Goal: Task Accomplishment & Management: Complete application form

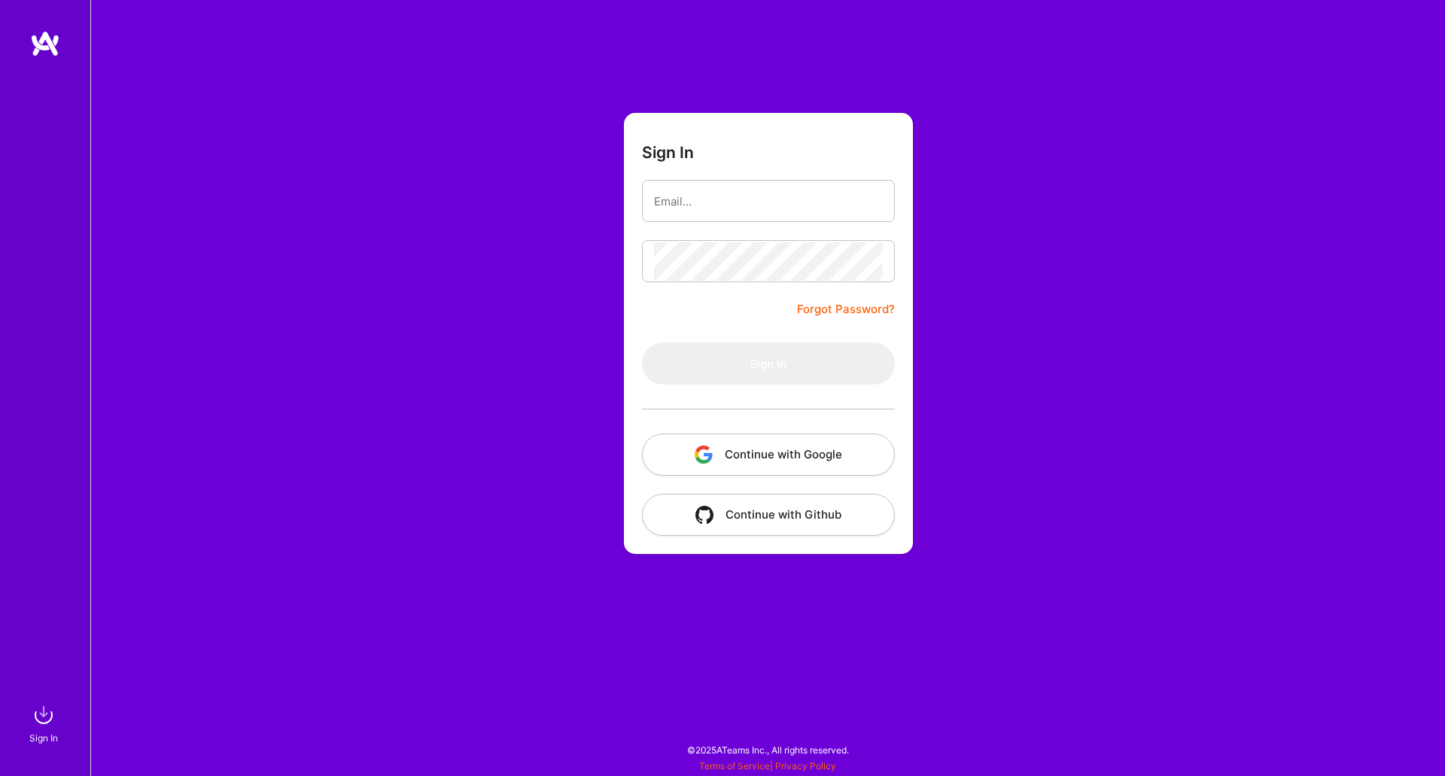
click at [760, 452] on button "Continue with Google" at bounding box center [768, 455] width 253 height 42
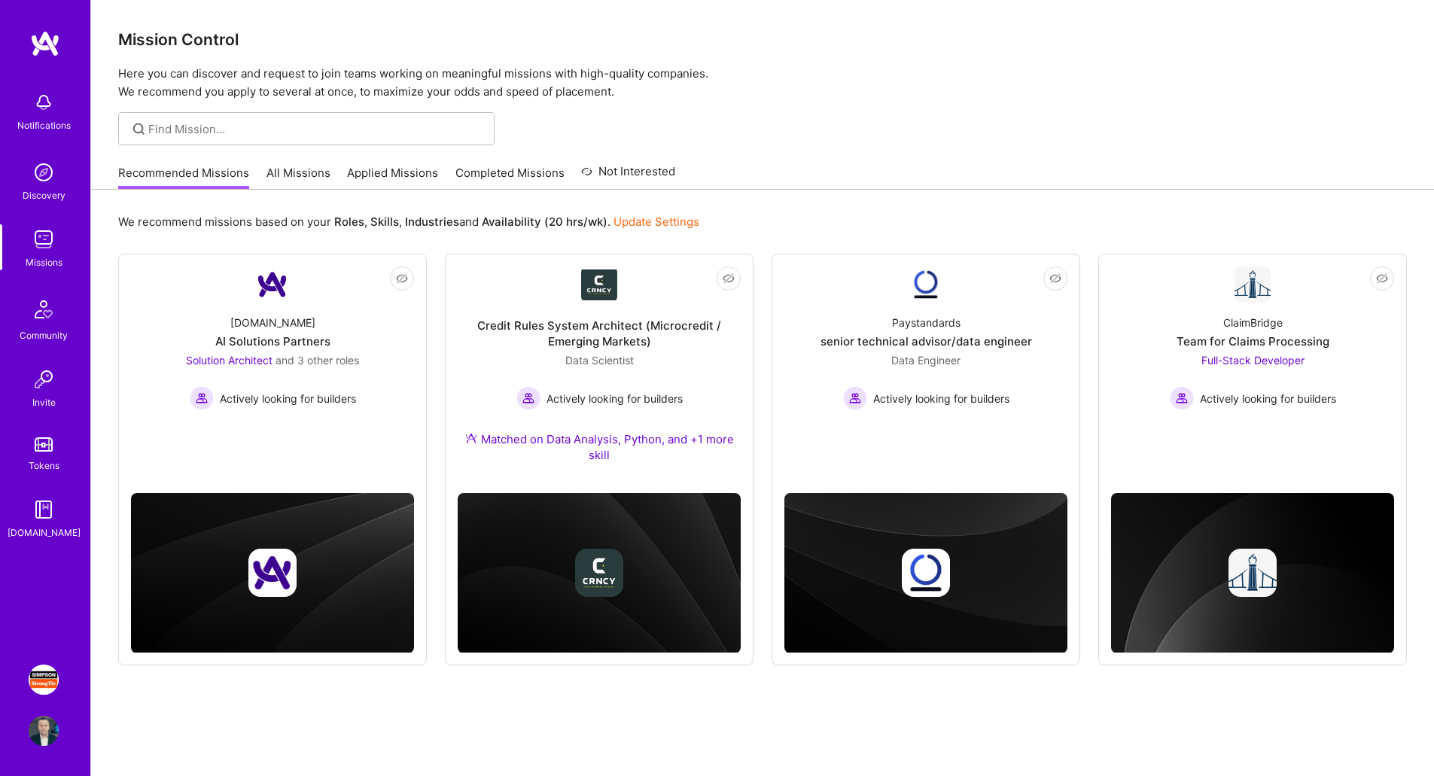
click at [43, 677] on img at bounding box center [44, 680] width 30 height 30
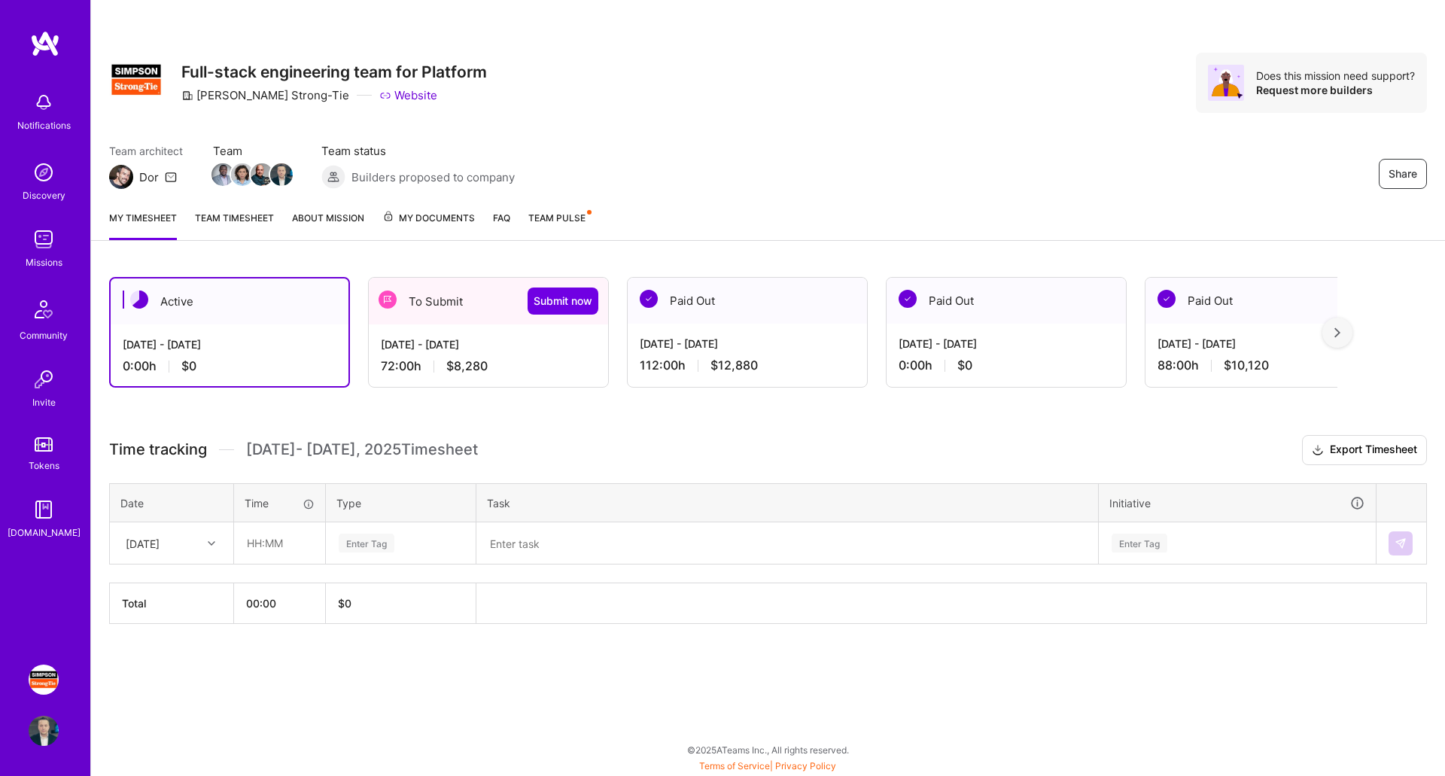
click at [458, 300] on div "To Submit Submit now" at bounding box center [488, 301] width 239 height 47
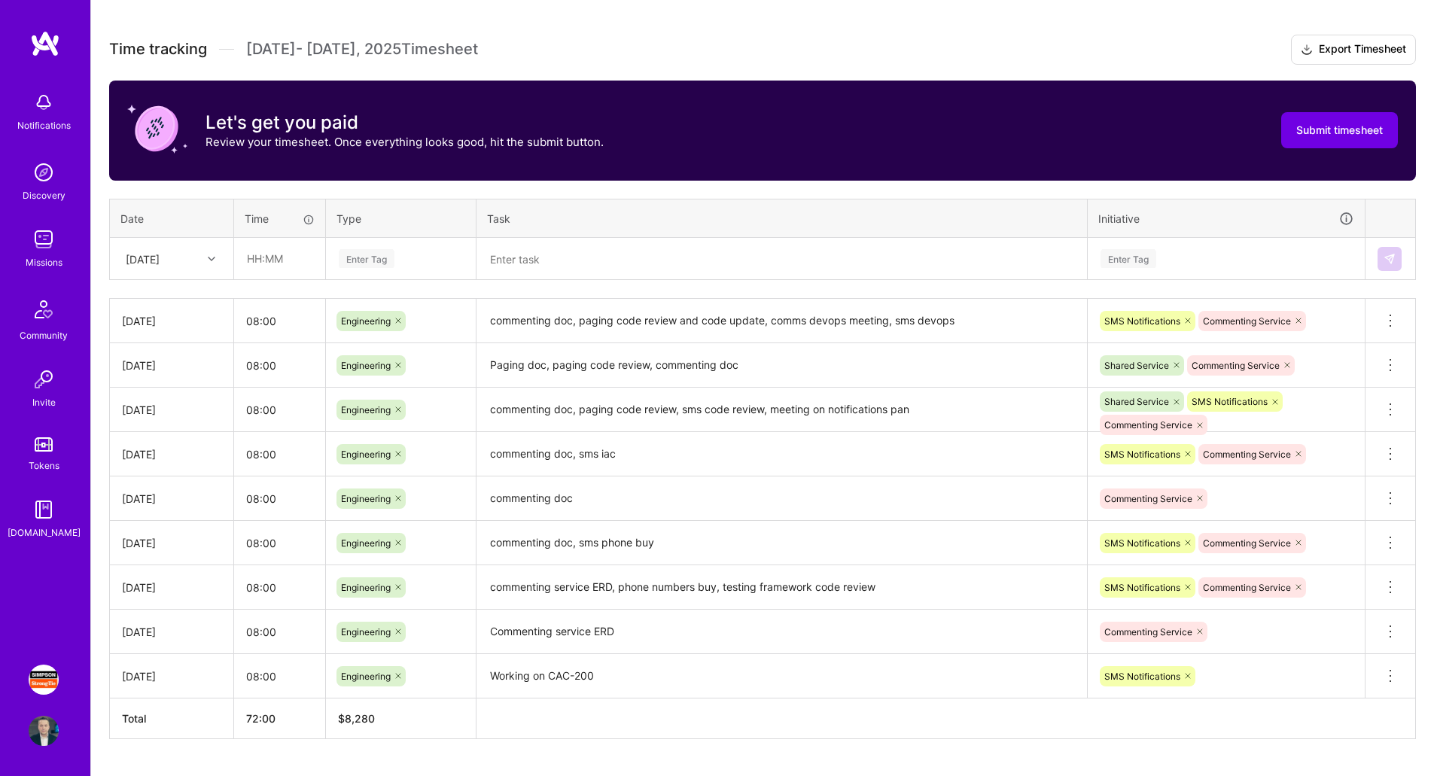
scroll to position [438, 0]
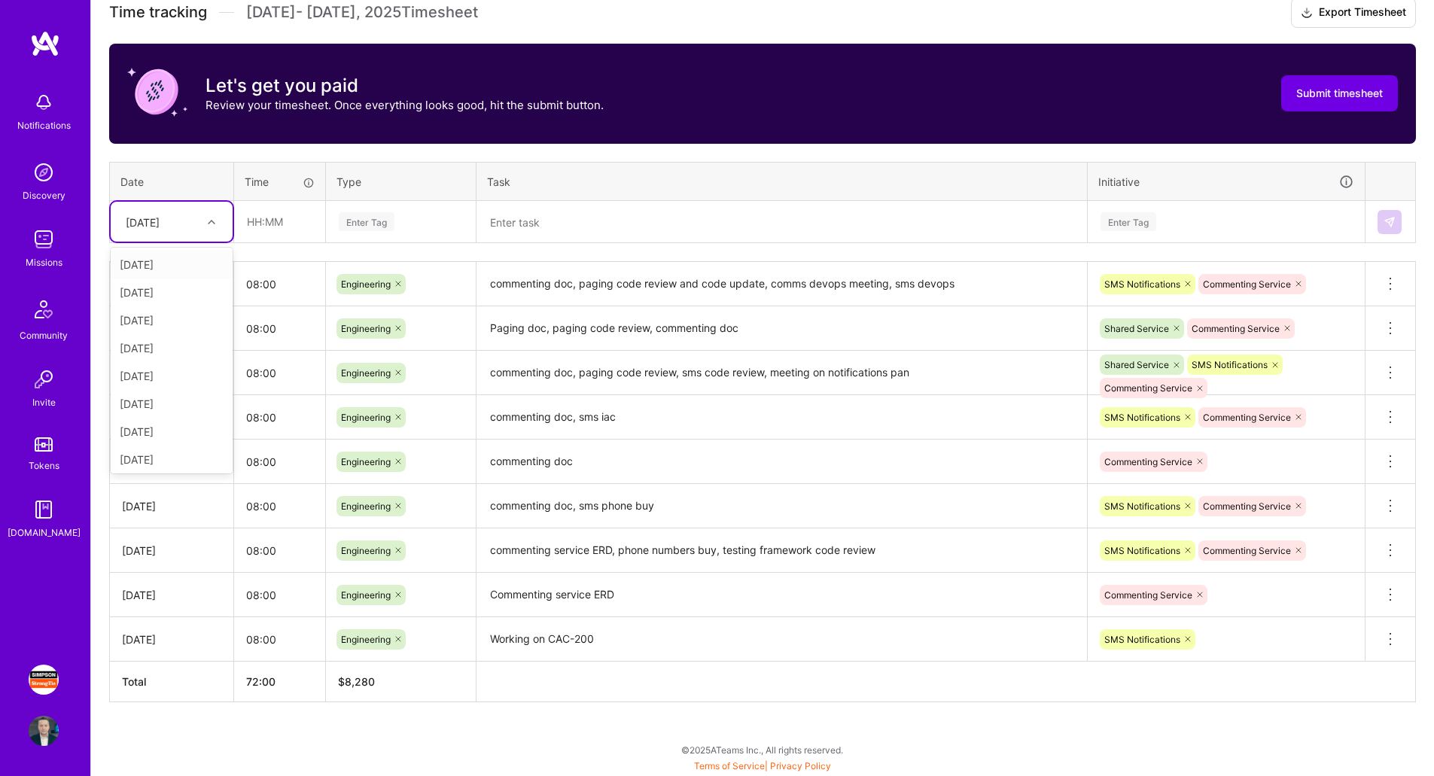
click at [202, 212] on div at bounding box center [213, 222] width 23 height 20
click at [176, 266] on div "[DATE]" at bounding box center [172, 265] width 122 height 28
click at [271, 225] on input "text" at bounding box center [280, 222] width 90 height 40
type input "08:00"
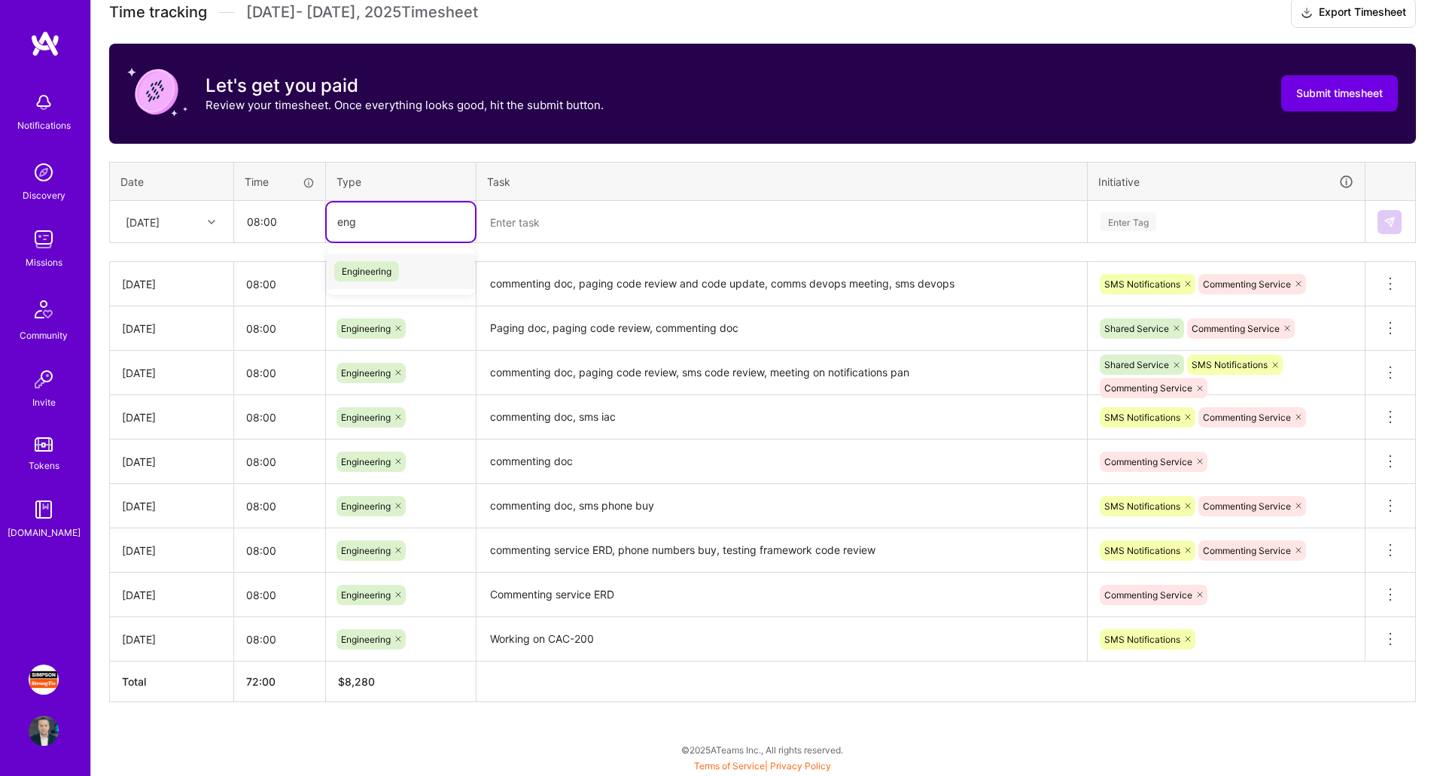
type input "eng"
type input "en"
click at [406, 303] on div "Engineering" at bounding box center [401, 306] width 148 height 35
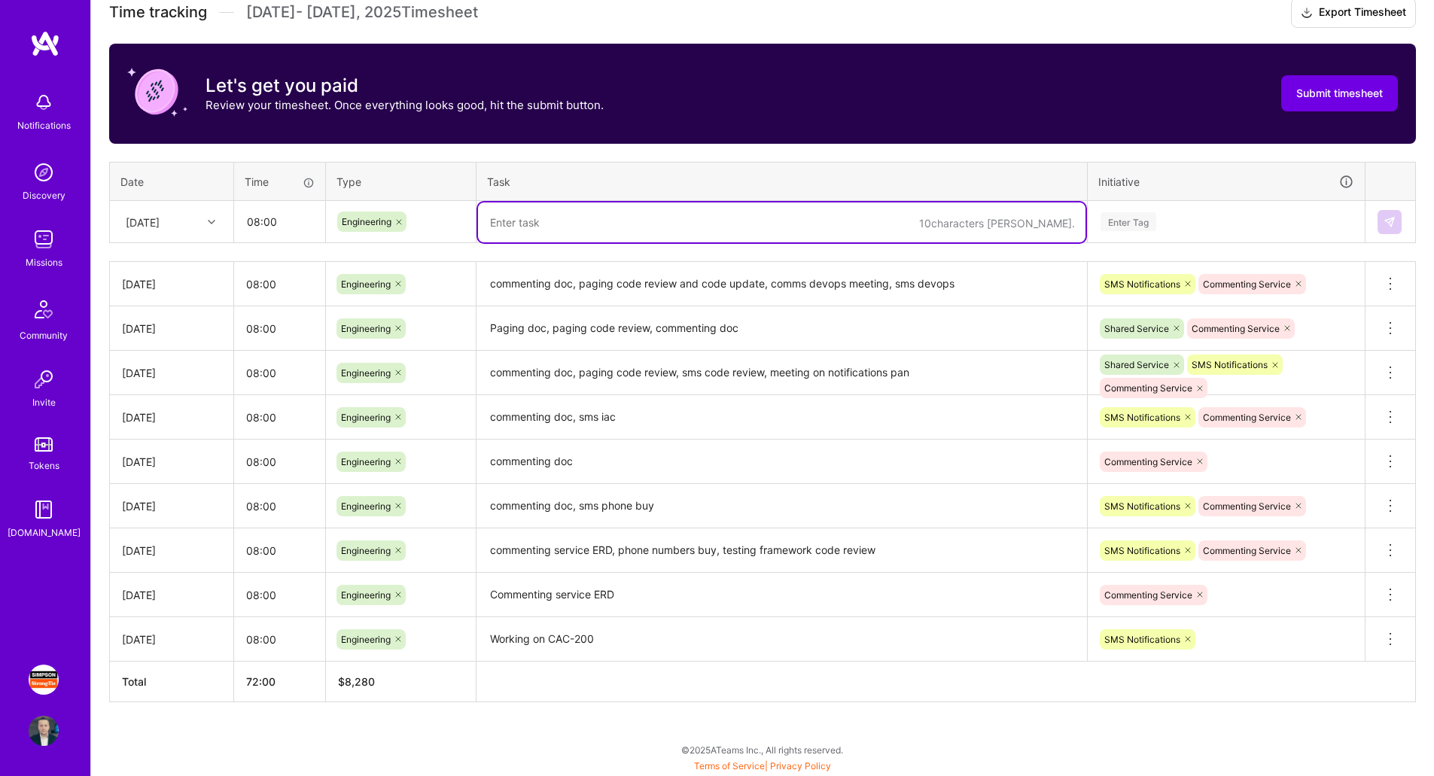
click at [615, 218] on textarea at bounding box center [781, 222] width 607 height 40
type textarea "J"
paste textarea "Working on CAC-200 carbonite page for notification preferences, code reviews fo…"
type textarea "[DATE]: Working on CAC-200 carbonite page for notification preferences, code re…"
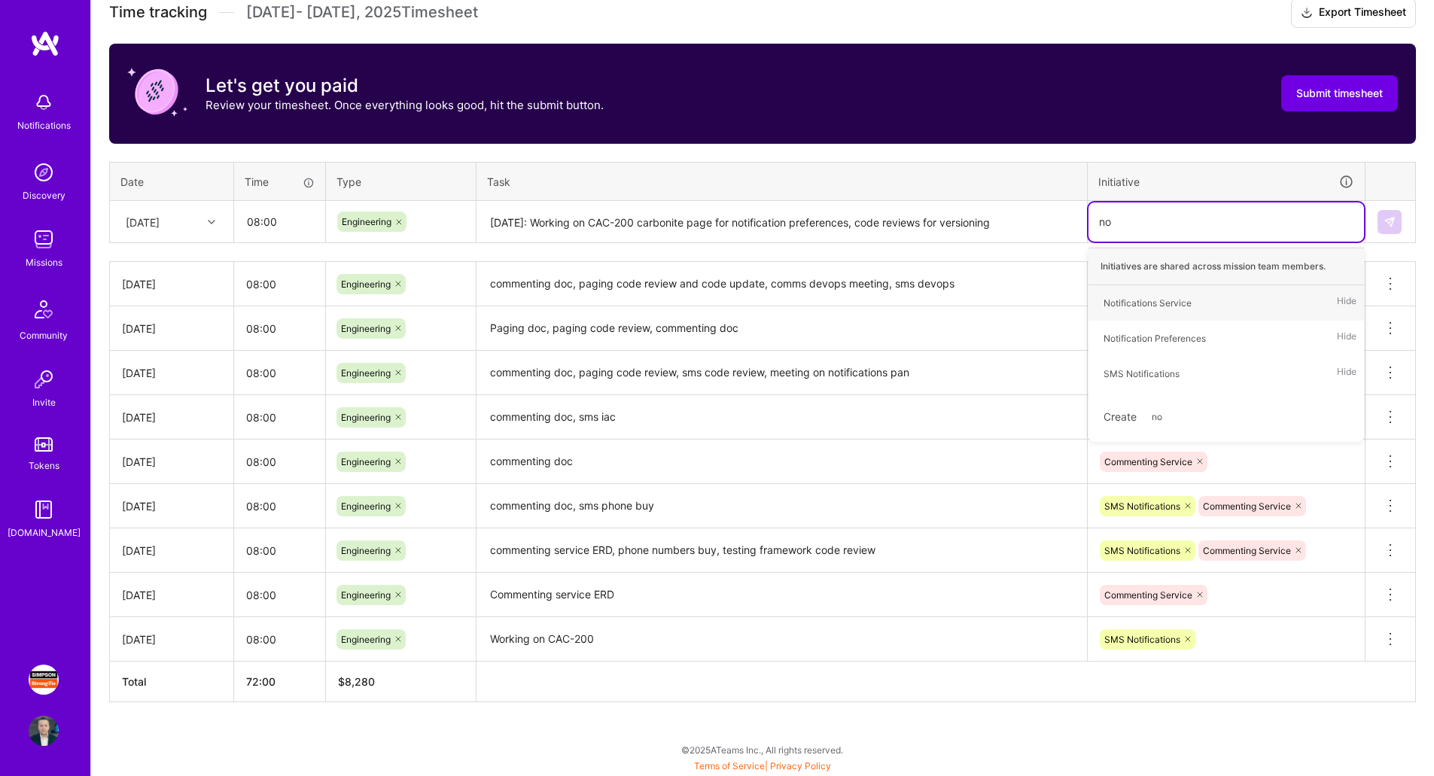
type input "not"
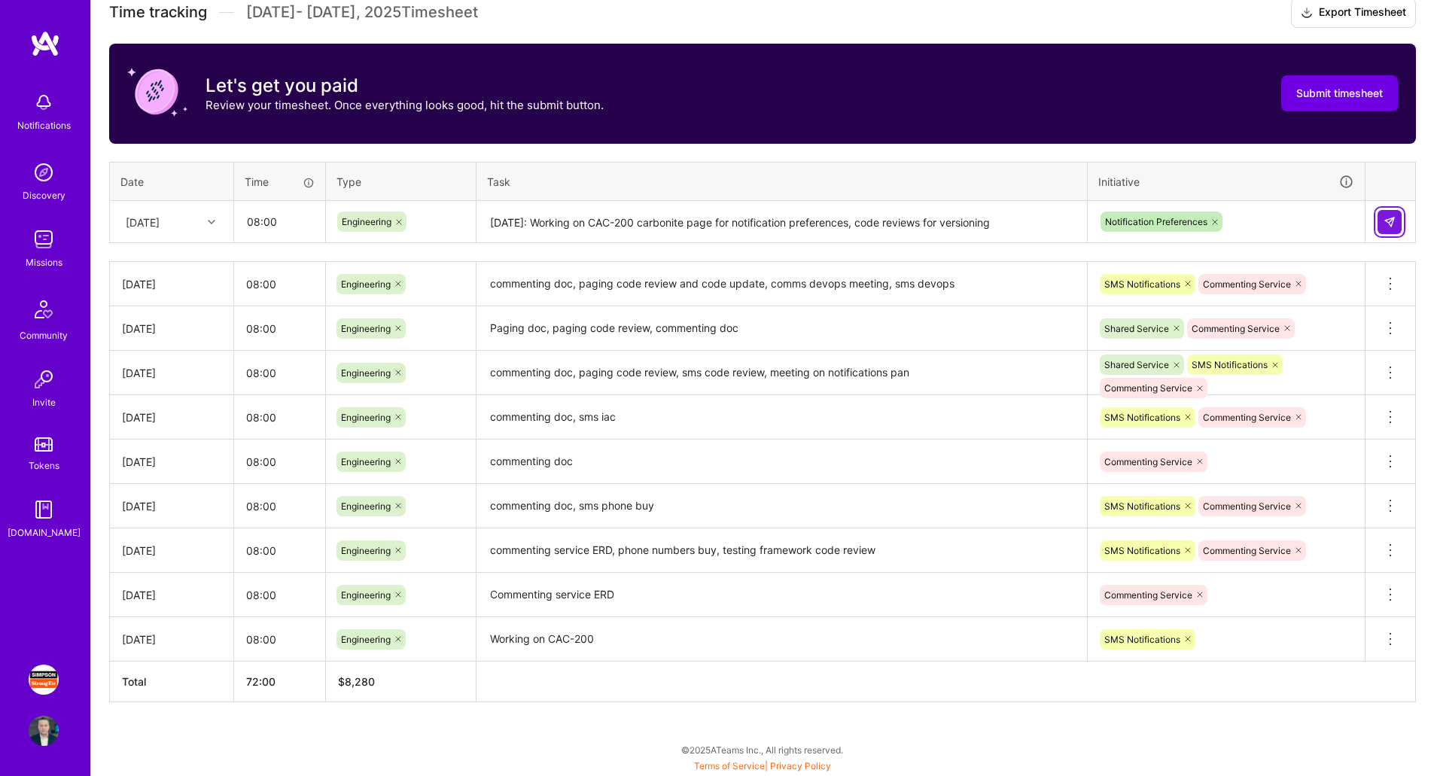
click at [1394, 223] on img at bounding box center [1390, 222] width 12 height 12
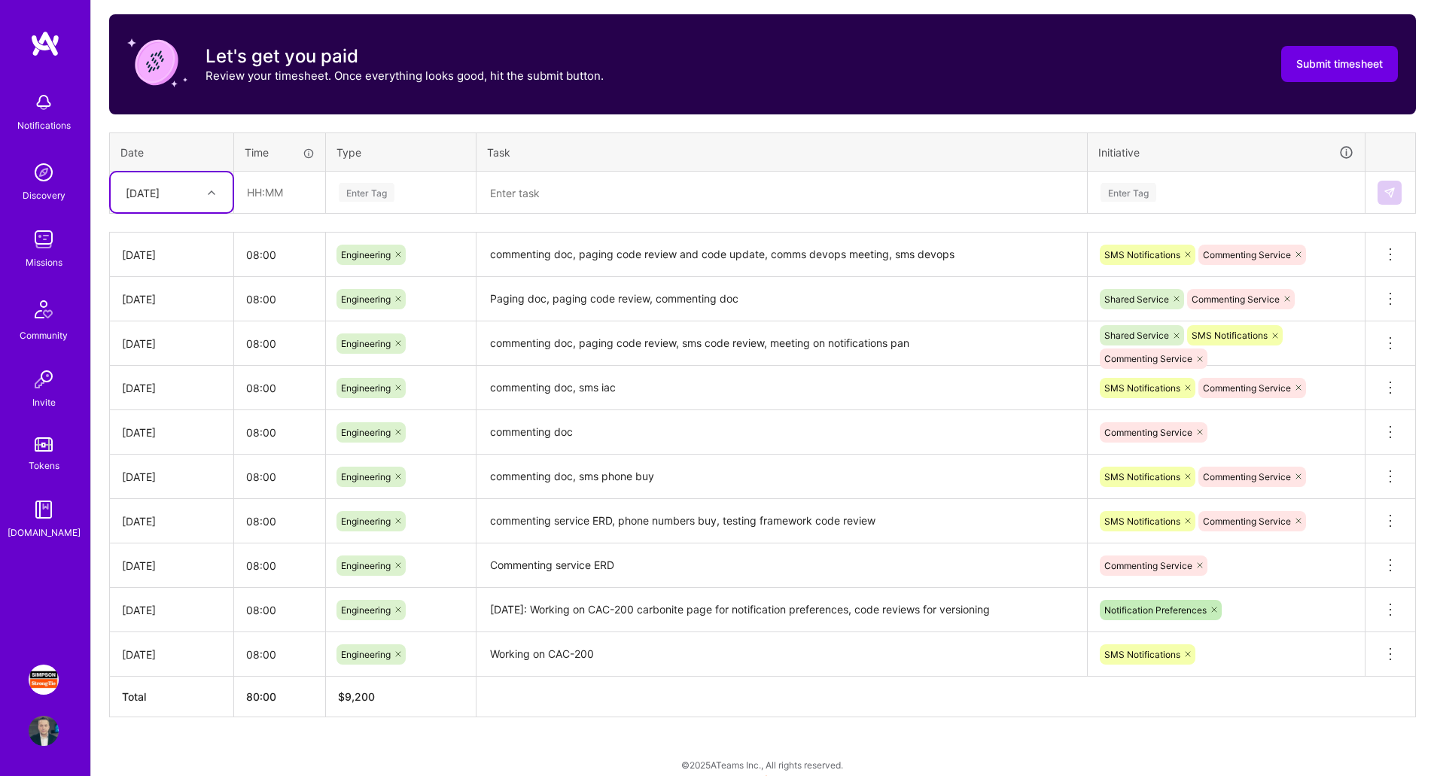
scroll to position [483, 0]
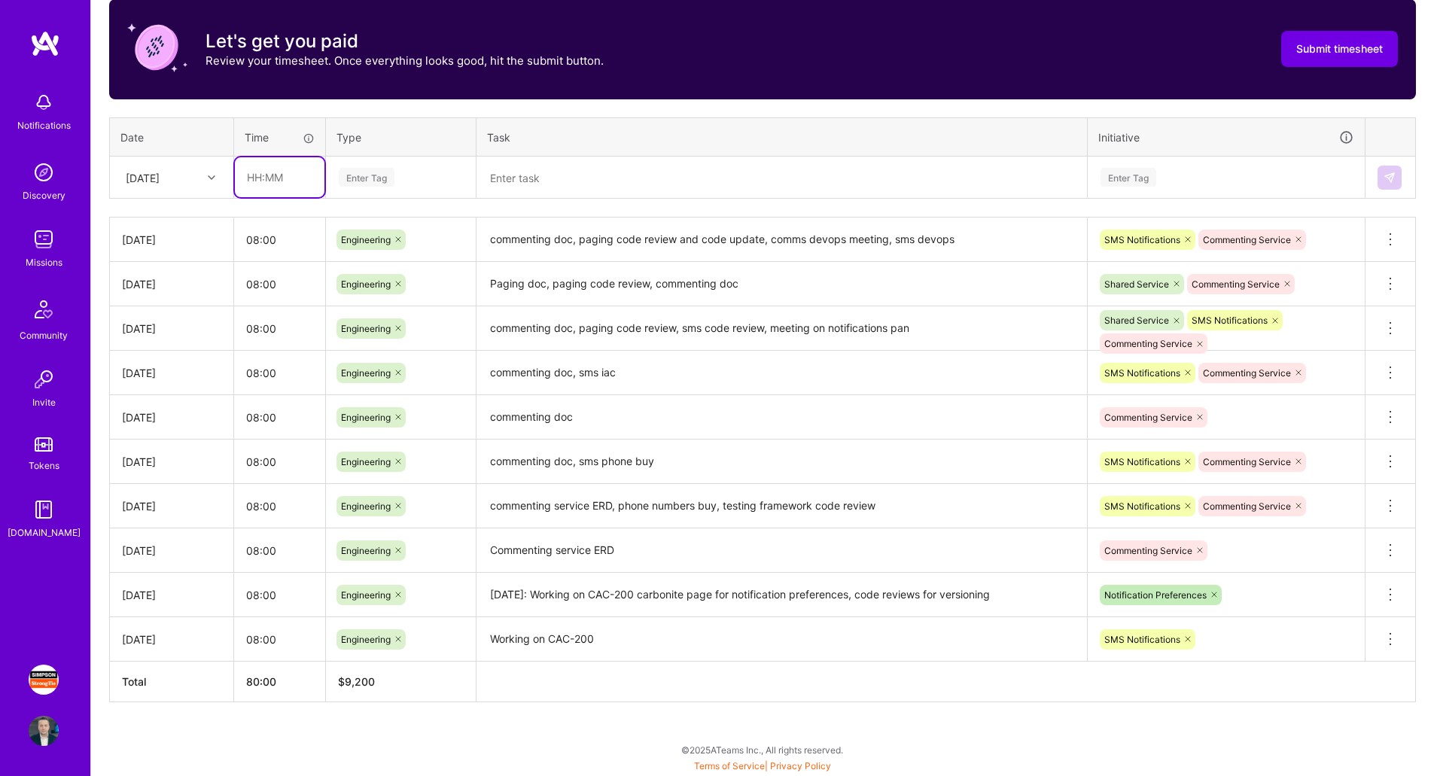
click at [273, 177] on input "text" at bounding box center [280, 177] width 90 height 40
type input "08:00"
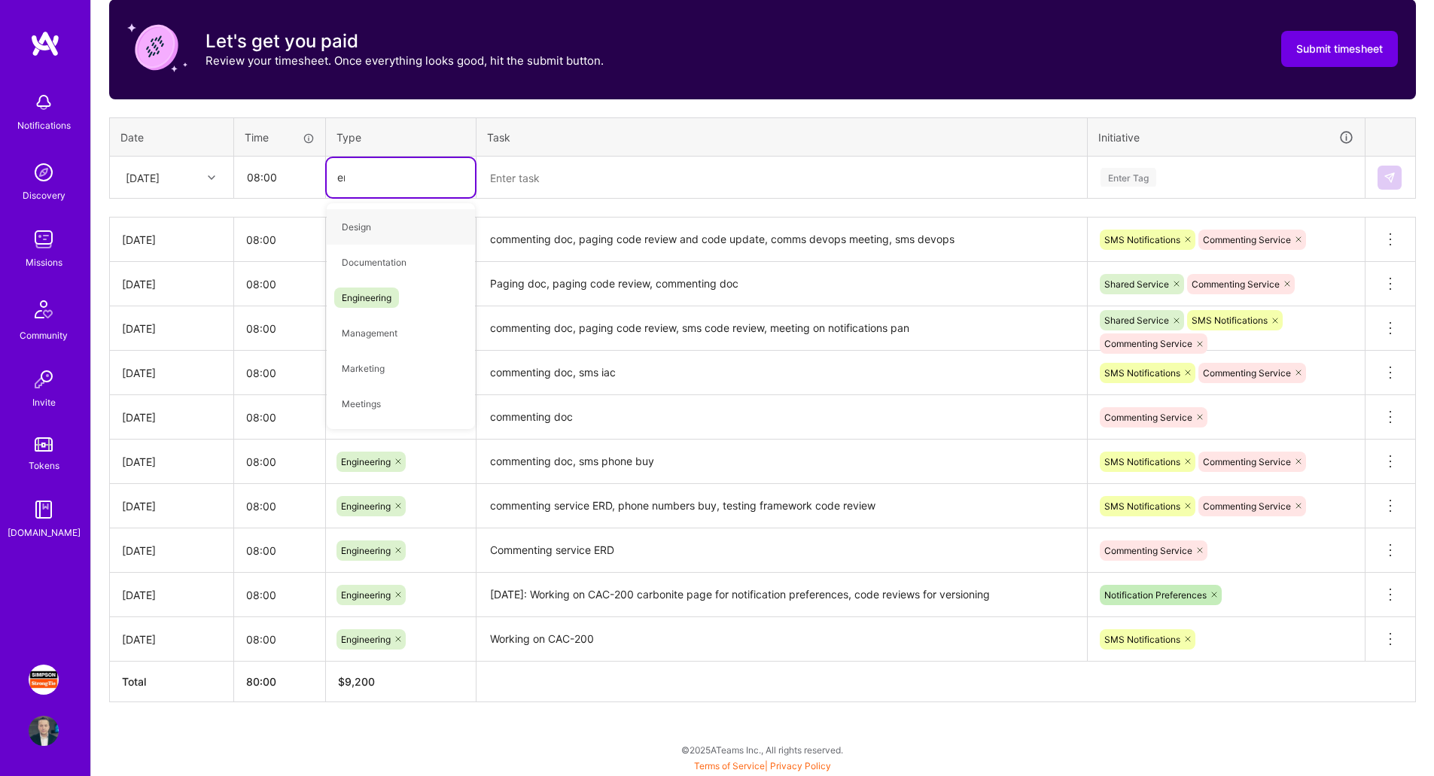
type input "eng"
click at [396, 231] on span "Engineering" at bounding box center [366, 227] width 65 height 20
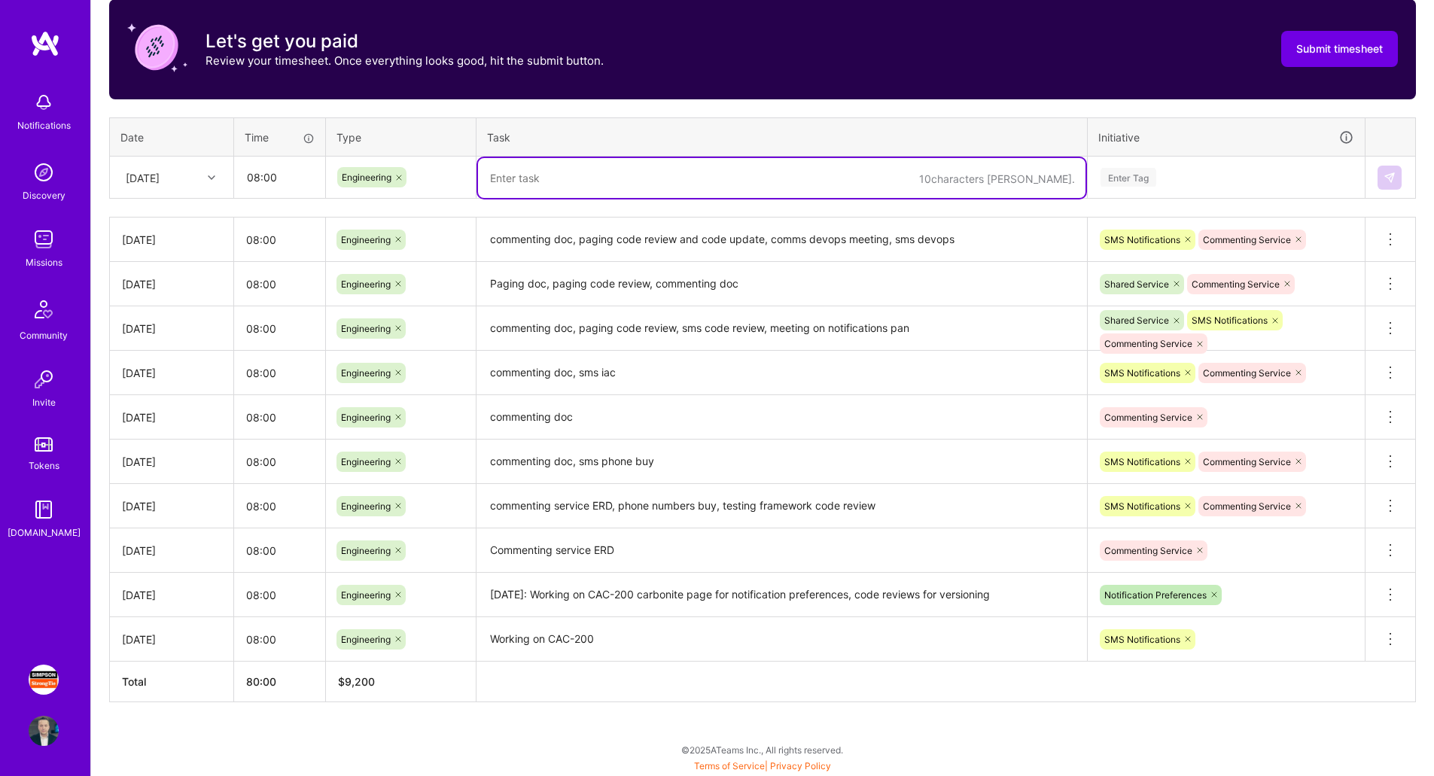
click at [562, 180] on textarea at bounding box center [781, 178] width 607 height 40
paste textarea "Backlog refinement, working on CAC-200 carbonite page for notification preferen…"
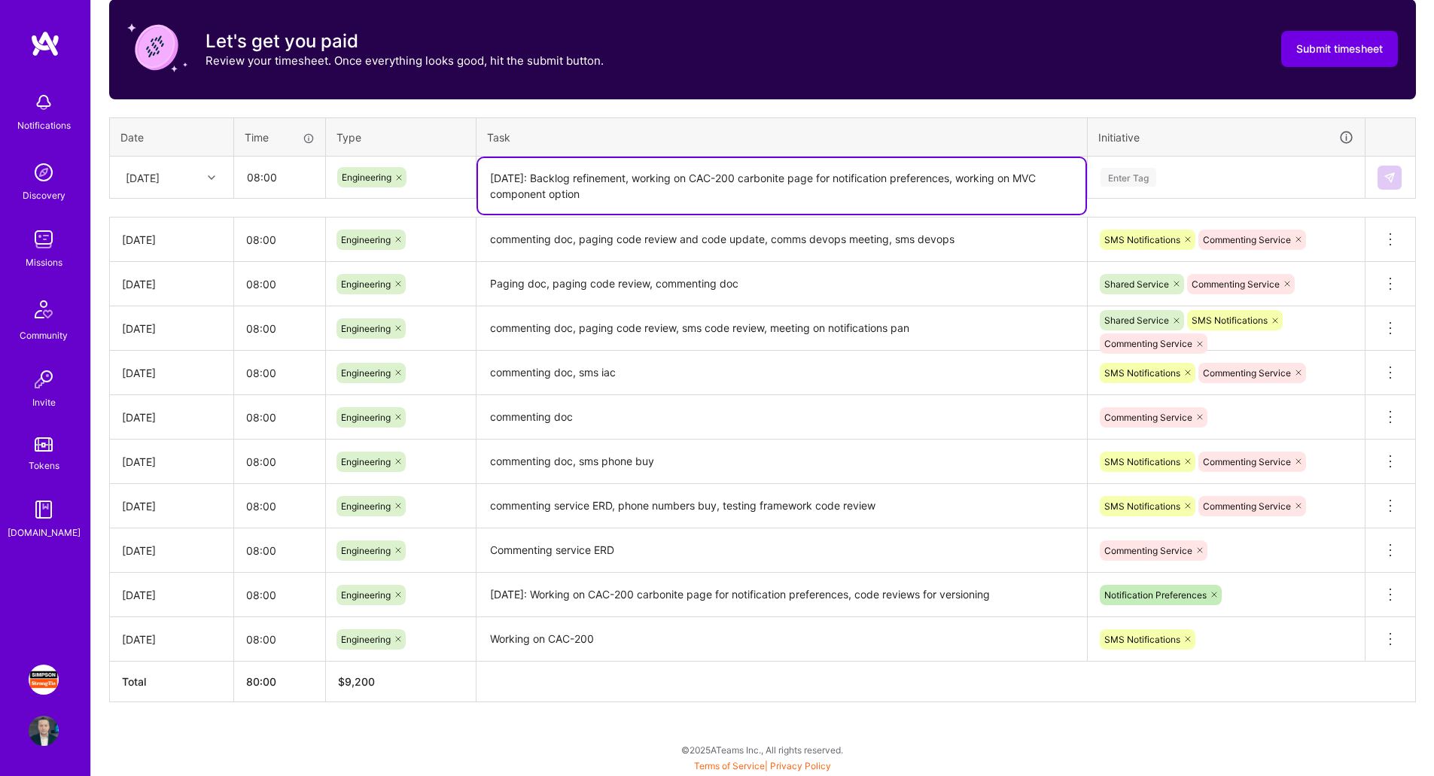
type textarea "[DATE]: Backlog refinement, working on CAC-200 carbonite page for notification …"
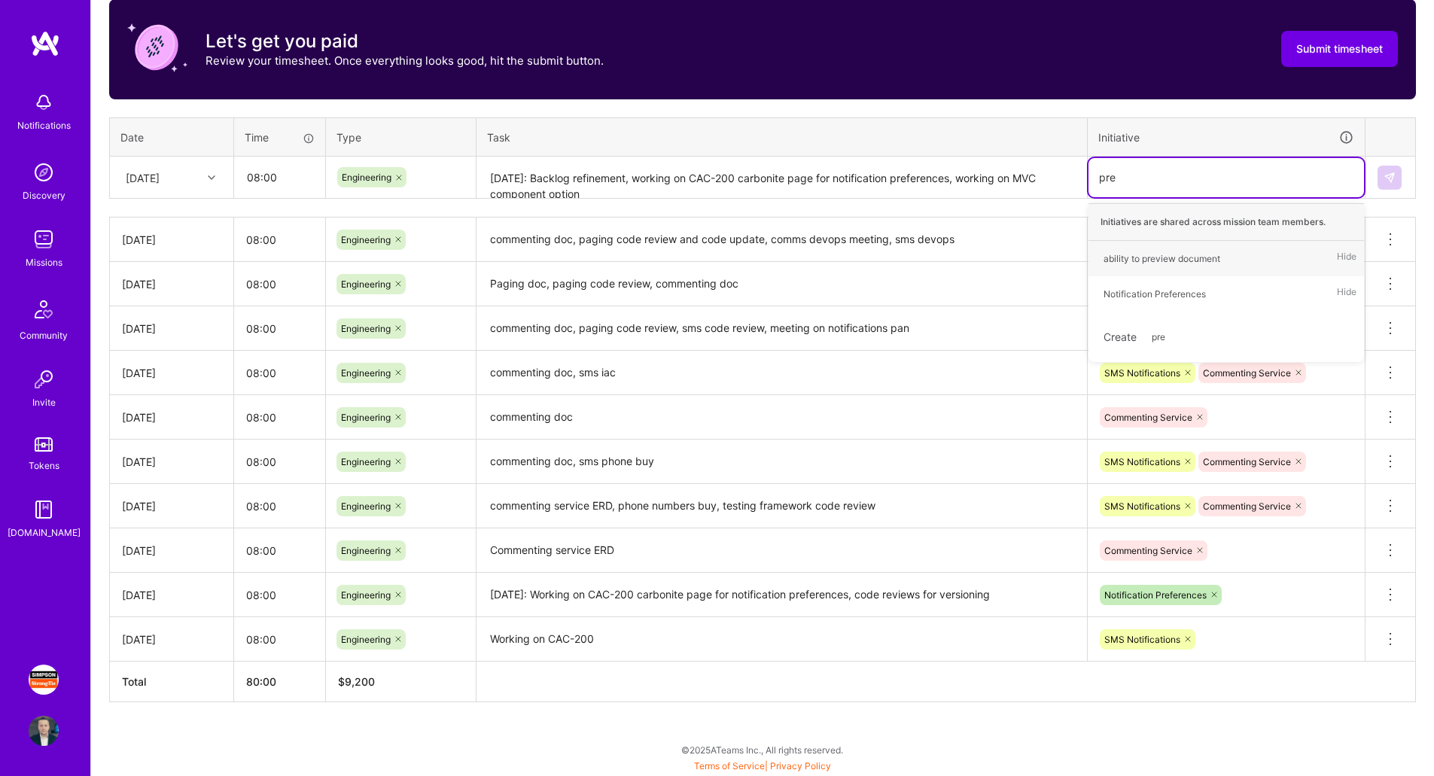
type input "pref"
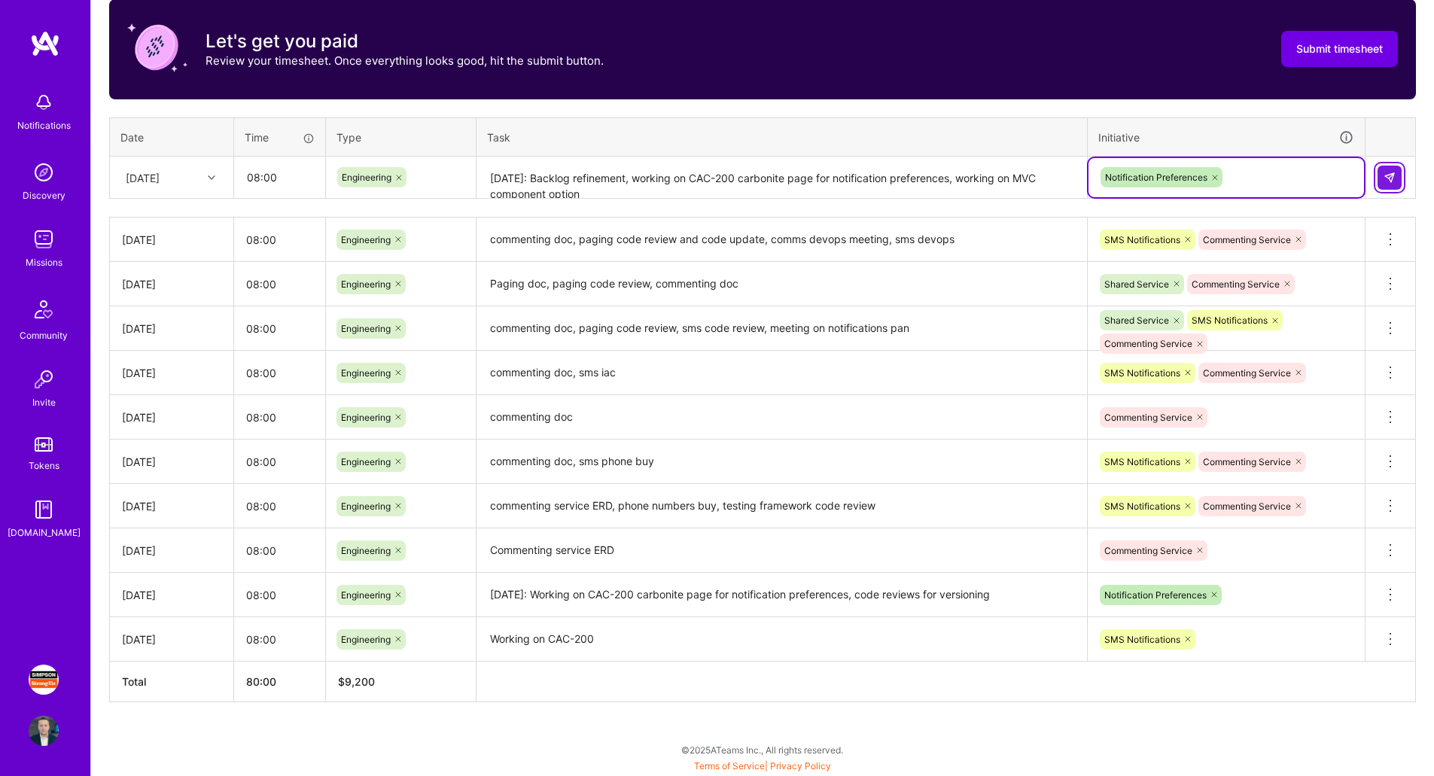
click at [1392, 179] on img at bounding box center [1390, 178] width 12 height 12
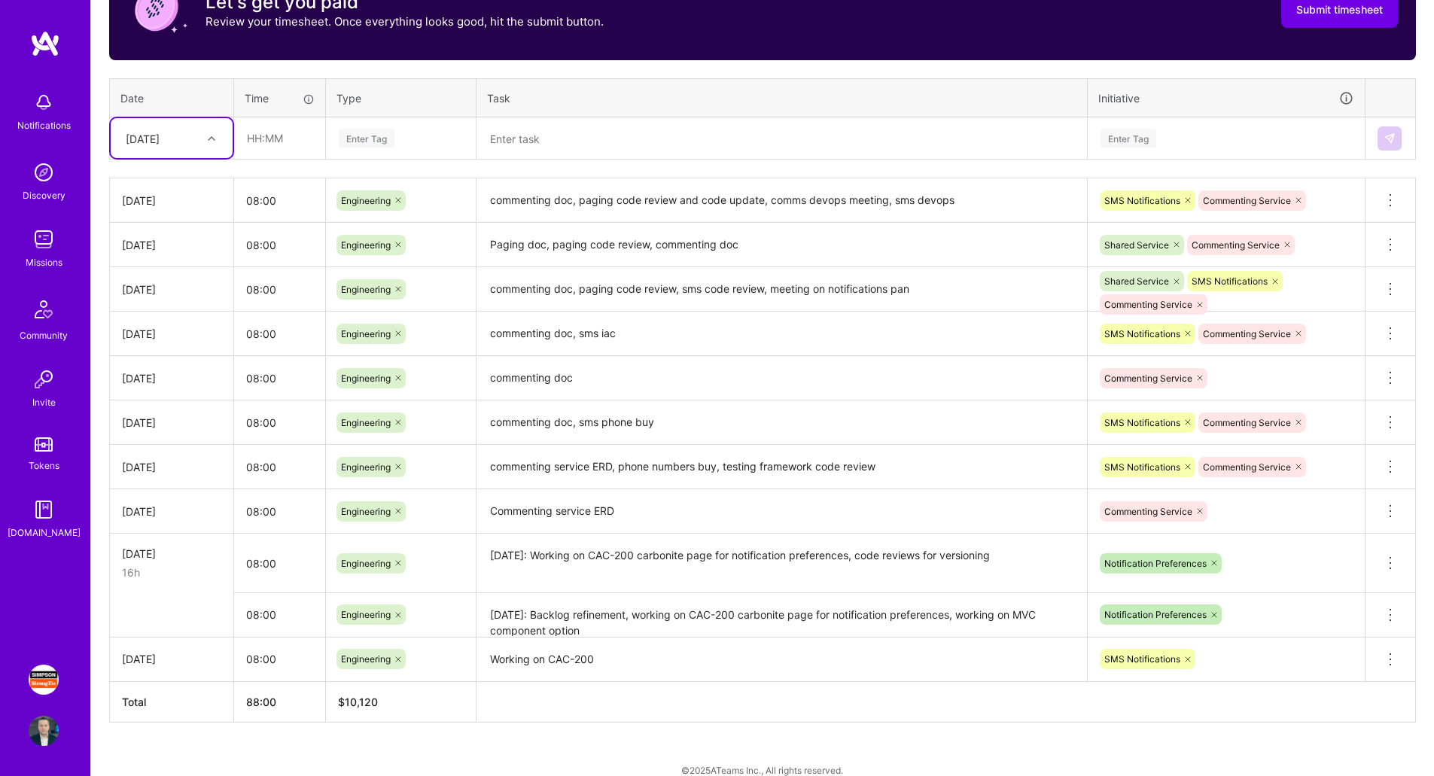
scroll to position [542, 0]
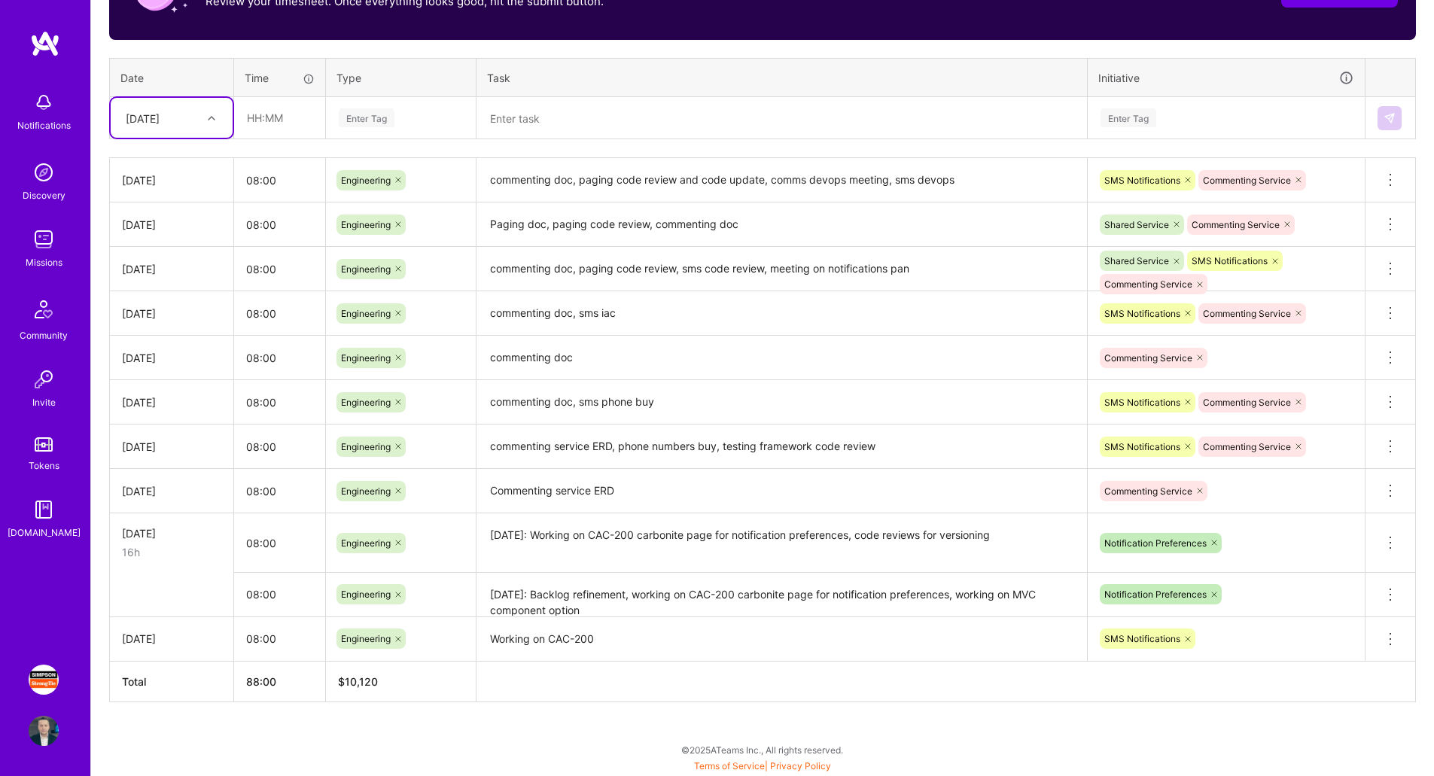
click at [199, 120] on div "[DATE]" at bounding box center [160, 117] width 84 height 25
click at [178, 185] on div "[DATE]" at bounding box center [172, 189] width 122 height 28
click at [300, 119] on input "text" at bounding box center [280, 118] width 90 height 40
drag, startPoint x: 300, startPoint y: 119, endPoint x: 252, endPoint y: 269, distance: 157.4
type input "08:00"
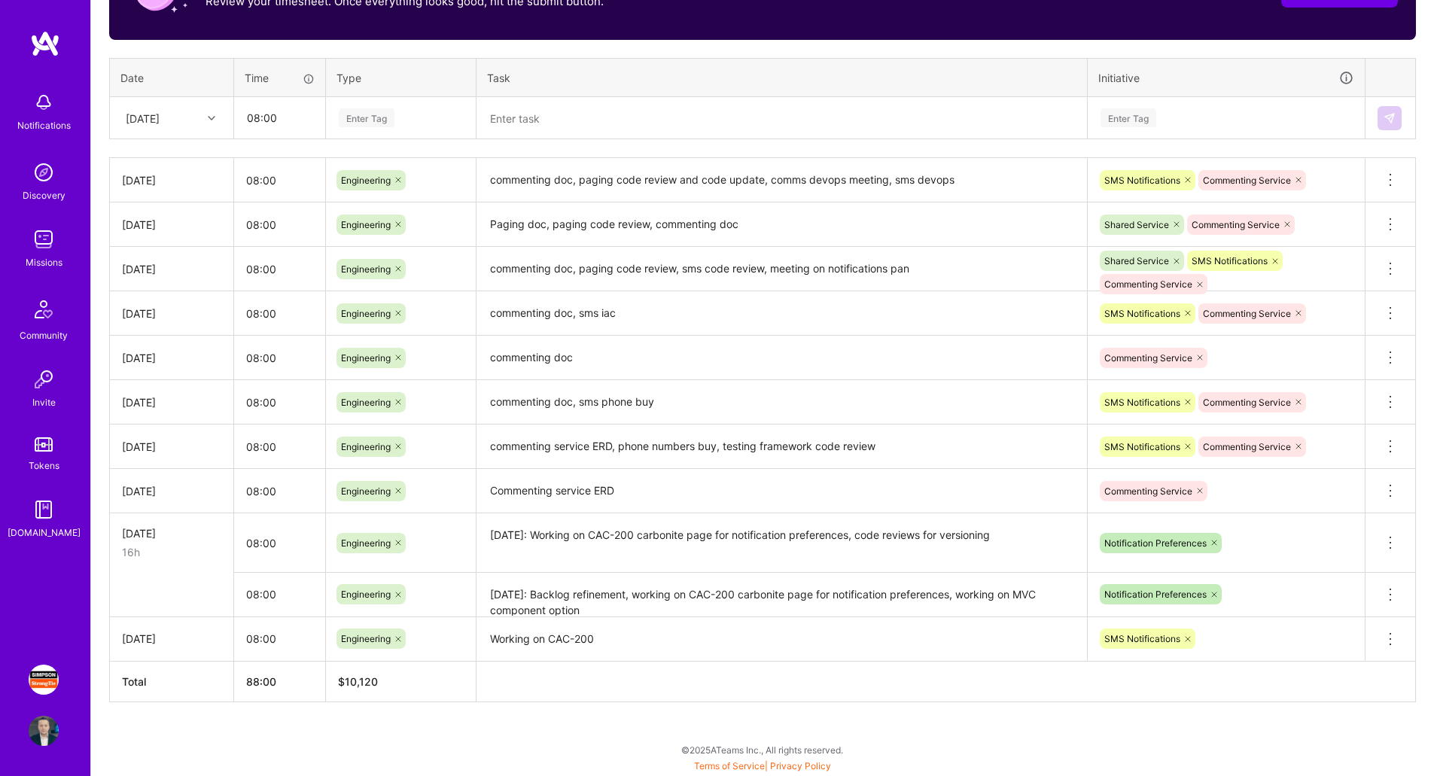
drag, startPoint x: 252, startPoint y: 269, endPoint x: 396, endPoint y: 116, distance: 209.8
click at [396, 116] on div "Enter Tag" at bounding box center [400, 117] width 127 height 19
type input "eng"
click at [402, 170] on div "Engineering" at bounding box center [401, 167] width 148 height 35
click at [568, 123] on textarea at bounding box center [781, 119] width 607 height 40
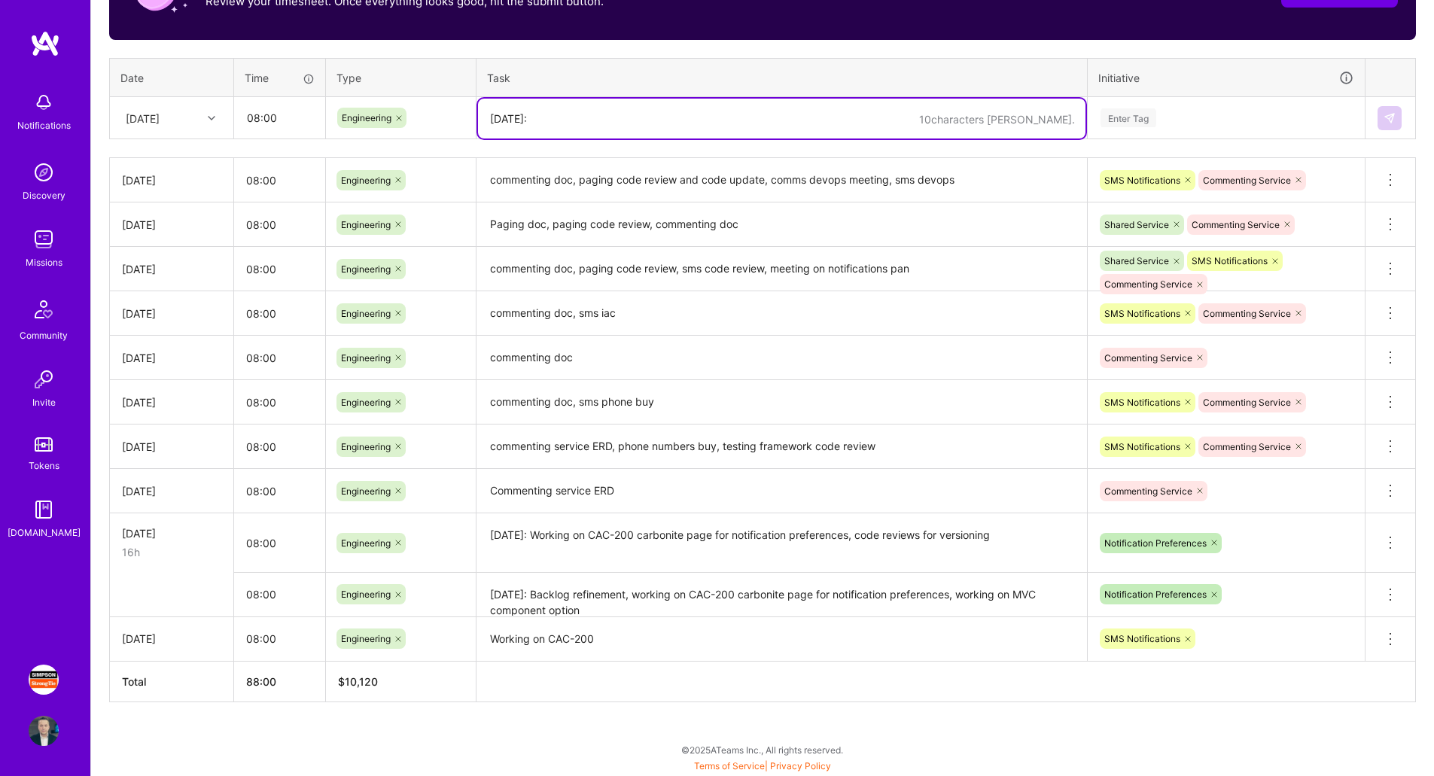
paste textarea "Working on CAC-200 carbonite page for notification preferences MVC style compon…"
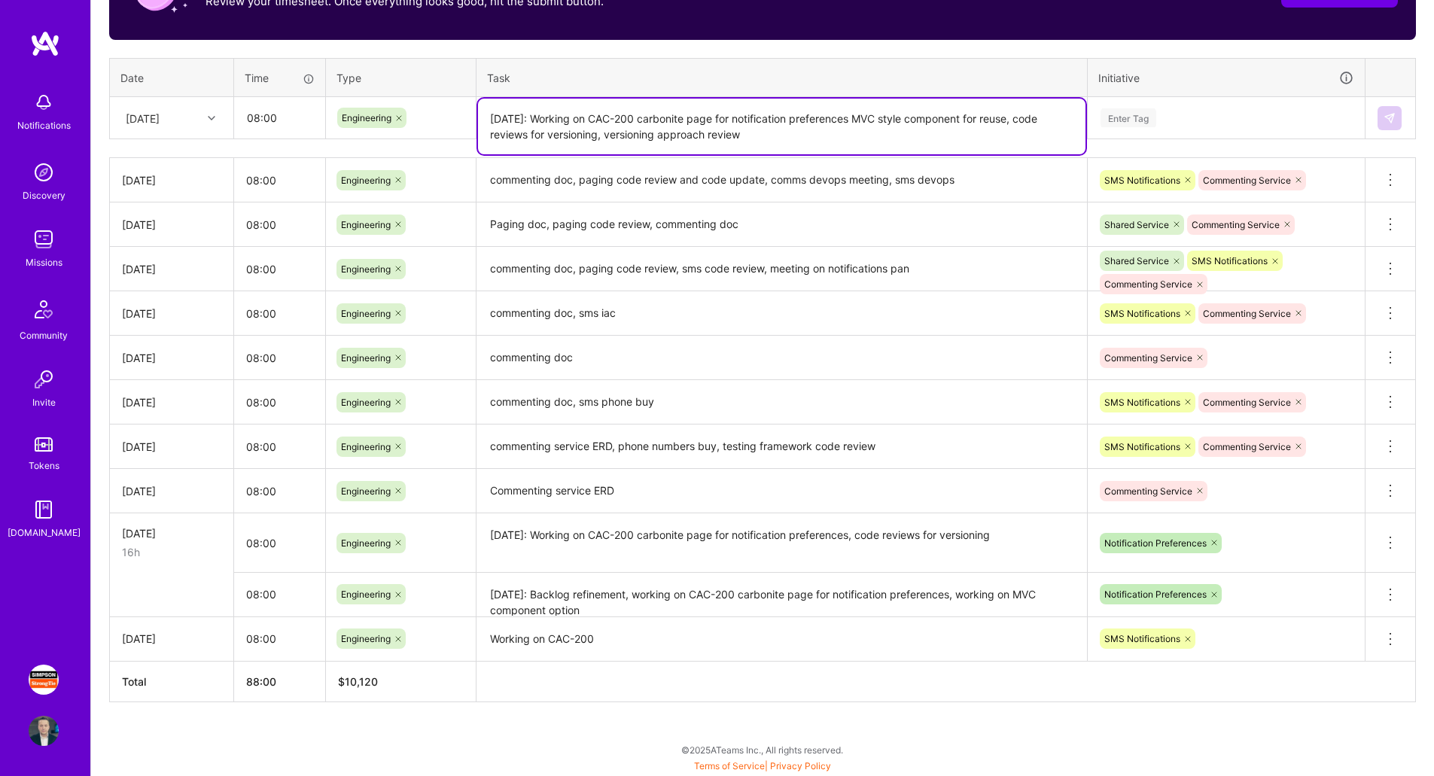
type textarea "[DATE]: Working on CAC-200 carbonite page for notification preferences MVC styl…"
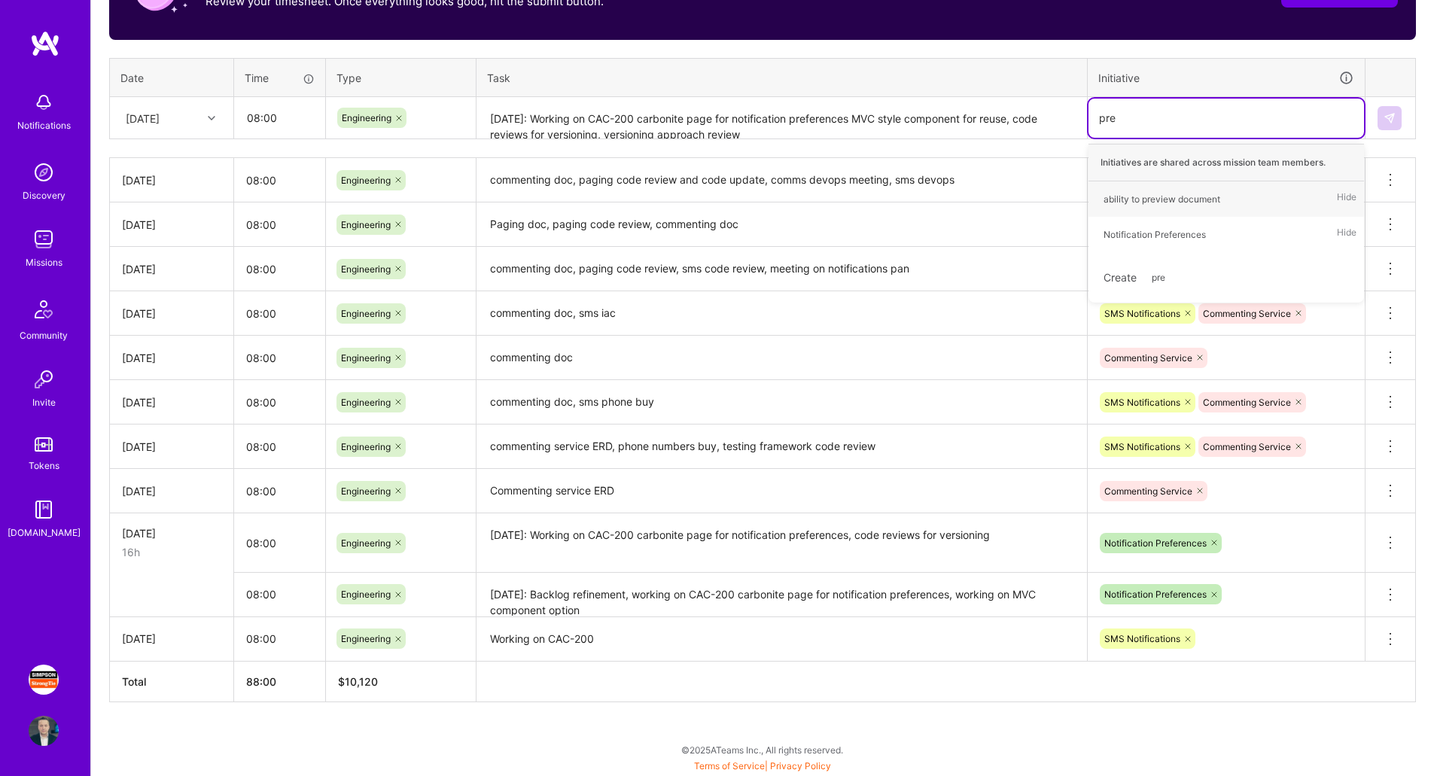
type input "pref"
click at [1247, 196] on div "Notification Preferences Hide" at bounding box center [1226, 198] width 276 height 35
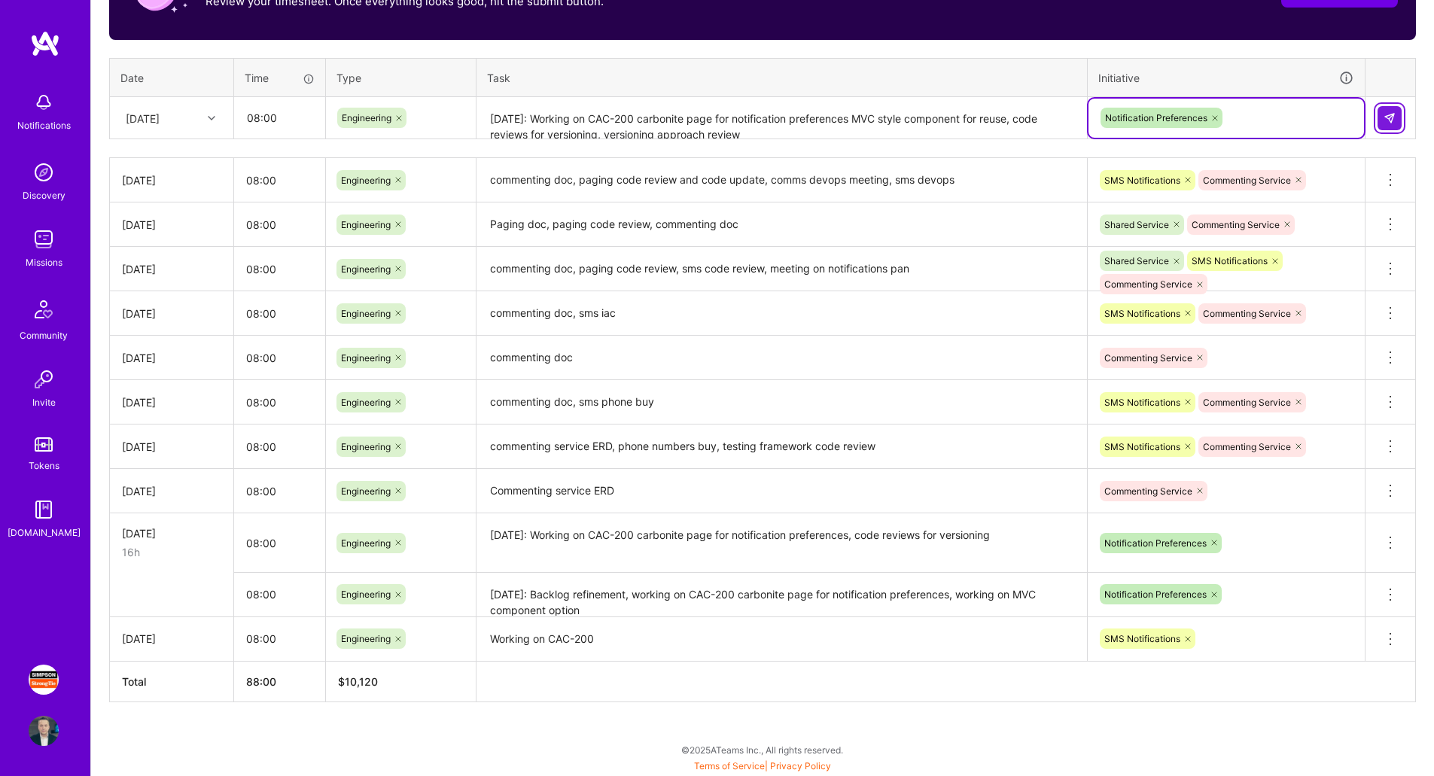
click at [1396, 121] on button at bounding box center [1390, 118] width 24 height 24
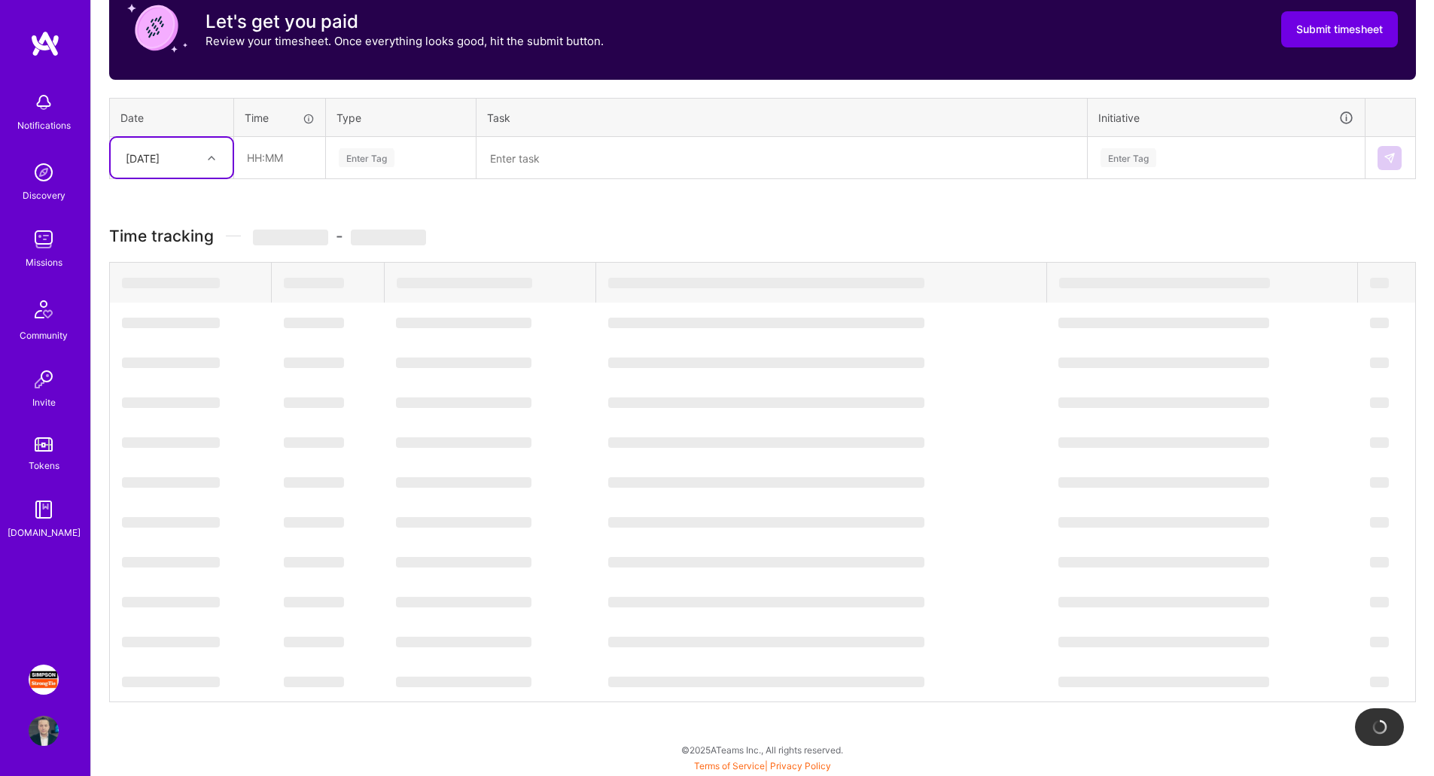
scroll to position [502, 0]
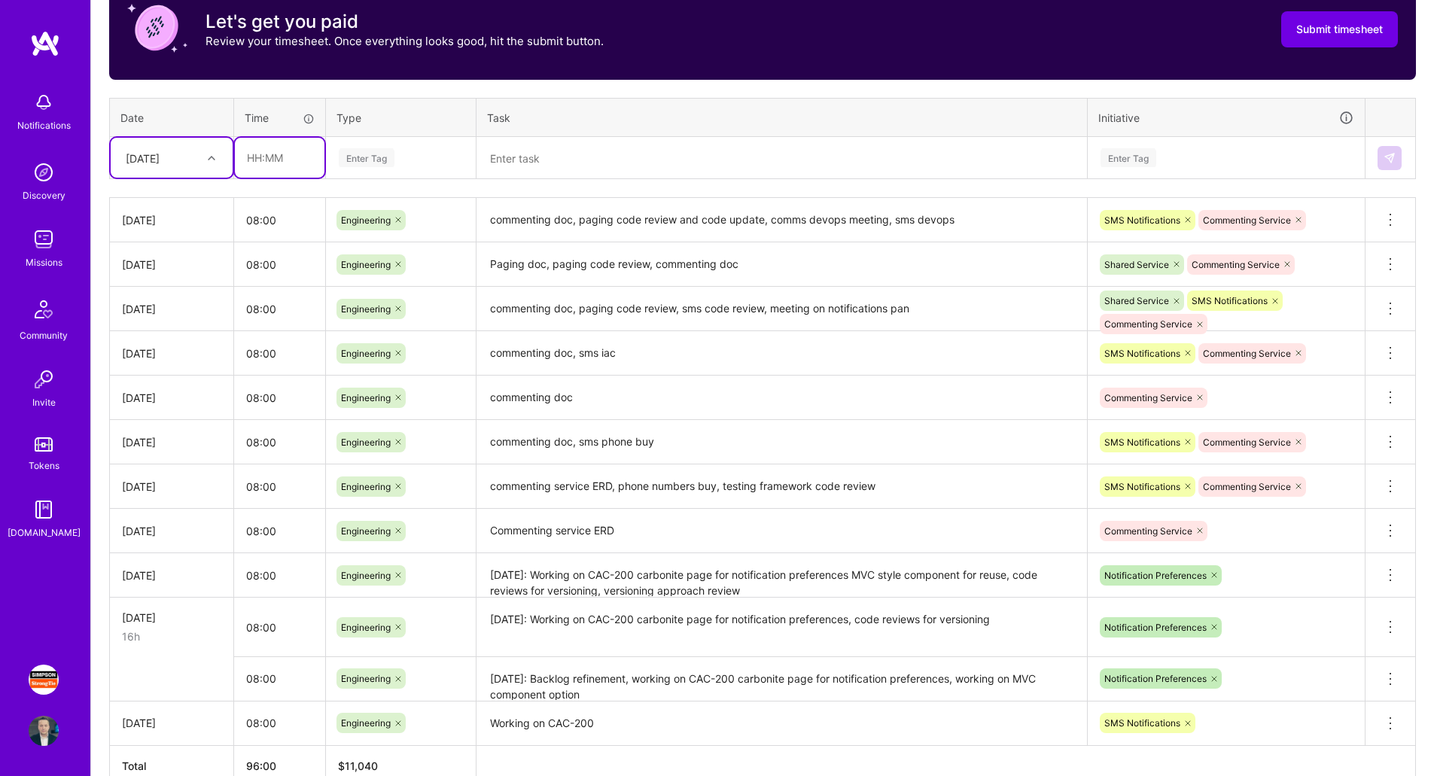
click at [263, 159] on input "text" at bounding box center [280, 158] width 90 height 40
type input "08:00"
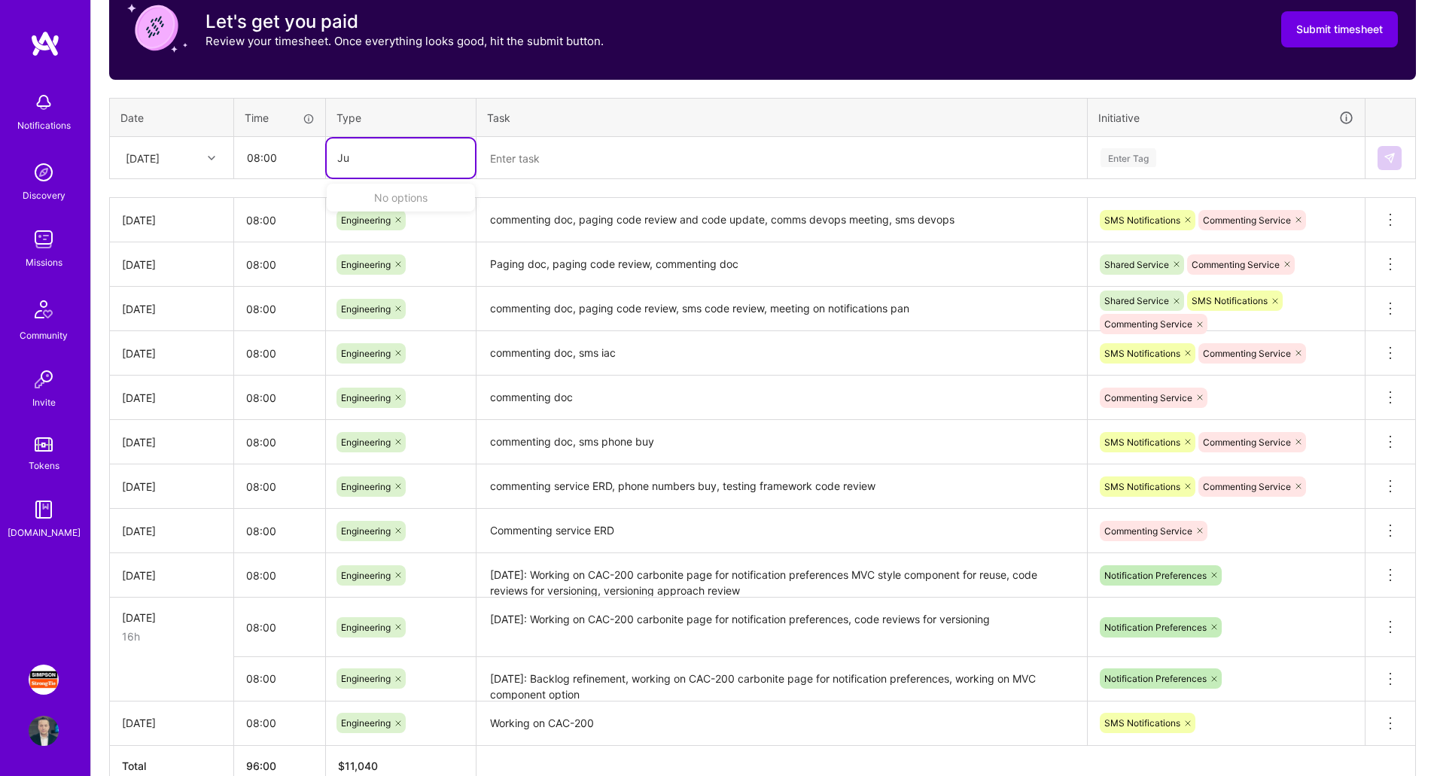
type input "J"
type input "eng"
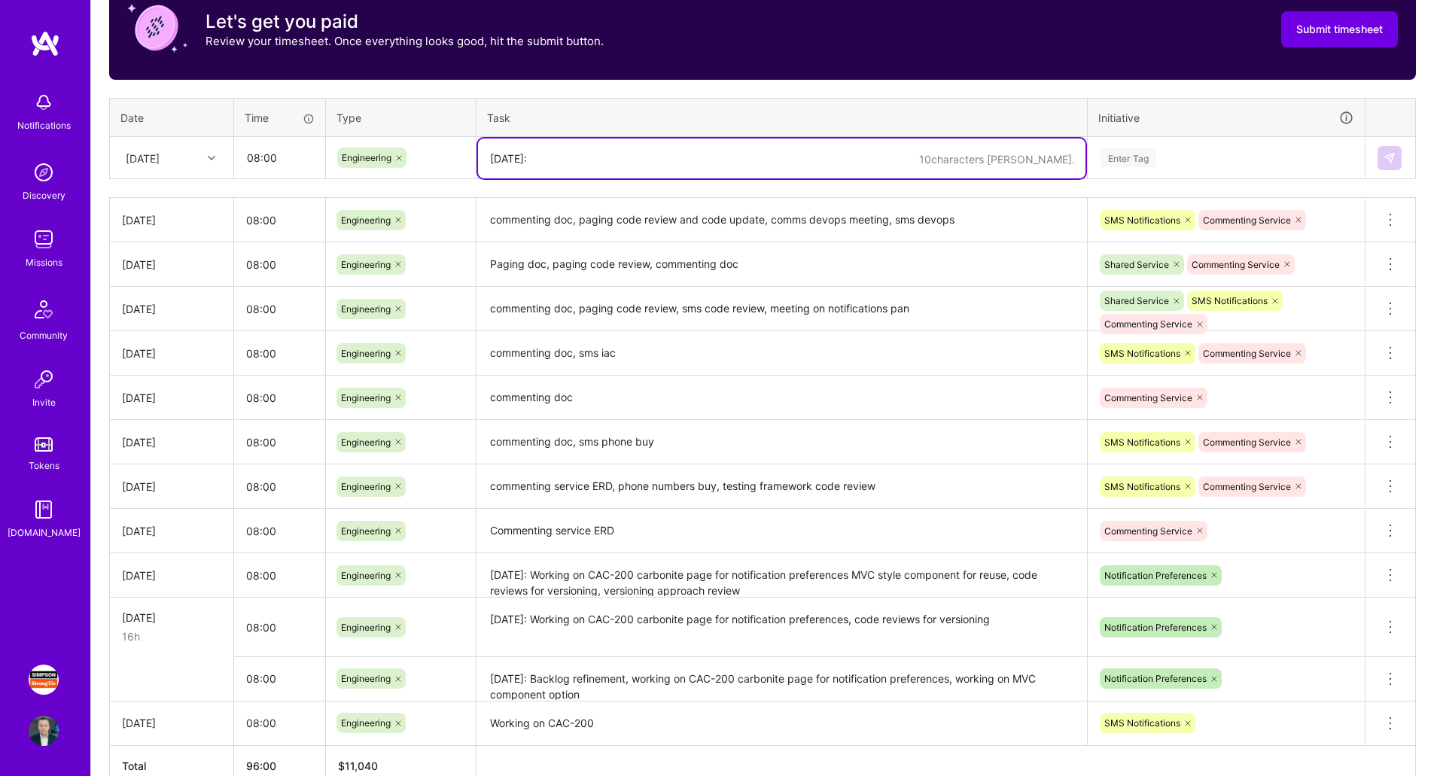
paste textarea "Working on CAC-200 carbonite page for notification preferencs, blazor style emb…"
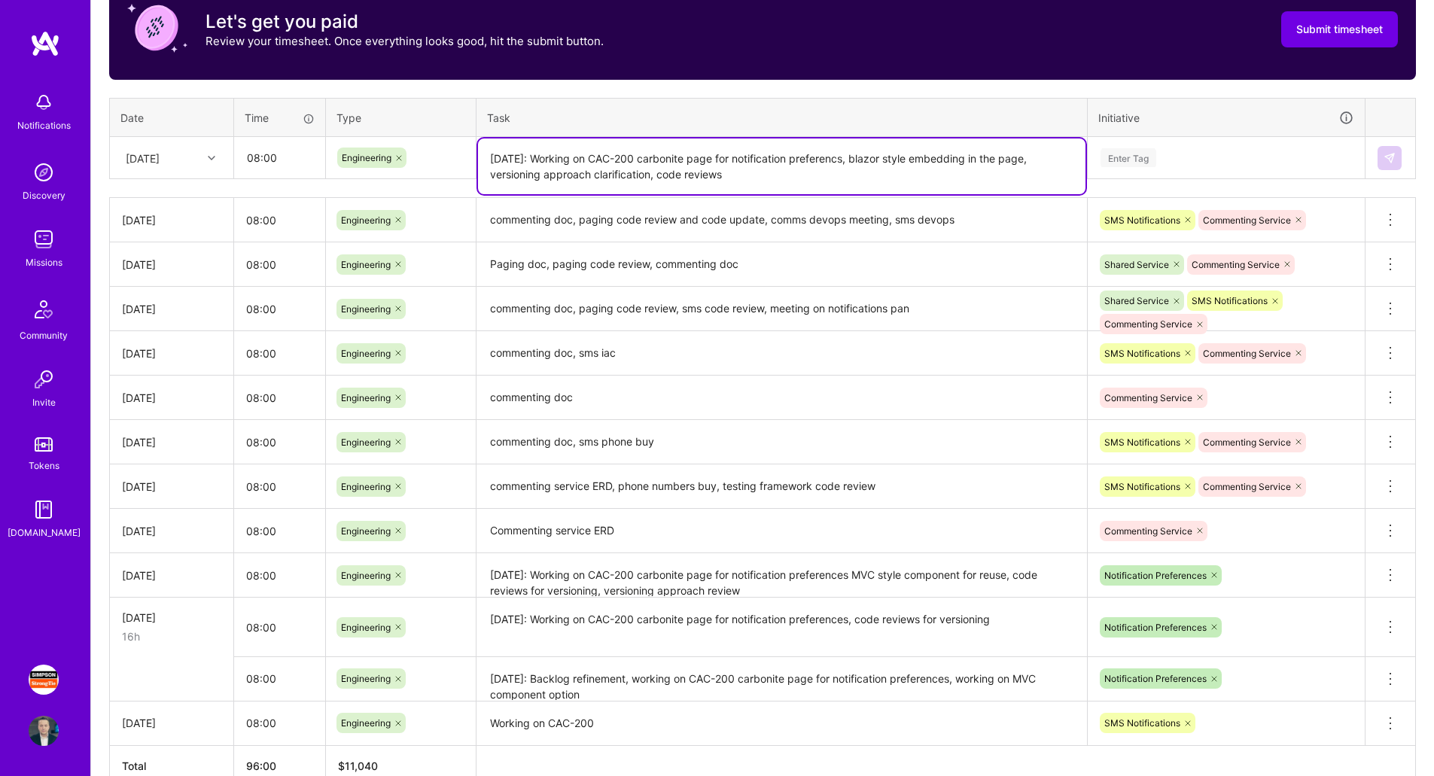
type textarea "[DATE]: Working on CAC-200 carbonite page for notification preferencs, blazor s…"
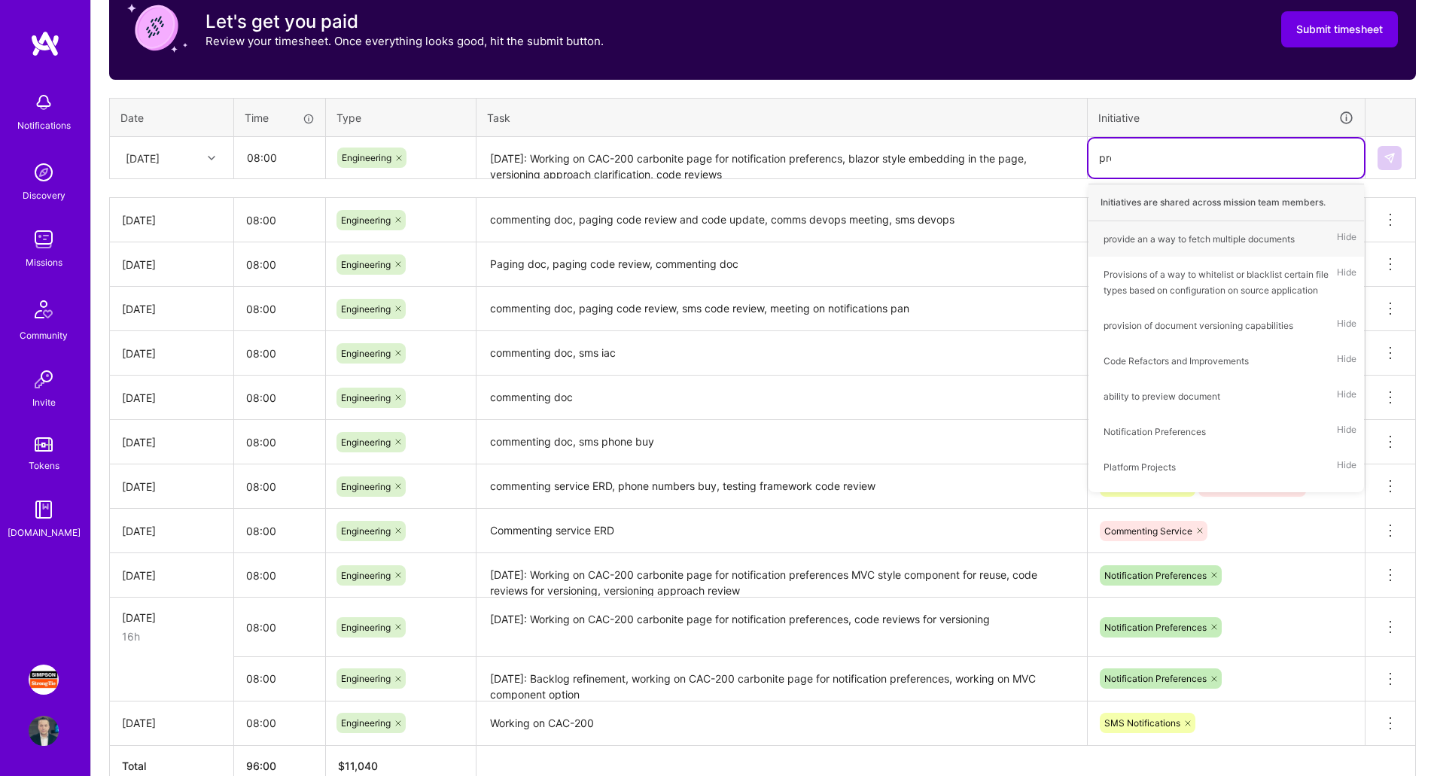
type input "pref"
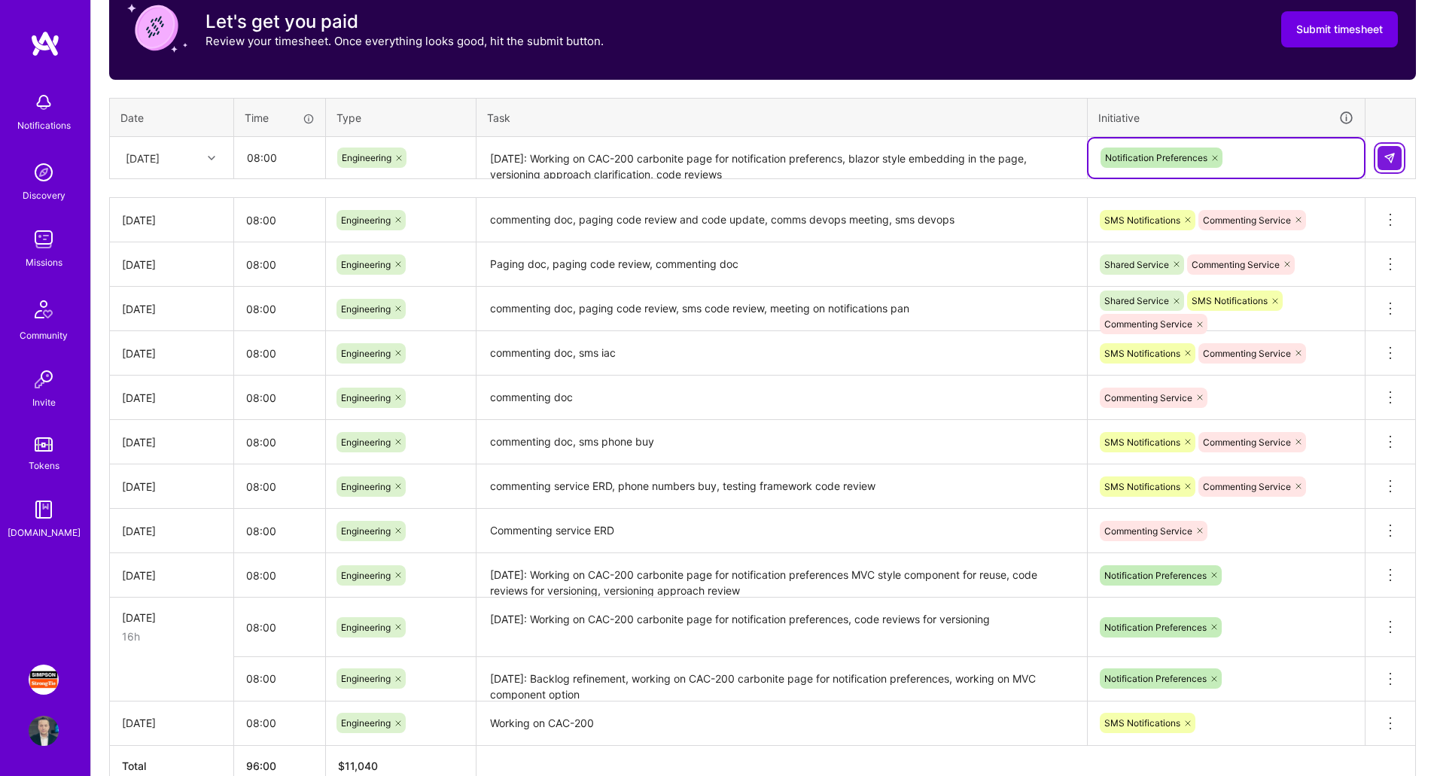
click at [1385, 155] on img at bounding box center [1390, 158] width 12 height 12
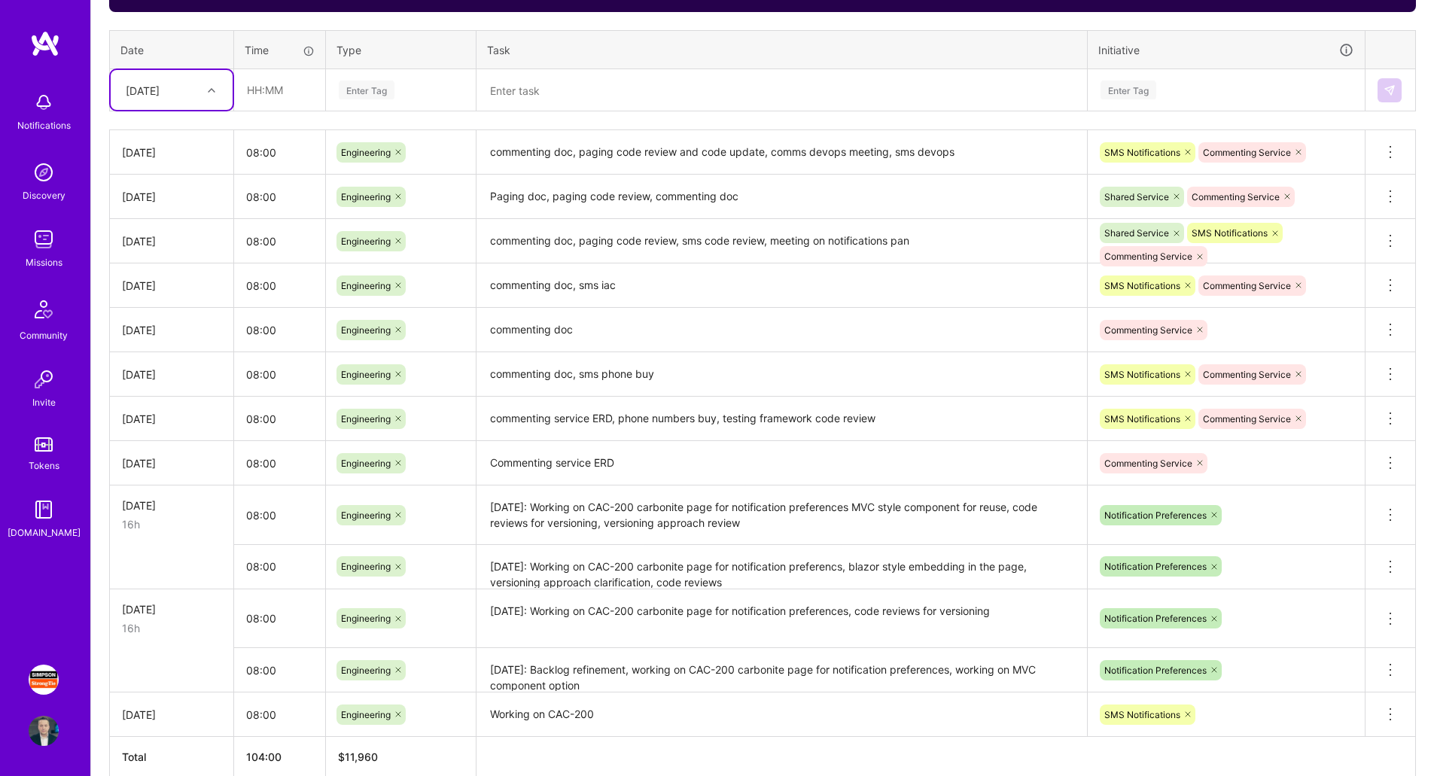
scroll to position [645, 0]
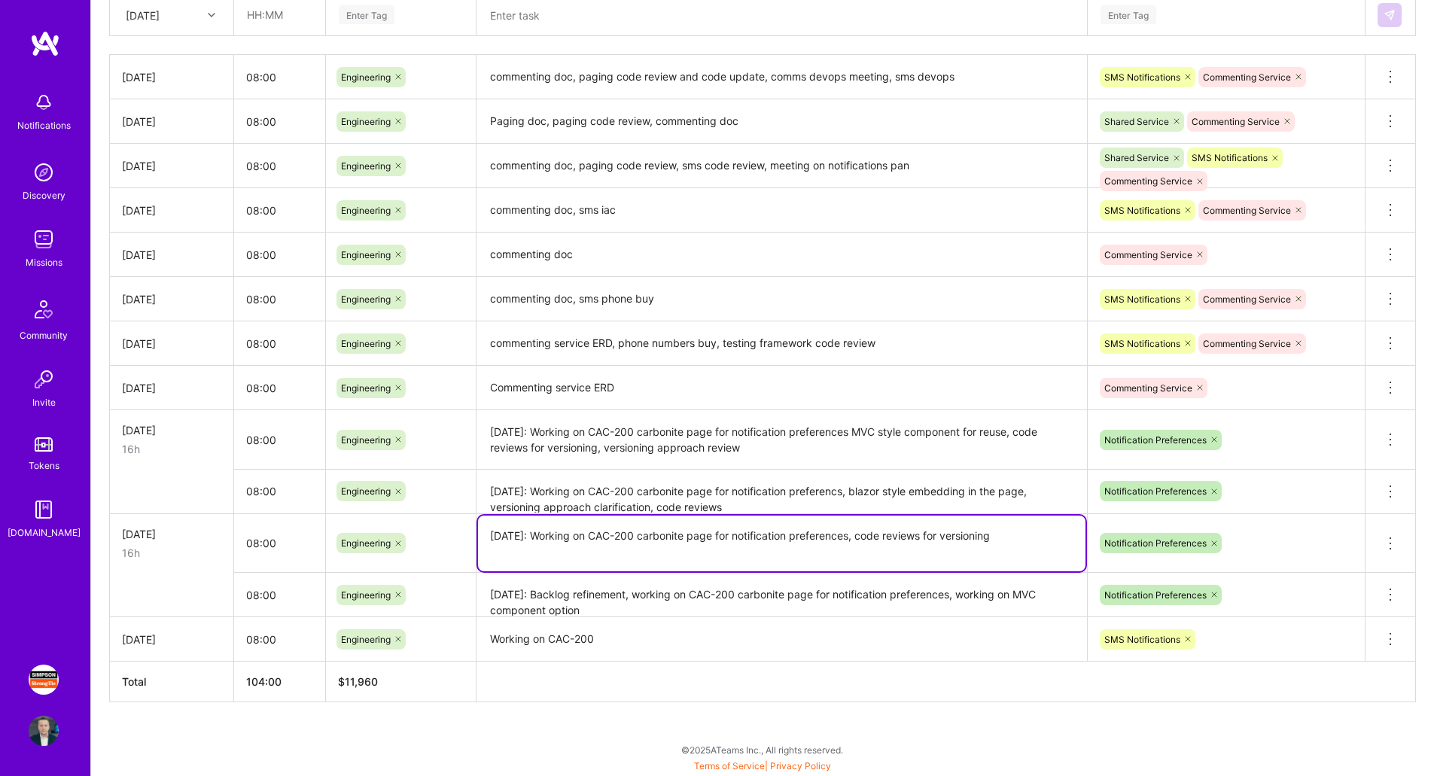
drag, startPoint x: 489, startPoint y: 536, endPoint x: 1109, endPoint y: 536, distance: 620.3
click at [1109, 536] on tr "[DATE] 16h 08:00 Engineering [DATE]: Working on CAC-200 carbonite page for noti…" at bounding box center [763, 542] width 1306 height 59
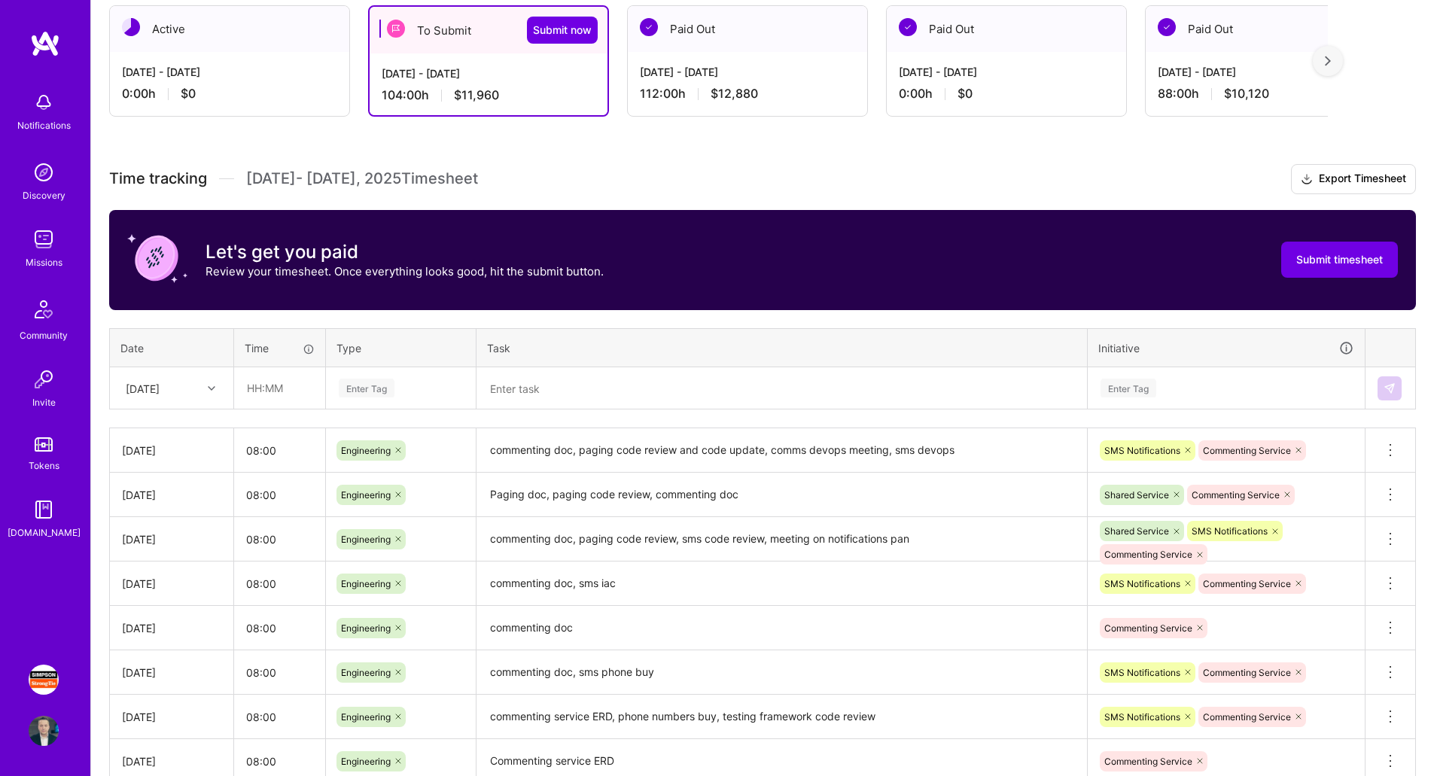
scroll to position [269, 0]
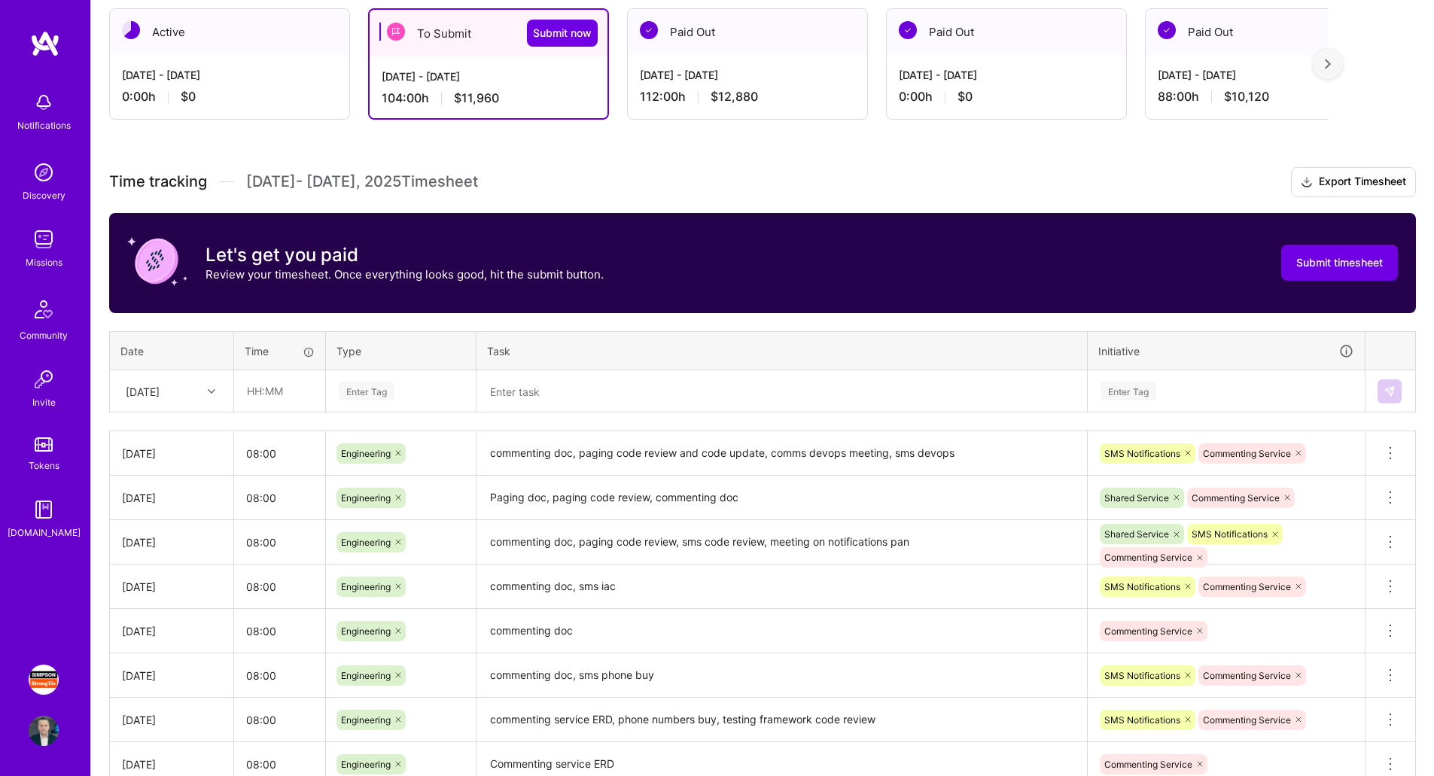
click at [198, 380] on div "[DATE]" at bounding box center [160, 391] width 84 height 25
click at [175, 429] on div "[DATE]" at bounding box center [172, 434] width 122 height 28
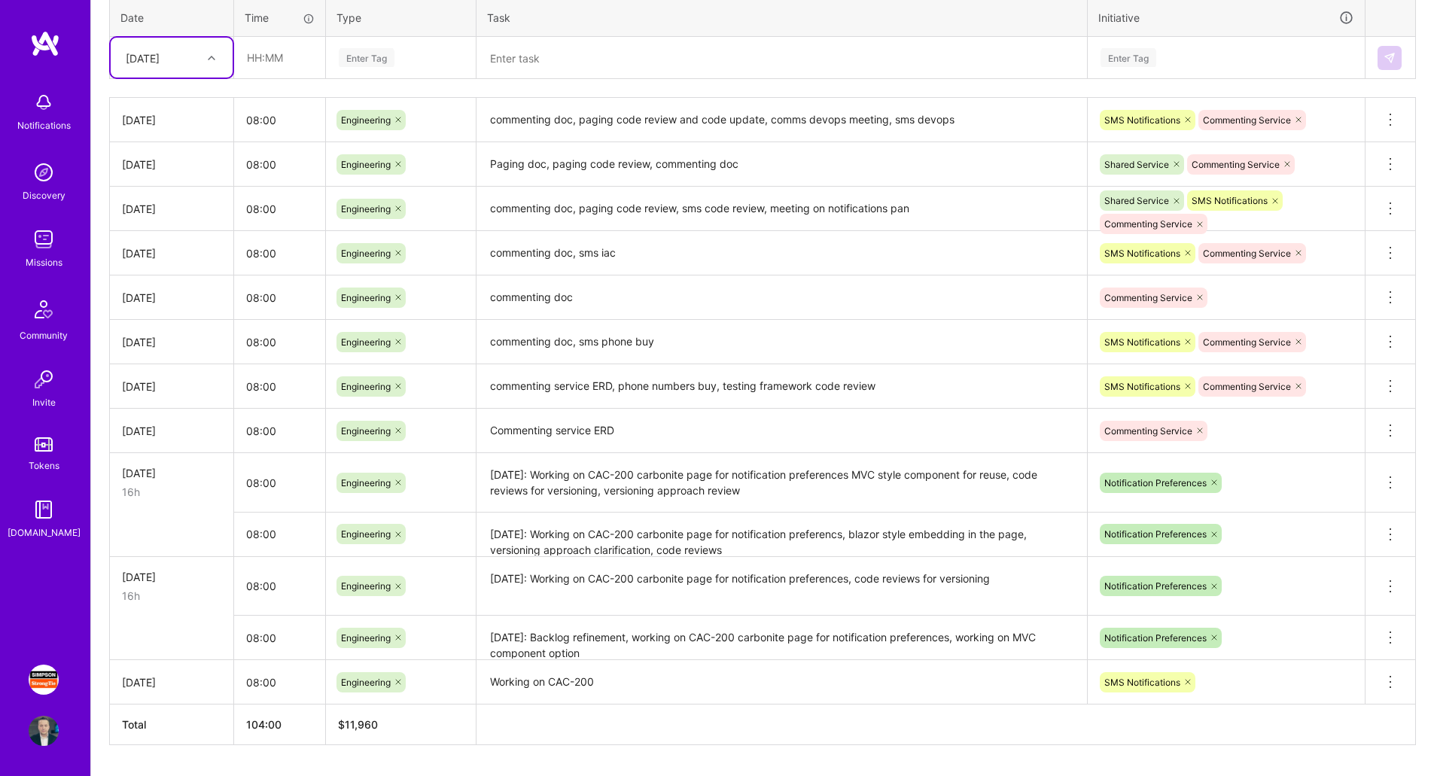
scroll to position [570, 0]
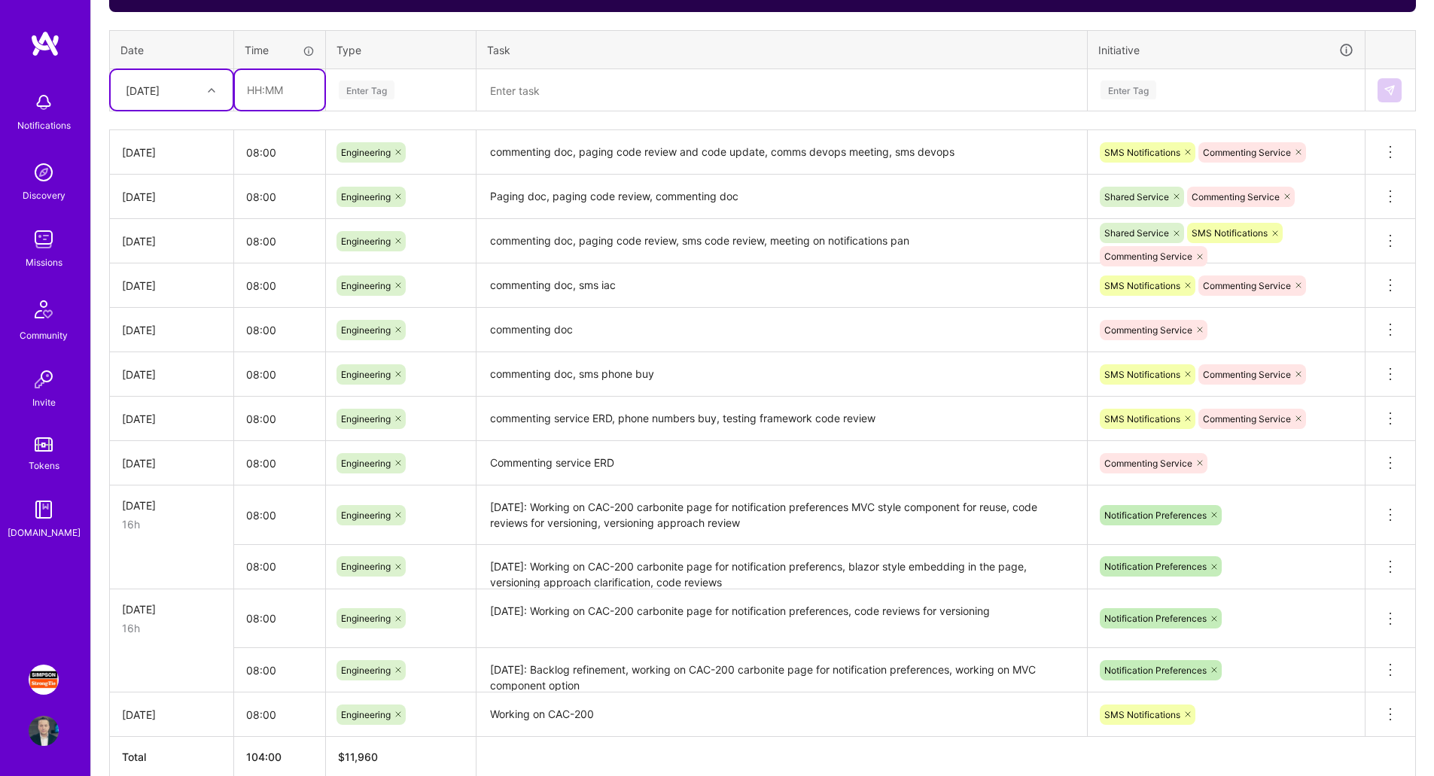
click at [284, 92] on input "text" at bounding box center [280, 90] width 90 height 40
type input "08:00"
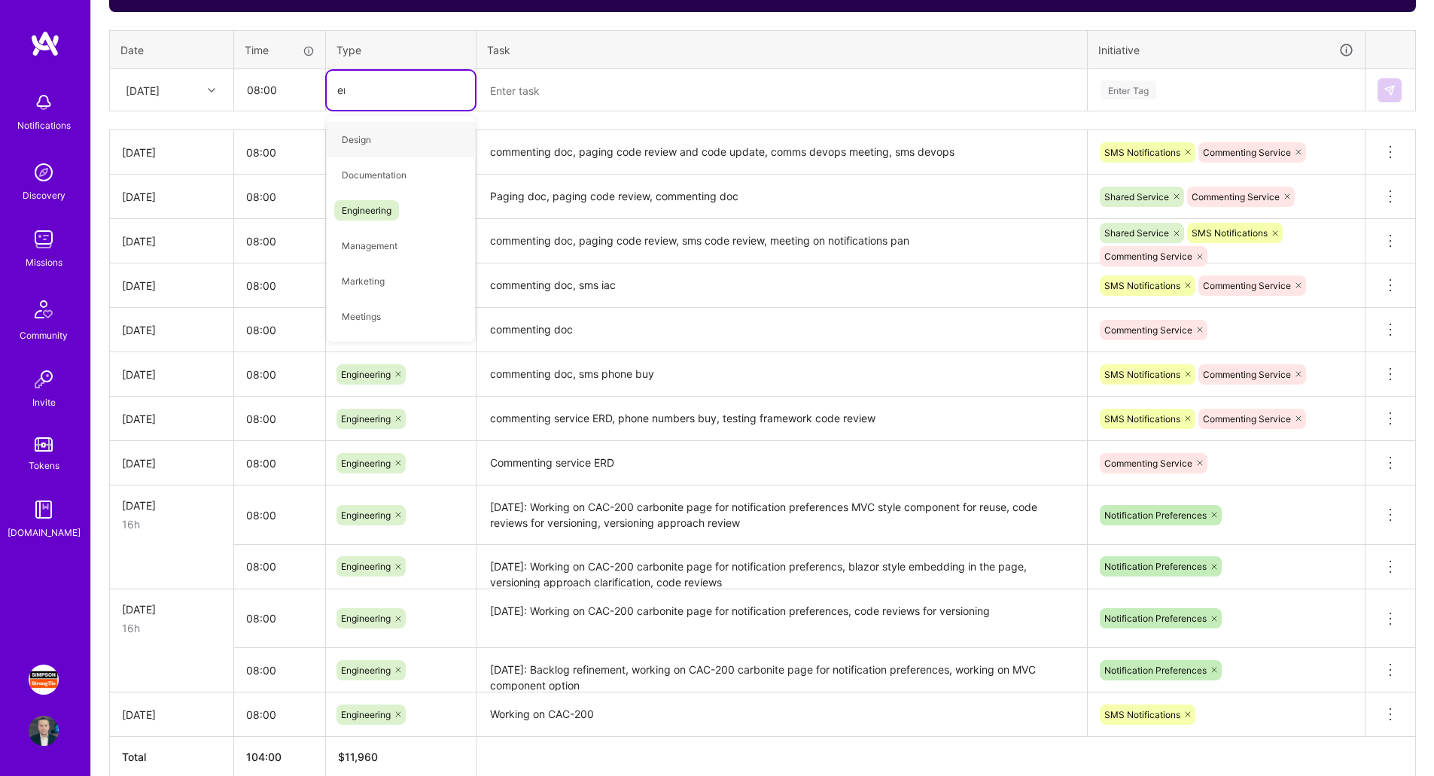
type input "eng"
click at [410, 139] on div "Engineering" at bounding box center [401, 139] width 148 height 35
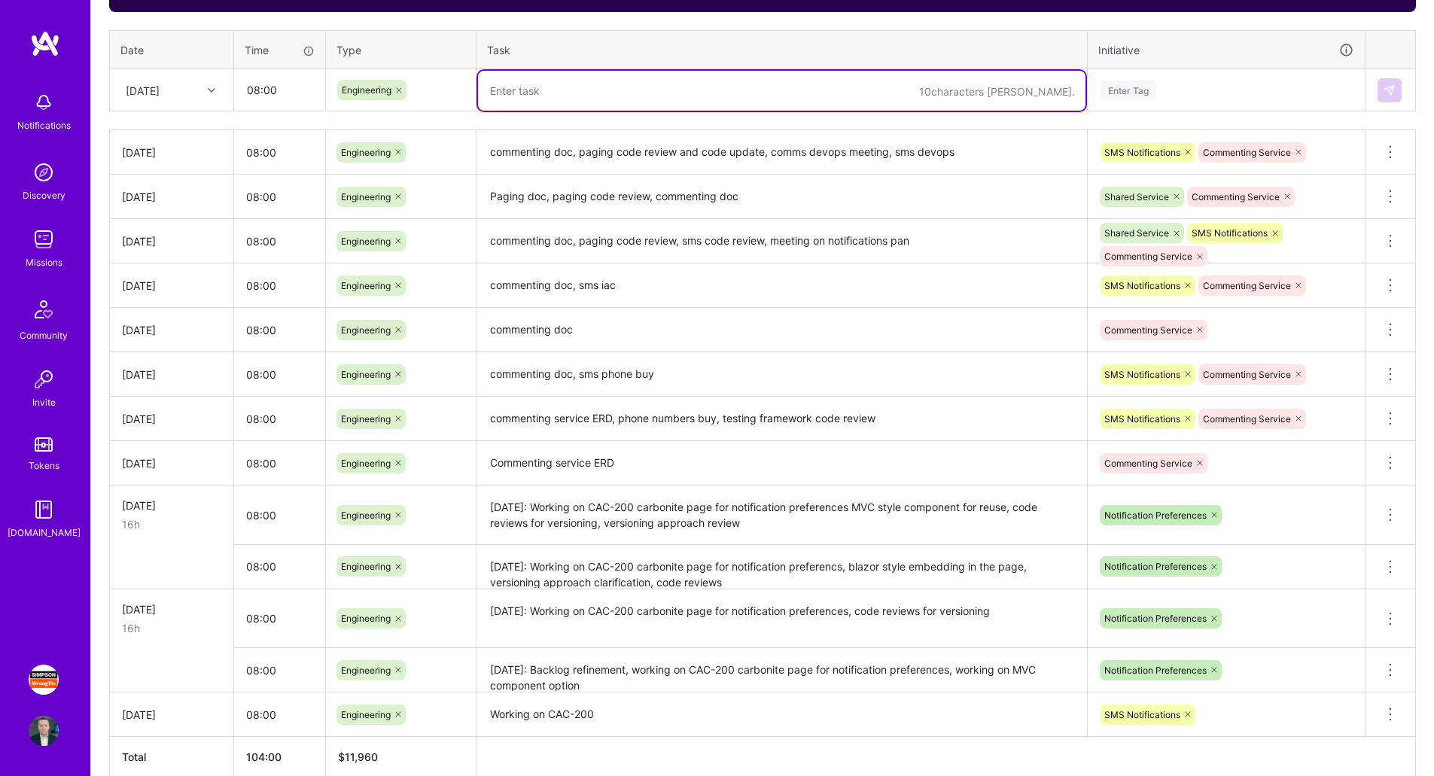
click at [542, 98] on textarea at bounding box center [781, 91] width 607 height 40
type textarea "U"
paste textarea "[DATE]: Working on CAC-200 carbonite page for notification preferences, code re…"
type textarea "J"
paste textarea "[DATE]: Working on CAC-200 carbonite page for notification preferences, code re…"
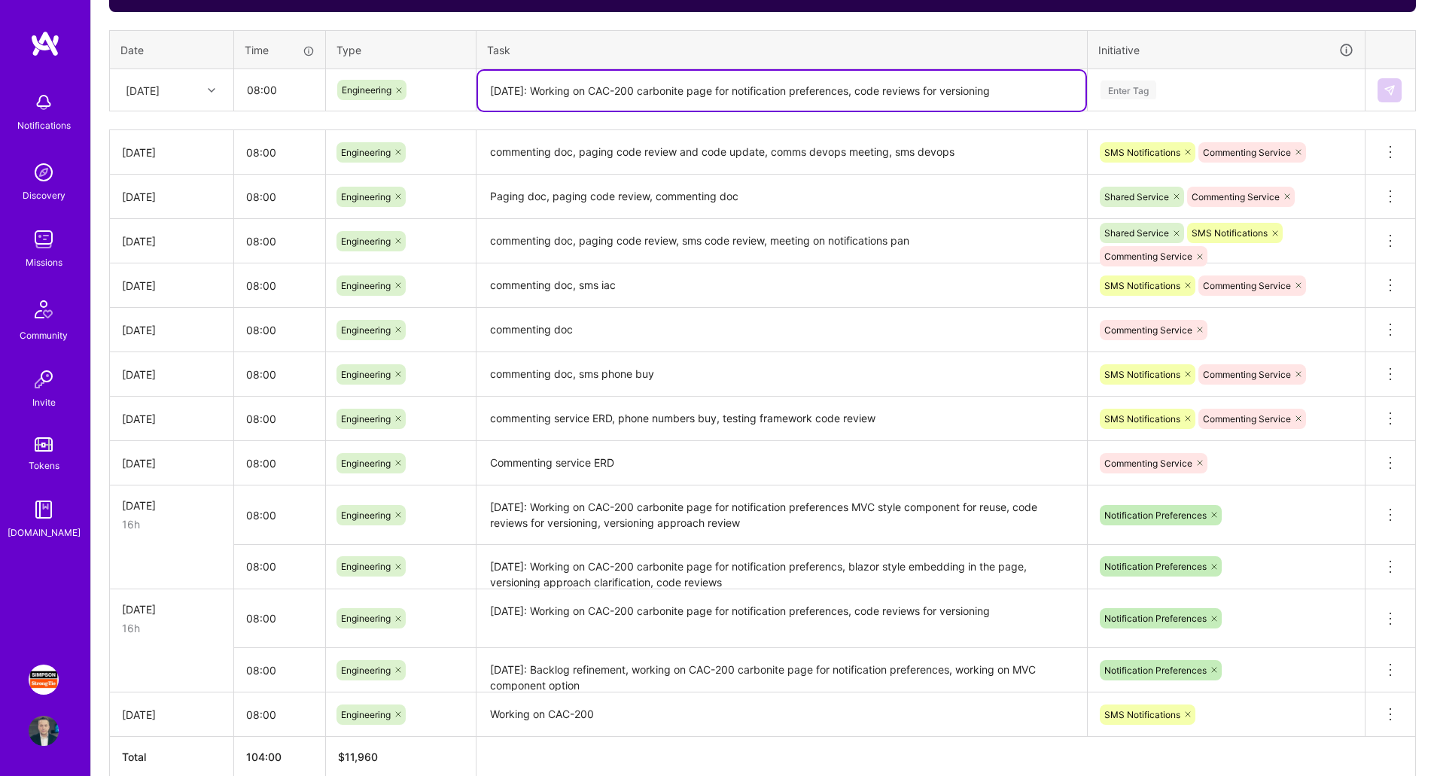
type textarea "[DATE]: Working on CAC-200 carbonite page for notification preferences, code re…"
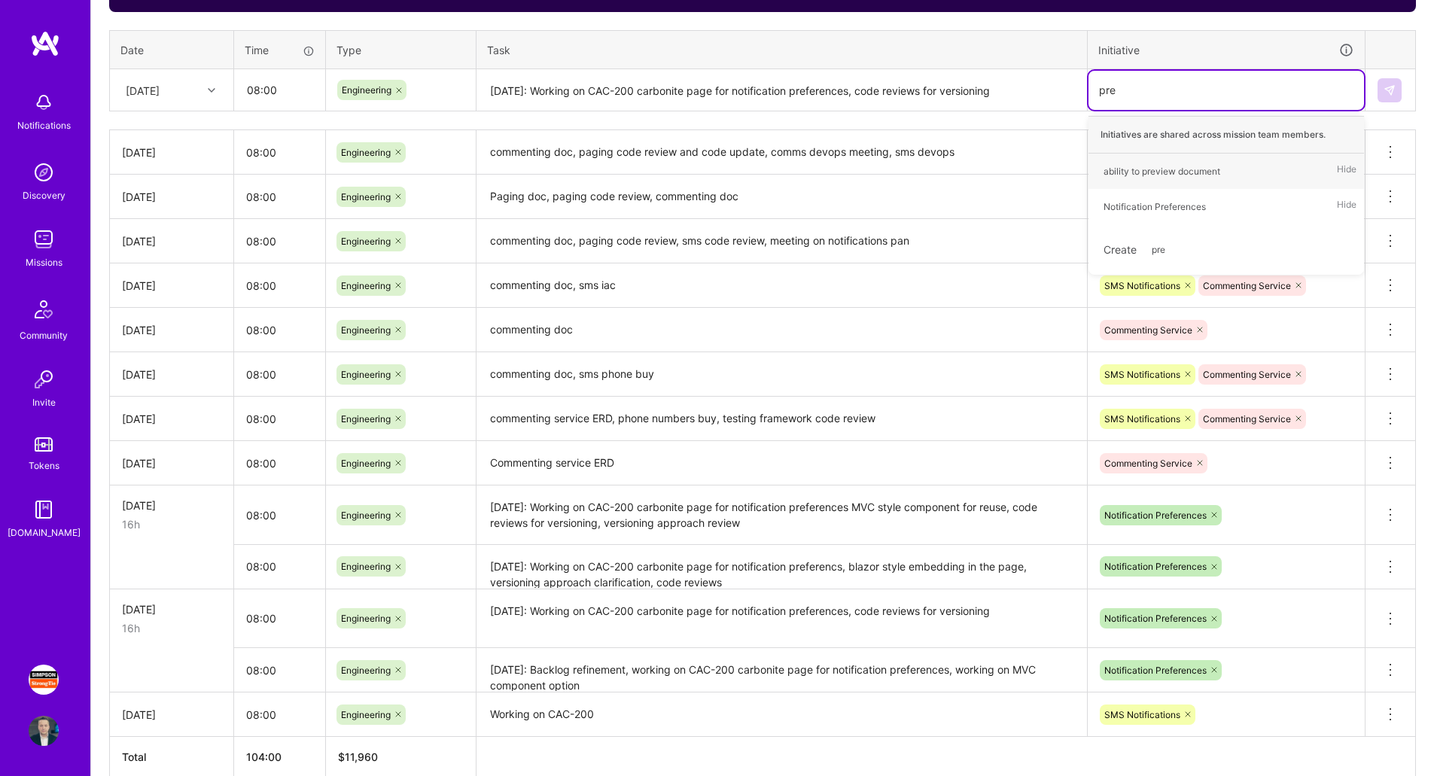
type input "pref"
click at [1201, 175] on div "Notification Preferences" at bounding box center [1155, 171] width 102 height 16
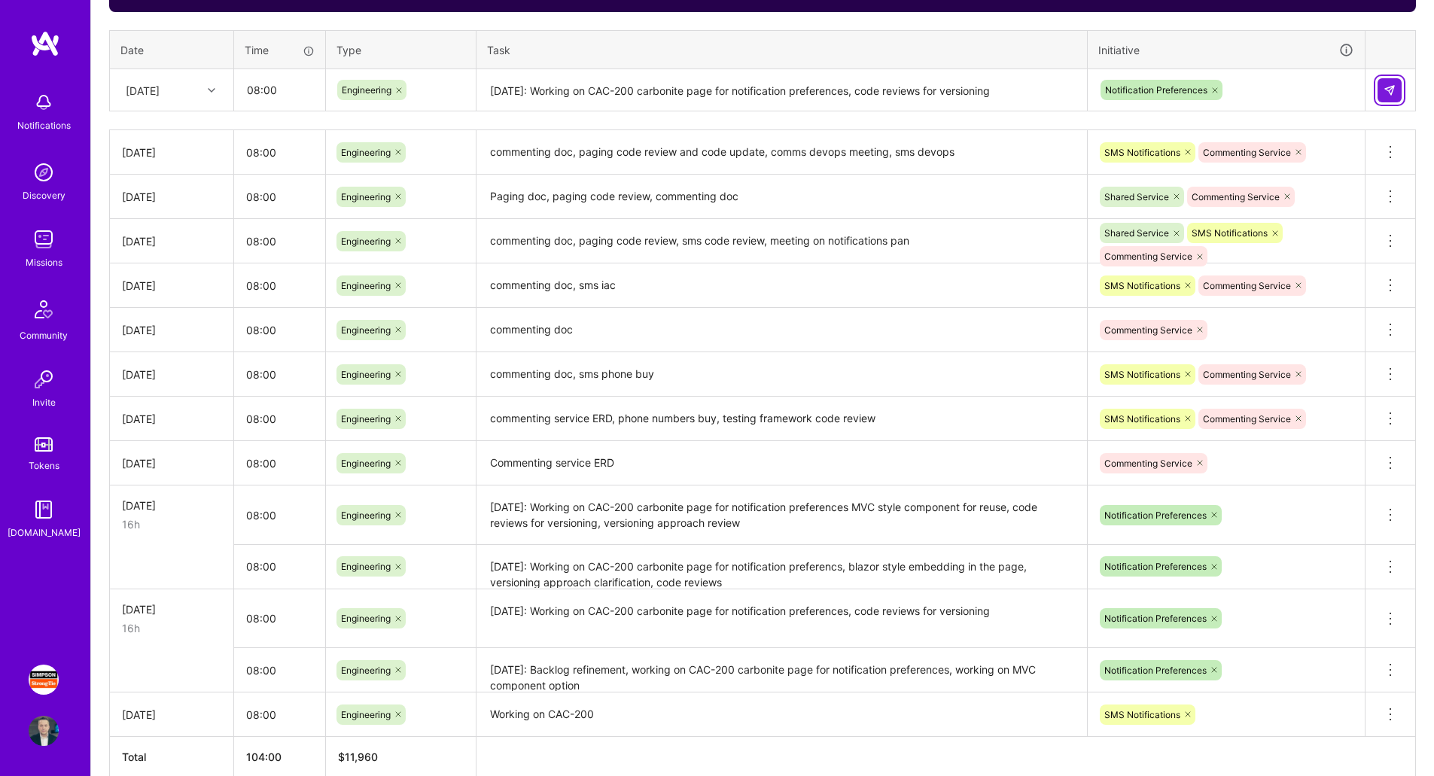
click at [1392, 97] on button at bounding box center [1390, 90] width 24 height 24
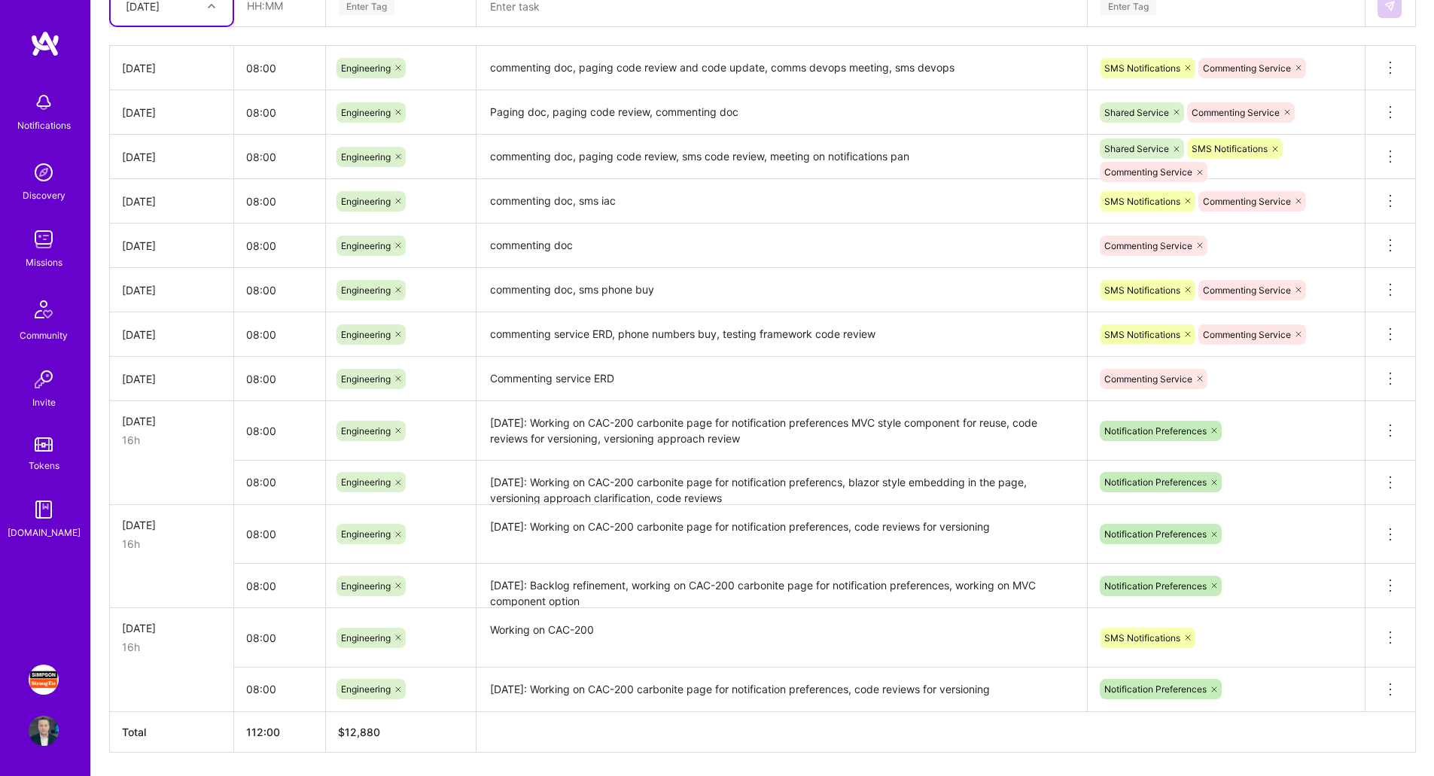
scroll to position [705, 0]
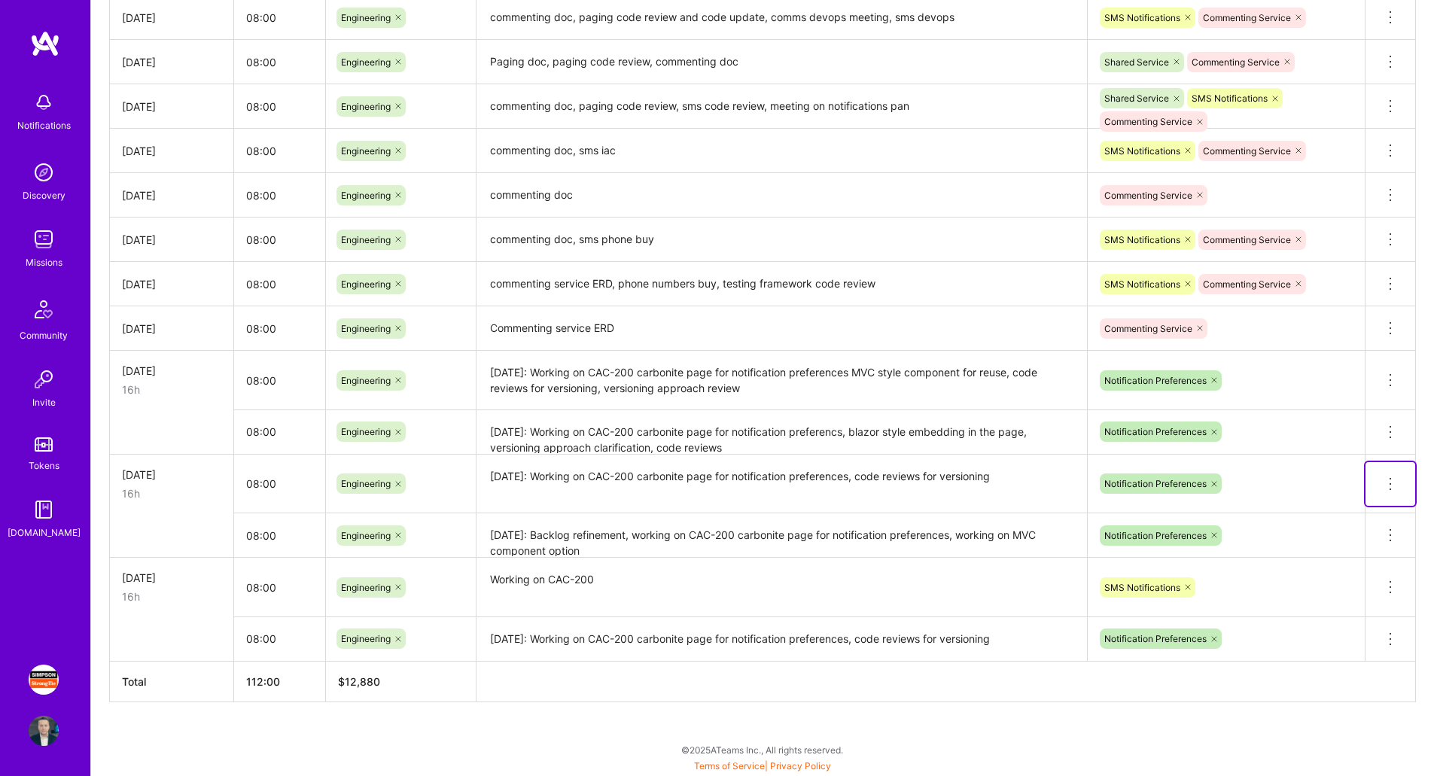
click at [1393, 480] on icon at bounding box center [1390, 484] width 18 height 18
click at [1357, 509] on button "Delete row" at bounding box center [1353, 510] width 78 height 37
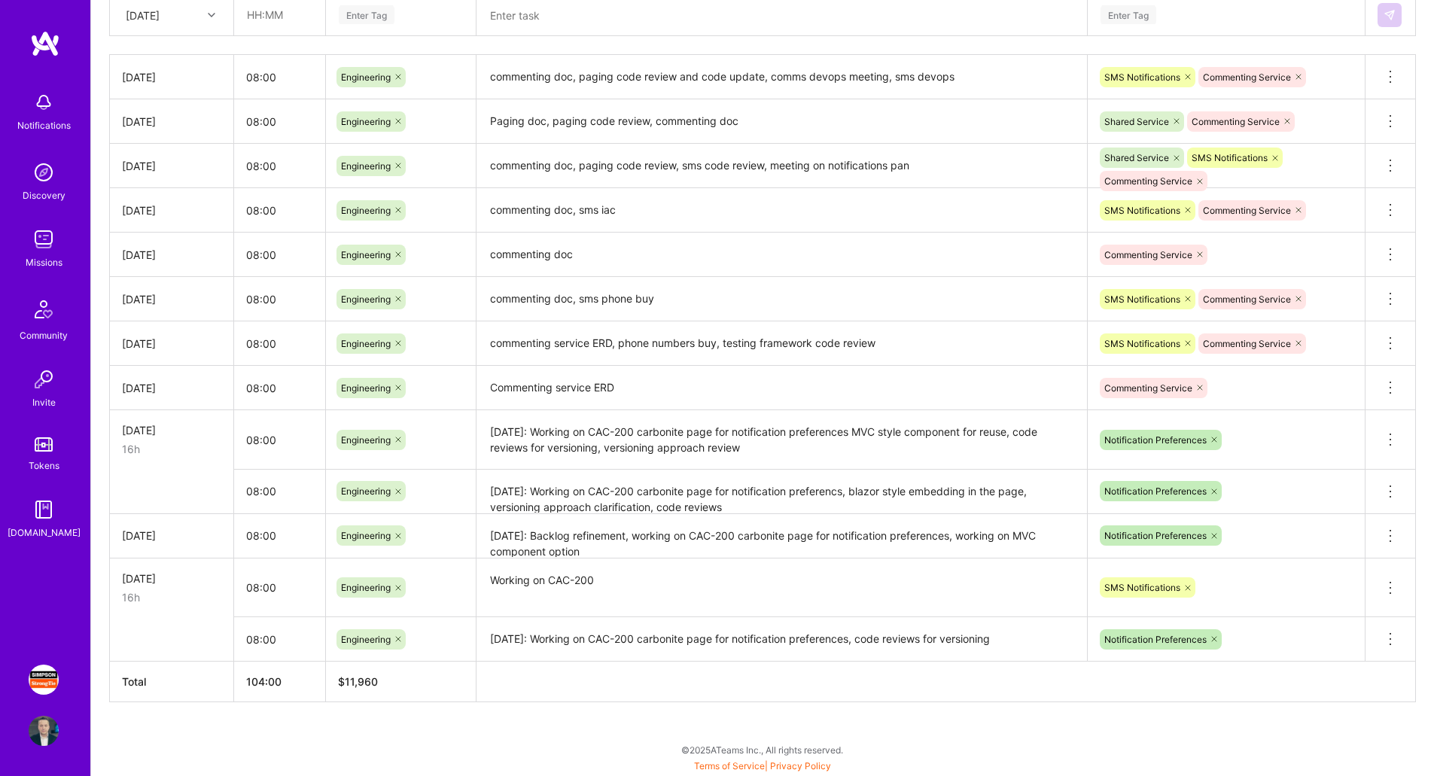
scroll to position [645, 0]
click at [684, 498] on textarea "[DATE]: Working on CAC-200 carbonite page for notification preferencs, blazor s…" at bounding box center [781, 491] width 607 height 41
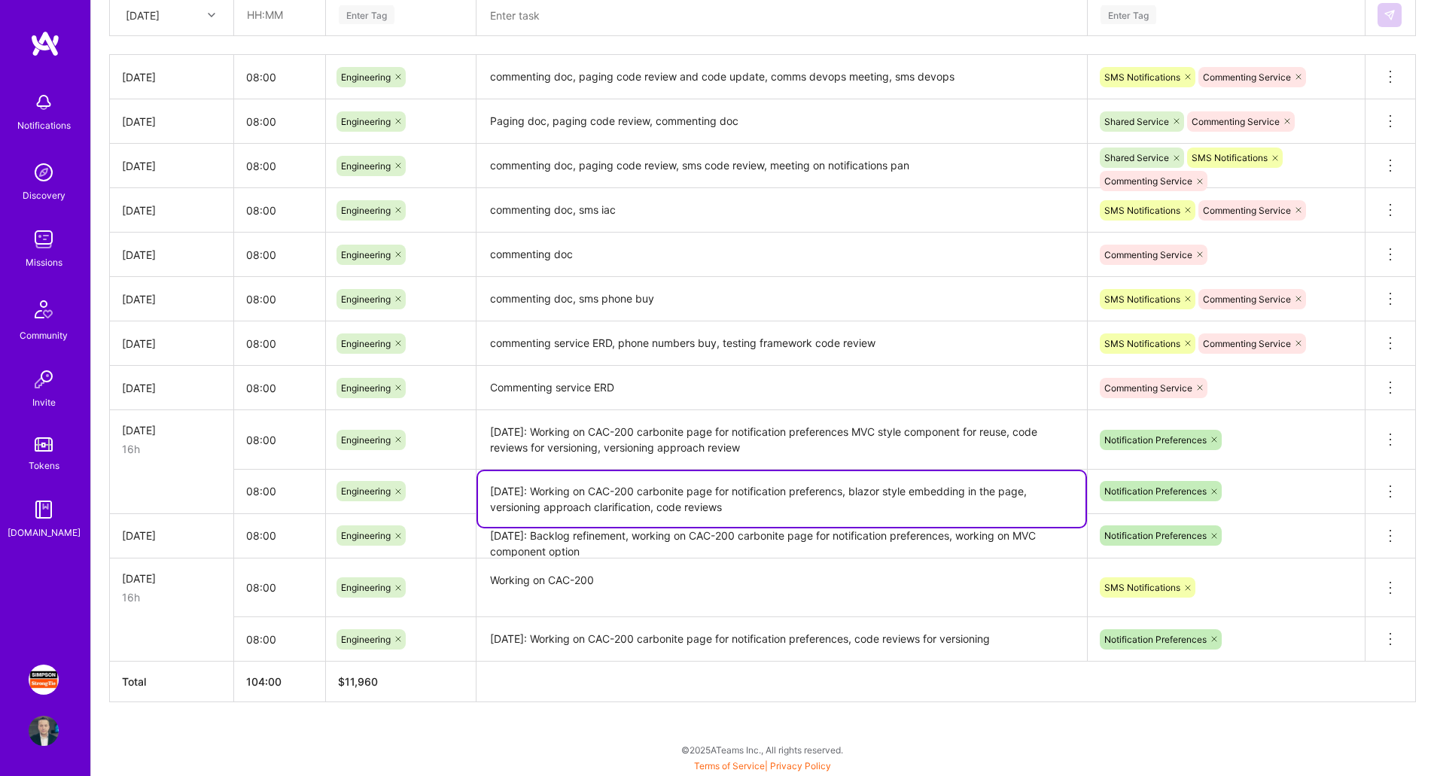
click at [698, 510] on textarea "[DATE]: Working on CAC-200 carbonite page for notification preferencs, blazor s…" at bounding box center [781, 499] width 607 height 56
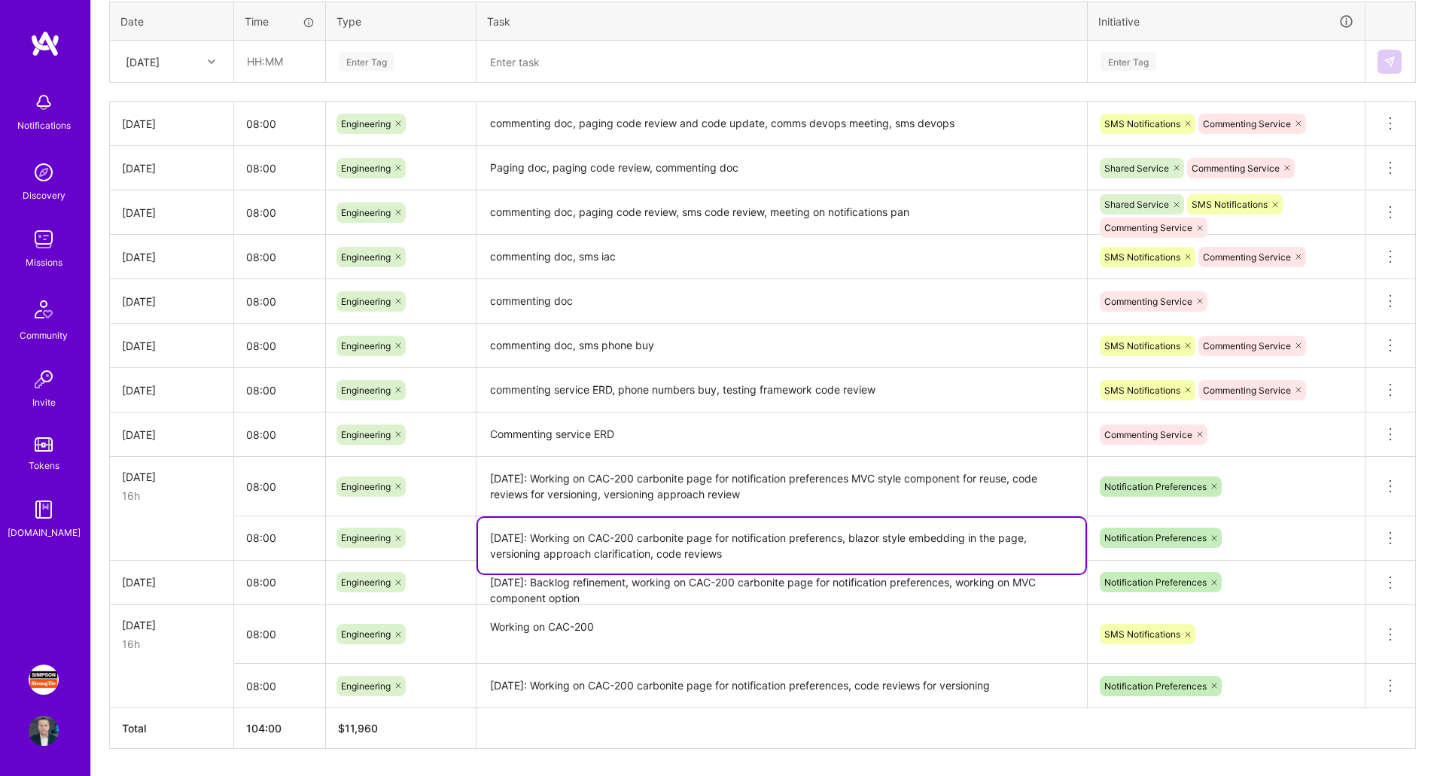
scroll to position [495, 0]
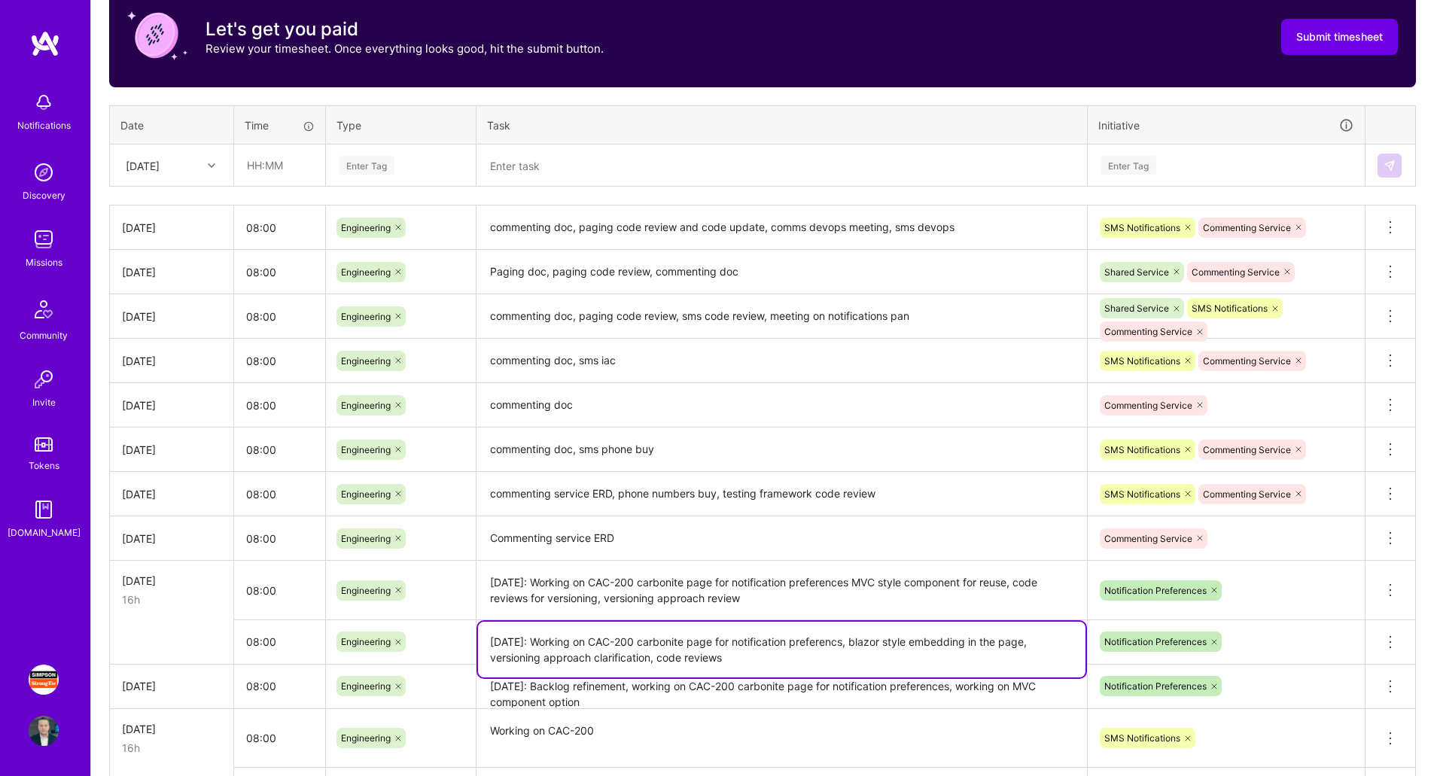
click at [186, 172] on div "[DATE]" at bounding box center [160, 165] width 84 height 25
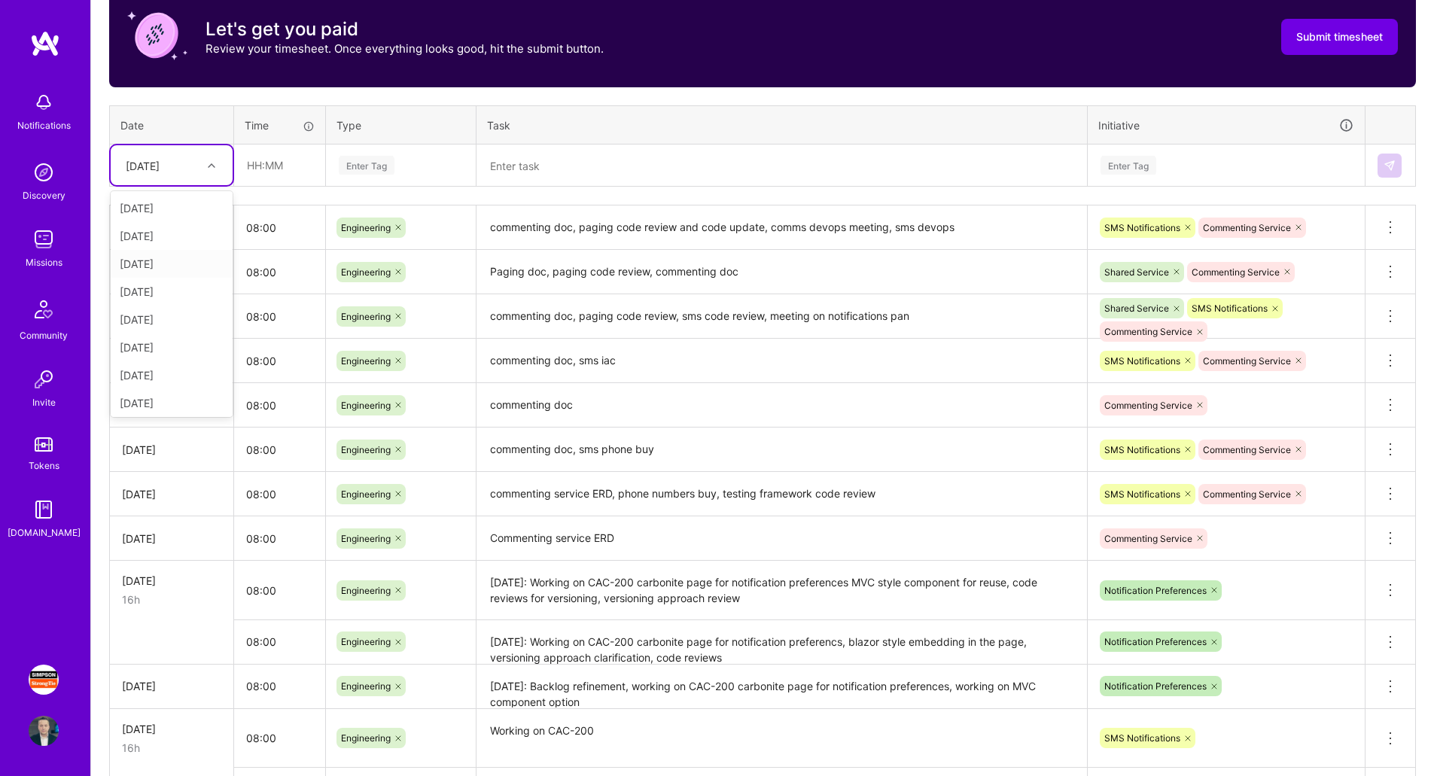
click at [169, 270] on div "[DATE]" at bounding box center [172, 264] width 122 height 28
click at [294, 175] on input "text" at bounding box center [280, 165] width 90 height 40
type input "08:00"
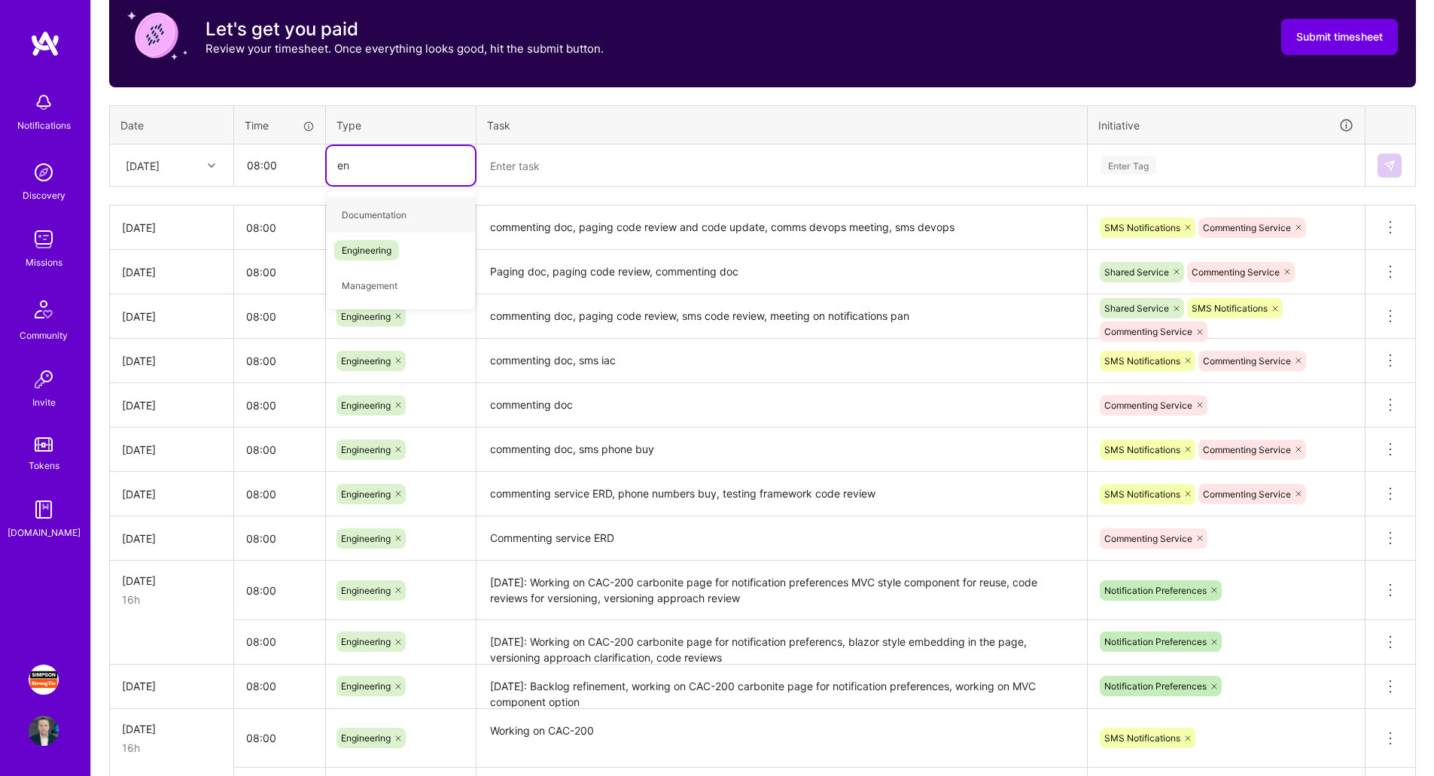
type input "eng"
click at [378, 211] on span "Engineering" at bounding box center [366, 215] width 65 height 20
click at [580, 163] on textarea at bounding box center [781, 166] width 607 height 40
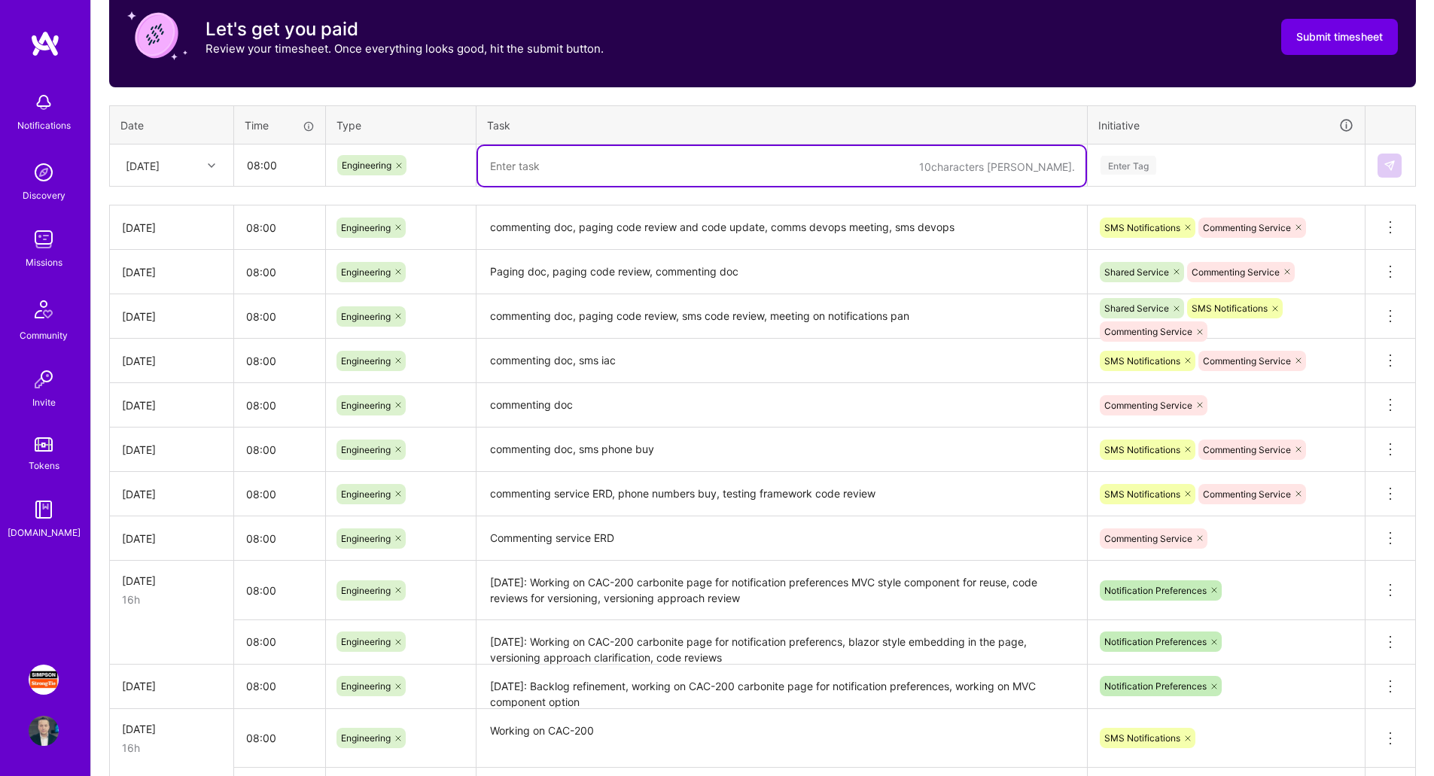
paste textarea "[DATE]: Working on CAC-200 carbonite page for notification preferencs, blazor s…"
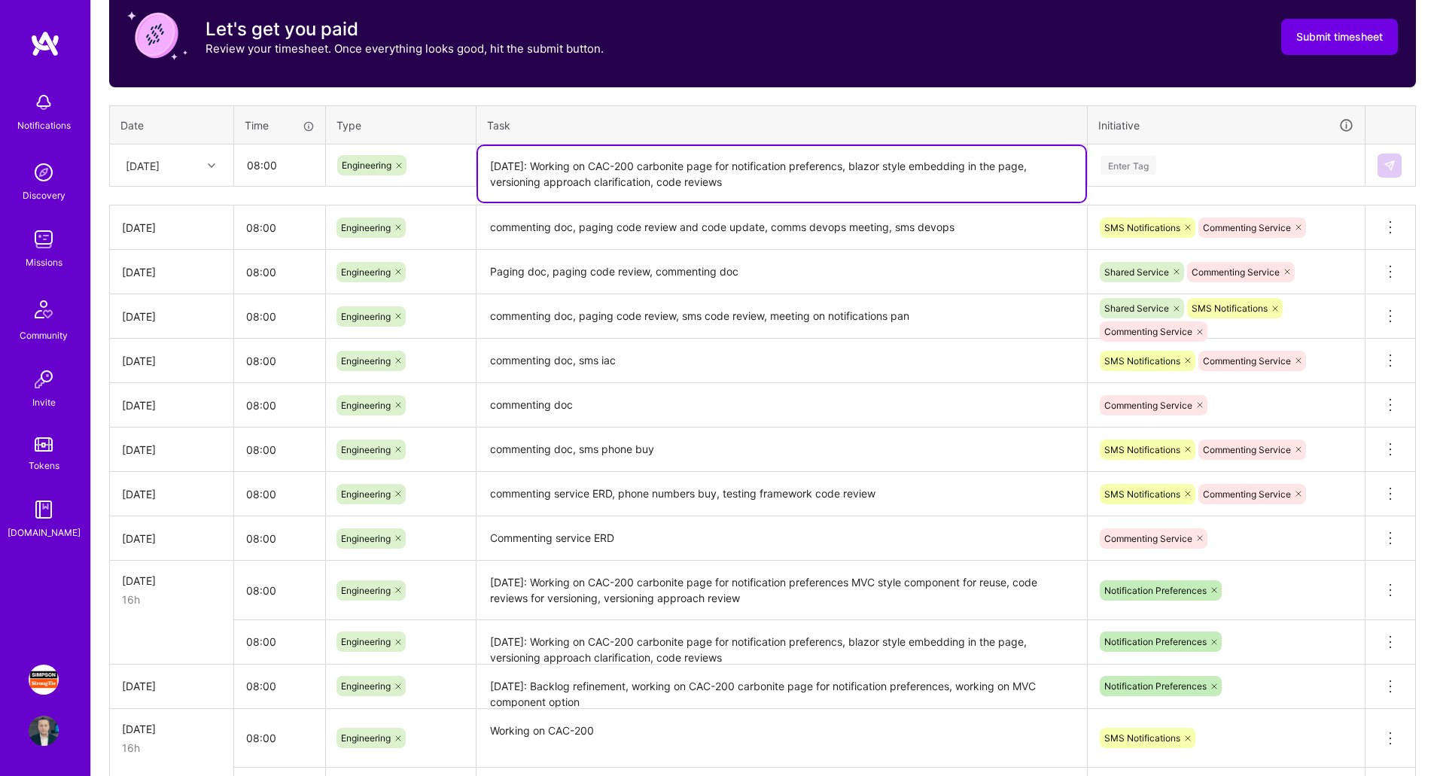
type textarea "[DATE]: Working on CAC-200 carbonite page for notification preferencs, blazor s…"
click at [1187, 163] on div "Enter Tag" at bounding box center [1226, 165] width 254 height 19
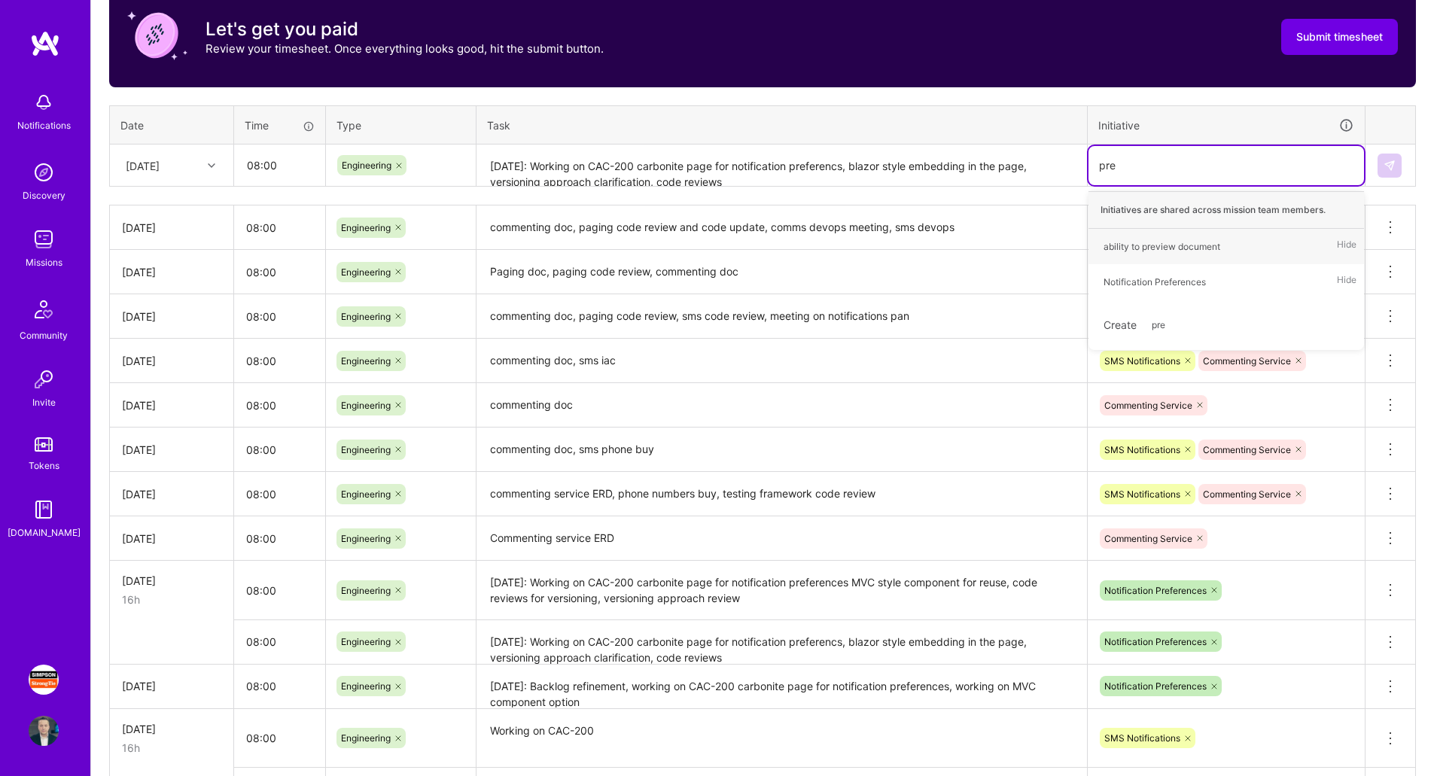
type input "pref"
click at [1226, 238] on div "Notification Preferences Hide" at bounding box center [1226, 246] width 276 height 35
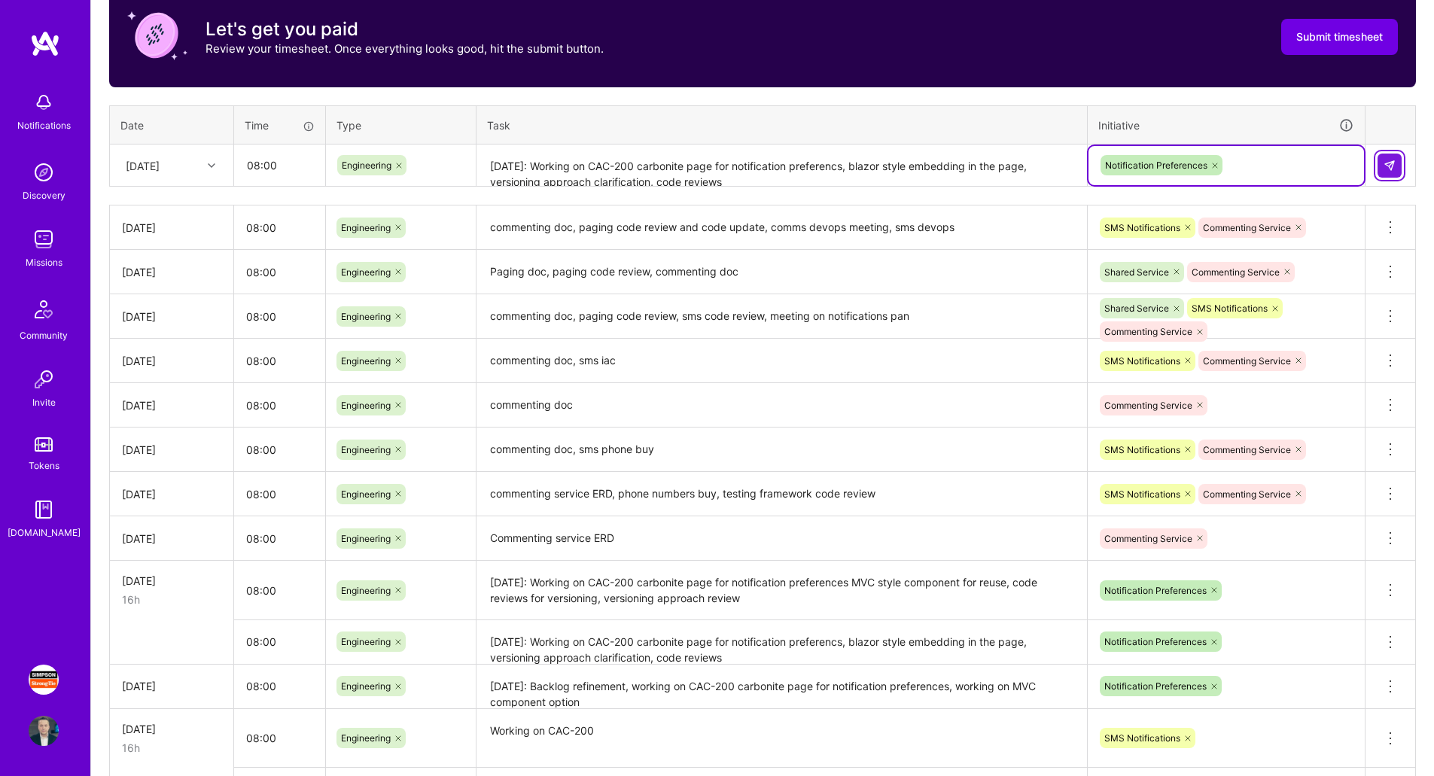
click at [1393, 172] on button at bounding box center [1390, 166] width 24 height 24
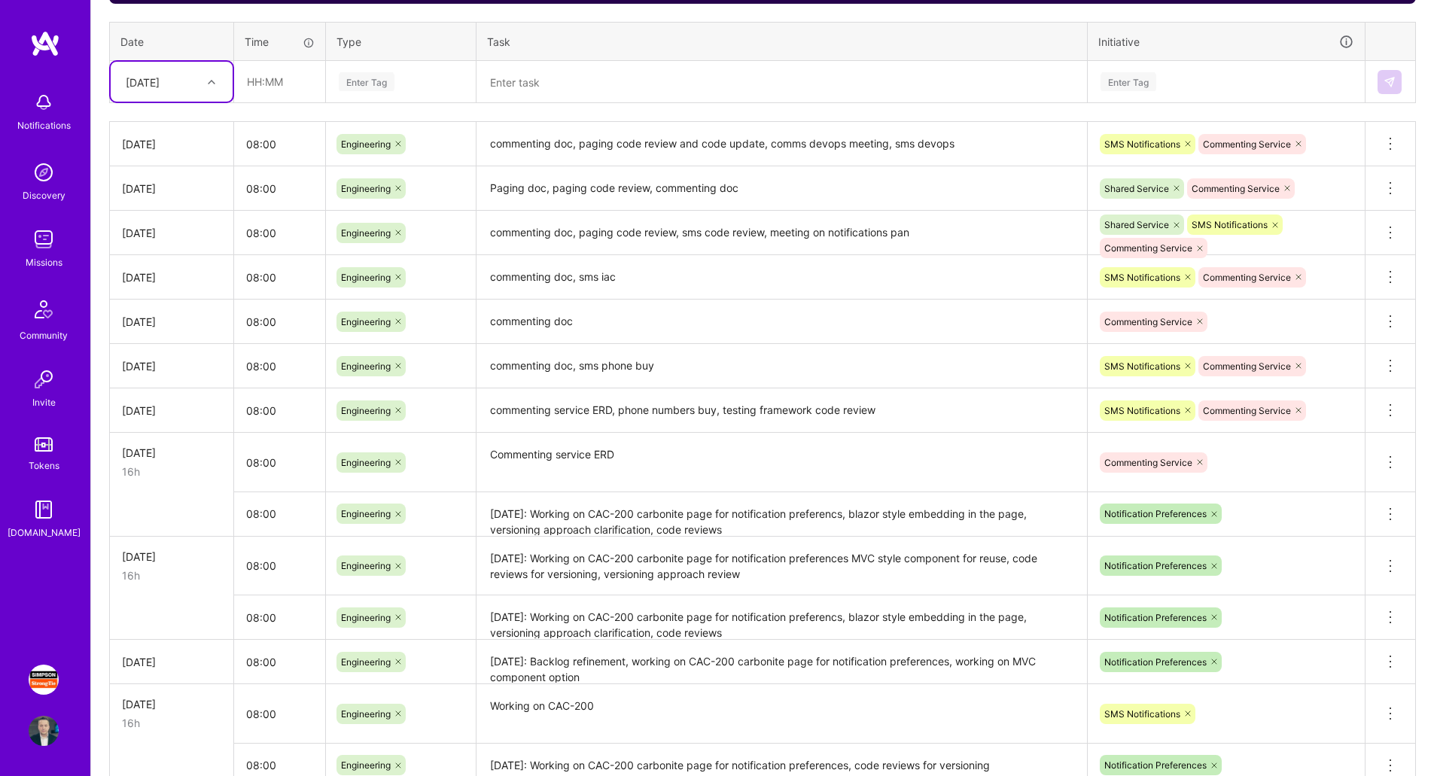
scroll to position [705, 0]
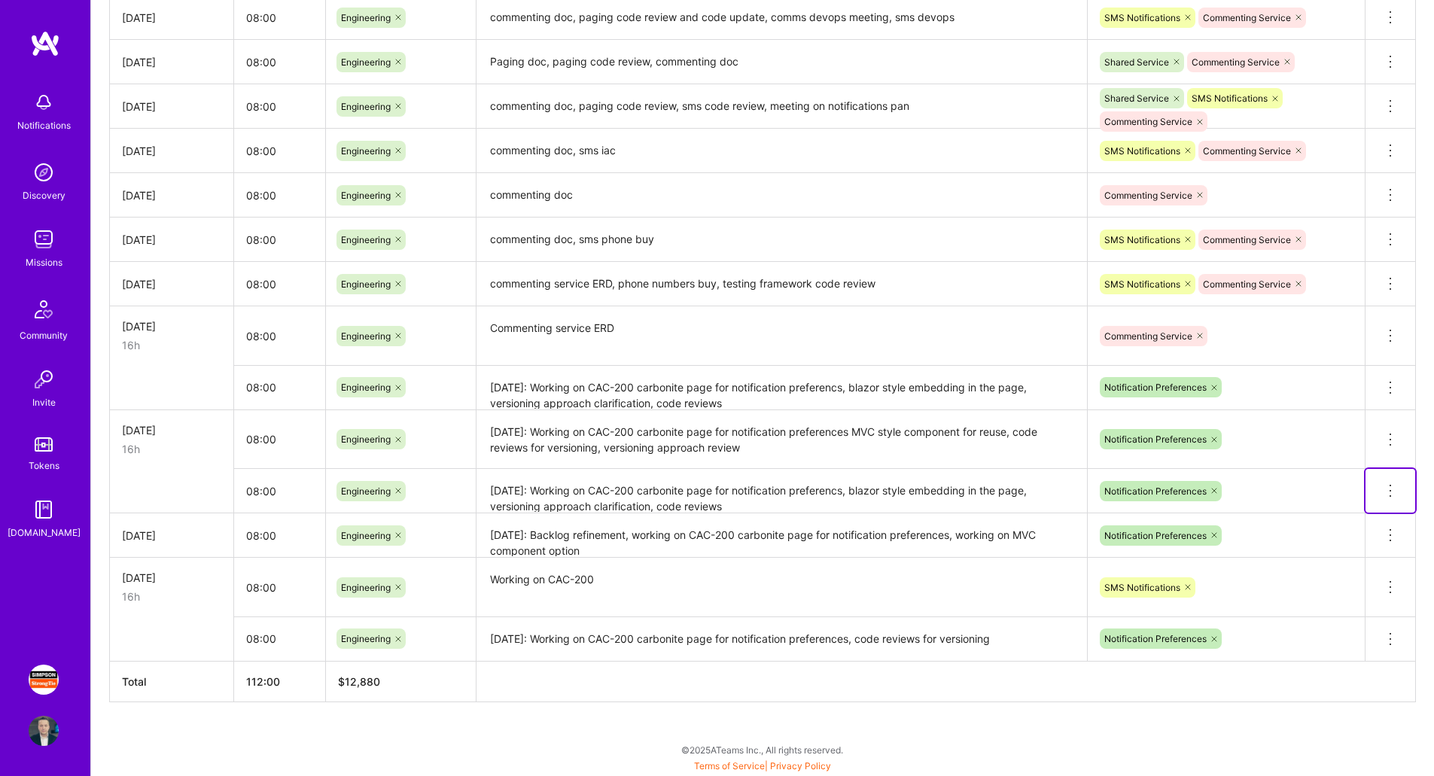
click at [1393, 494] on icon at bounding box center [1390, 491] width 18 height 18
click at [1354, 517] on button "Delete row" at bounding box center [1353, 516] width 78 height 37
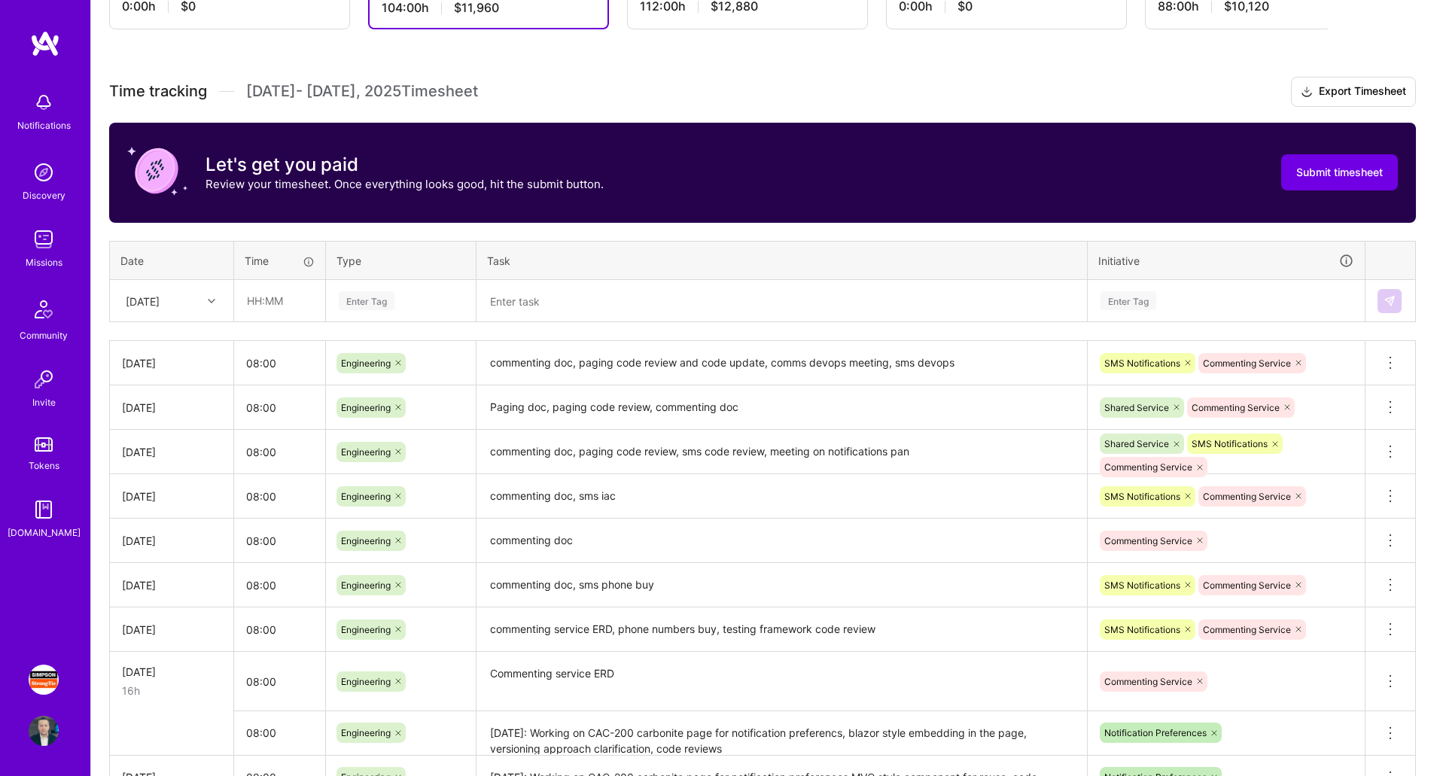
scroll to position [344, 0]
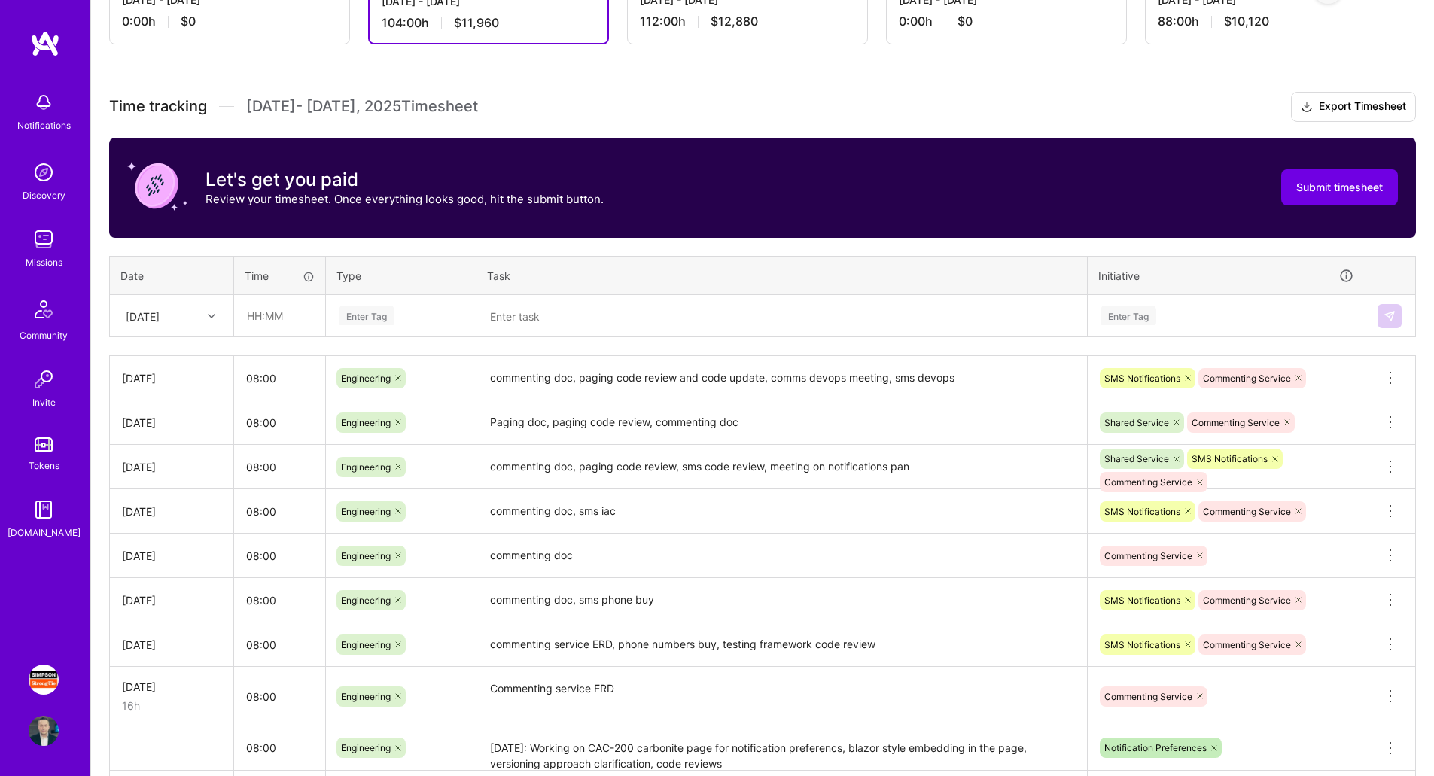
click at [178, 304] on div "[DATE]" at bounding box center [160, 315] width 84 height 25
click at [170, 498] on div "[DATE]" at bounding box center [172, 498] width 122 height 28
click at [290, 312] on input "text" at bounding box center [280, 316] width 90 height 40
type input "08:00"
type input "eng"
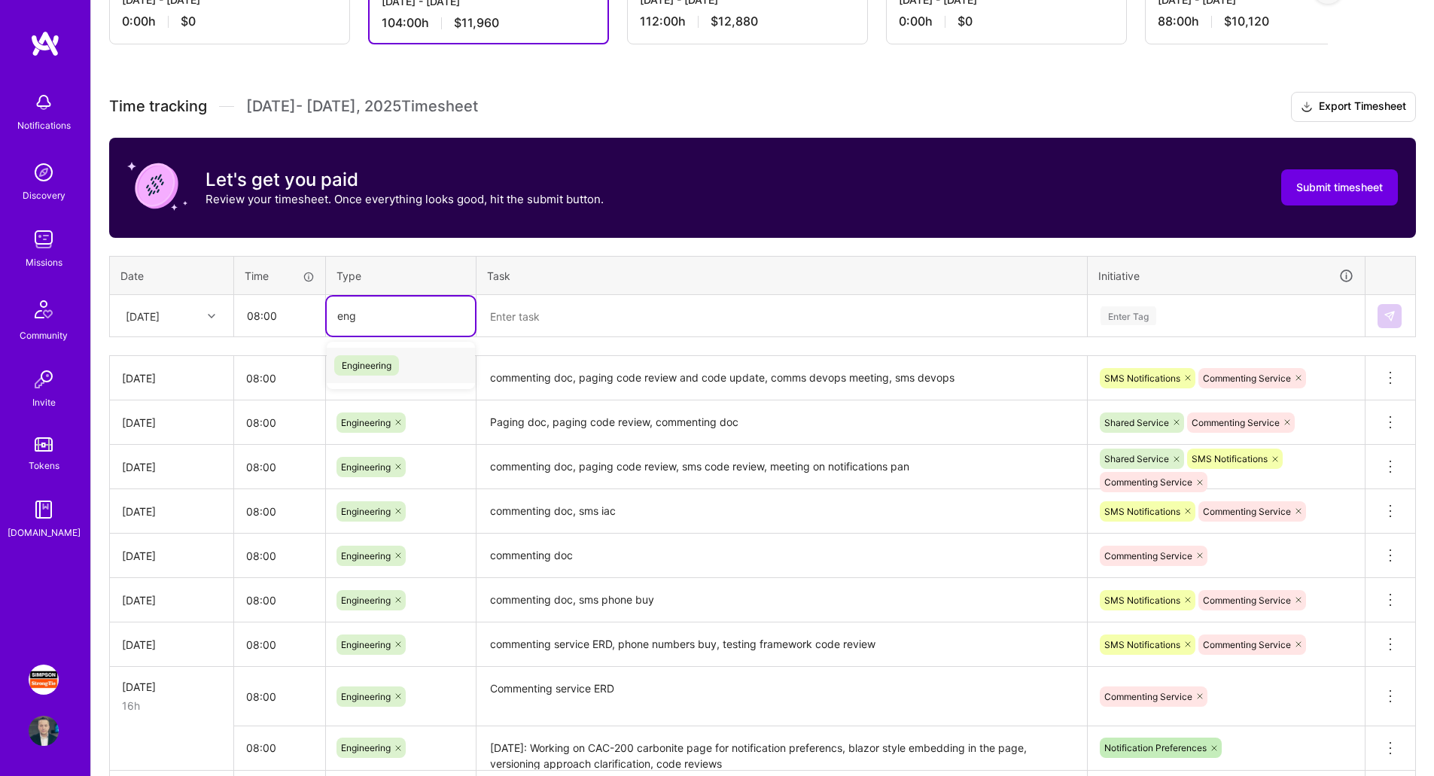
click at [425, 364] on div "Engineering" at bounding box center [401, 365] width 148 height 35
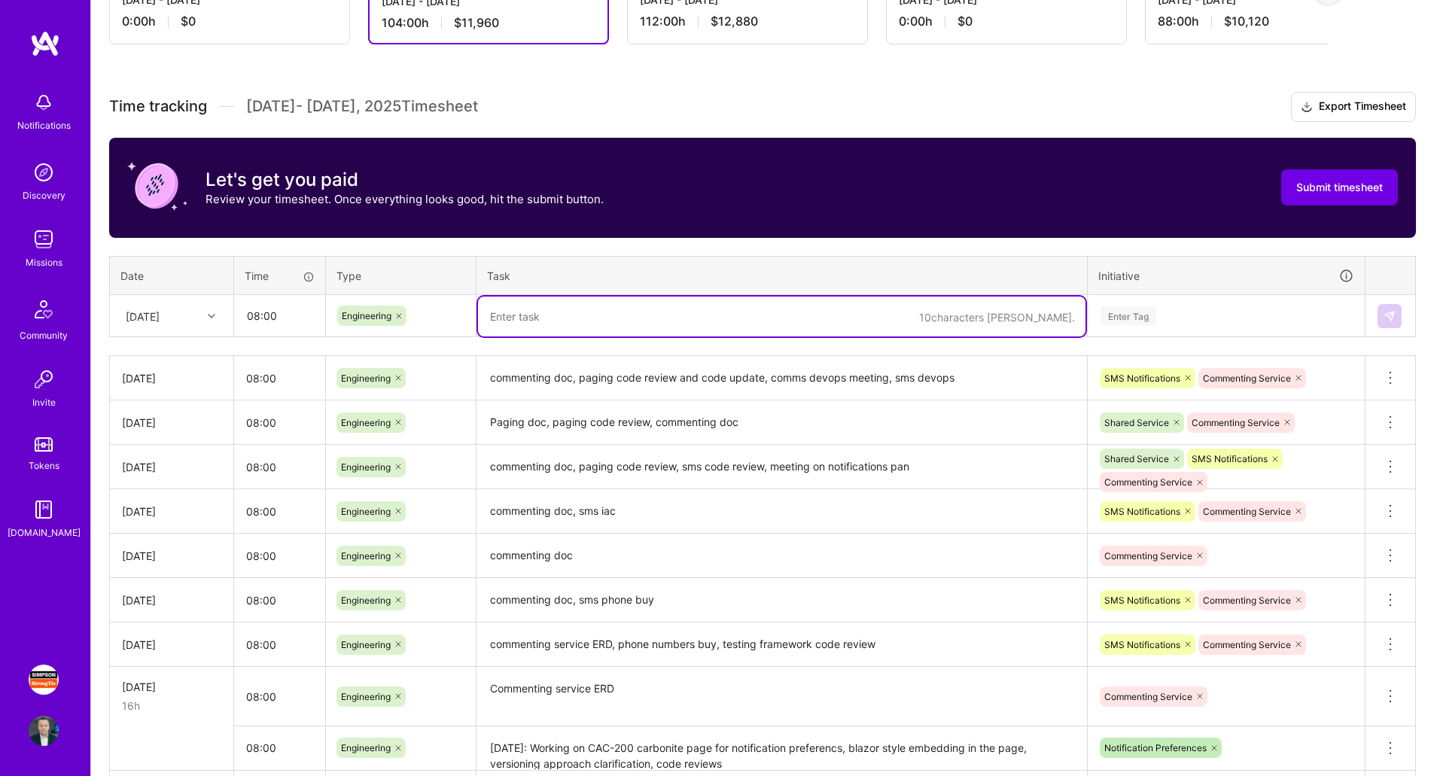
click at [556, 320] on textarea at bounding box center [781, 317] width 607 height 40
paste textarea "Sprint planning, documenting versioning scheme to clarify the approach, working…"
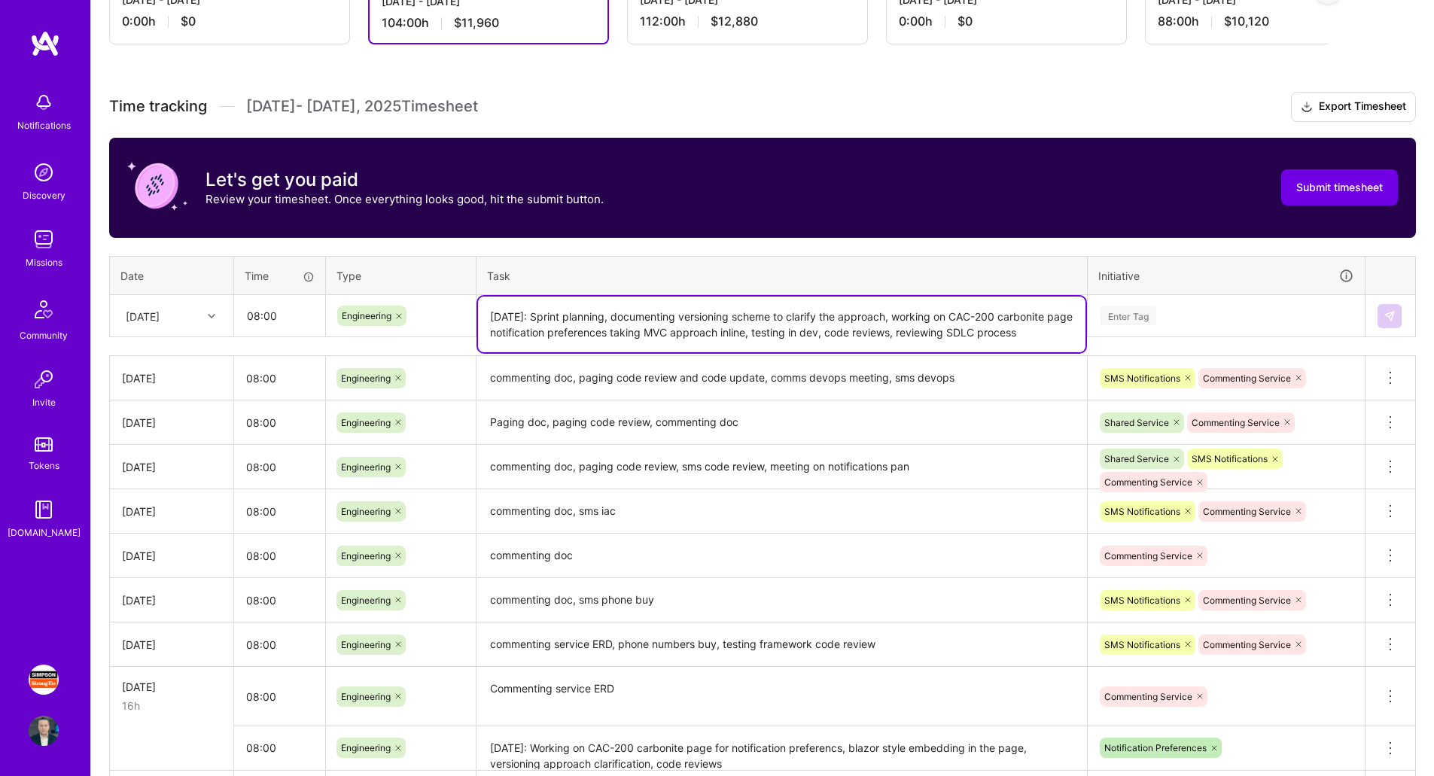
type textarea "[DATE]: Sprint planning, documenting versioning scheme to clarify the approach,…"
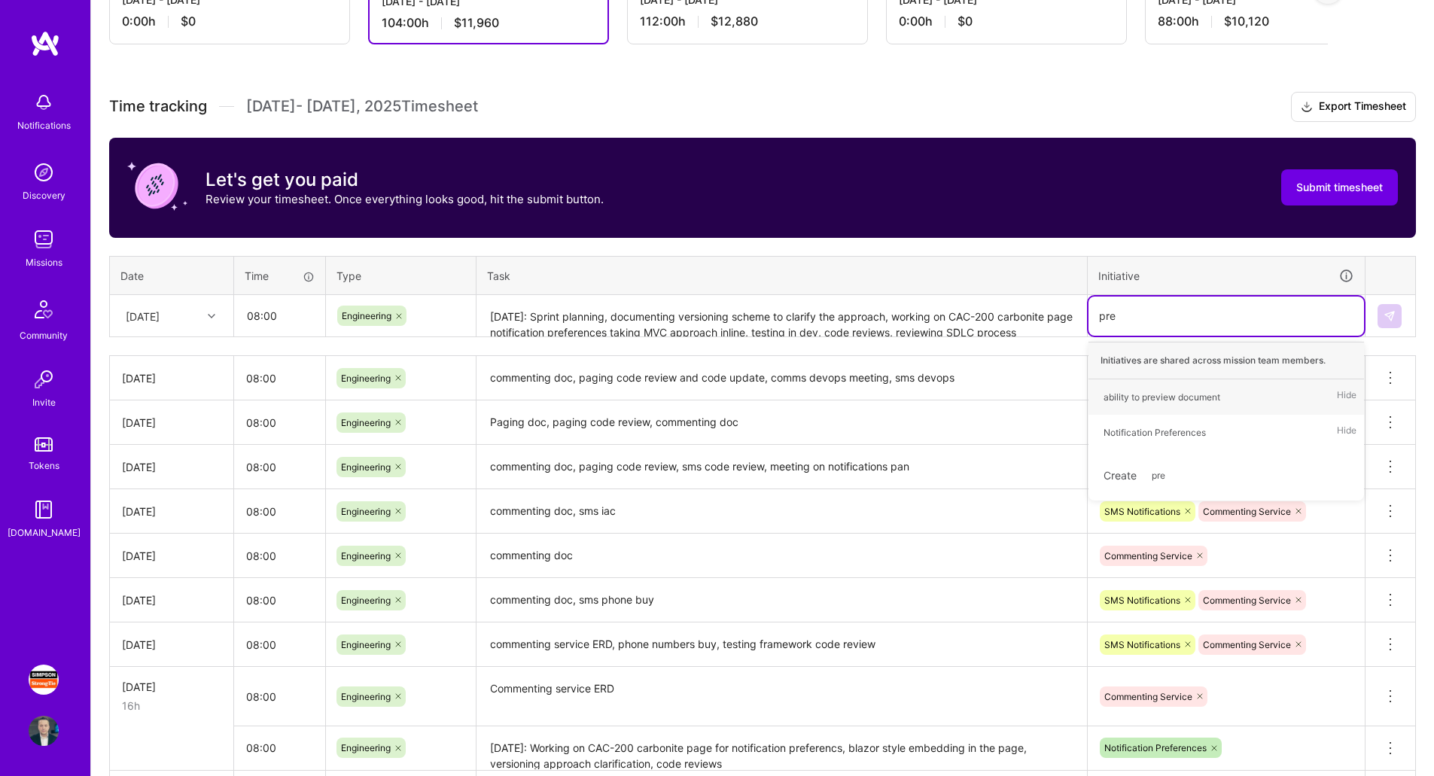
type input "pref"
click at [1187, 389] on div "Notification Preferences" at bounding box center [1155, 397] width 102 height 16
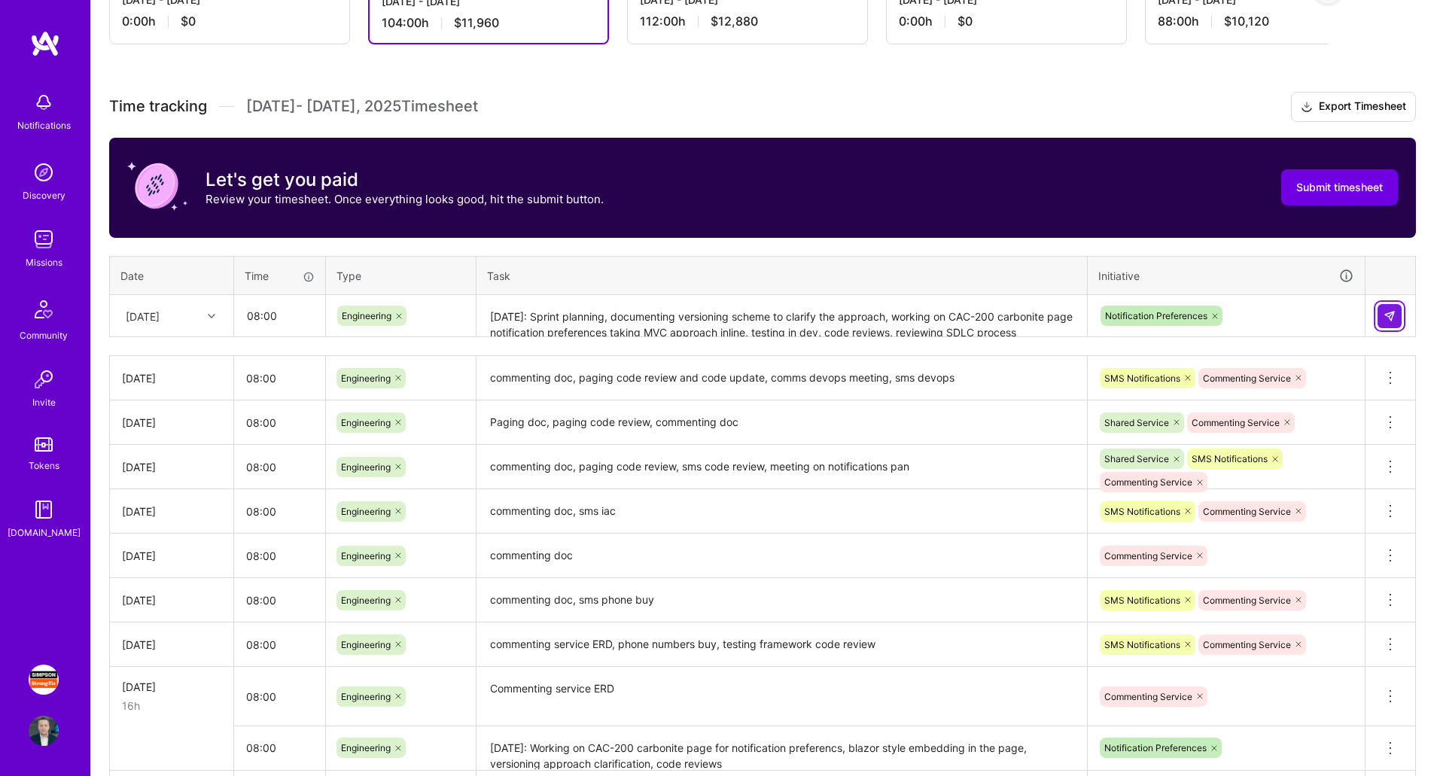
click at [1393, 315] on img at bounding box center [1390, 316] width 12 height 12
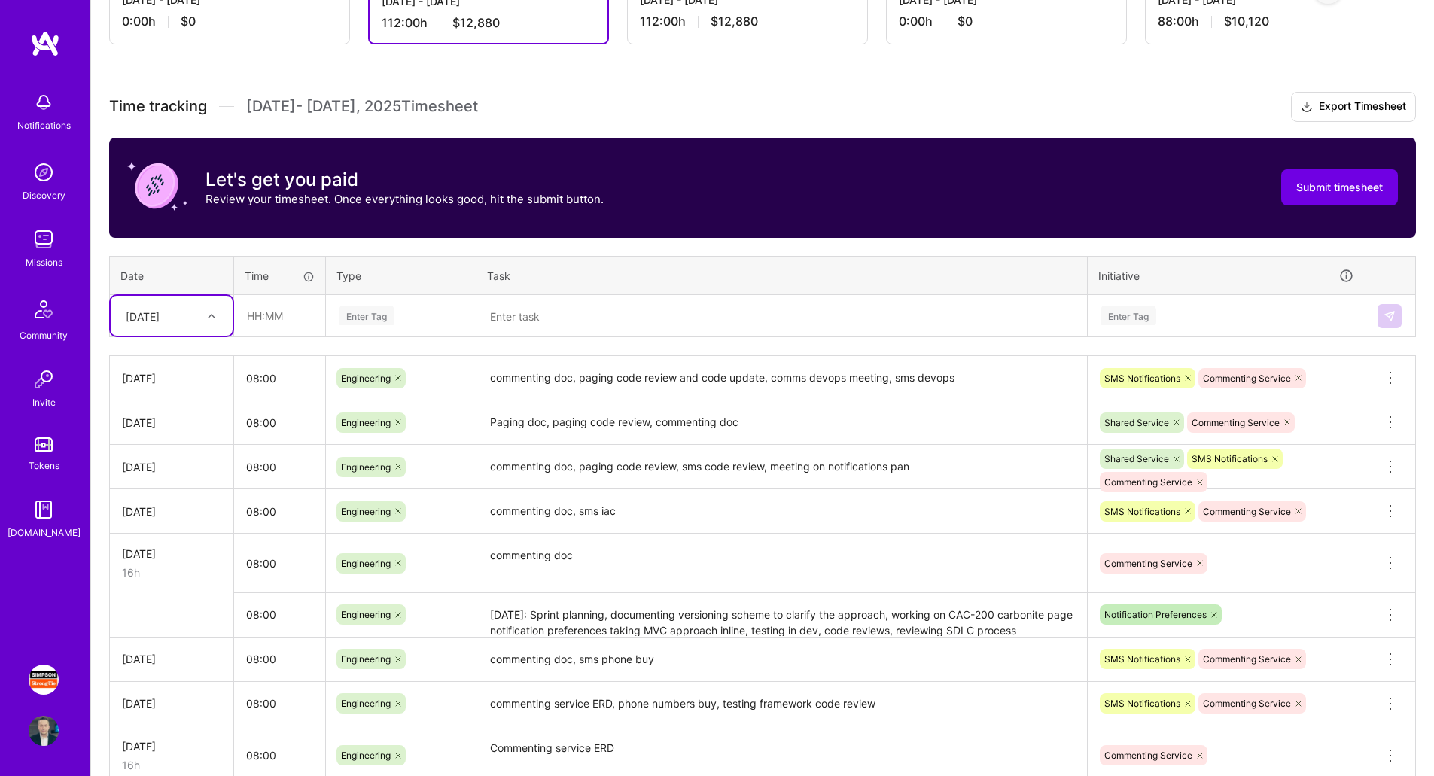
click at [195, 309] on div "[DATE]" at bounding box center [160, 315] width 84 height 25
click at [171, 526] on div "[DATE]" at bounding box center [172, 526] width 122 height 28
click at [291, 327] on input "text" at bounding box center [280, 316] width 90 height 40
type input "08:00"
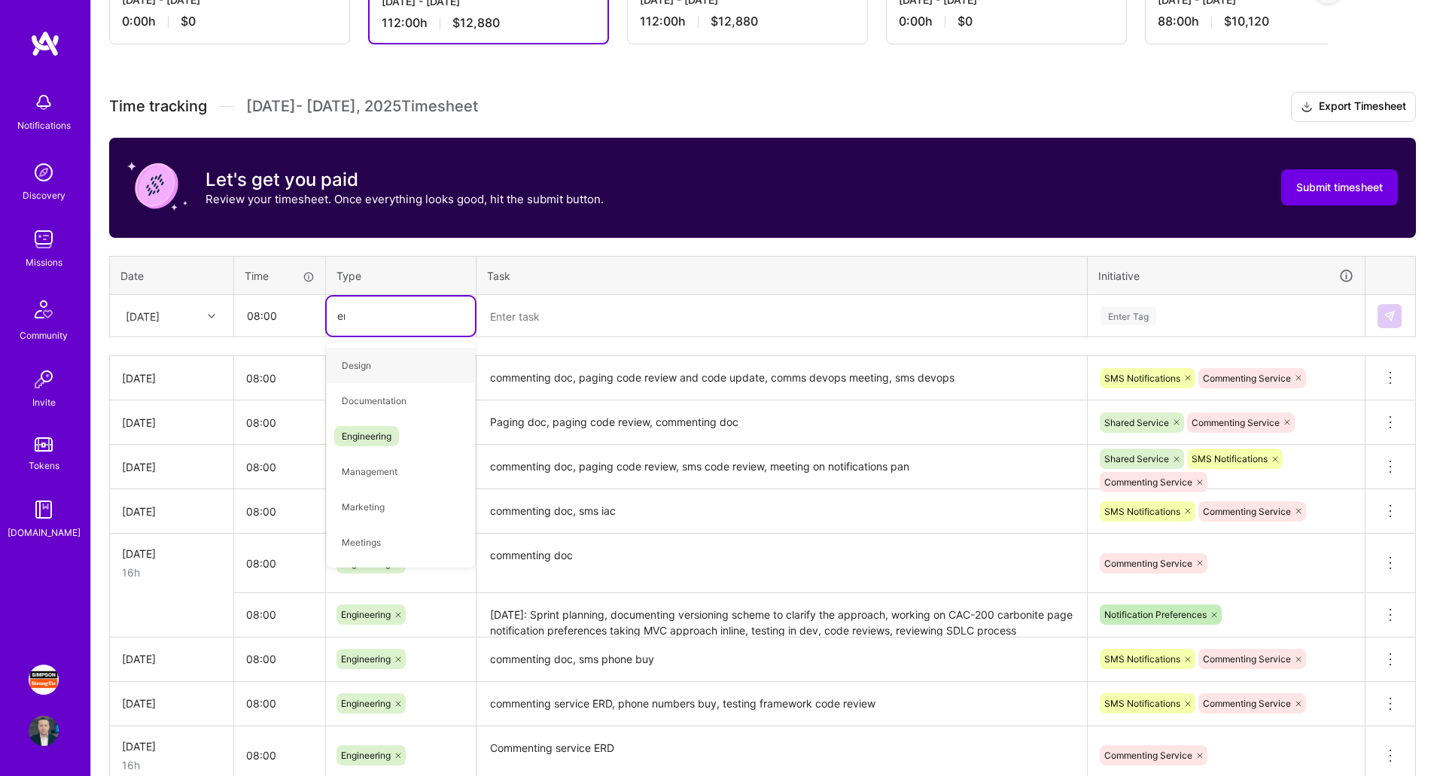
type input "eng"
click at [366, 370] on span "Engineering" at bounding box center [366, 365] width 65 height 20
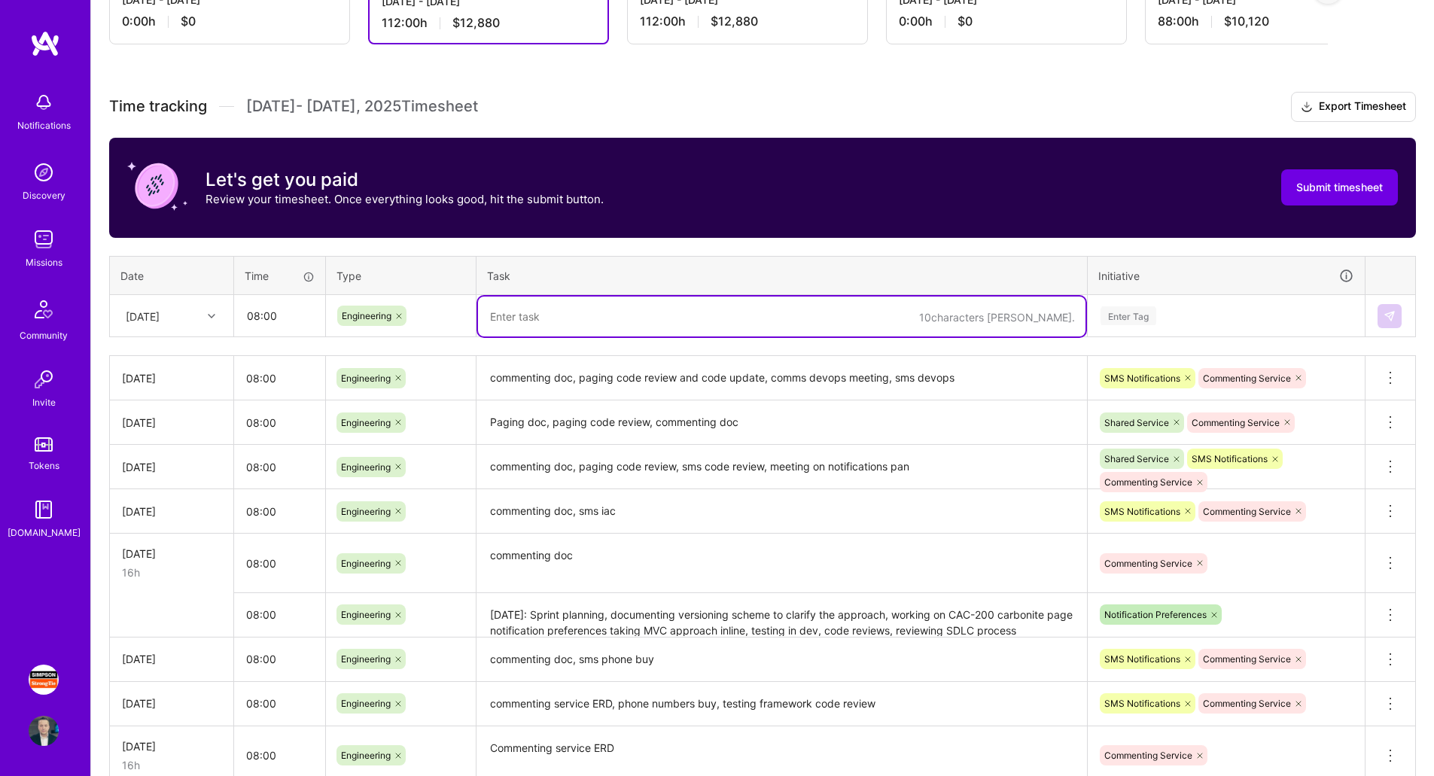
click at [568, 321] on textarea at bounding box center [781, 317] width 607 height 40
paste textarea "Dev meeting to review code, review getting started with notification menu doc, …"
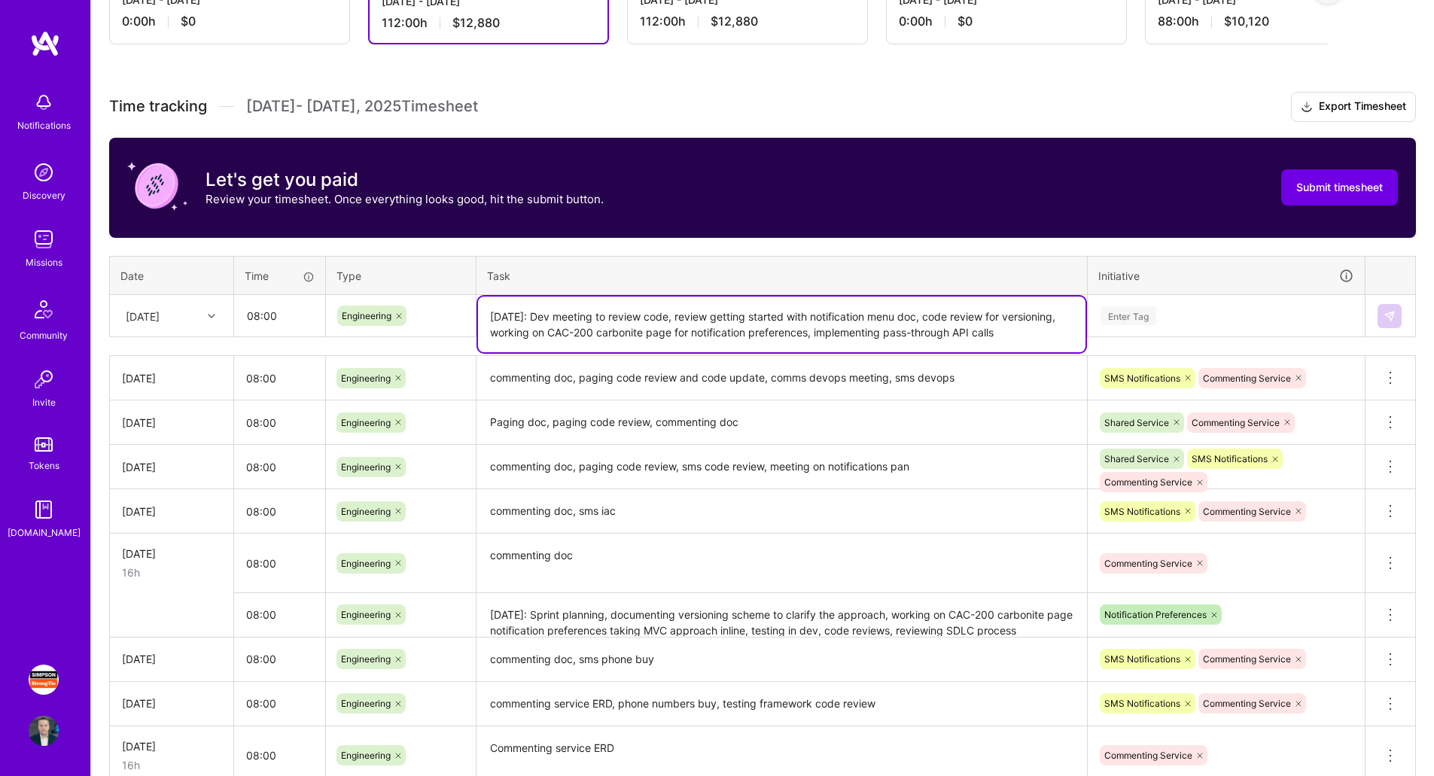
type textarea "[DATE]: Dev meeting to review code, review getting started with notification me…"
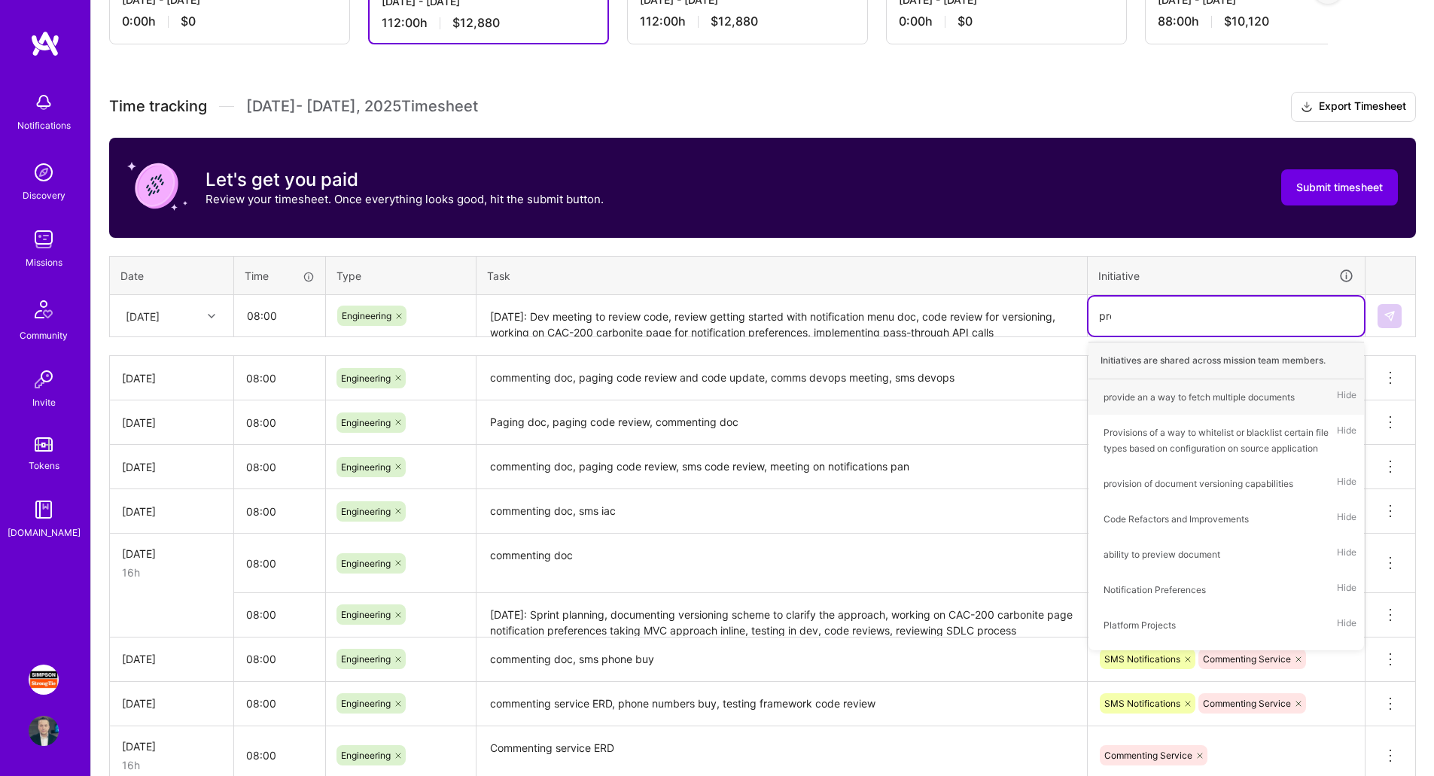
type input "pref"
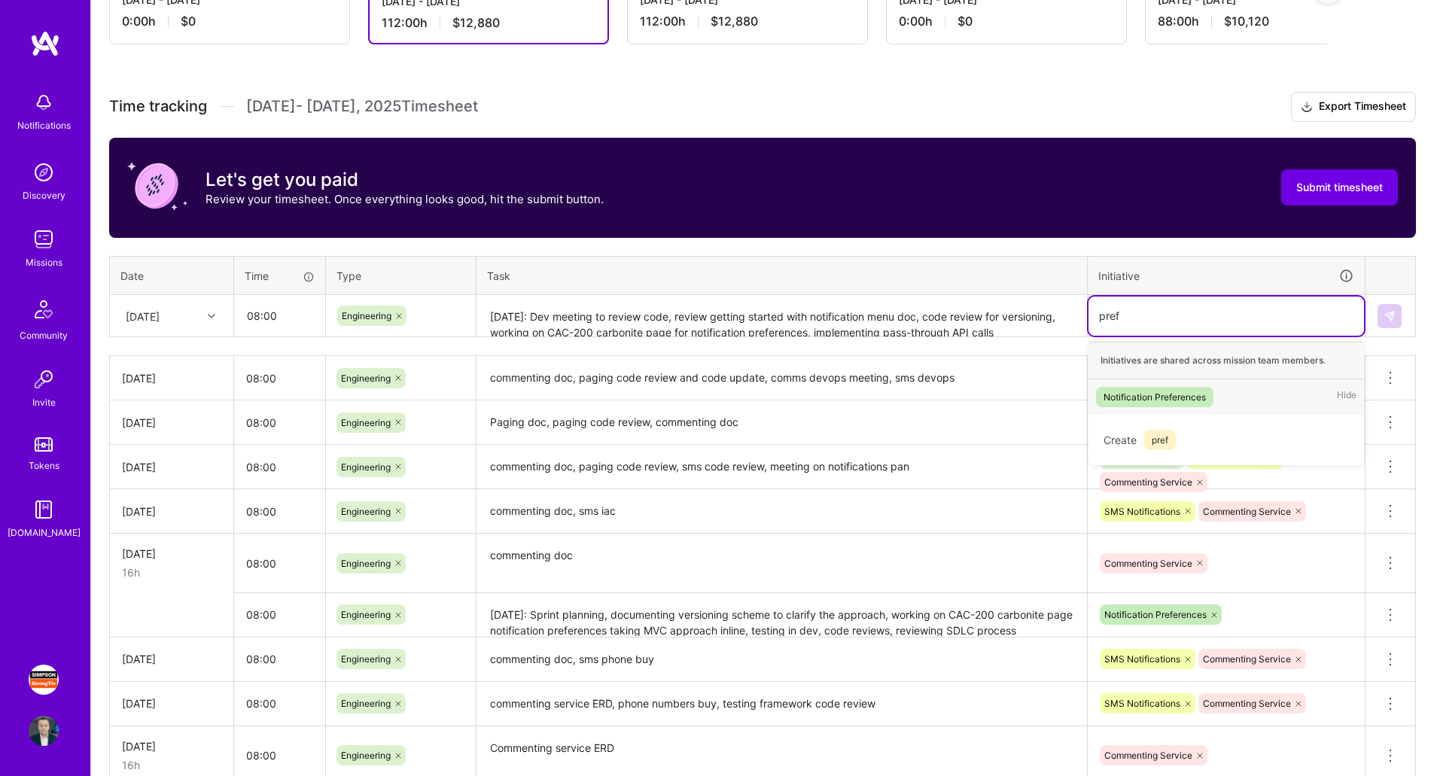
click at [1198, 408] on div "Notification Preferences Hide" at bounding box center [1226, 396] width 276 height 35
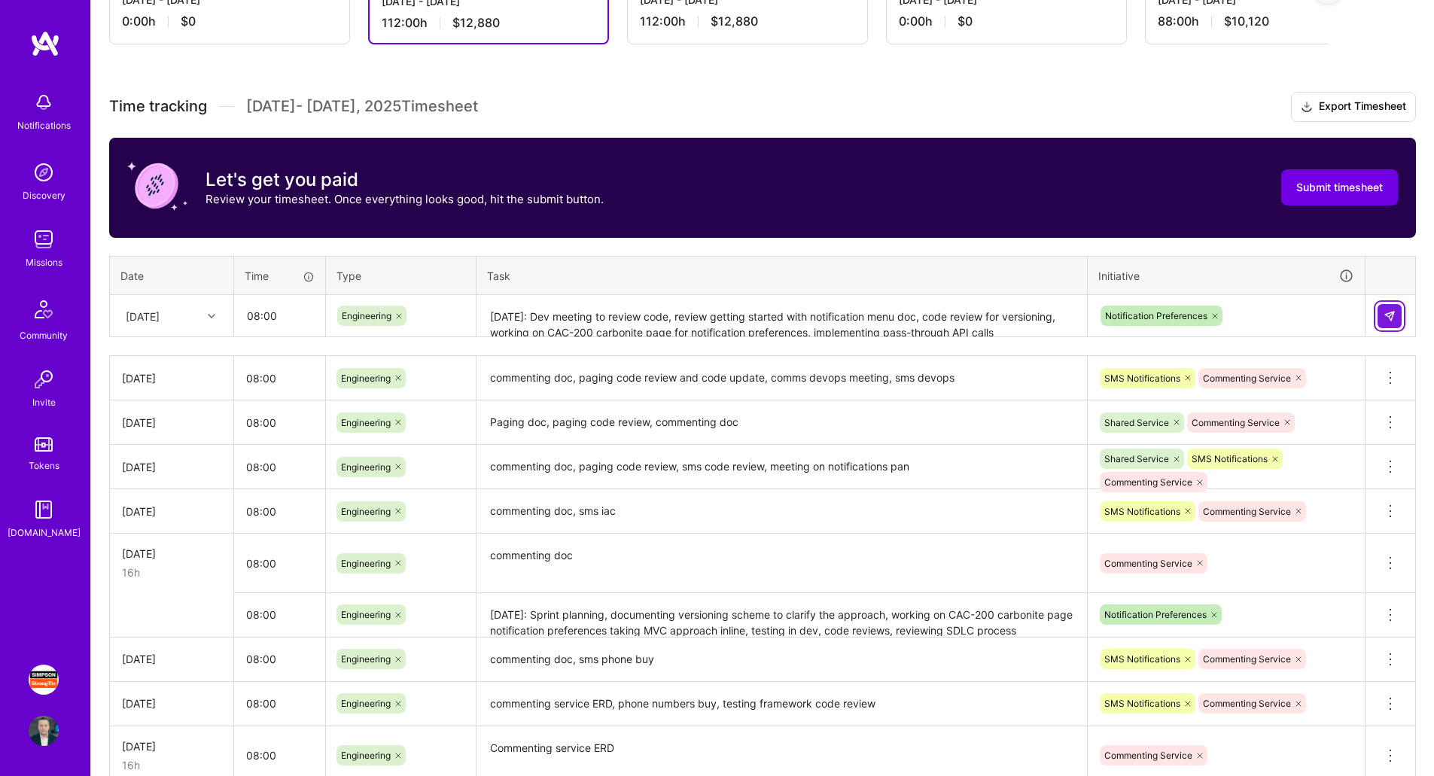
click at [1393, 312] on img at bounding box center [1390, 316] width 12 height 12
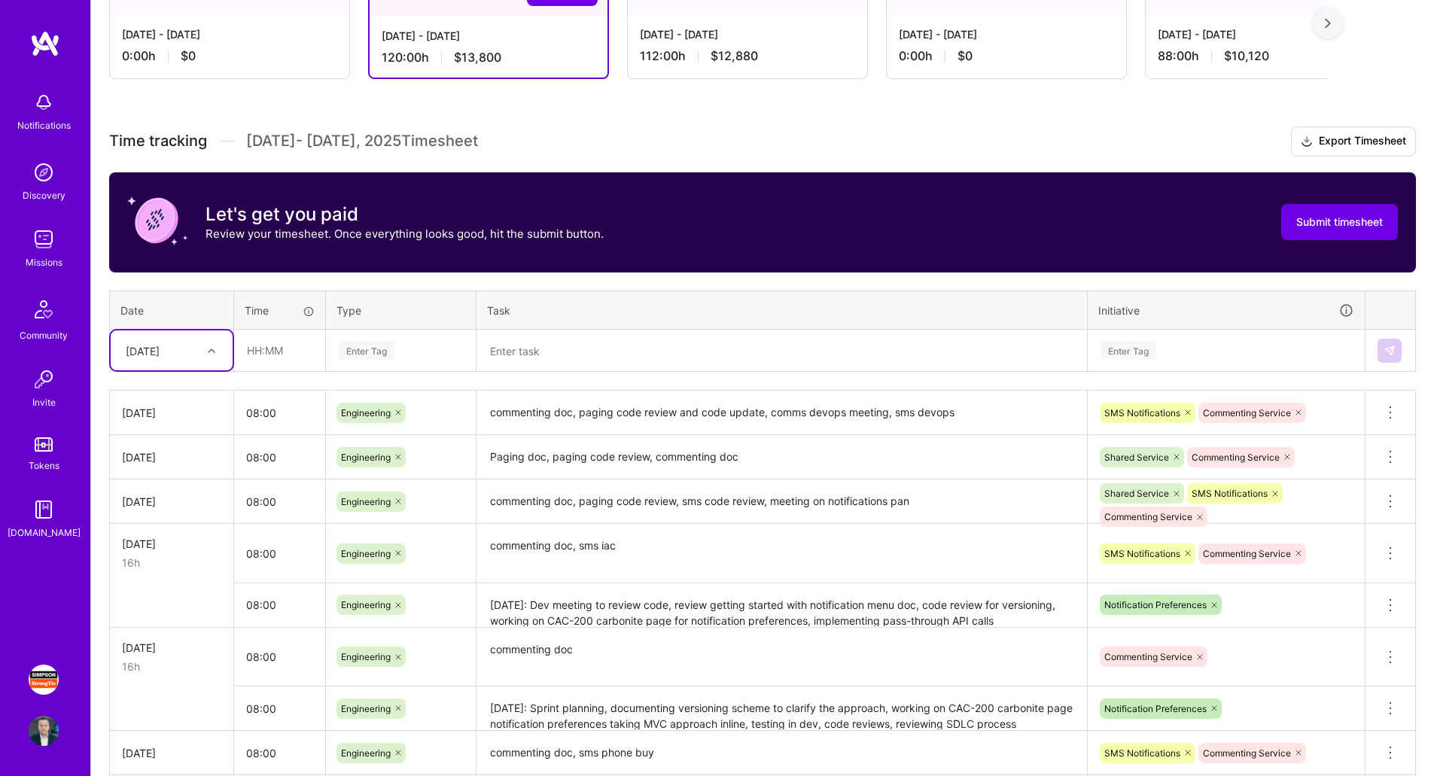
scroll to position [312, 0]
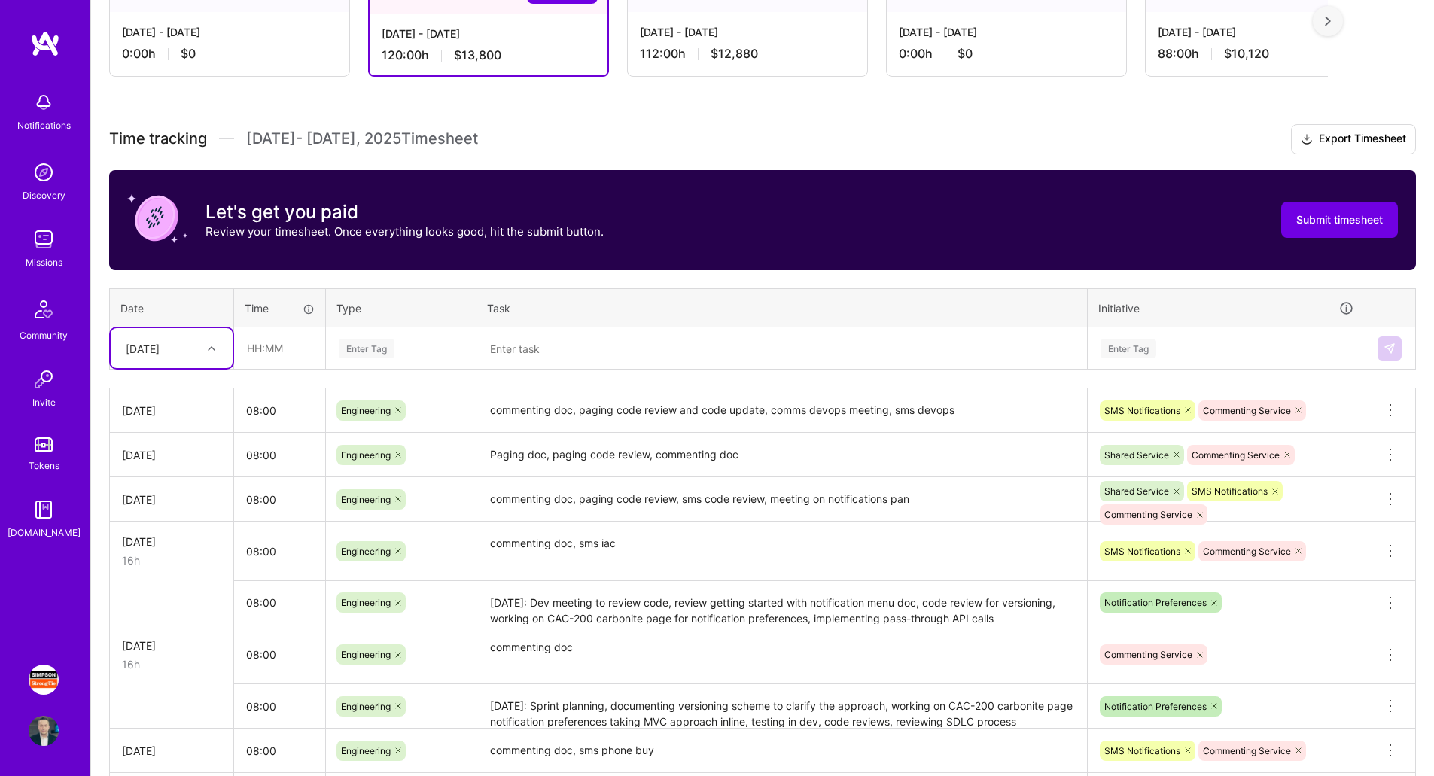
click at [200, 344] on div "[DATE]" at bounding box center [160, 348] width 84 height 25
click at [165, 580] on div "[DATE]" at bounding box center [172, 586] width 122 height 28
click at [279, 358] on input "text" at bounding box center [280, 348] width 90 height 40
type input "08:00"
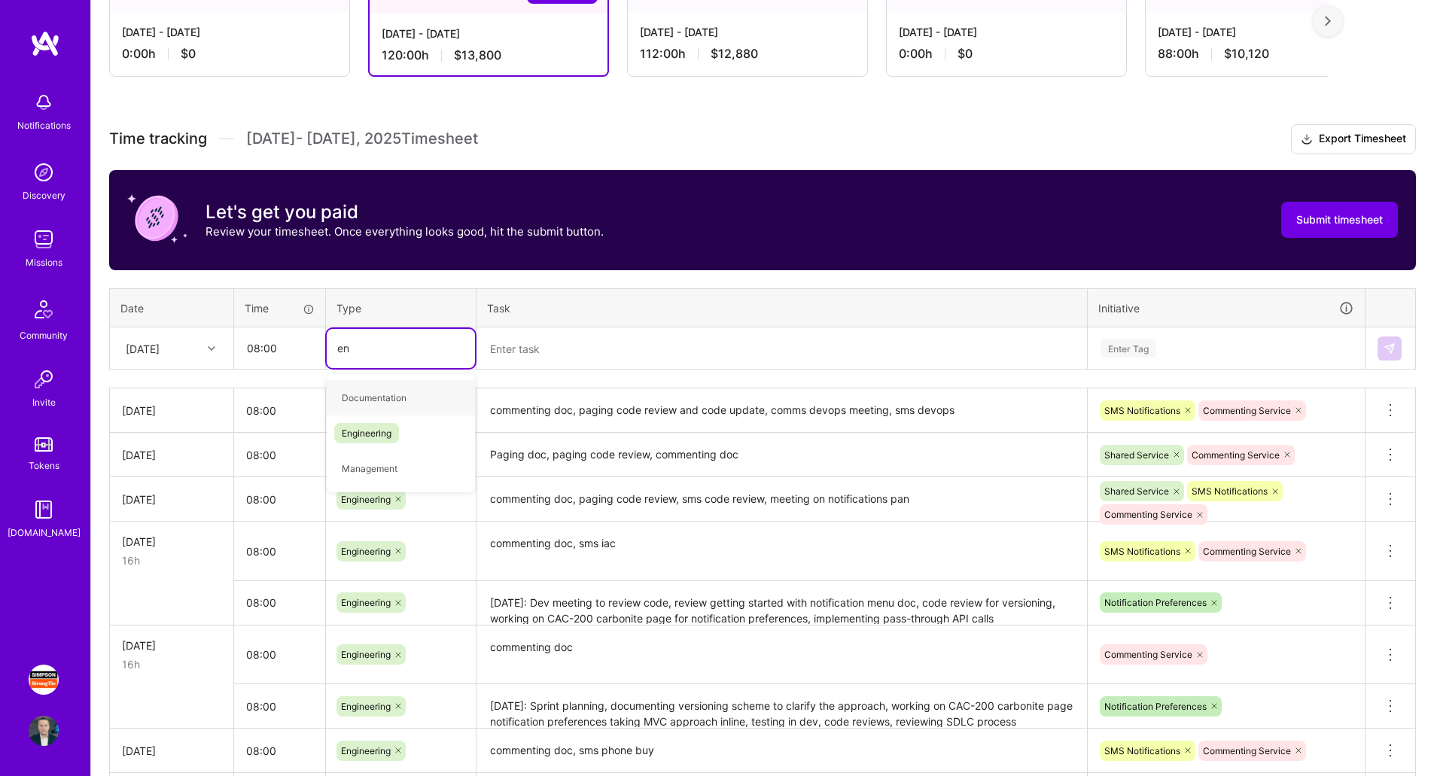
type input "eng"
click at [370, 403] on span "Engineering" at bounding box center [366, 398] width 65 height 20
click at [549, 355] on textarea at bounding box center [781, 349] width 607 height 40
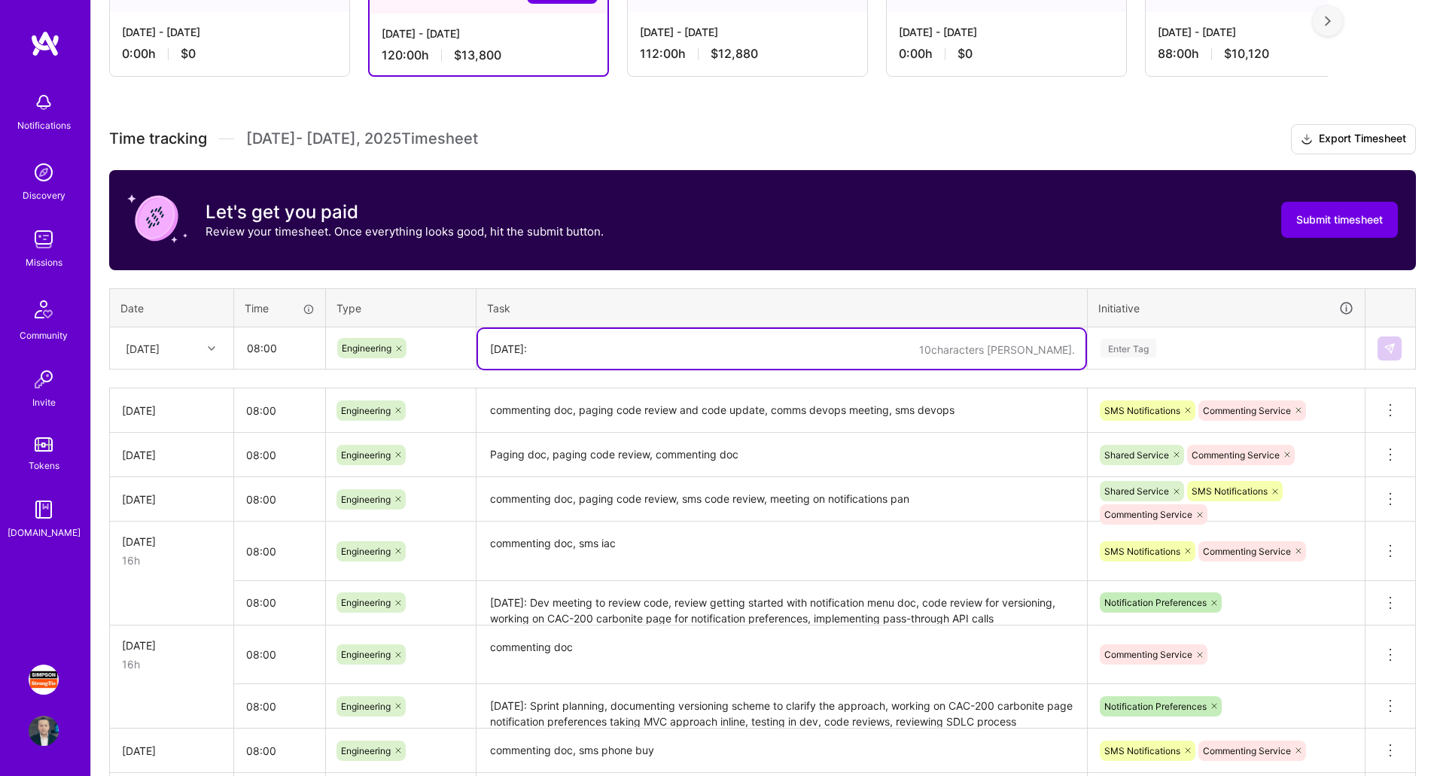
paste textarea "Backlog refinement, meeting for on-prem notifications, approach review for noti…"
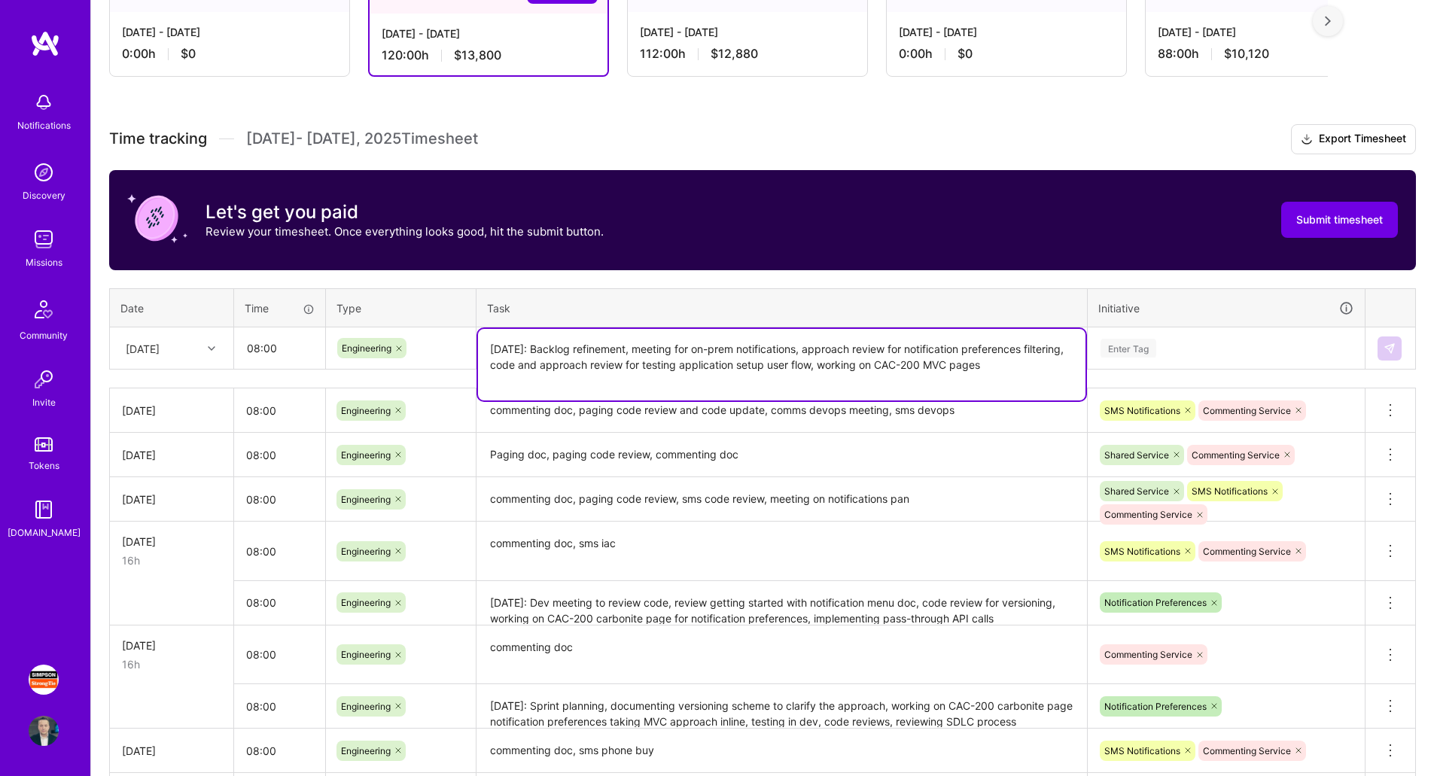
type textarea "[DATE]: Backlog refinement, meeting for on-prem notifications, approach review …"
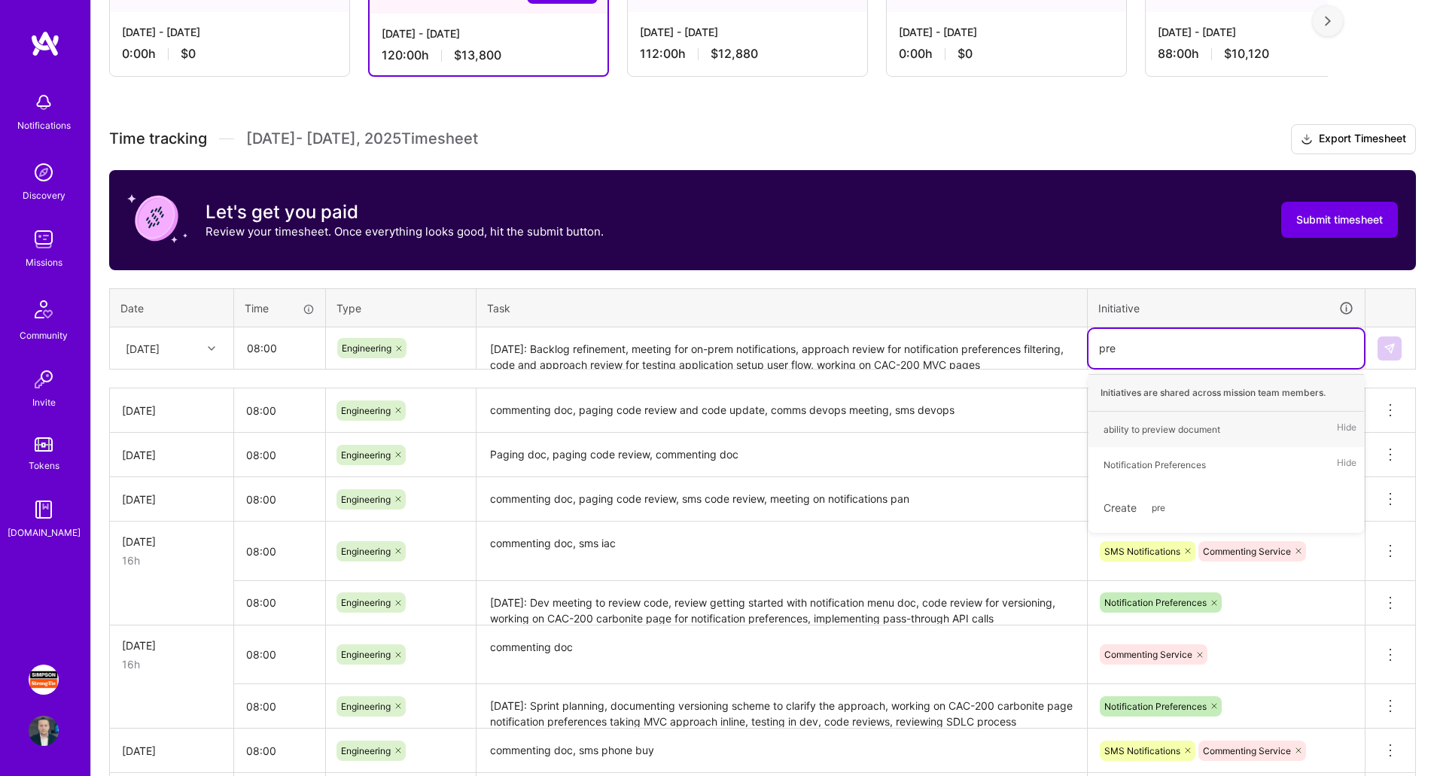
type input "pref"
click at [1155, 426] on div "Notification Preferences" at bounding box center [1155, 430] width 102 height 16
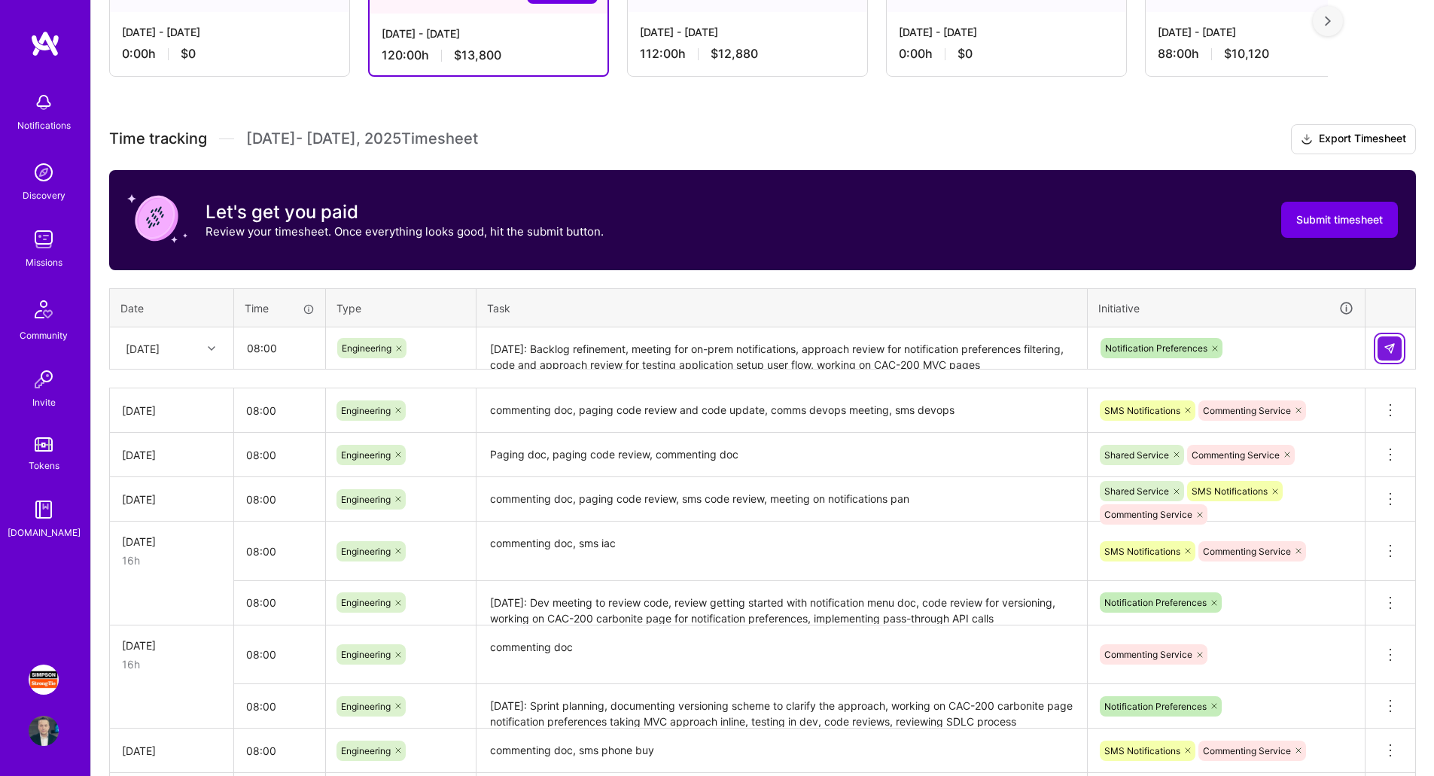
click at [1399, 346] on button at bounding box center [1390, 348] width 24 height 24
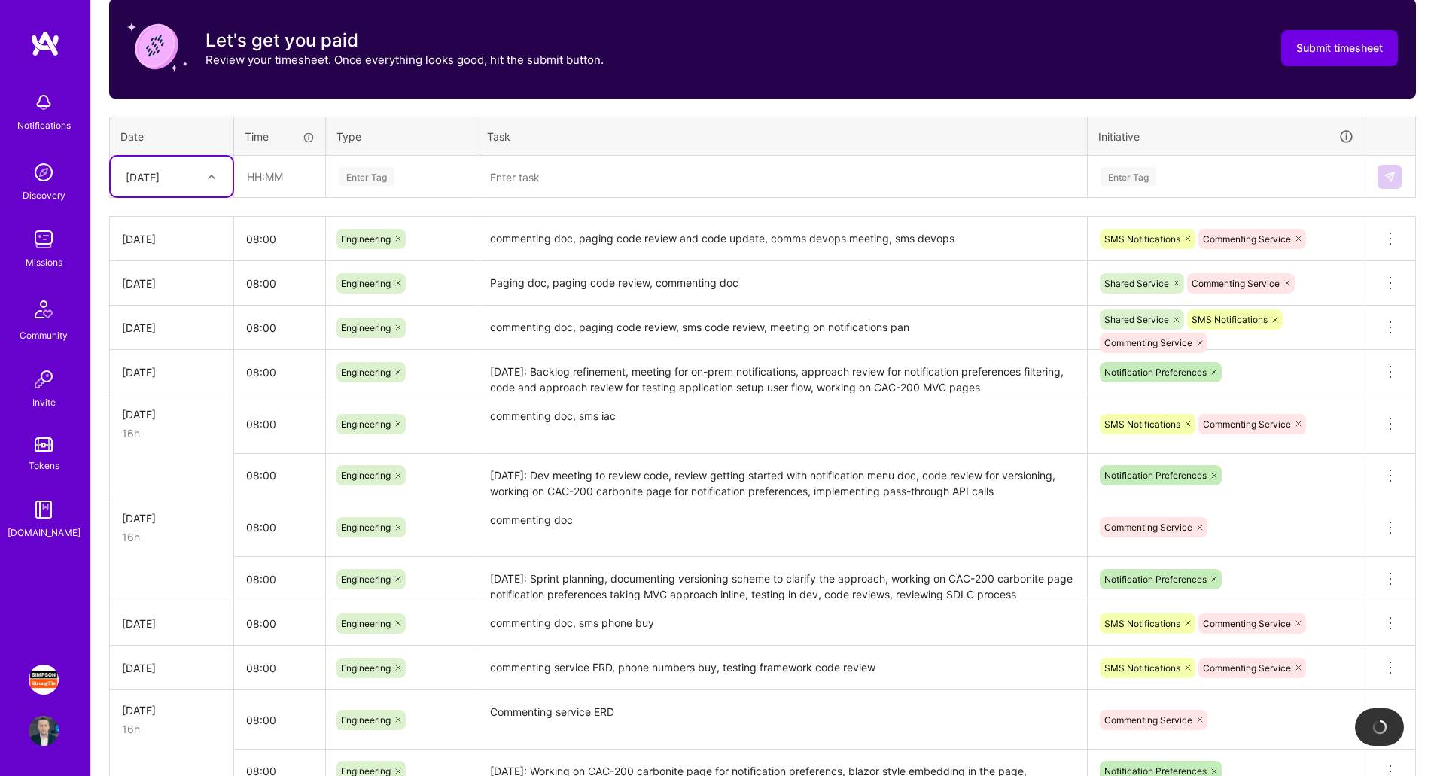
scroll to position [502, 0]
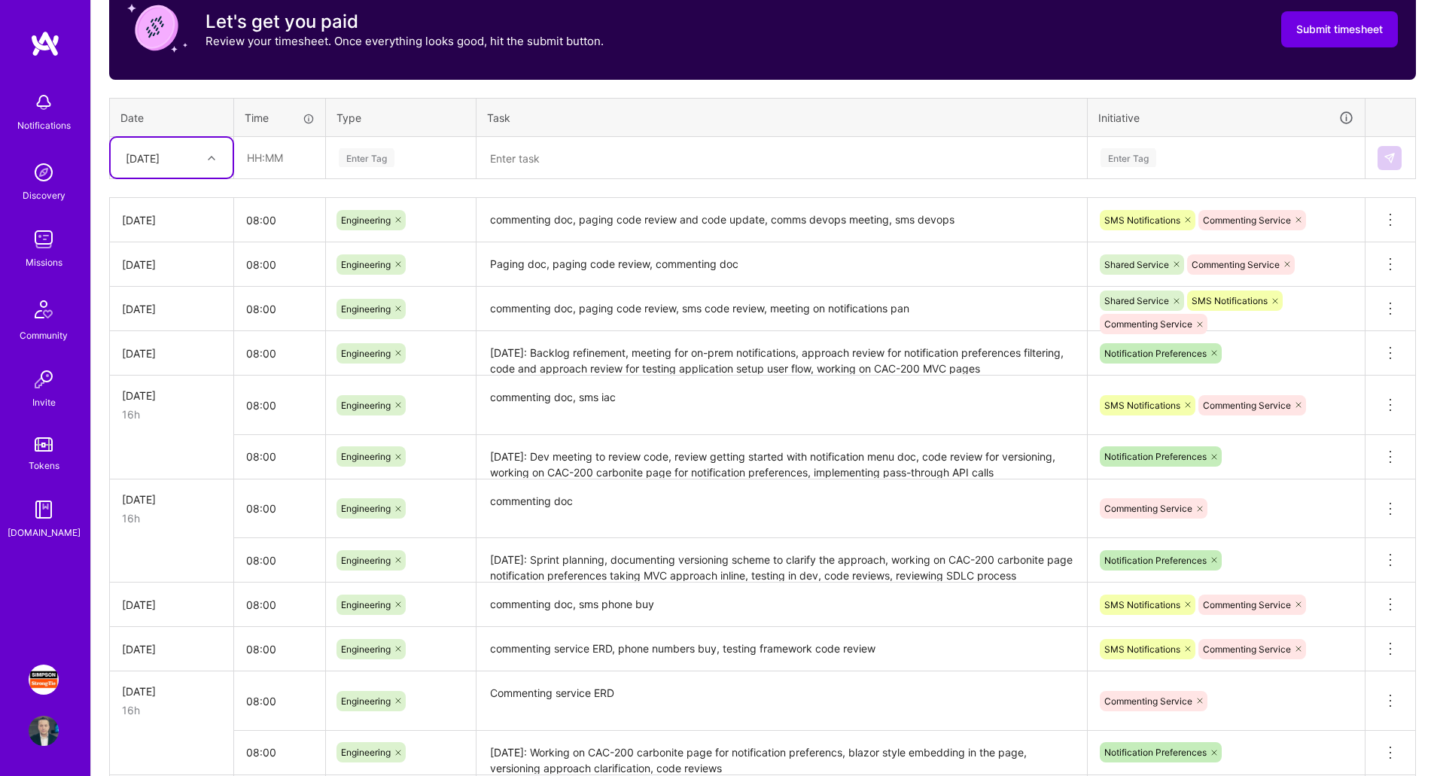
click at [160, 161] on div "[DATE]" at bounding box center [143, 158] width 34 height 16
click at [173, 304] on div "[DATE]" at bounding box center [172, 301] width 122 height 28
click at [285, 165] on input "text" at bounding box center [280, 158] width 90 height 40
type input "02:00"
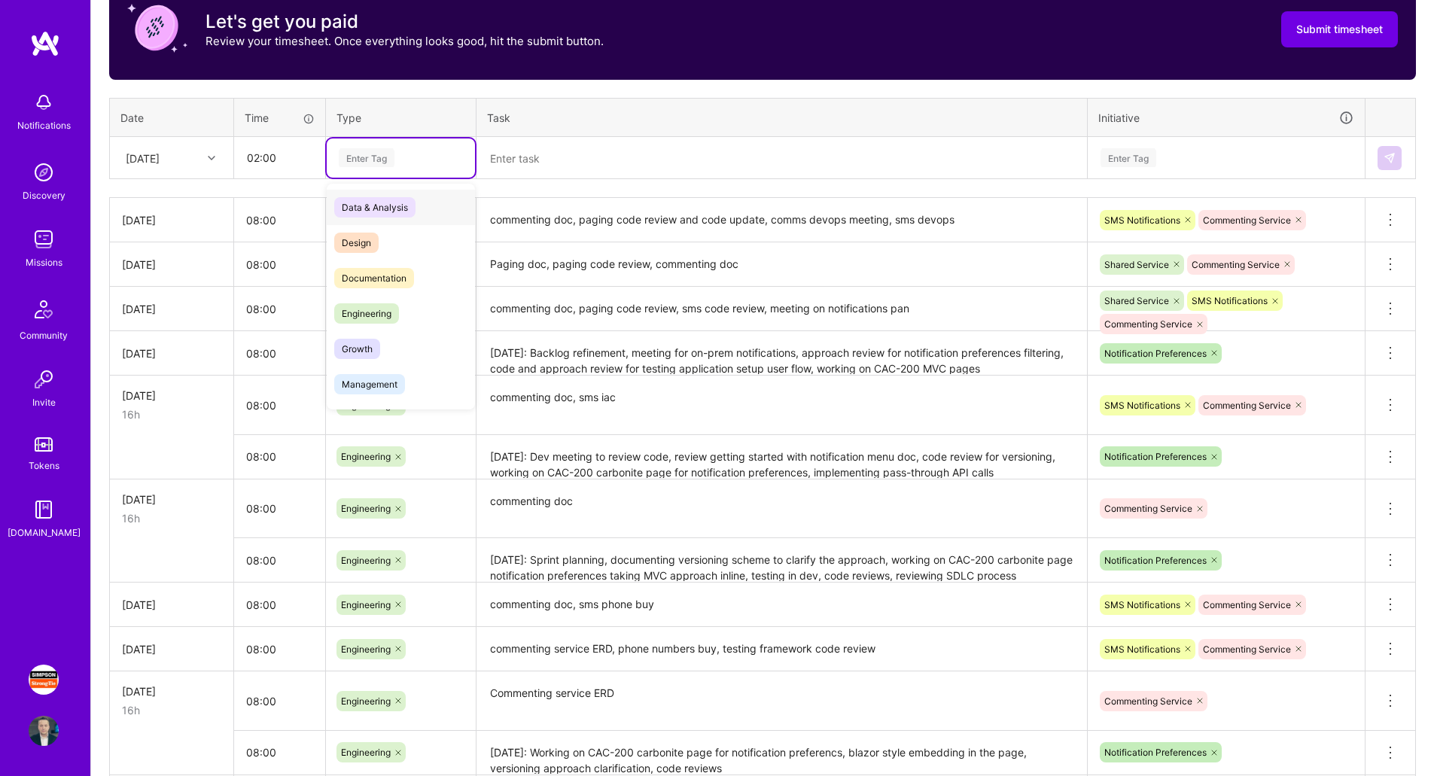
click at [376, 160] on div "Enter Tag" at bounding box center [367, 157] width 56 height 23
type input "eng"
click at [388, 202] on span "Engineering" at bounding box center [366, 207] width 65 height 20
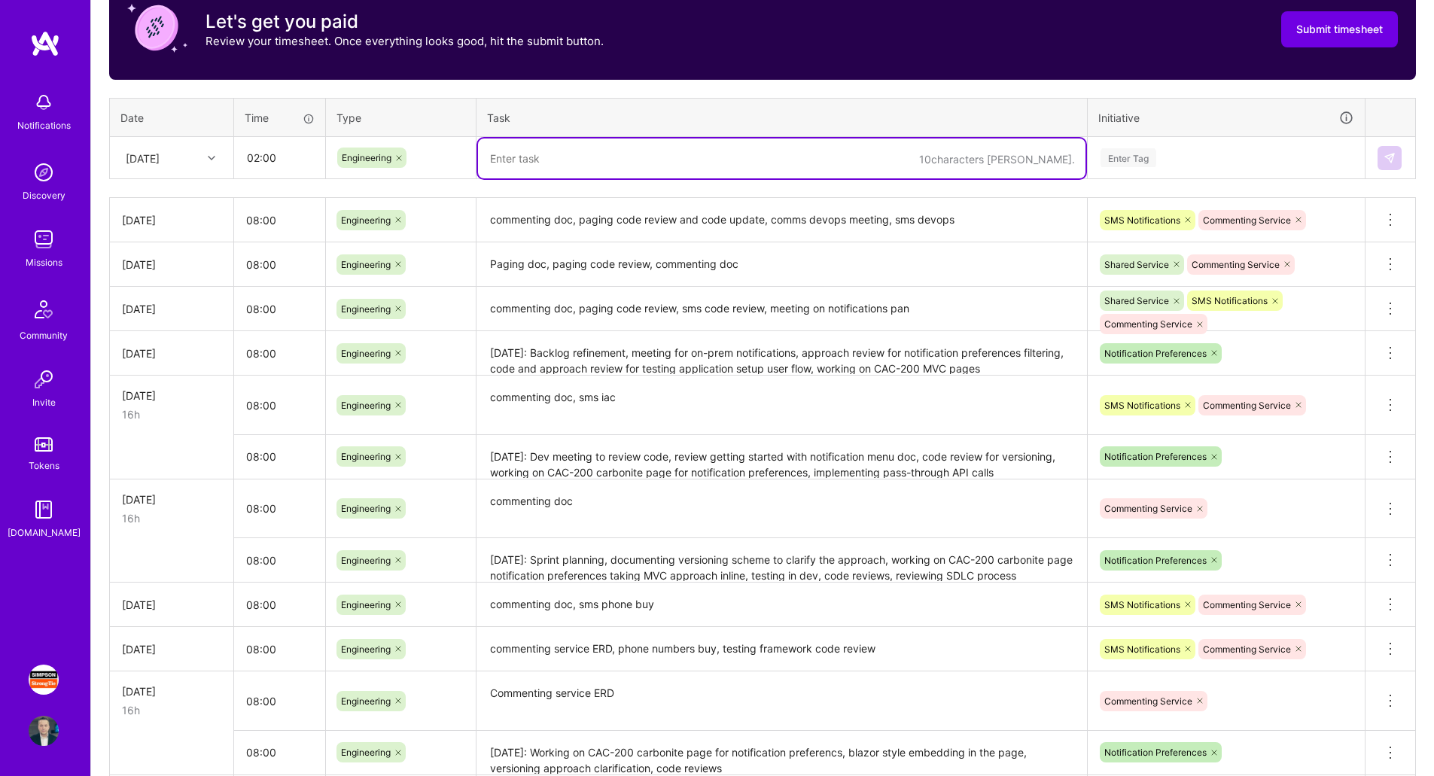
click at [549, 153] on textarea at bounding box center [781, 159] width 607 height 40
paste textarea "Code reviews, working on CAC-200 carbonite page for notification preferences te…"
type textarea "[DATE]: Code reviews, working on CAC-200 carbonite page for notification prefer…"
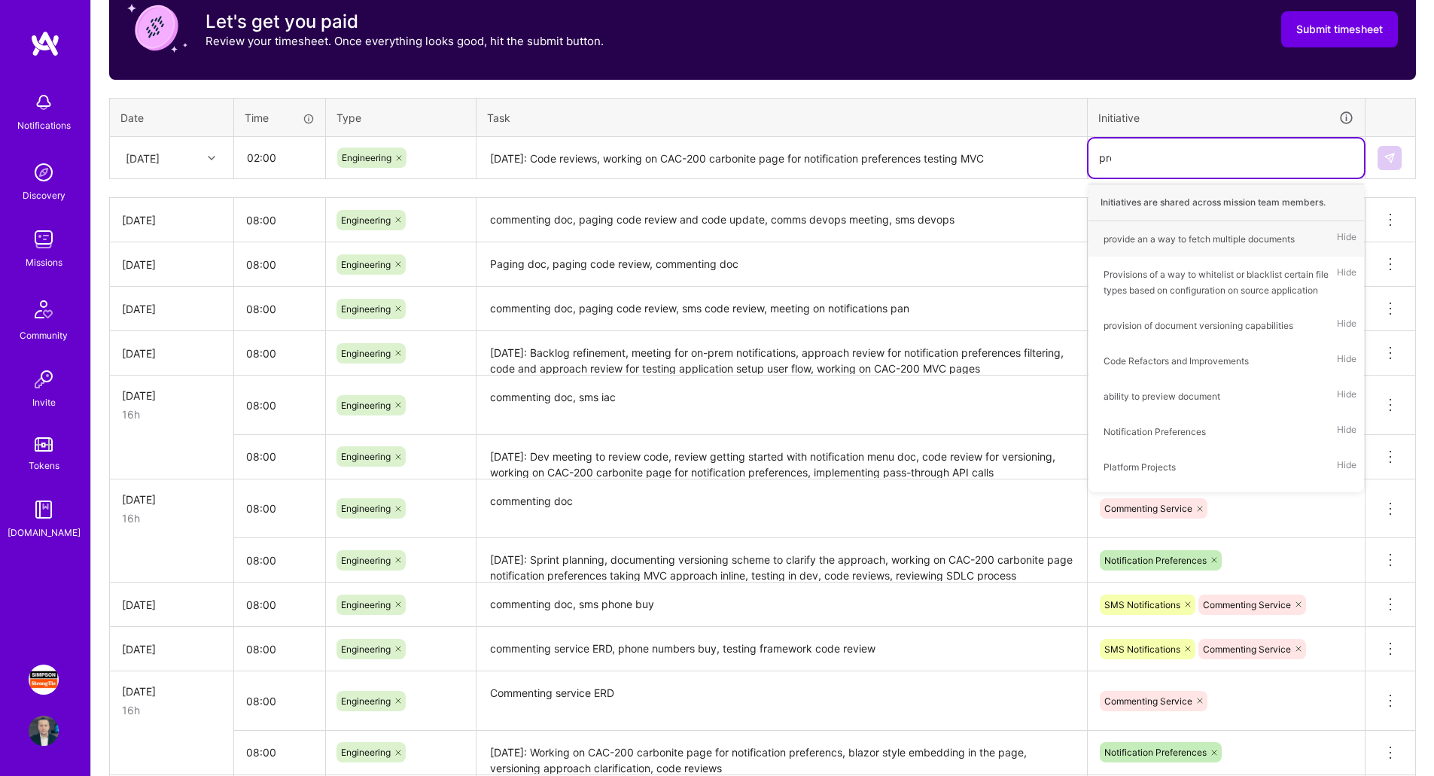
type input "pref"
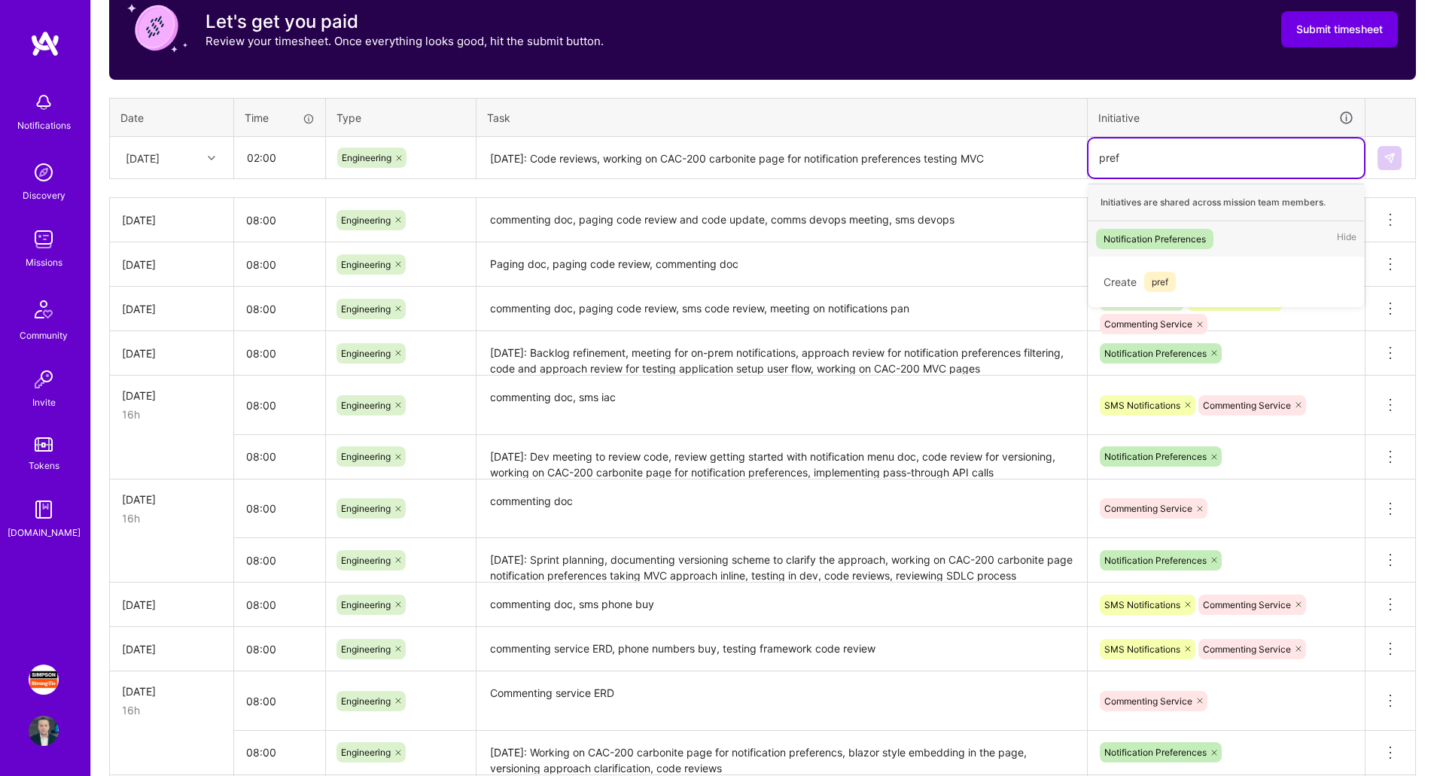
click at [1236, 238] on div "Notification Preferences Hide" at bounding box center [1226, 238] width 276 height 35
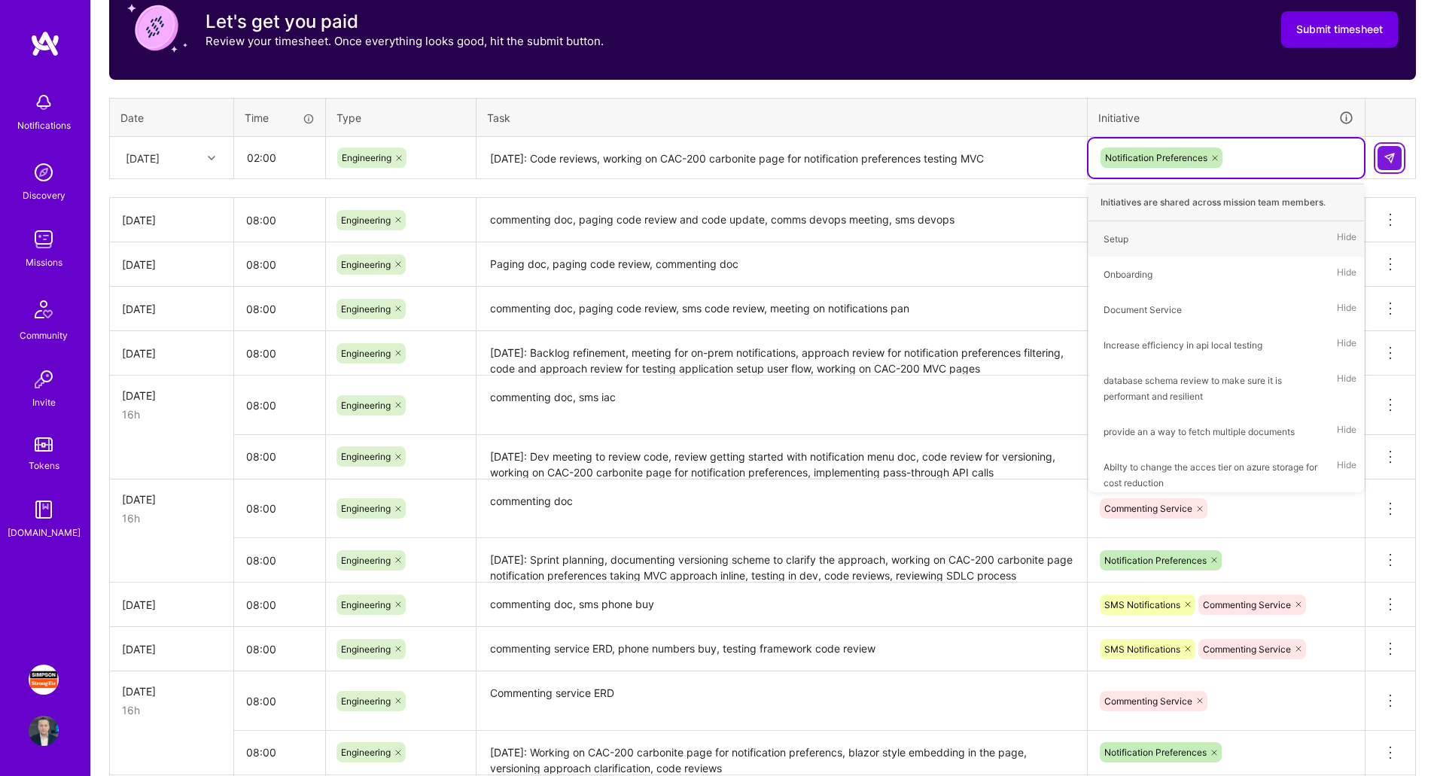
click at [1392, 158] on img at bounding box center [1390, 158] width 12 height 12
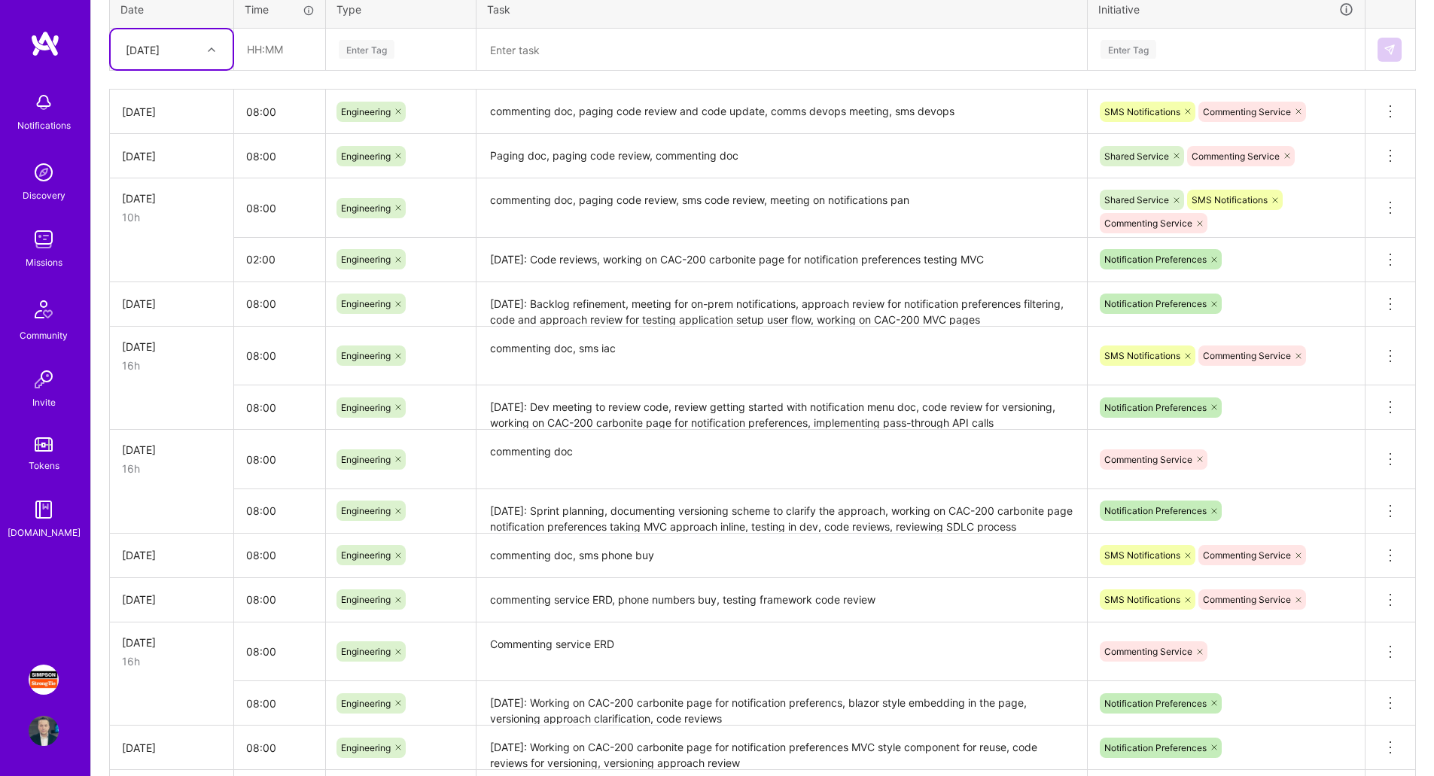
scroll to position [577, 0]
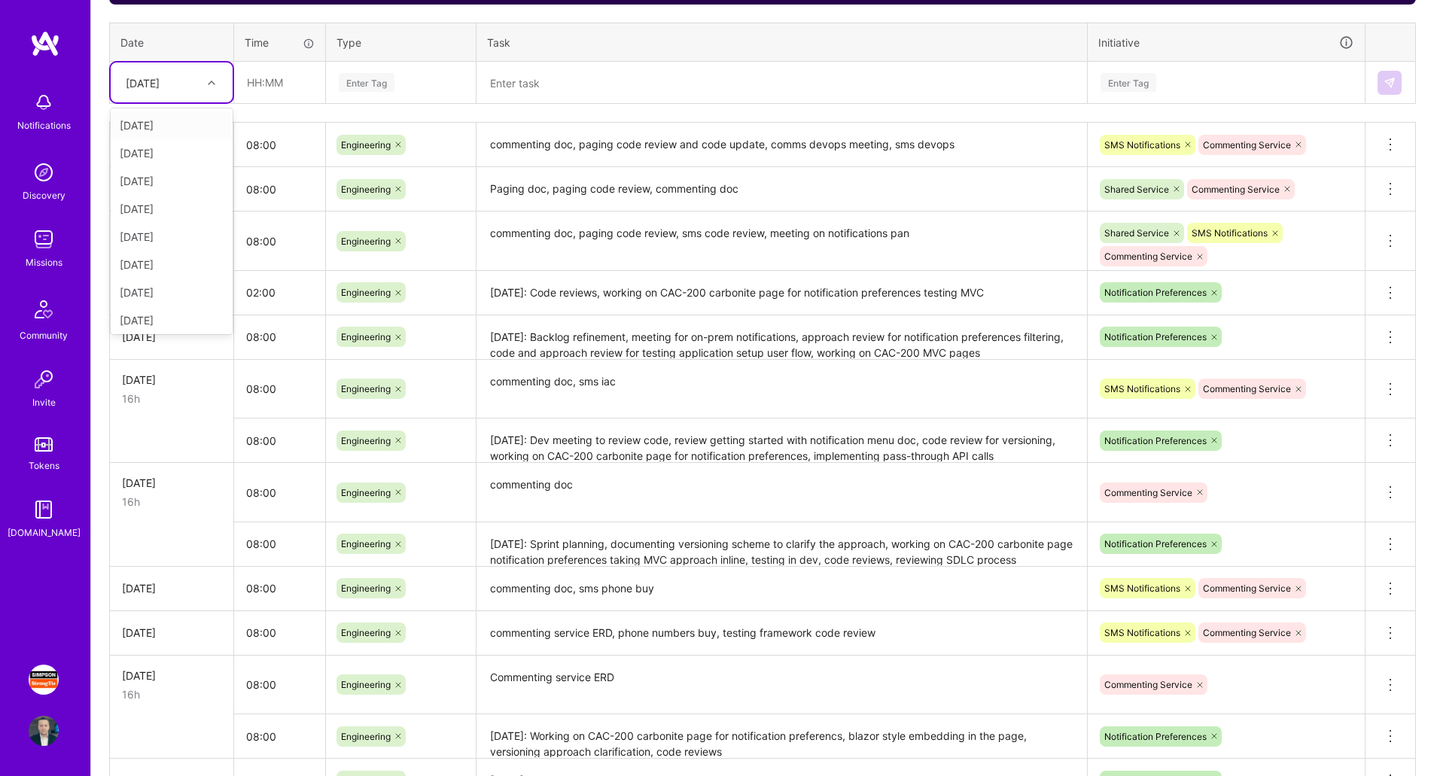
click at [204, 87] on div at bounding box center [213, 83] width 23 height 20
click at [168, 292] on div "[DATE]" at bounding box center [172, 290] width 122 height 28
click at [298, 86] on input "text" at bounding box center [280, 82] width 90 height 40
type input "10:00"
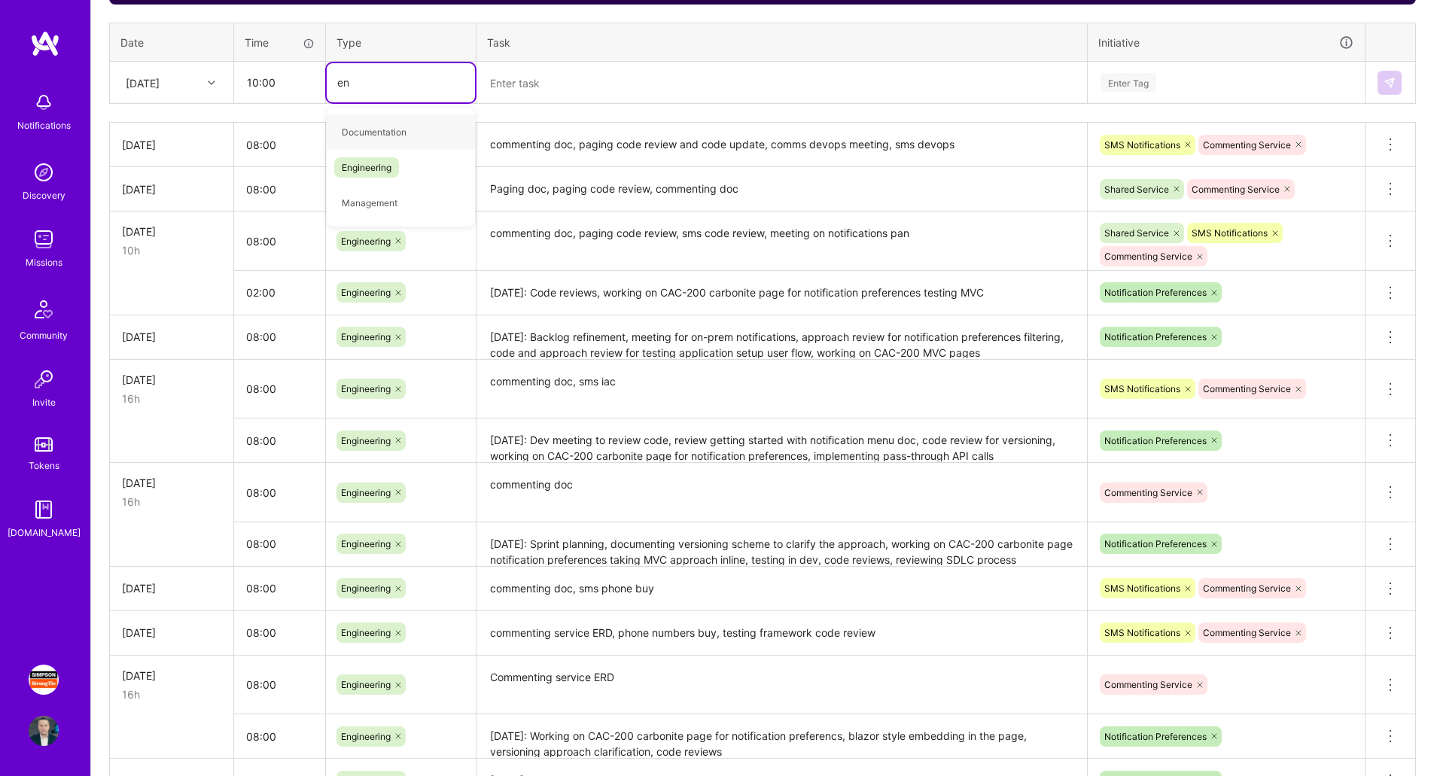
type input "eng"
click at [437, 125] on div "Engineering" at bounding box center [401, 131] width 148 height 35
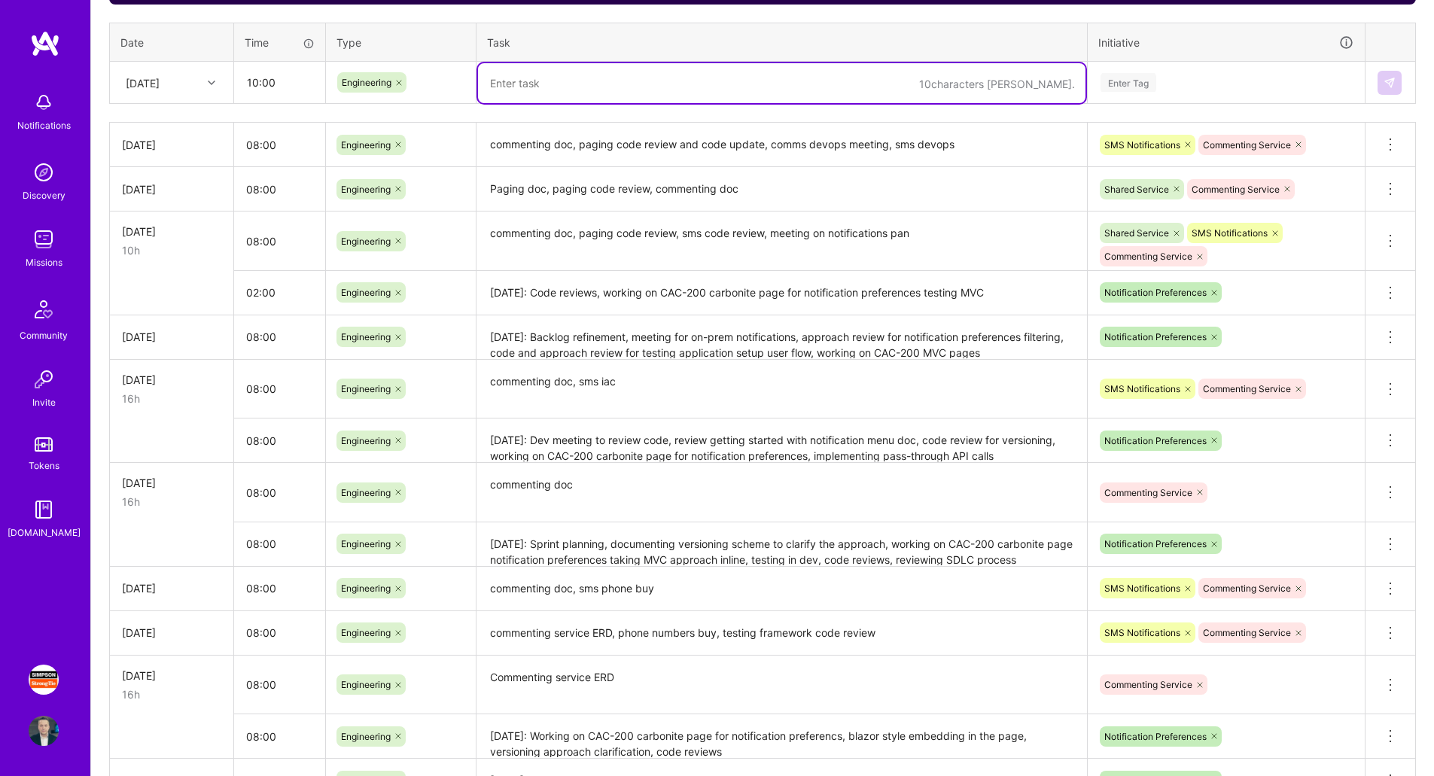
click at [529, 78] on textarea at bounding box center [781, 83] width 607 height 40
paste textarea "Technical interview, approach review for notification preferences filtering wit…"
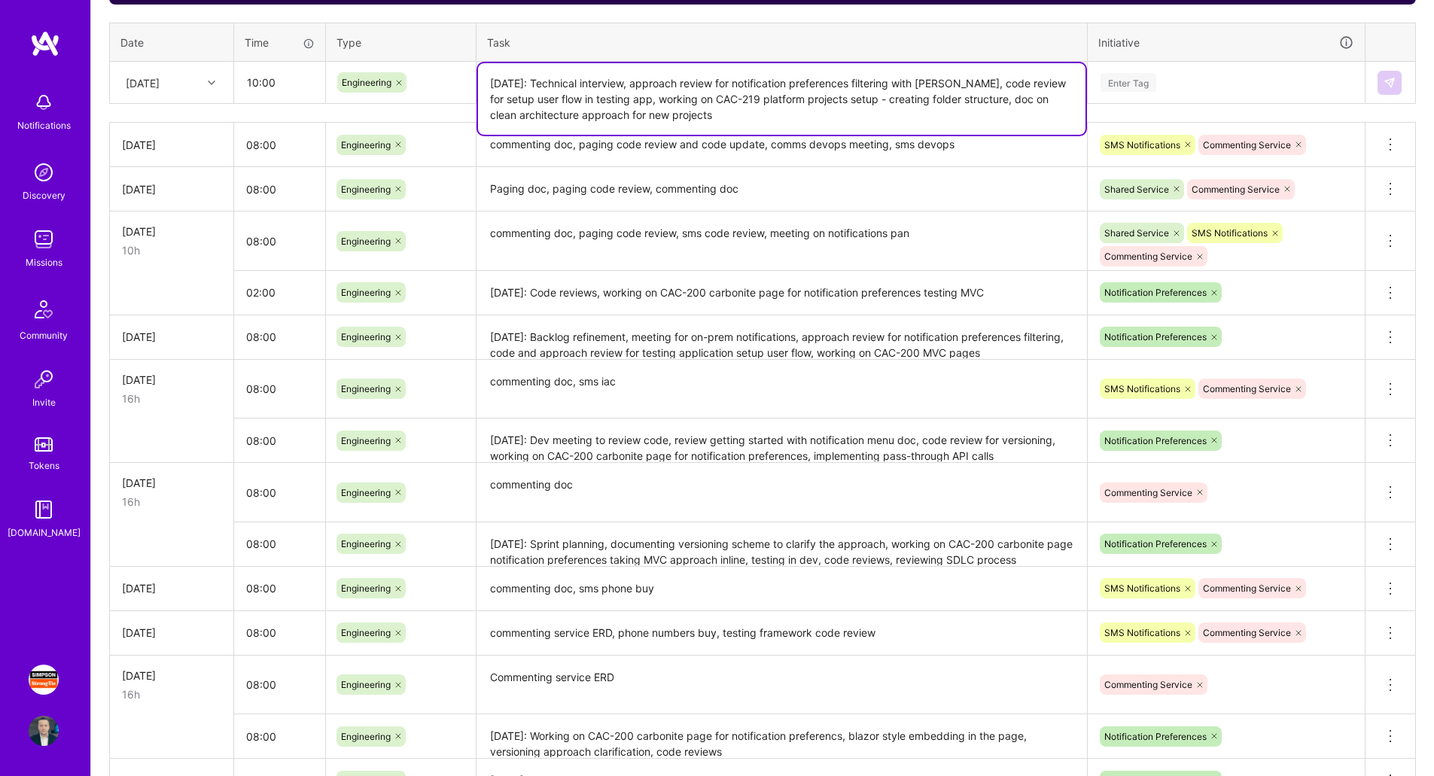
type textarea "[DATE]: Technical interview, approach review for notification preferences filte…"
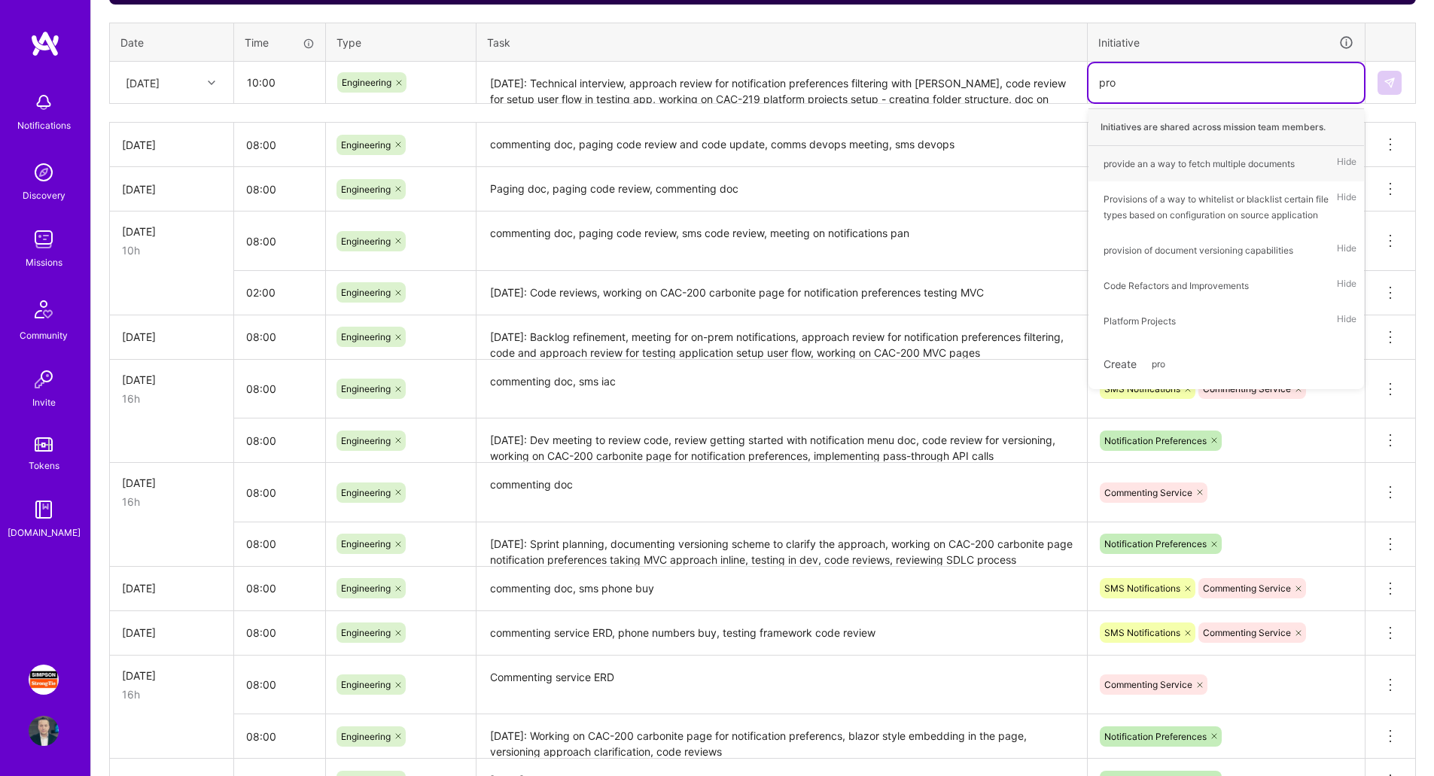
type input "proj"
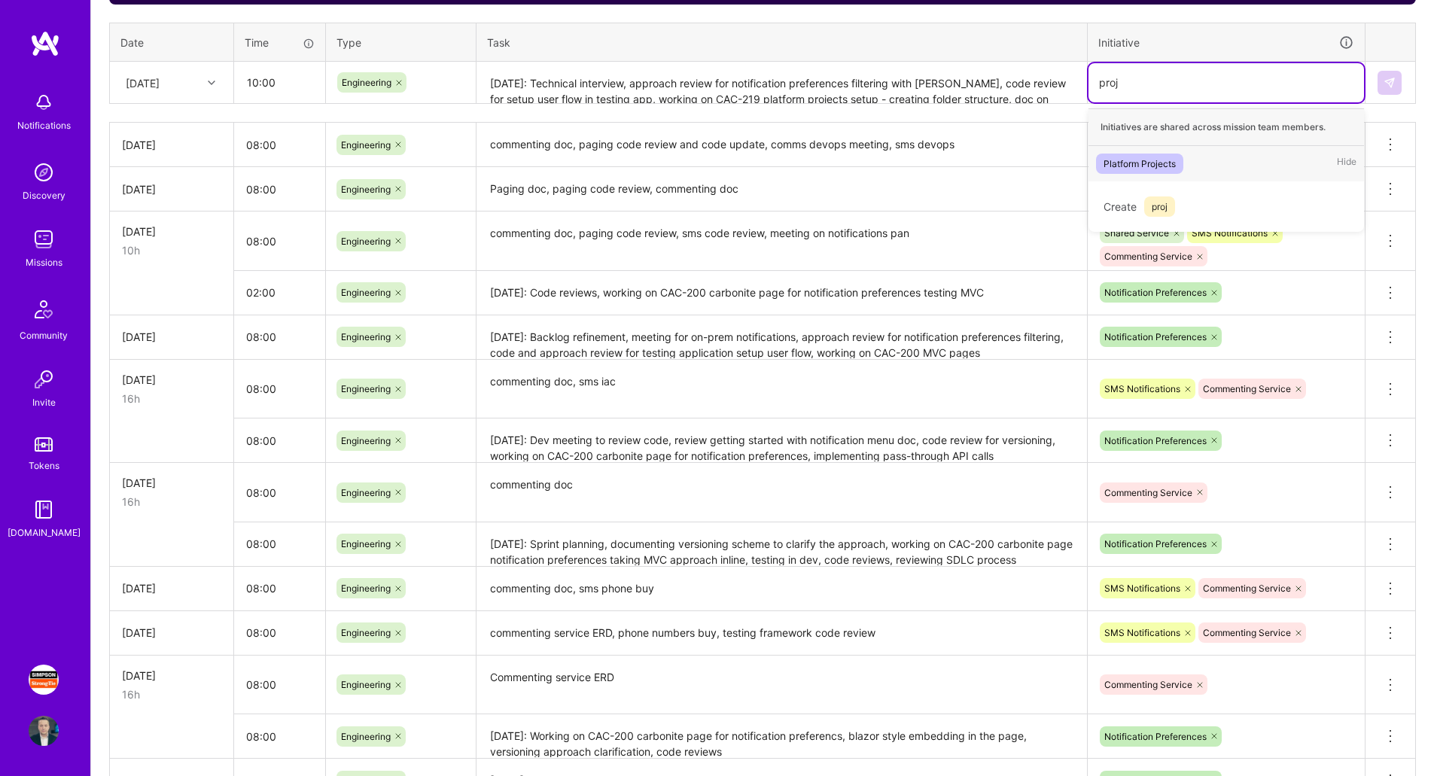
click at [1151, 168] on div "Platform Projects" at bounding box center [1140, 164] width 72 height 16
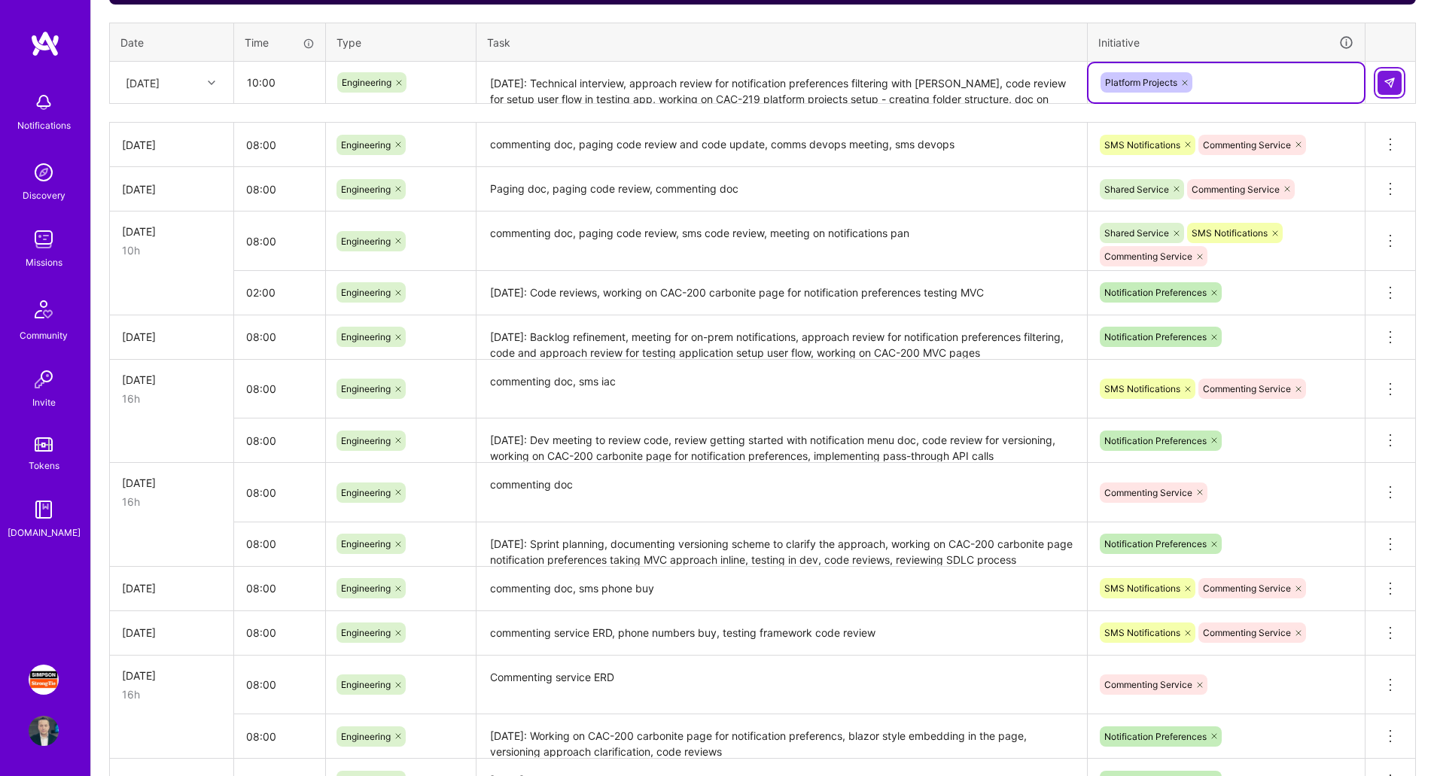
click at [1388, 80] on img at bounding box center [1390, 83] width 12 height 12
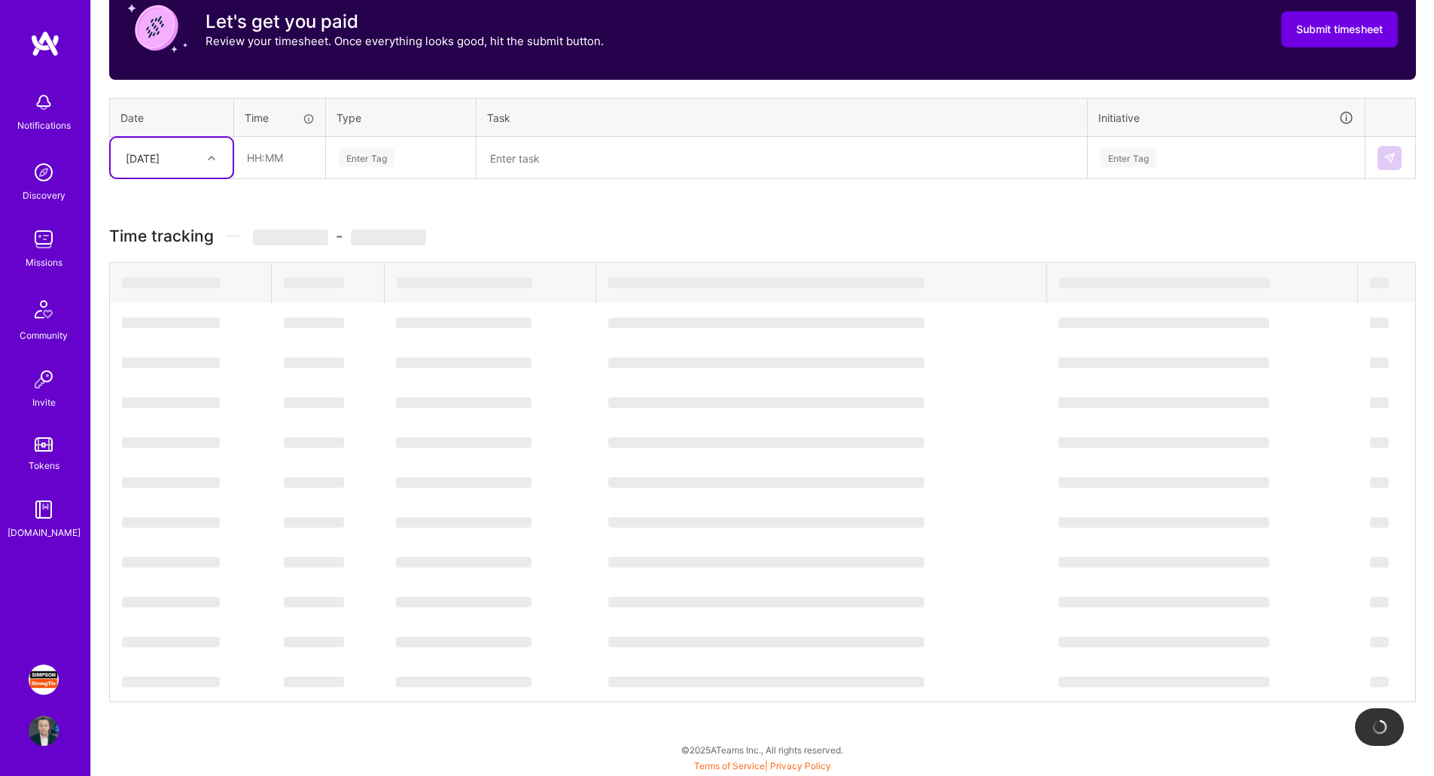
scroll to position [502, 0]
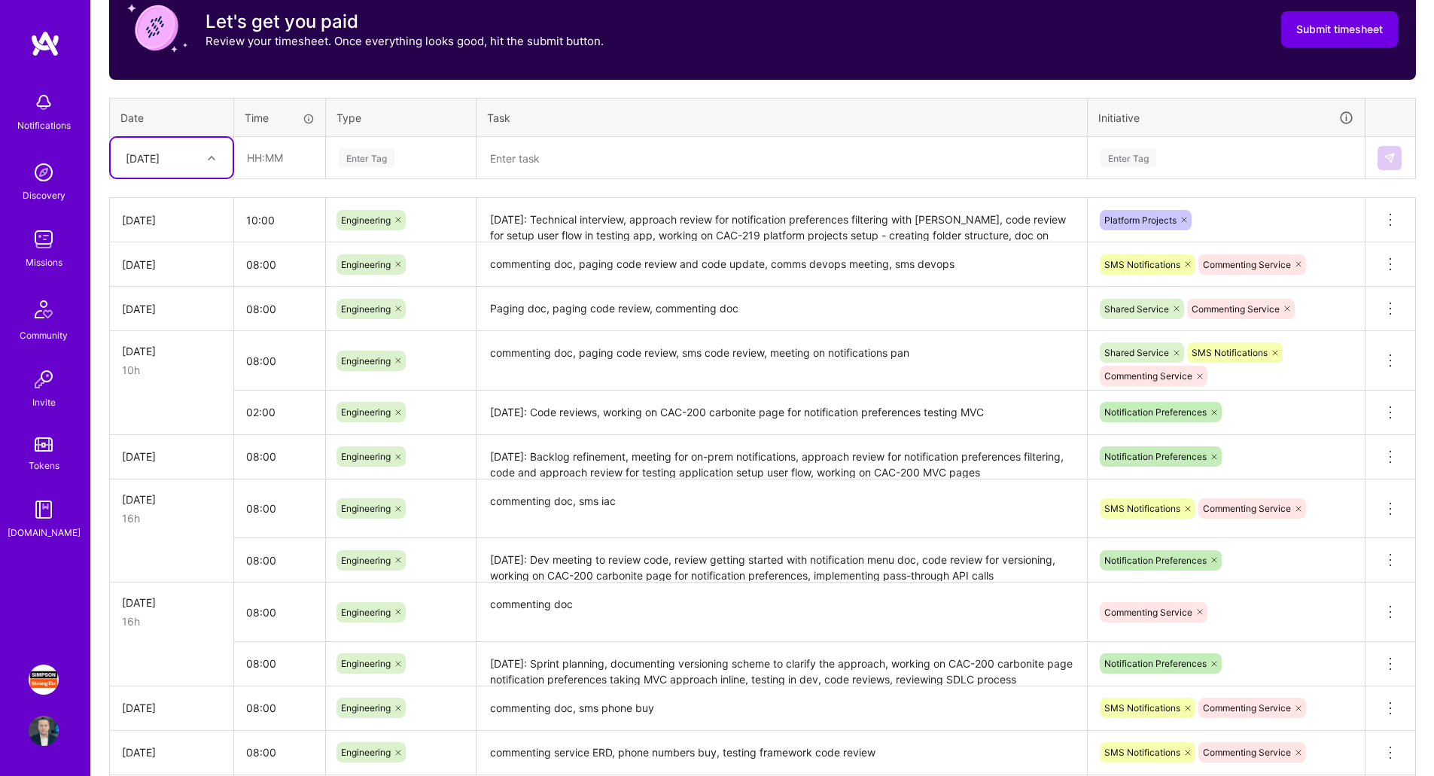
click at [204, 154] on div at bounding box center [213, 158] width 23 height 20
click at [164, 388] on div "[DATE]" at bounding box center [172, 393] width 122 height 28
click at [262, 158] on input "text" at bounding box center [280, 158] width 90 height 40
type input "10:00"
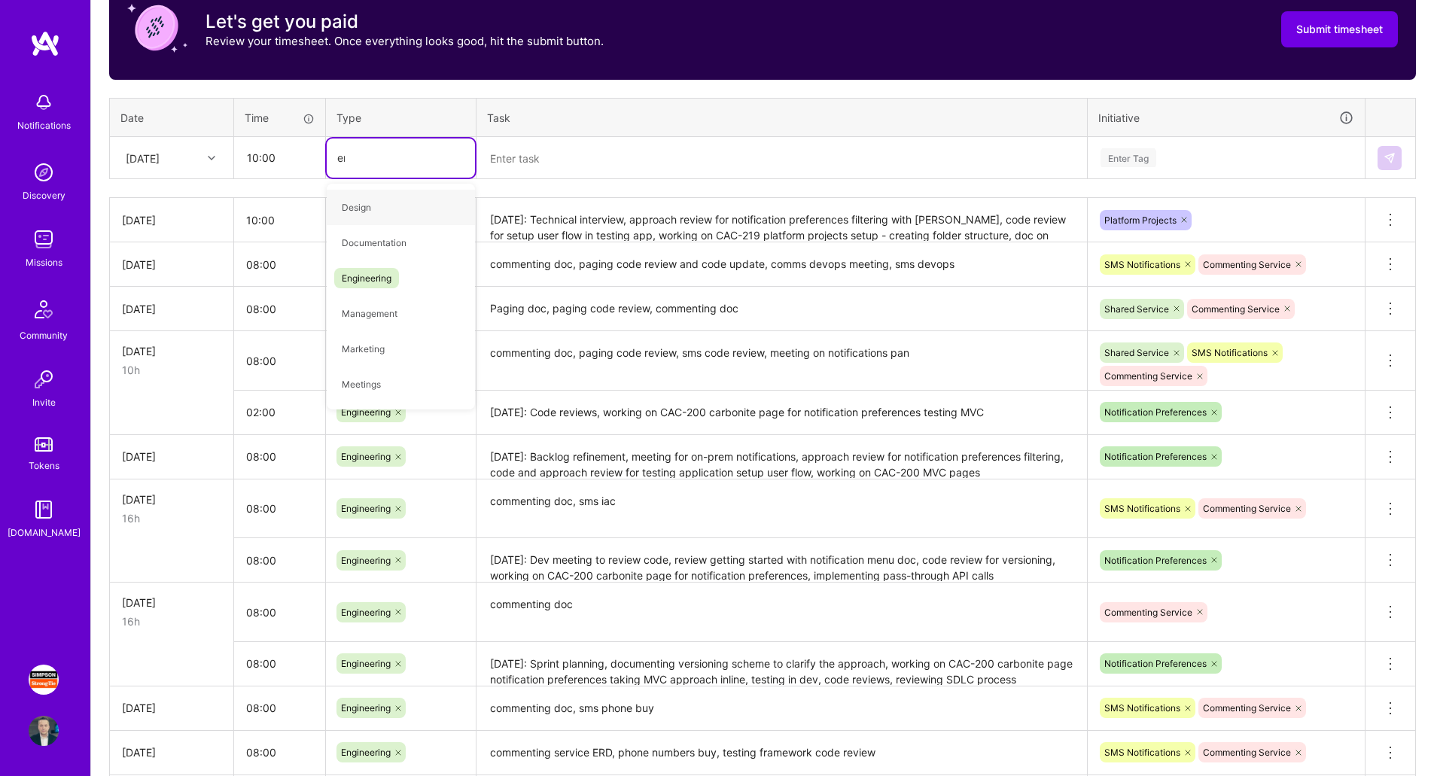
type input "eng"
click at [394, 212] on span "Engineering" at bounding box center [366, 207] width 65 height 20
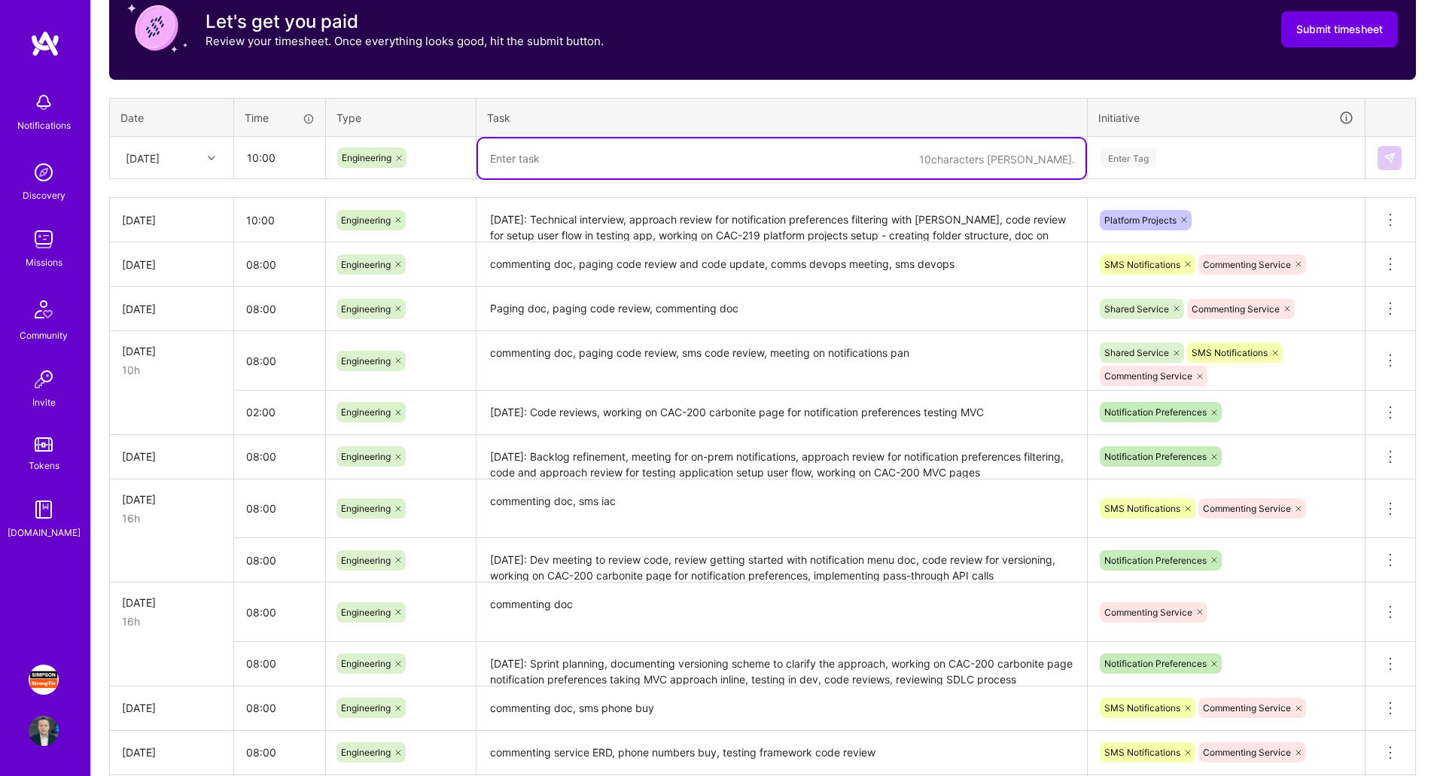
click at [550, 148] on textarea at bounding box center [781, 159] width 607 height 40
paste textarea "Meeting about in app notifications for Lotspec, doc on clean architecture for n…"
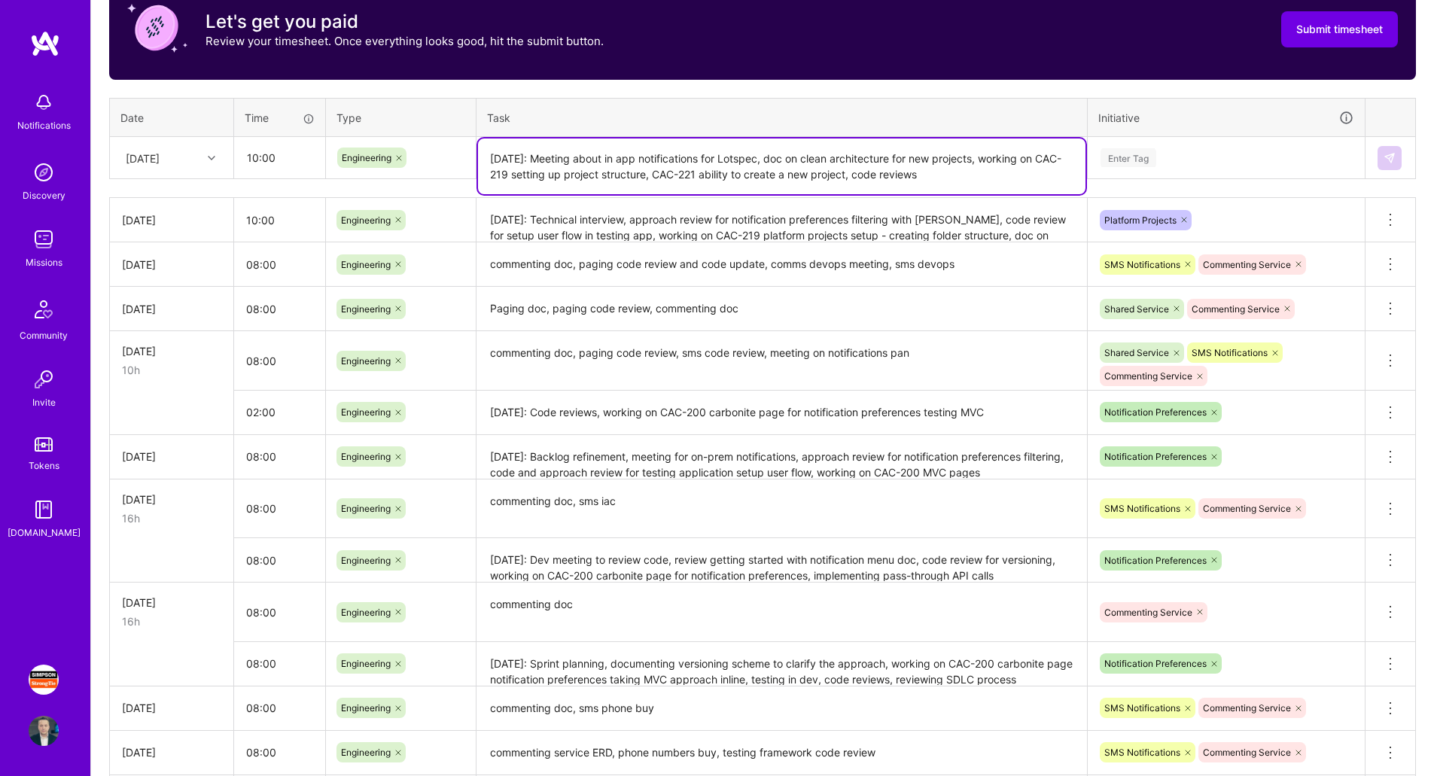
type textarea "[DATE]: Meeting about in app notifications for Lotspec, doc on clean architectu…"
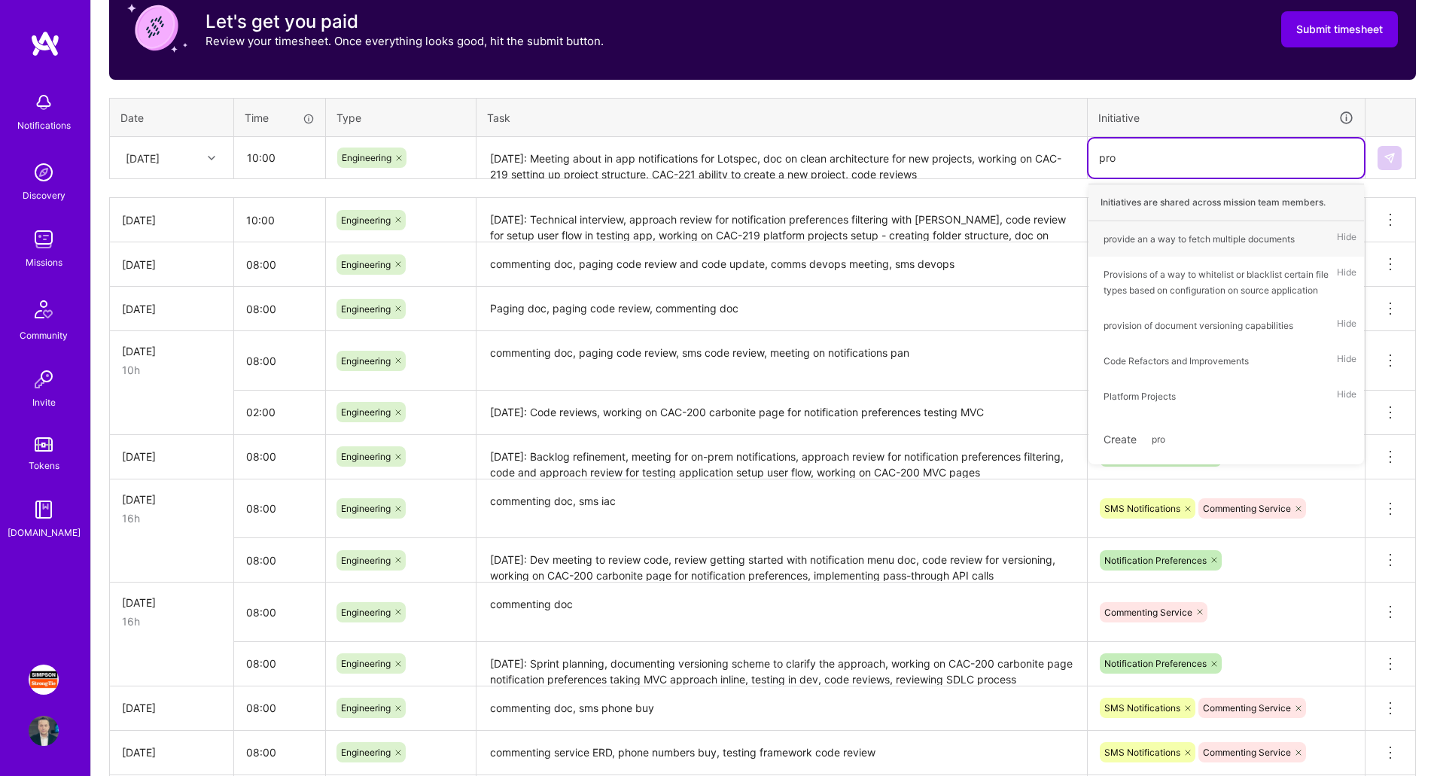
type input "proj"
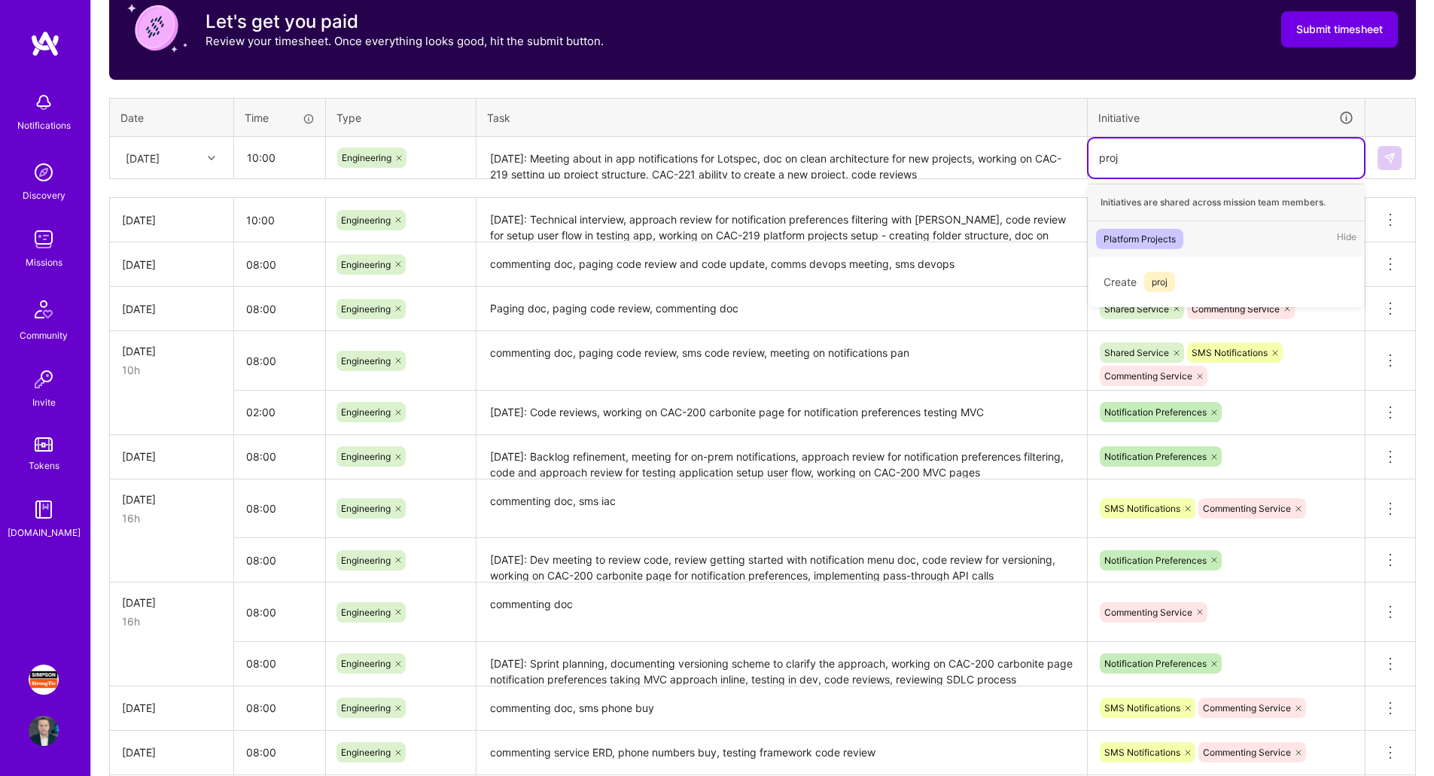
click at [1145, 236] on div "Platform Projects" at bounding box center [1140, 239] width 72 height 16
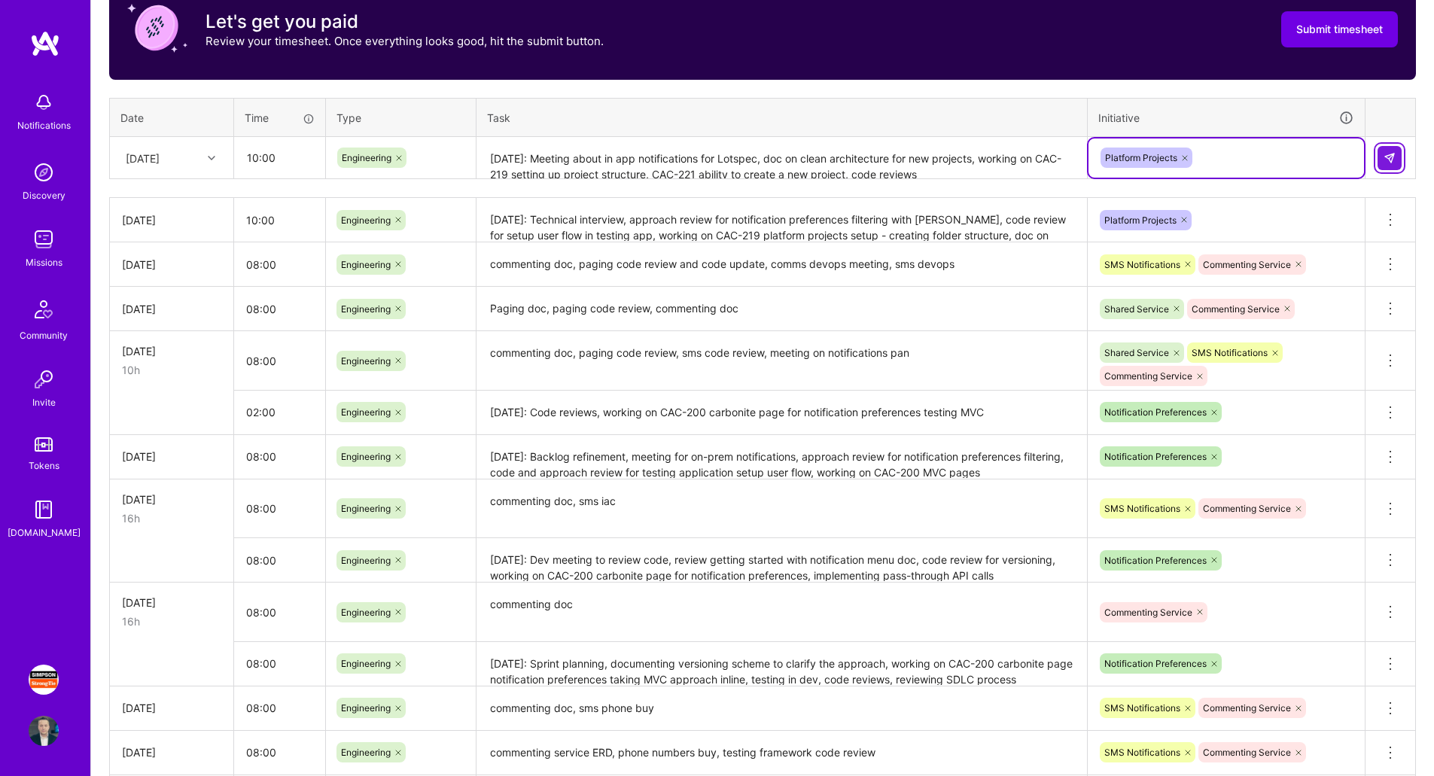
click at [1393, 154] on img at bounding box center [1390, 158] width 12 height 12
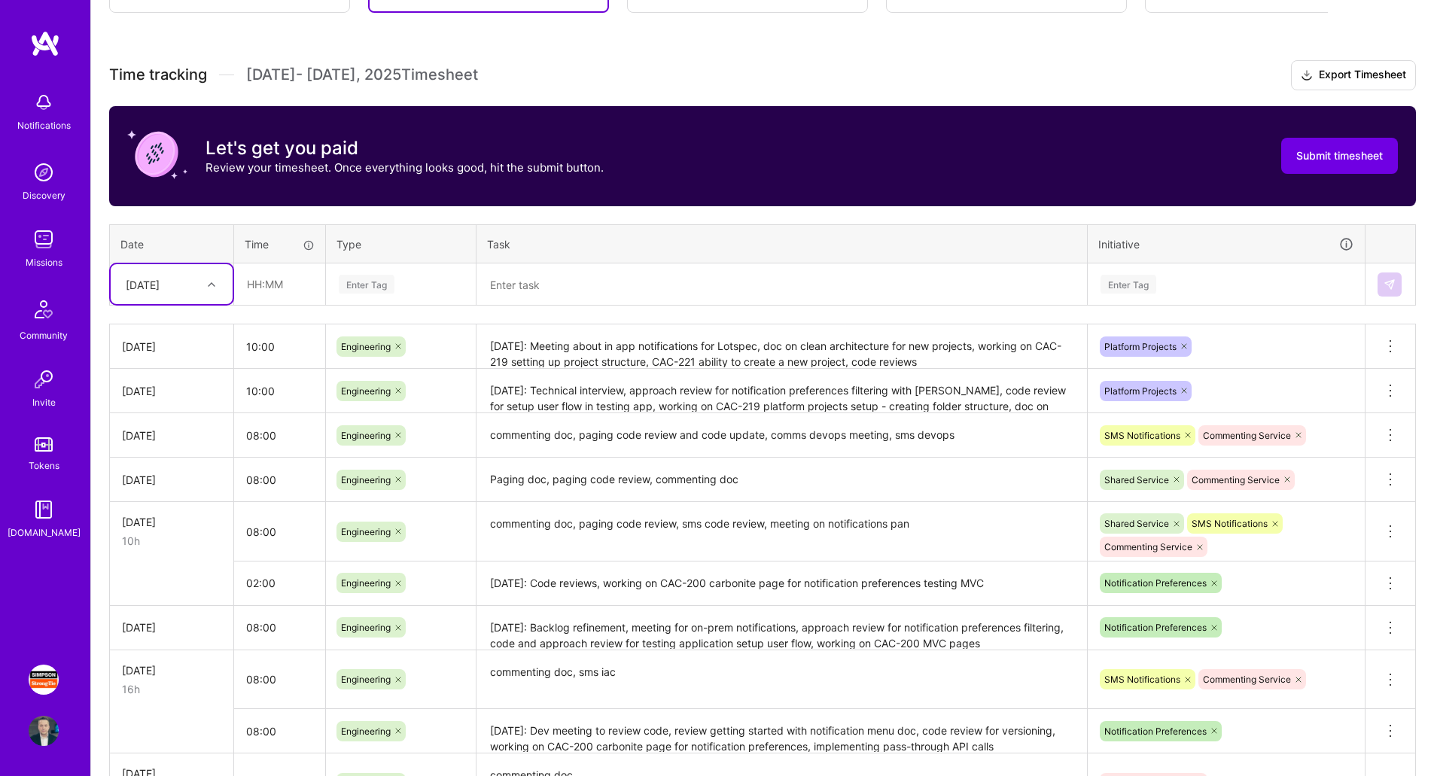
scroll to position [352, 0]
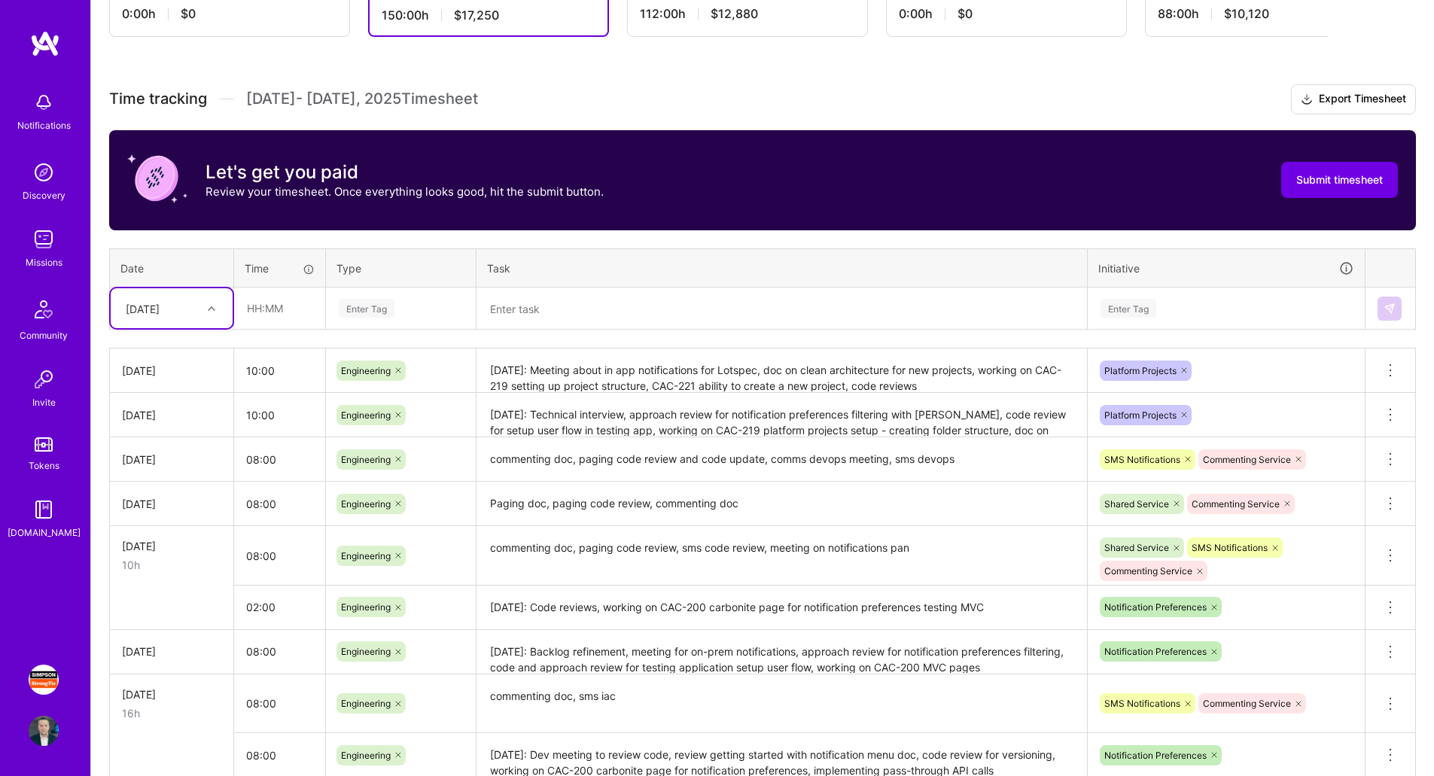
click at [212, 309] on icon at bounding box center [212, 309] width 8 height 8
click at [160, 539] on div "[DATE]" at bounding box center [172, 543] width 122 height 28
click at [291, 306] on input "text" at bounding box center [280, 308] width 90 height 40
type input "08:00"
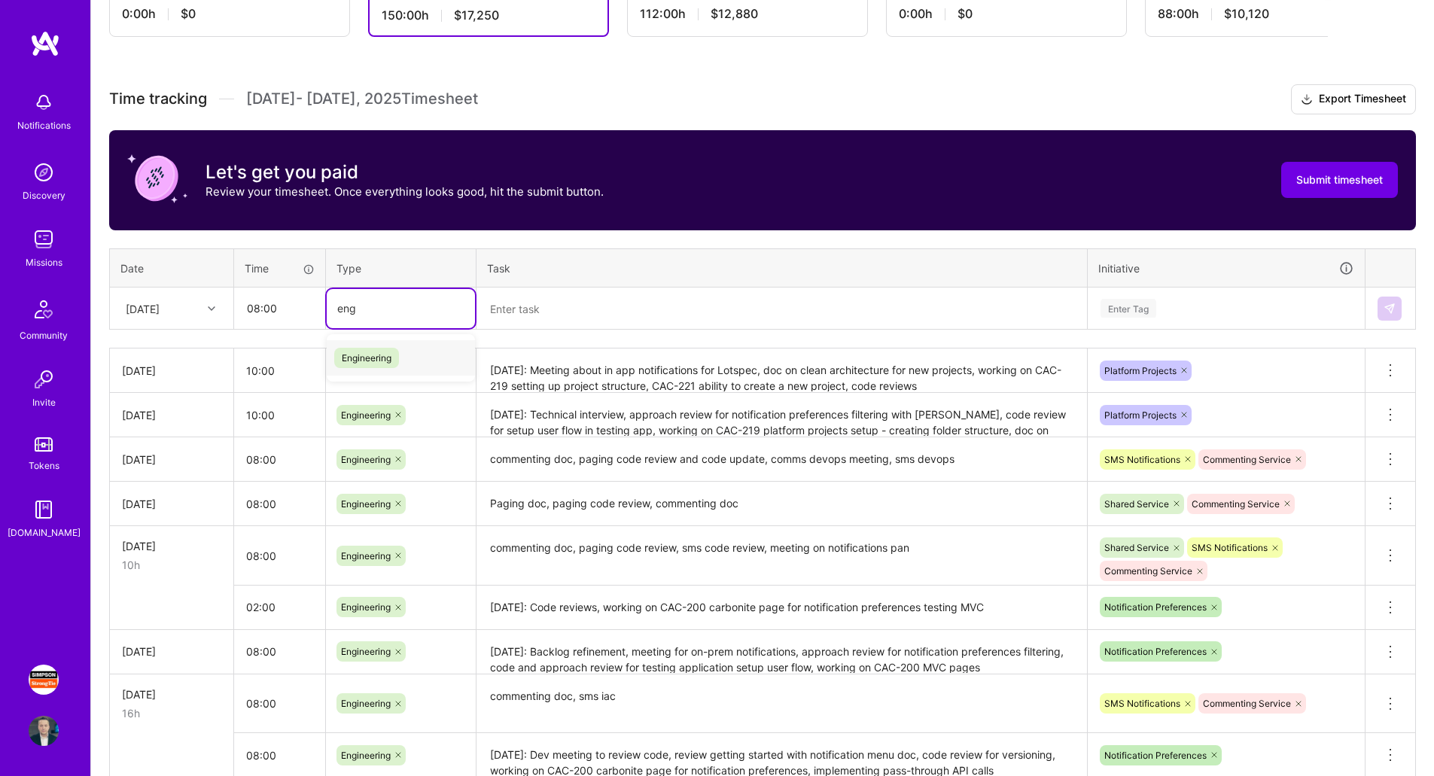
type input "eng"
type input "en"
click at [364, 384] on span "Engineering" at bounding box center [366, 393] width 65 height 20
click at [633, 307] on textarea at bounding box center [781, 309] width 607 height 40
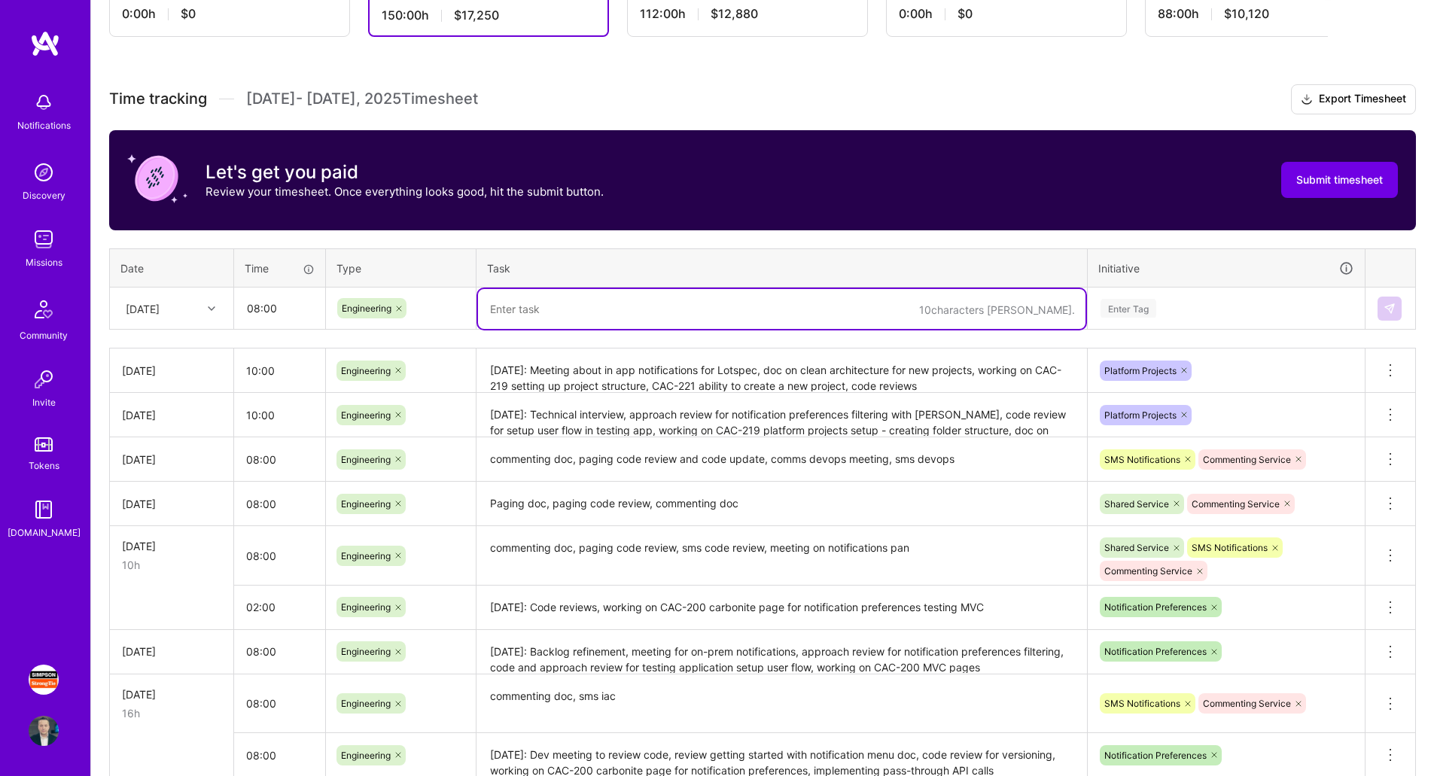
click at [751, 307] on textarea at bounding box center [781, 309] width 607 height 40
type textarea "commenting doc, sms acs iac, code reviews"
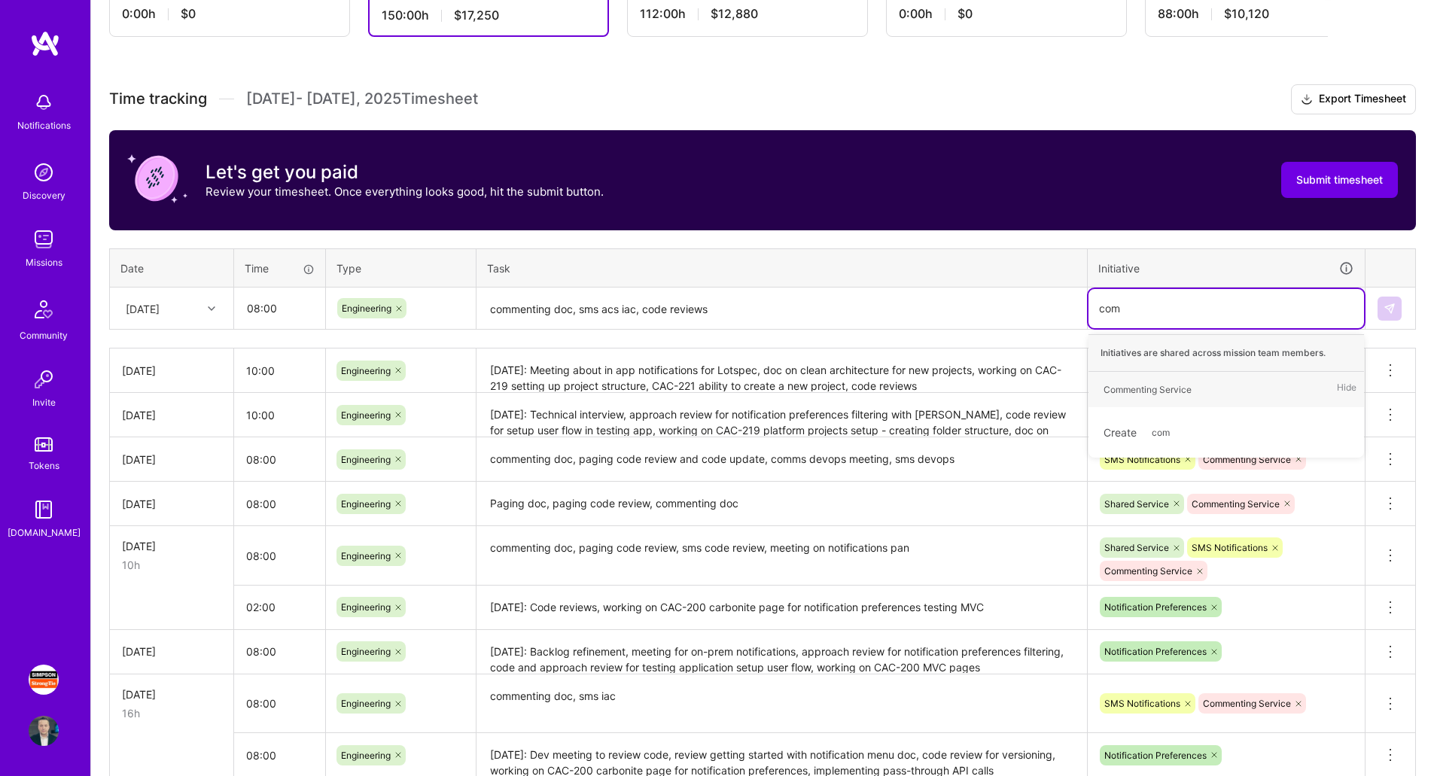
type input "comm"
type input "sms"
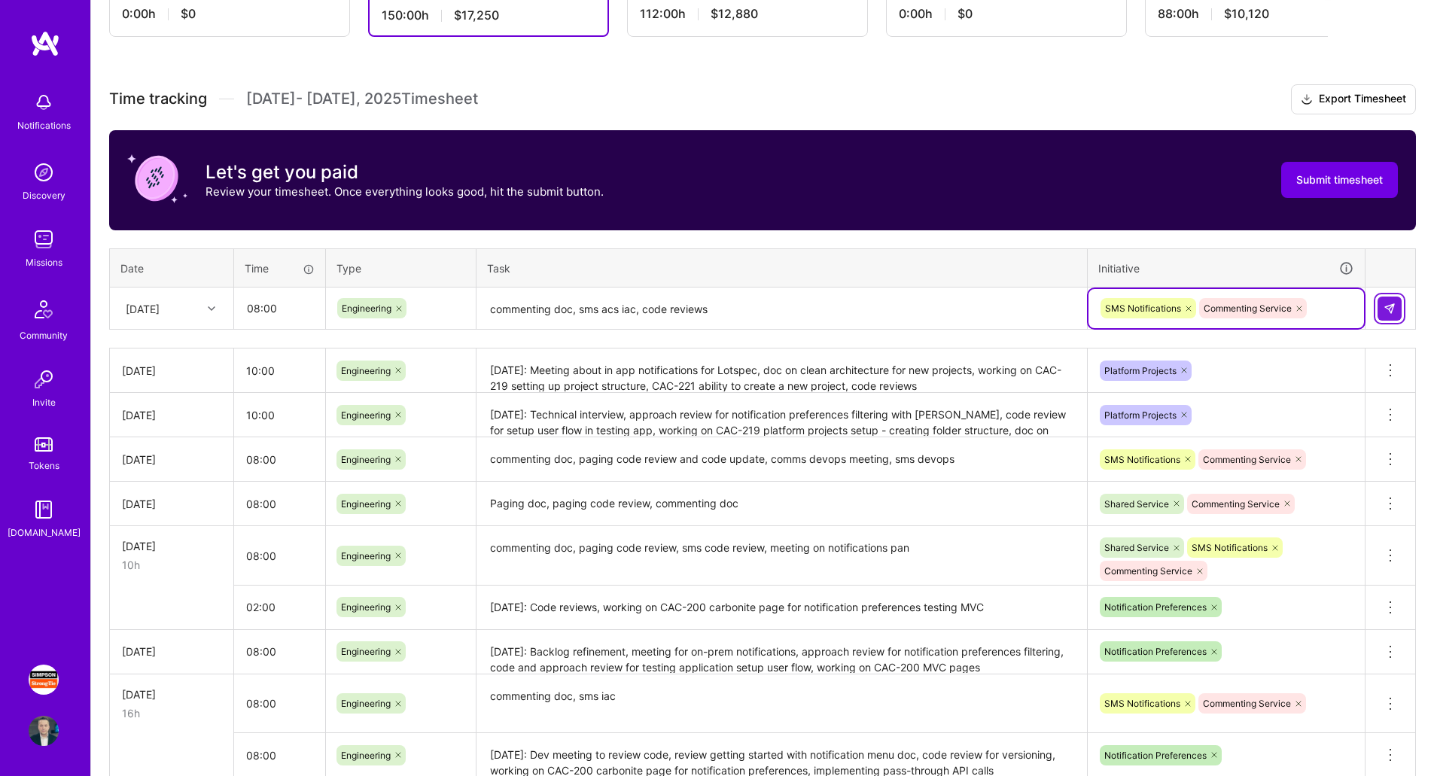
click at [1395, 307] on img at bounding box center [1390, 309] width 12 height 12
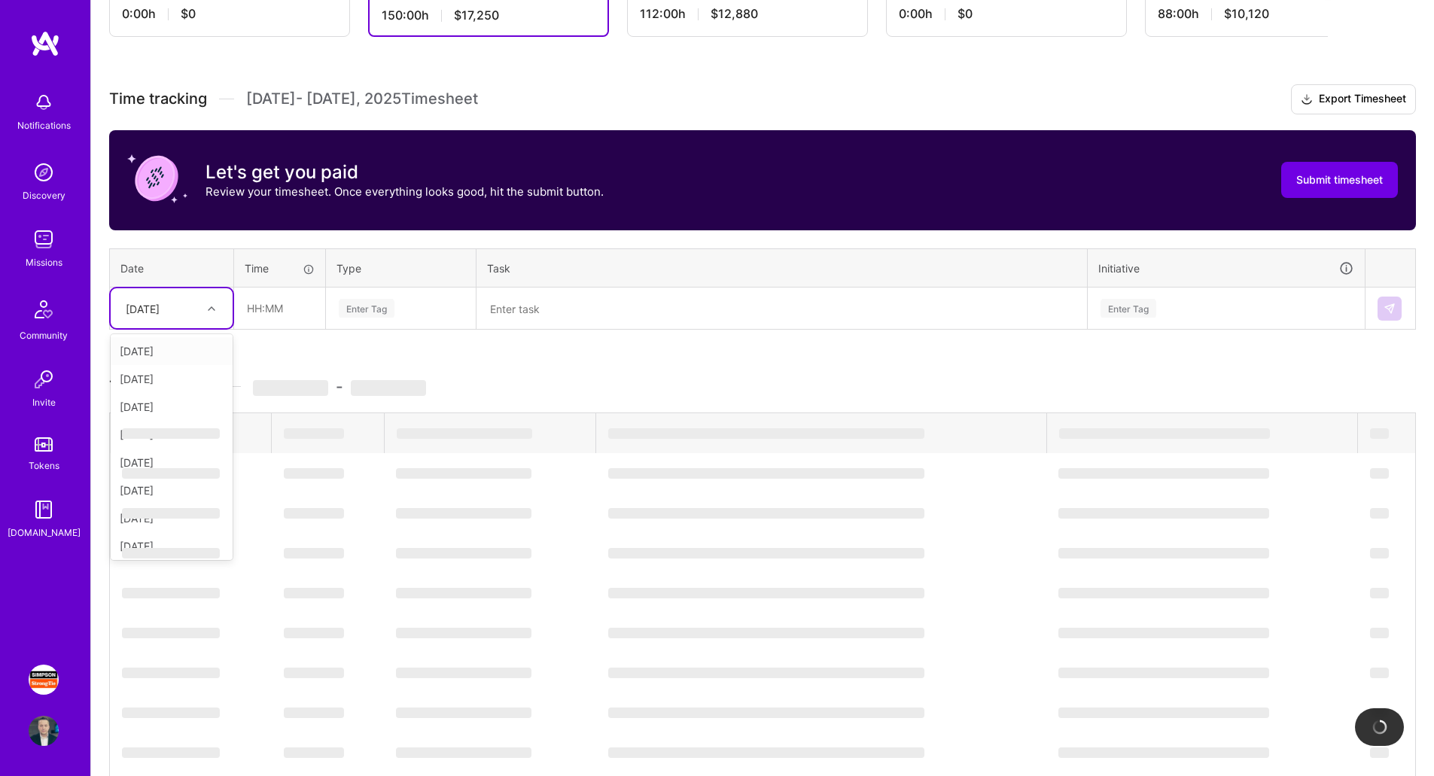
click at [212, 304] on div at bounding box center [213, 309] width 23 height 20
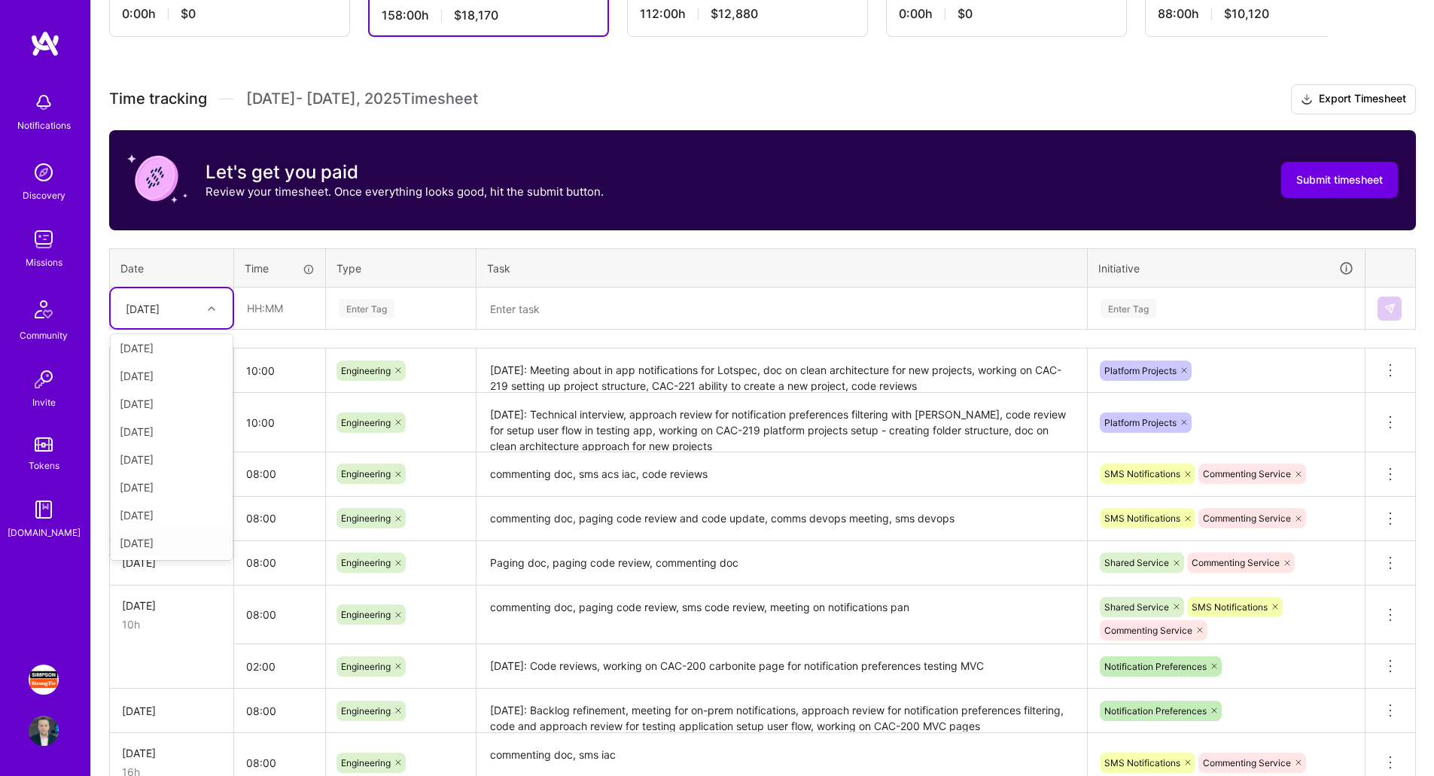
click at [160, 542] on div "[DATE]" at bounding box center [172, 543] width 122 height 28
click at [304, 312] on input "text" at bounding box center [280, 308] width 90 height 40
type input "08:00"
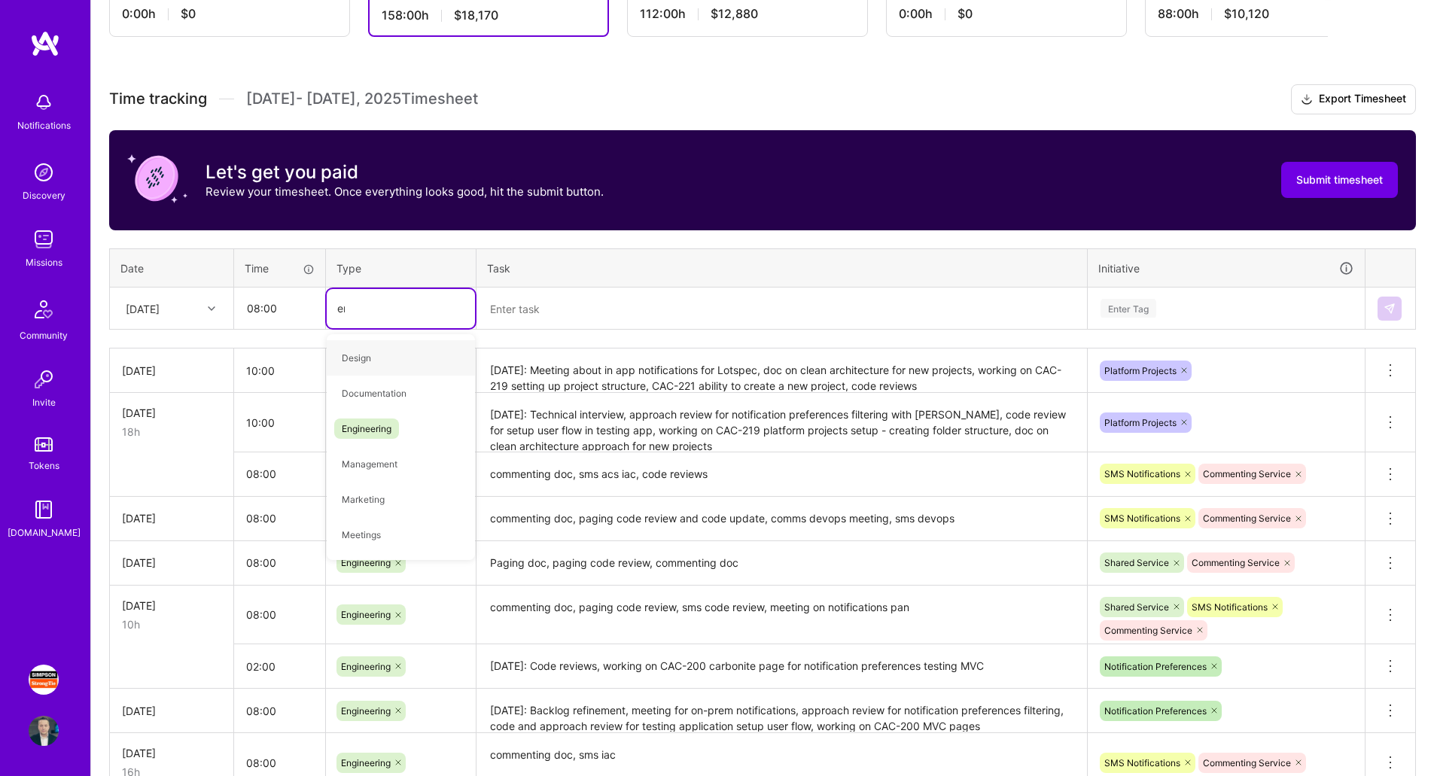
type input "eng"
click at [382, 352] on span "Engineering" at bounding box center [366, 358] width 65 height 20
click at [538, 316] on textarea at bounding box center [781, 309] width 607 height 40
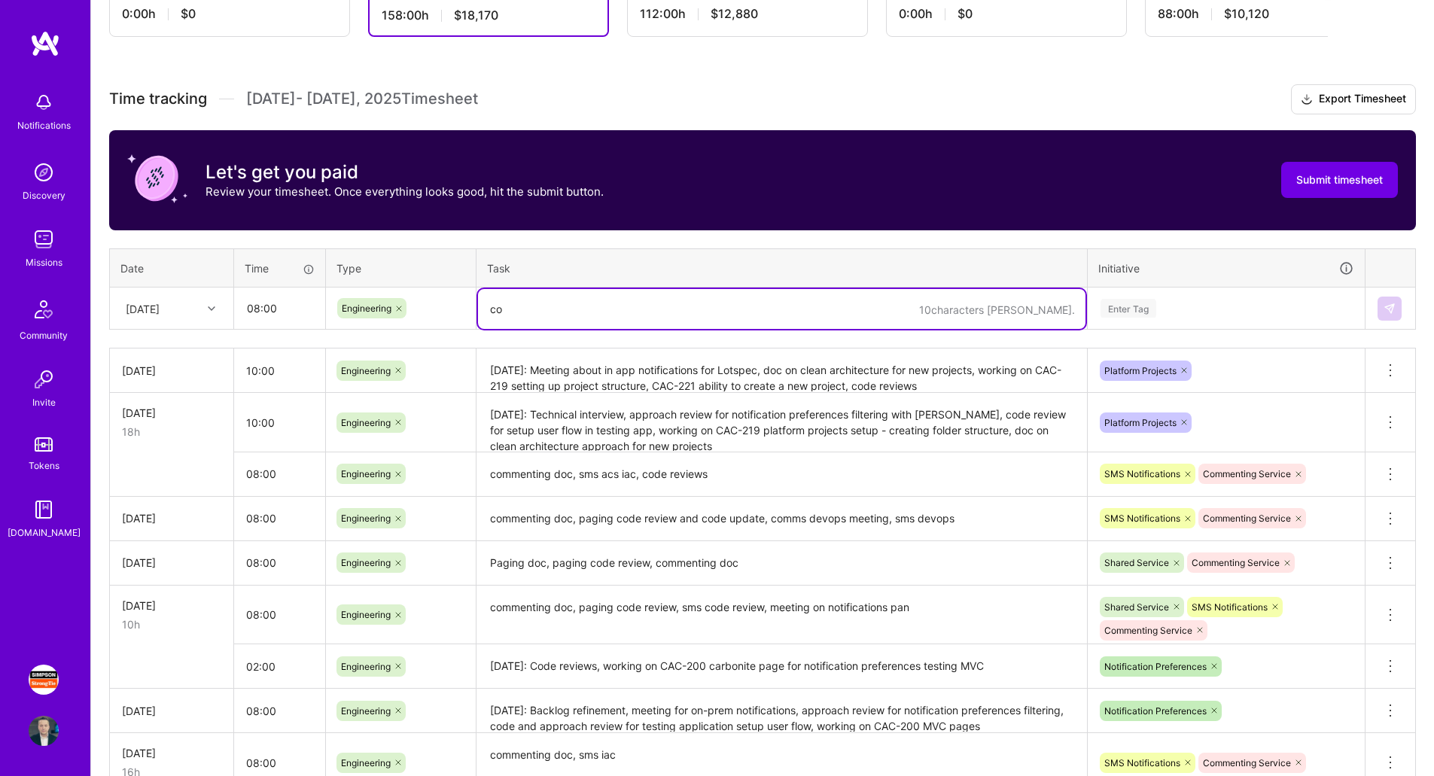
type textarea "c"
type textarea "commenting doc, sms acs iac, code reviews"
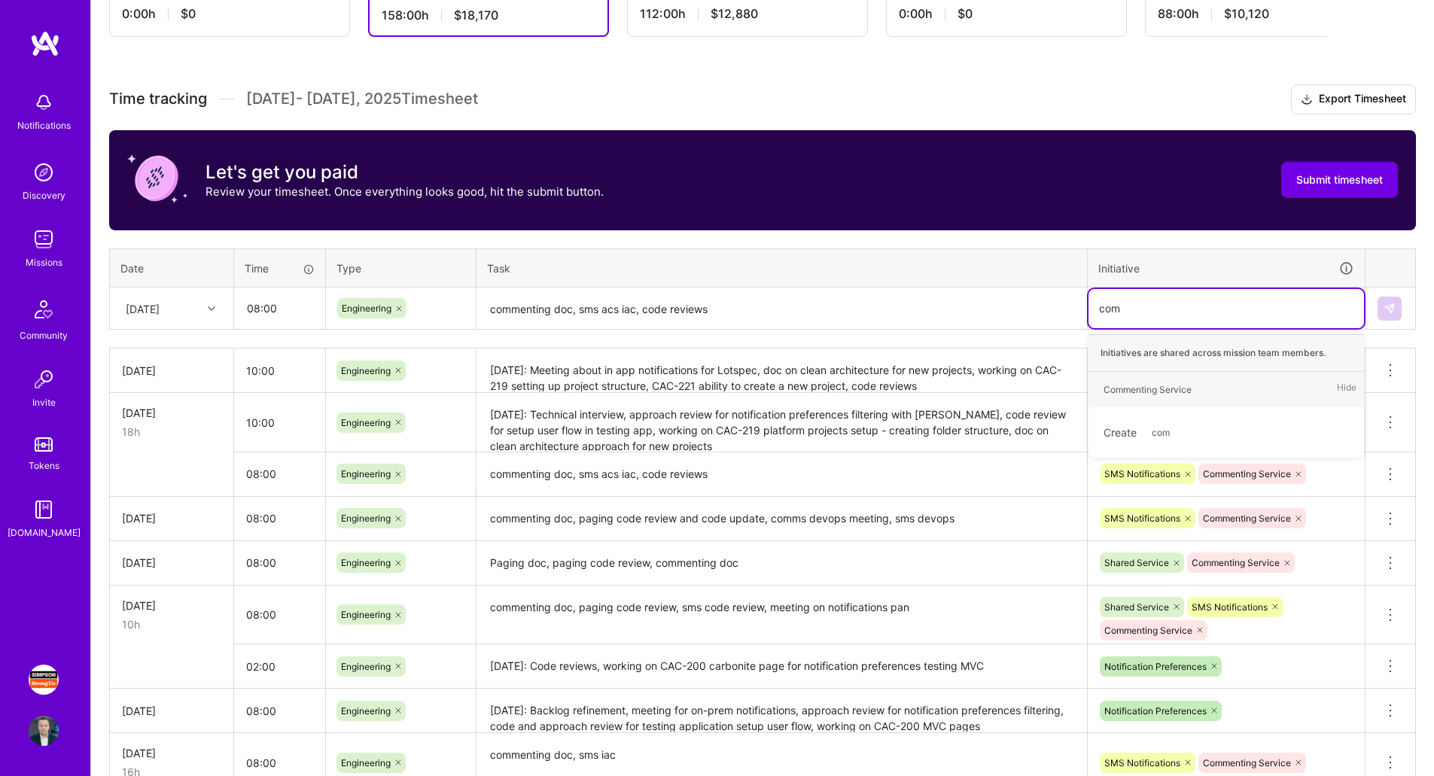
type input "comm"
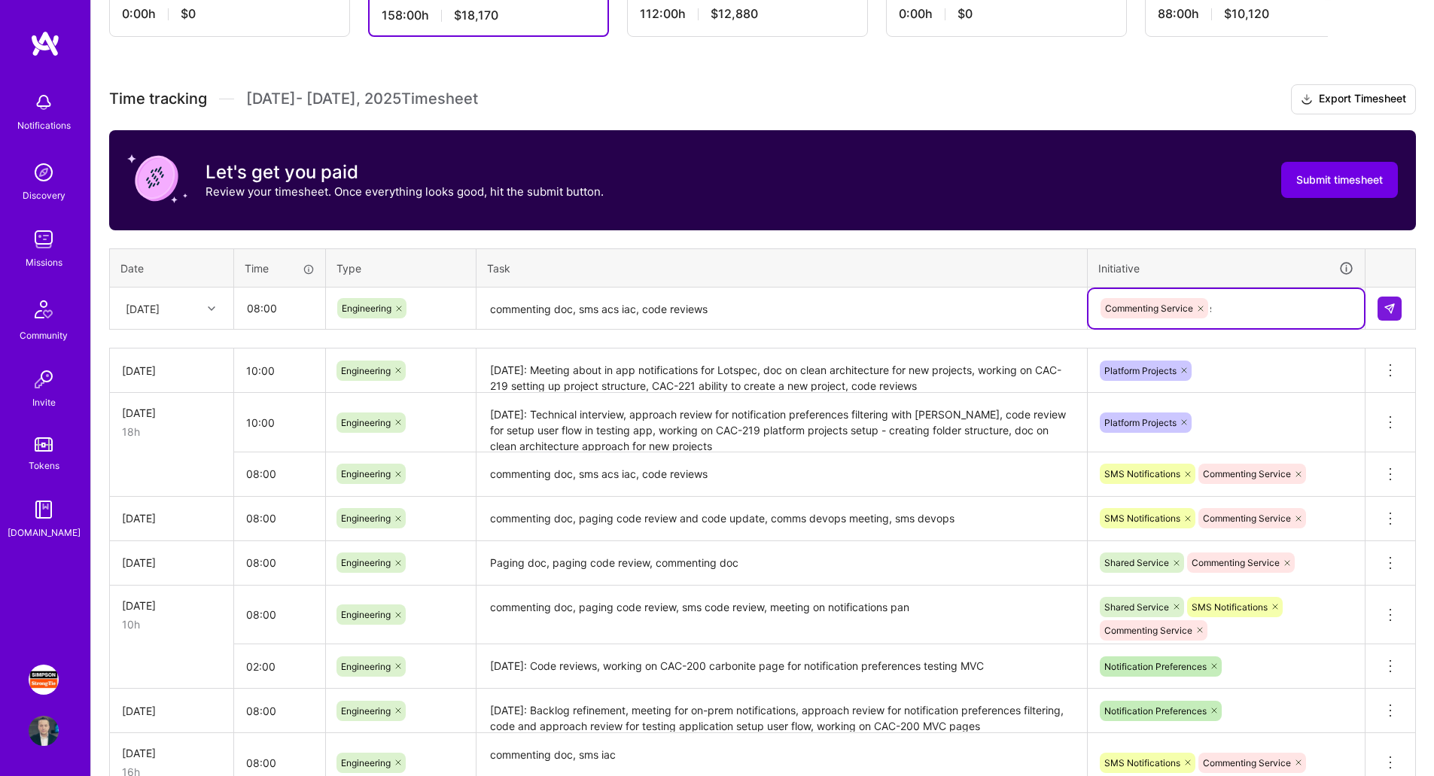
type input "sms"
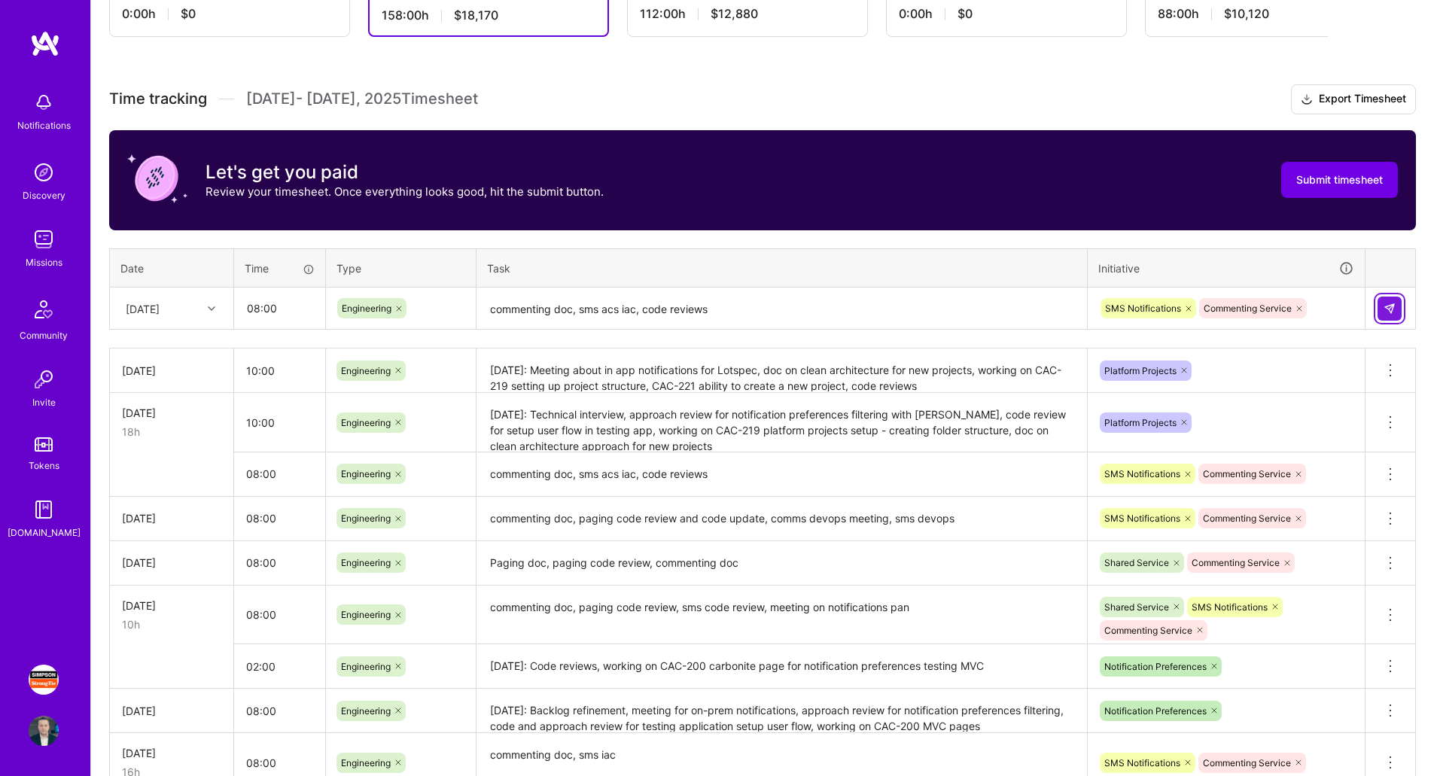
click at [1389, 306] on img at bounding box center [1390, 309] width 12 height 12
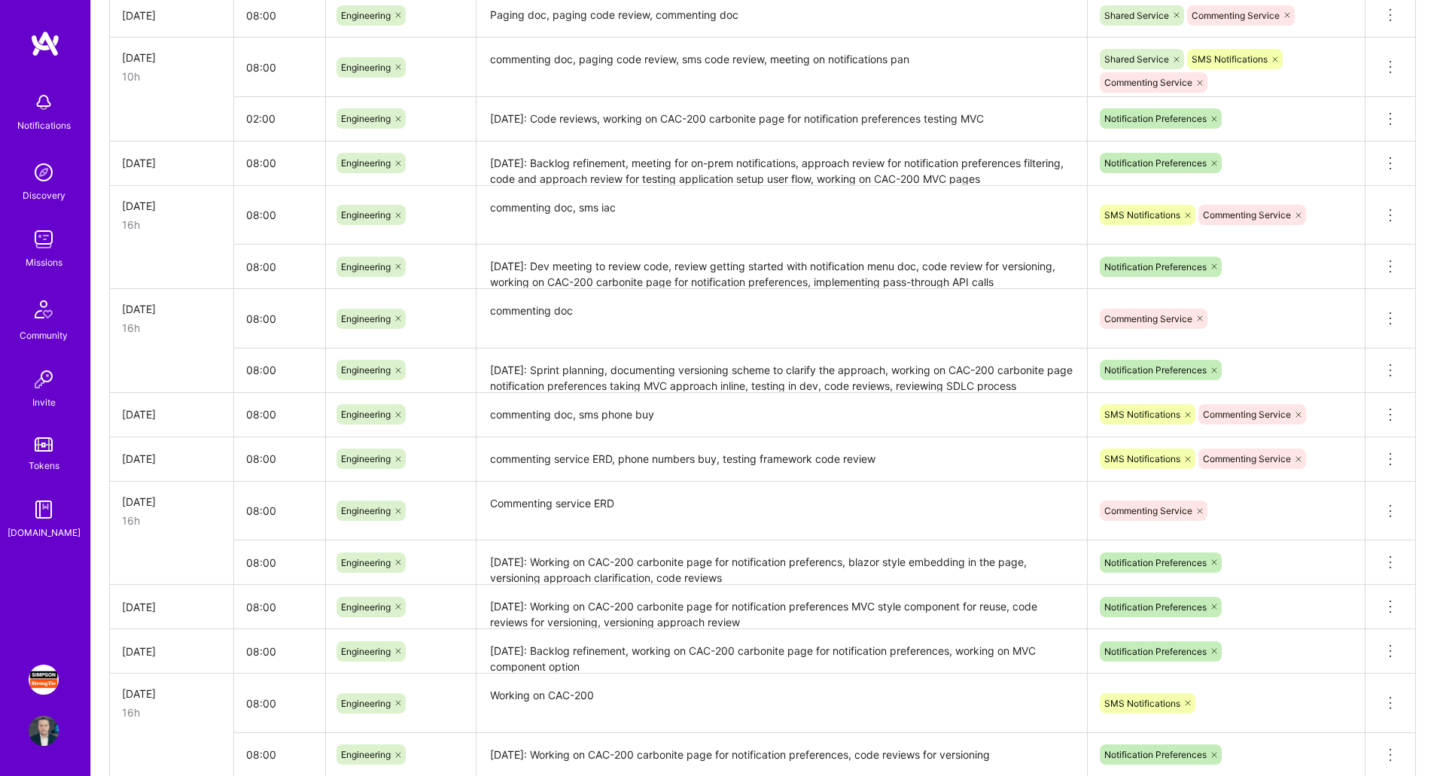
scroll to position [1074, 0]
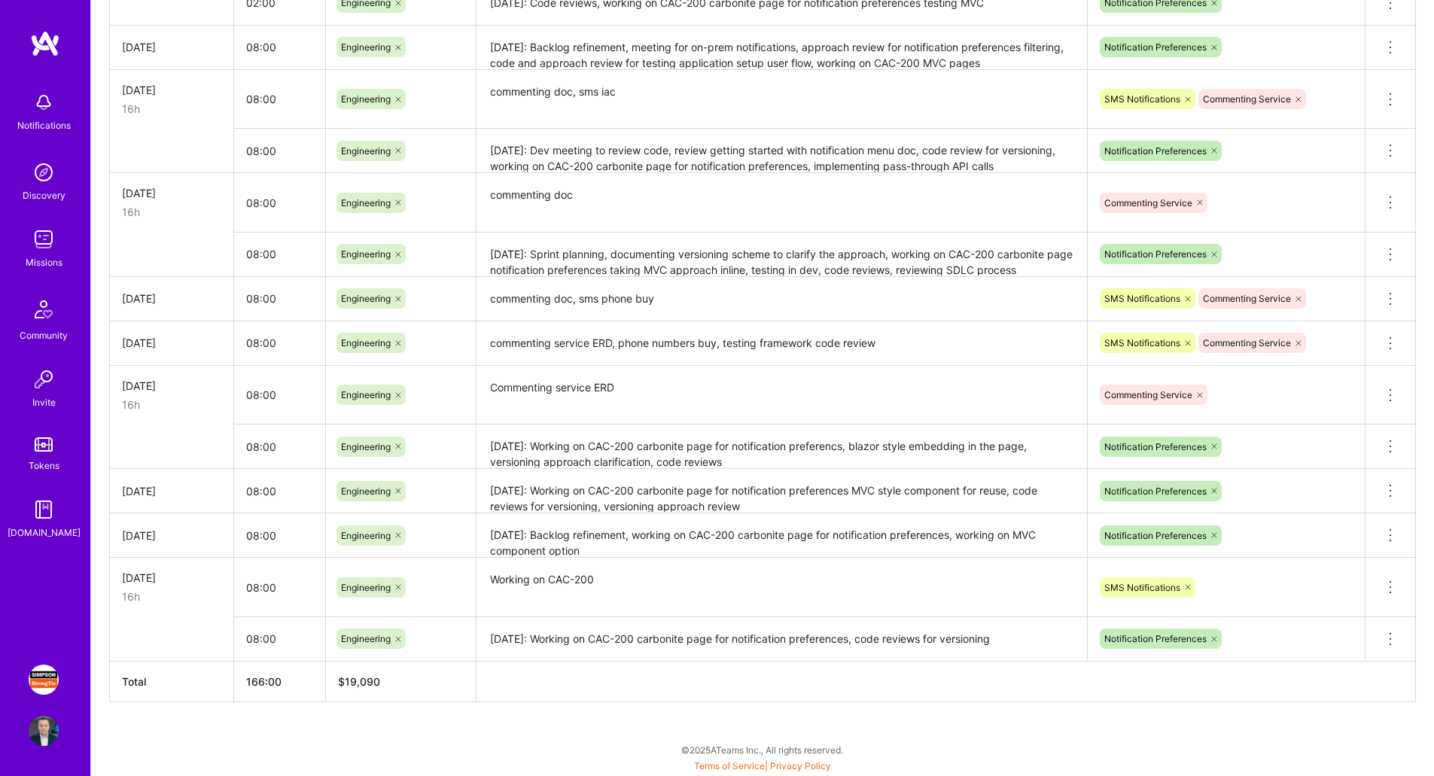
click at [700, 592] on textarea "Working on CAC-200" at bounding box center [781, 587] width 607 height 56
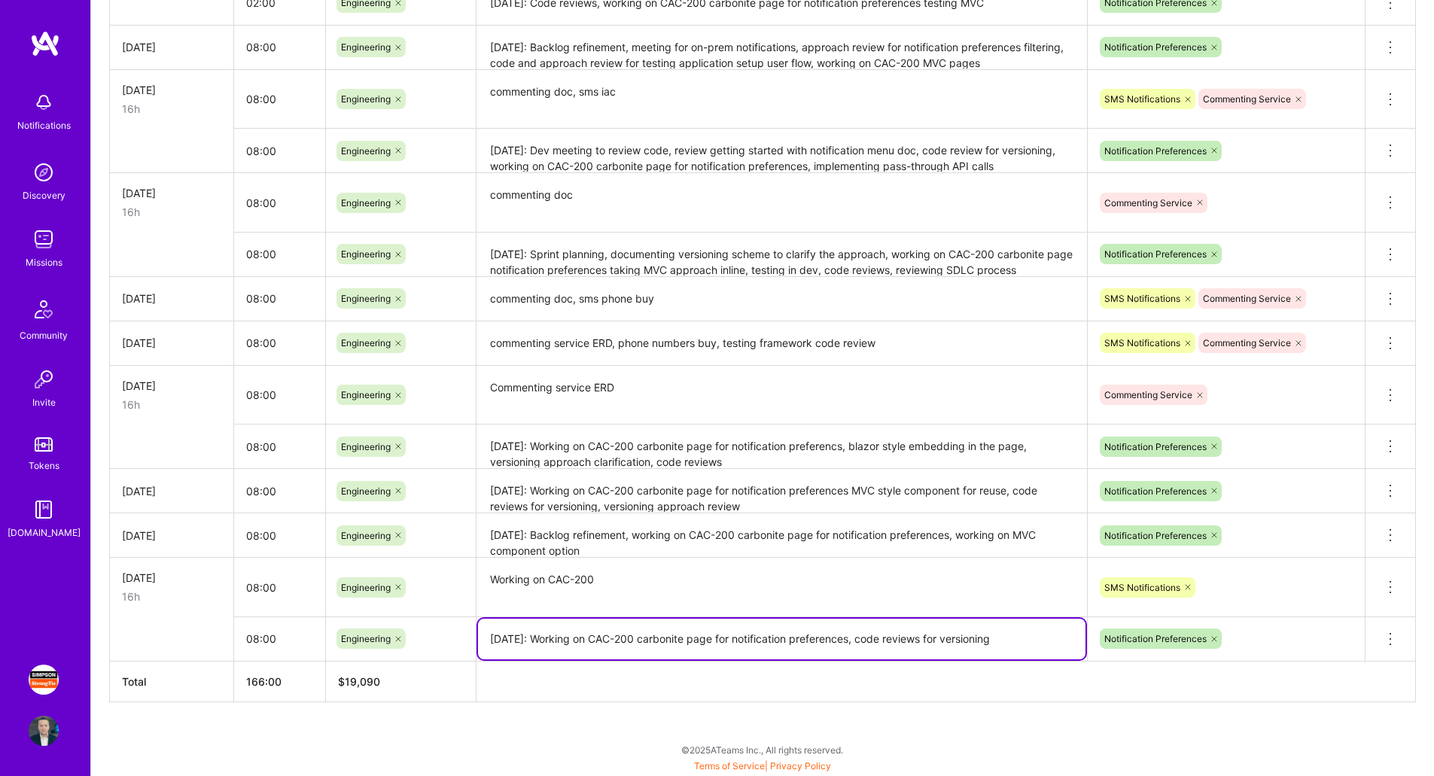
click at [1007, 640] on textarea "[DATE]: Working on CAC-200 carbonite page for notification preferences, code re…" at bounding box center [781, 639] width 607 height 41
click at [992, 585] on textarea "Working on CAC-200" at bounding box center [781, 587] width 607 height 57
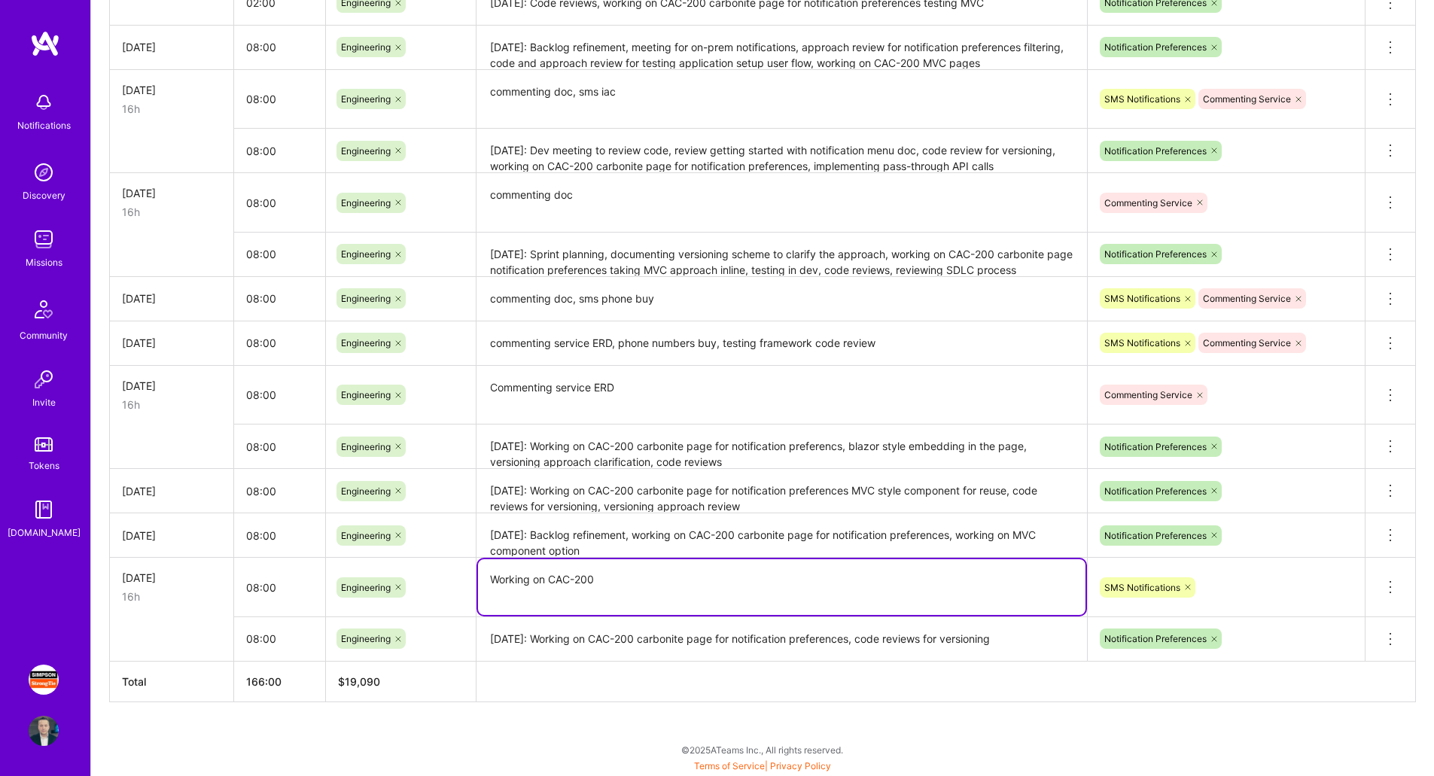
click at [759, 388] on textarea "Commenting service ERD" at bounding box center [781, 395] width 607 height 56
click at [703, 583] on textarea "Working on CAC-200" at bounding box center [781, 587] width 607 height 56
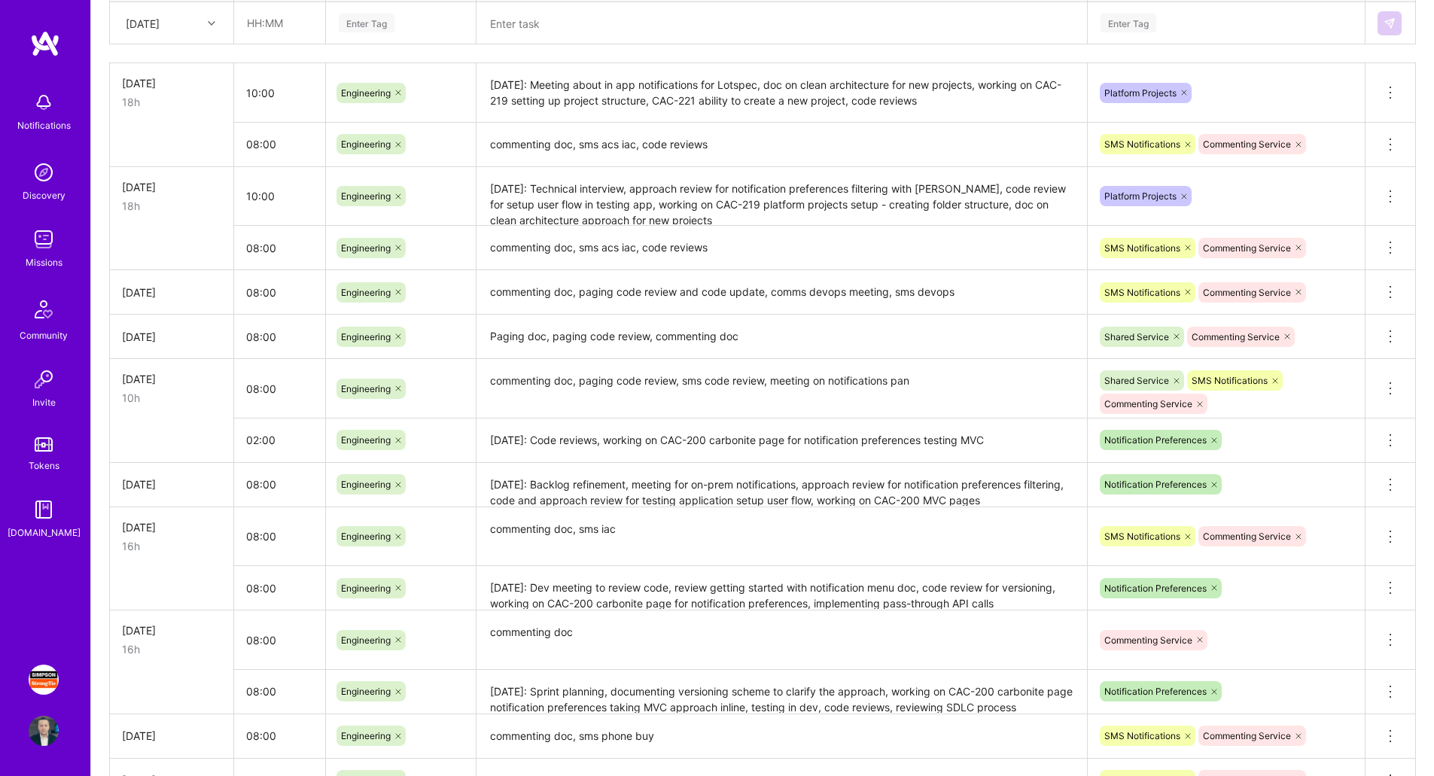
scroll to position [636, 0]
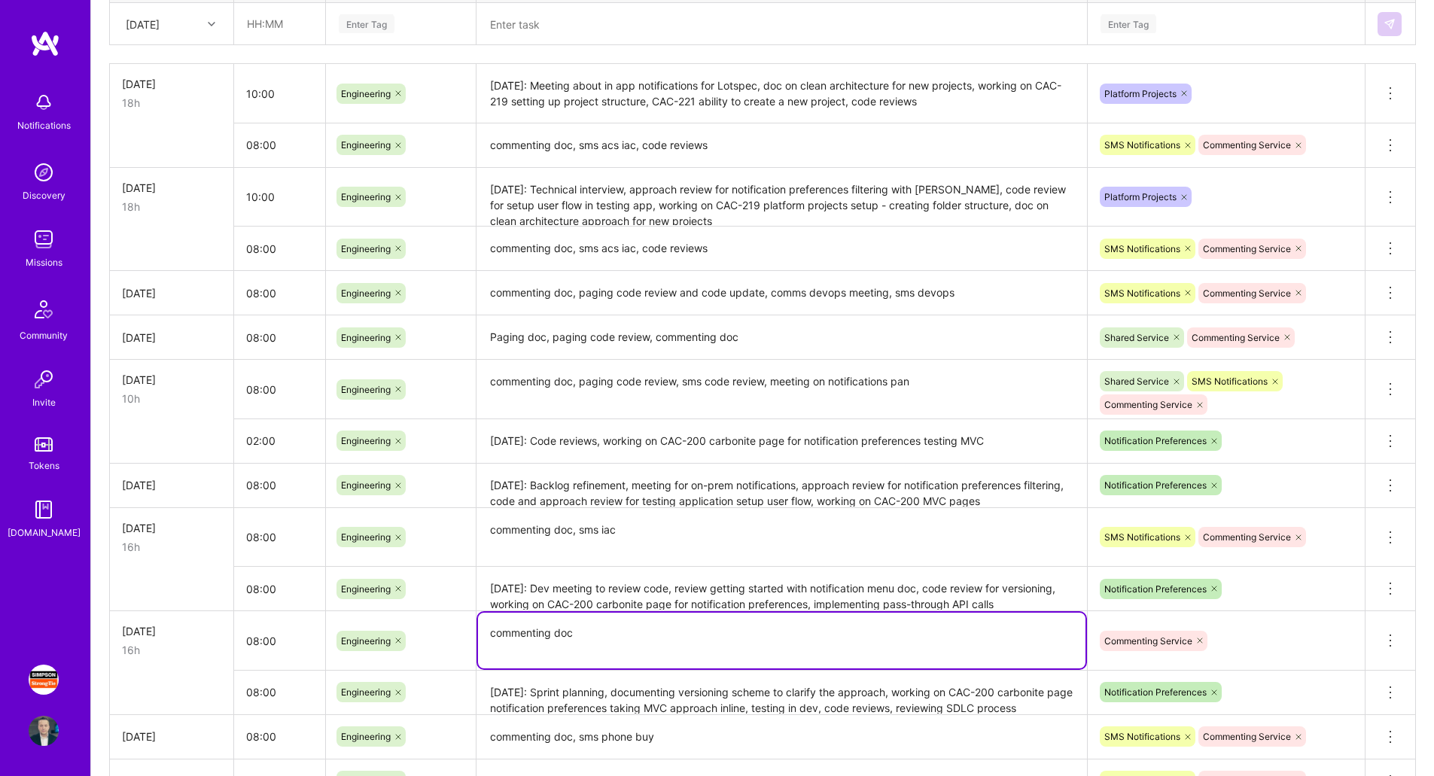
click at [655, 639] on textarea "commenting doc" at bounding box center [781, 641] width 607 height 56
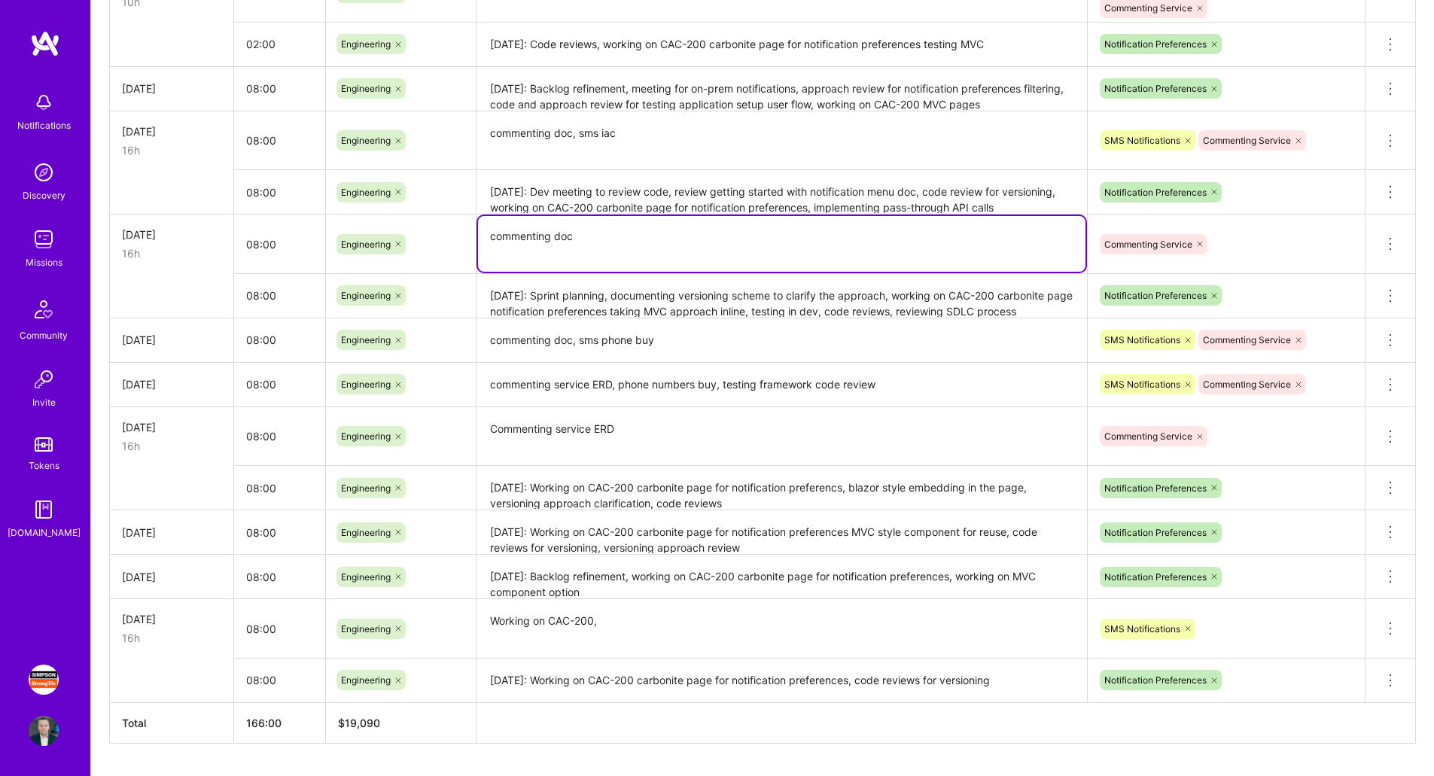
scroll to position [1074, 0]
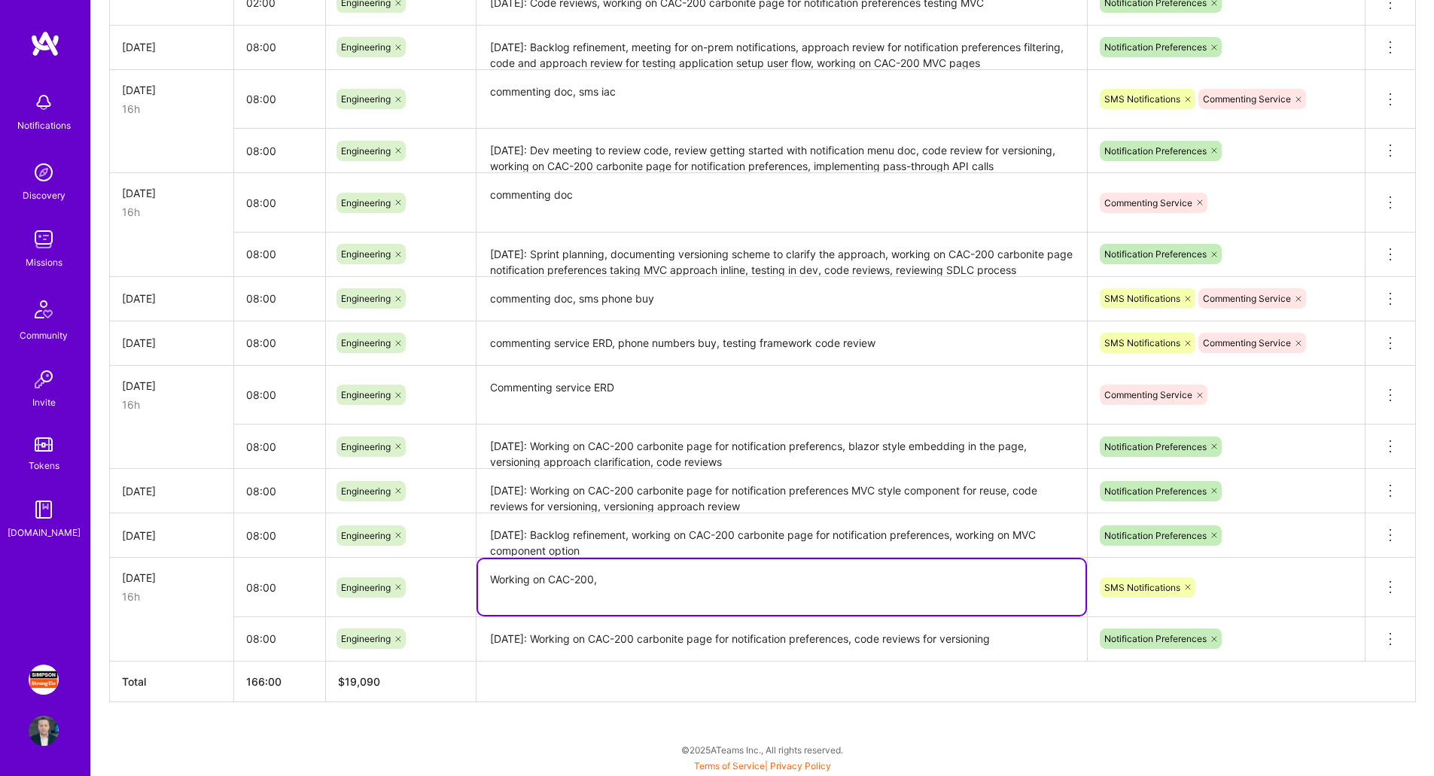
click at [620, 578] on textarea "Working on CAC-200," at bounding box center [781, 587] width 607 height 56
type textarea "Working on CAC-200 carbonite page for notification preferences testing in dev, …"
click at [632, 426] on textarea "[DATE]: Working on CAC-200 carbonite page for notification preferencs, blazor s…" at bounding box center [781, 446] width 607 height 41
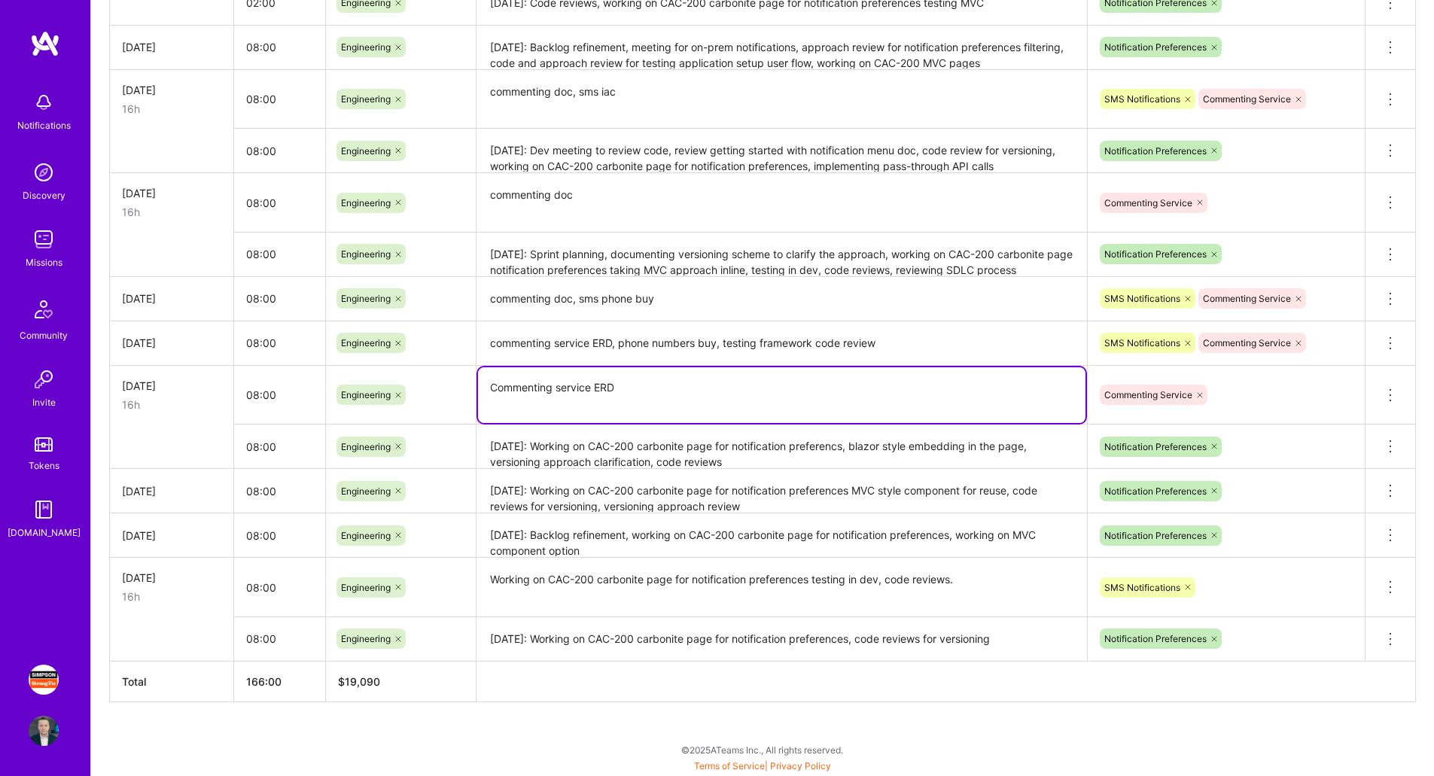
click at [641, 401] on textarea "Commenting service ERD" at bounding box center [781, 395] width 607 height 56
click at [597, 391] on textarea "Working on CAC-117 commenting service ERD API model and requirements, code revi…" at bounding box center [781, 395] width 607 height 56
type textarea "Working on CAC-117 commenting service ERD API model and requirements, code revi…"
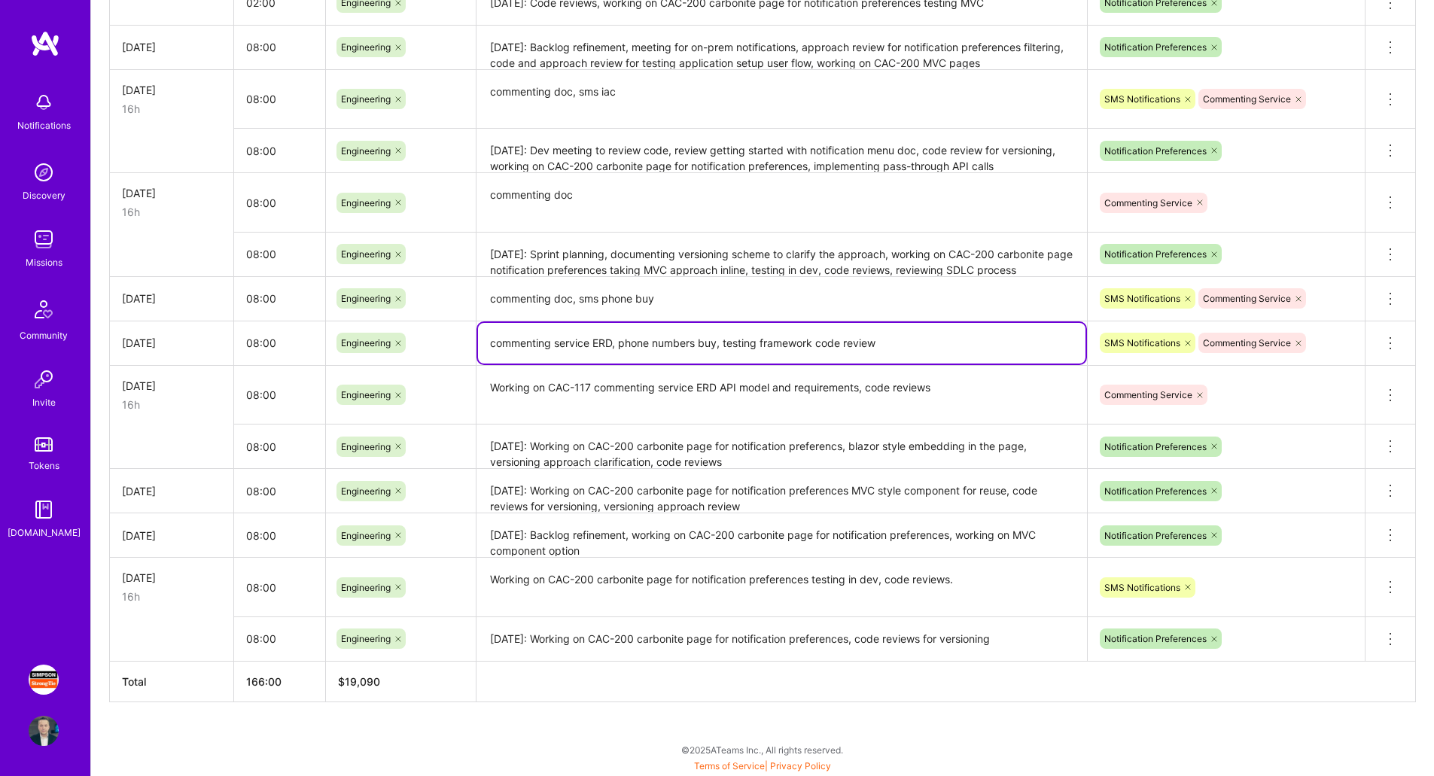
click at [491, 339] on textarea "commenting service ERD, phone numbers buy, testing framework code review" at bounding box center [781, 343] width 607 height 41
paste textarea "Working on CAC-117"
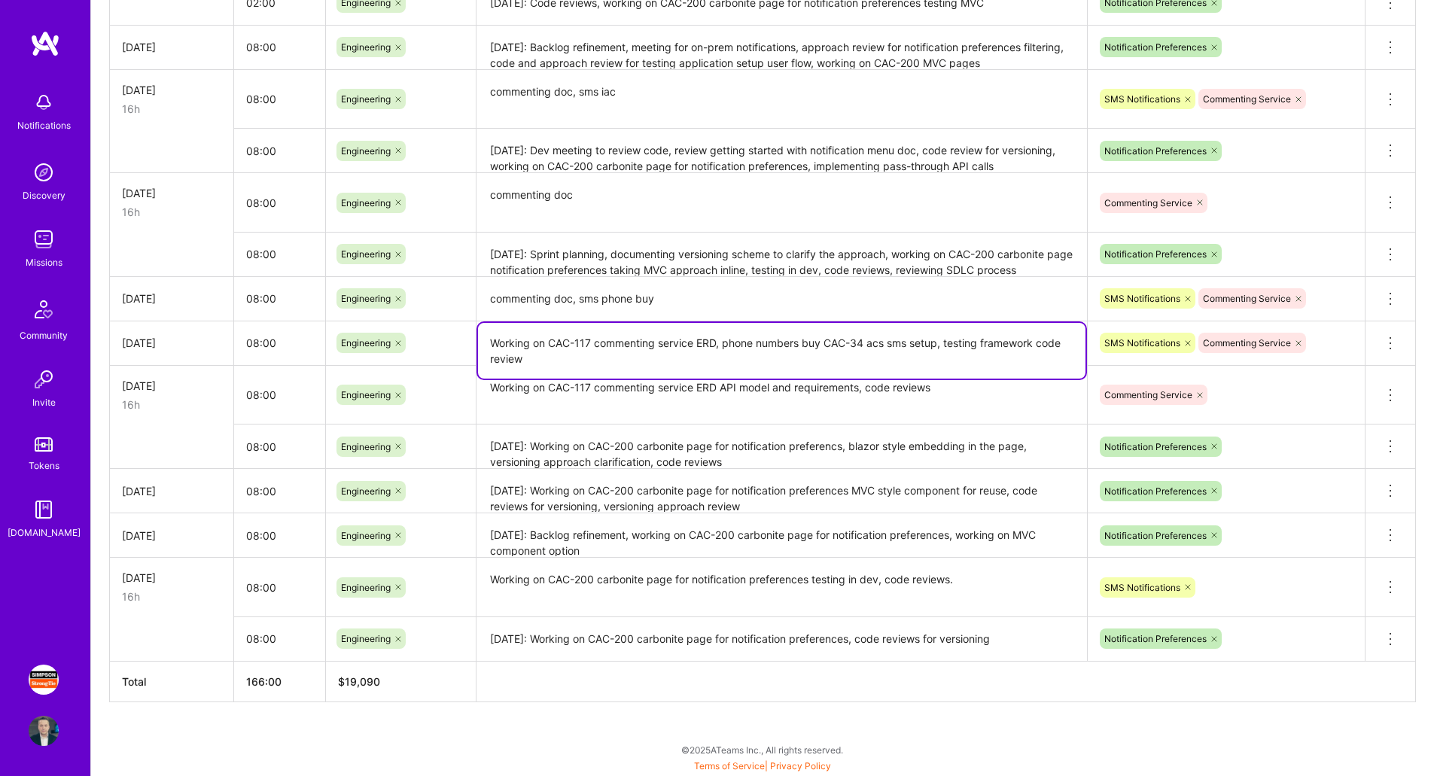
type textarea "Working on CAC-117 commenting service ERD, phone numbers buy CAC-34 acs sms set…"
click at [493, 296] on textarea "commenting doc, sms phone buy" at bounding box center [781, 299] width 607 height 41
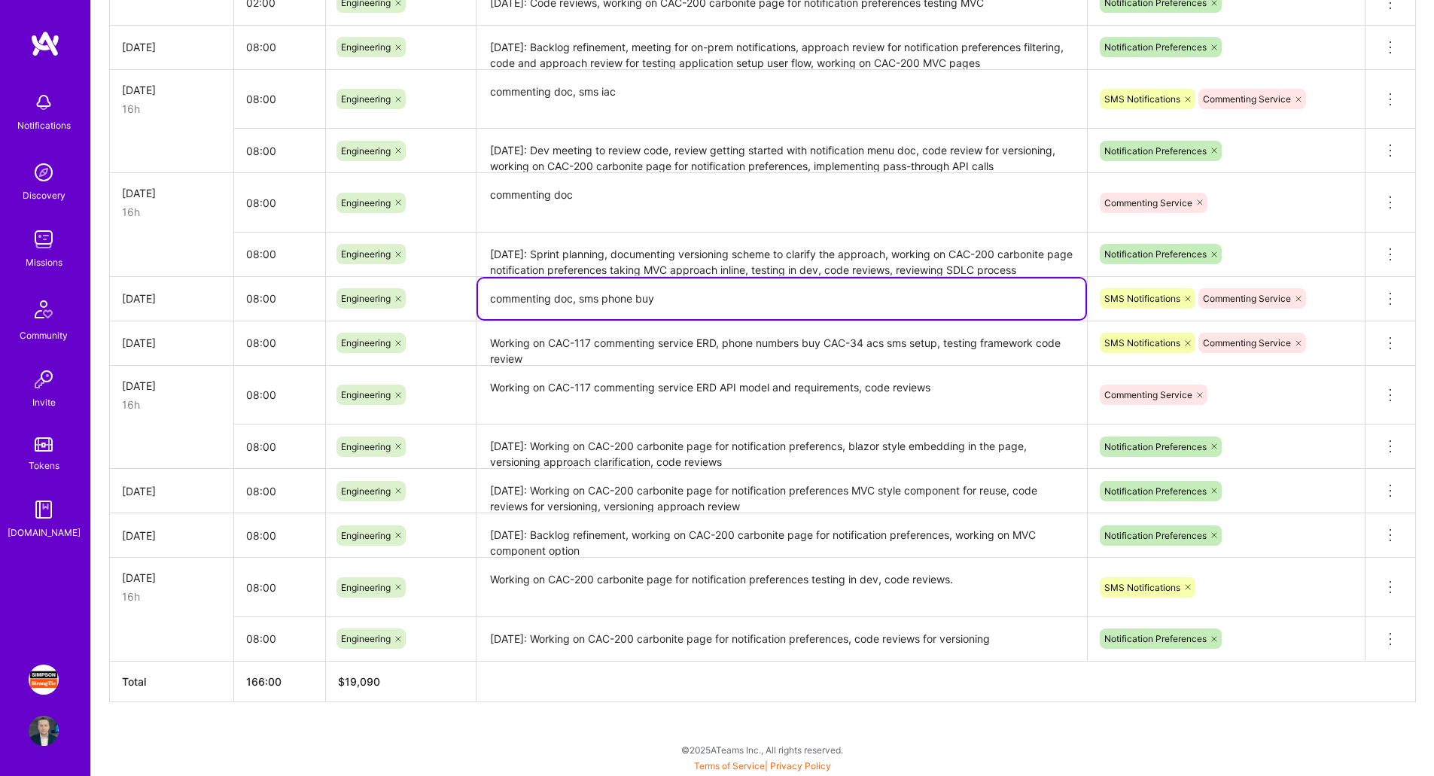
paste textarea "Working on CAC-117"
type textarea "Working on CAC-117 commenting doc, sms phone buy CAC-34 applications filled in …"
click at [597, 209] on textarea "commenting doc" at bounding box center [781, 203] width 607 height 57
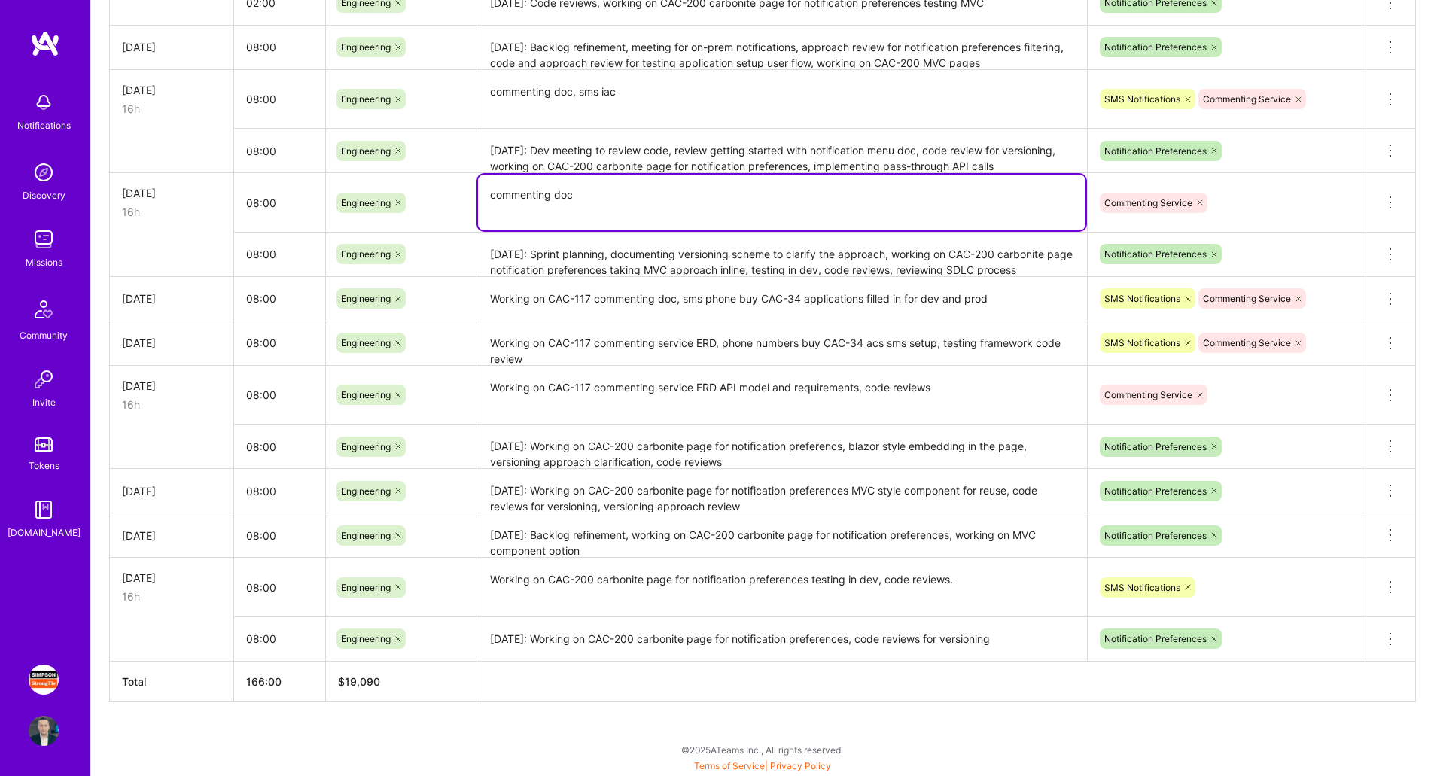
paste textarea "Working on CAC-117"
type textarea "Working on CAC-117 commenting doc, code reviews, backlog refinement, sprint rev…"
click at [927, 285] on textarea "Working on CAC-117 commenting doc, sms phone buy CAC-34 applications filled in …" at bounding box center [781, 300] width 607 height 42
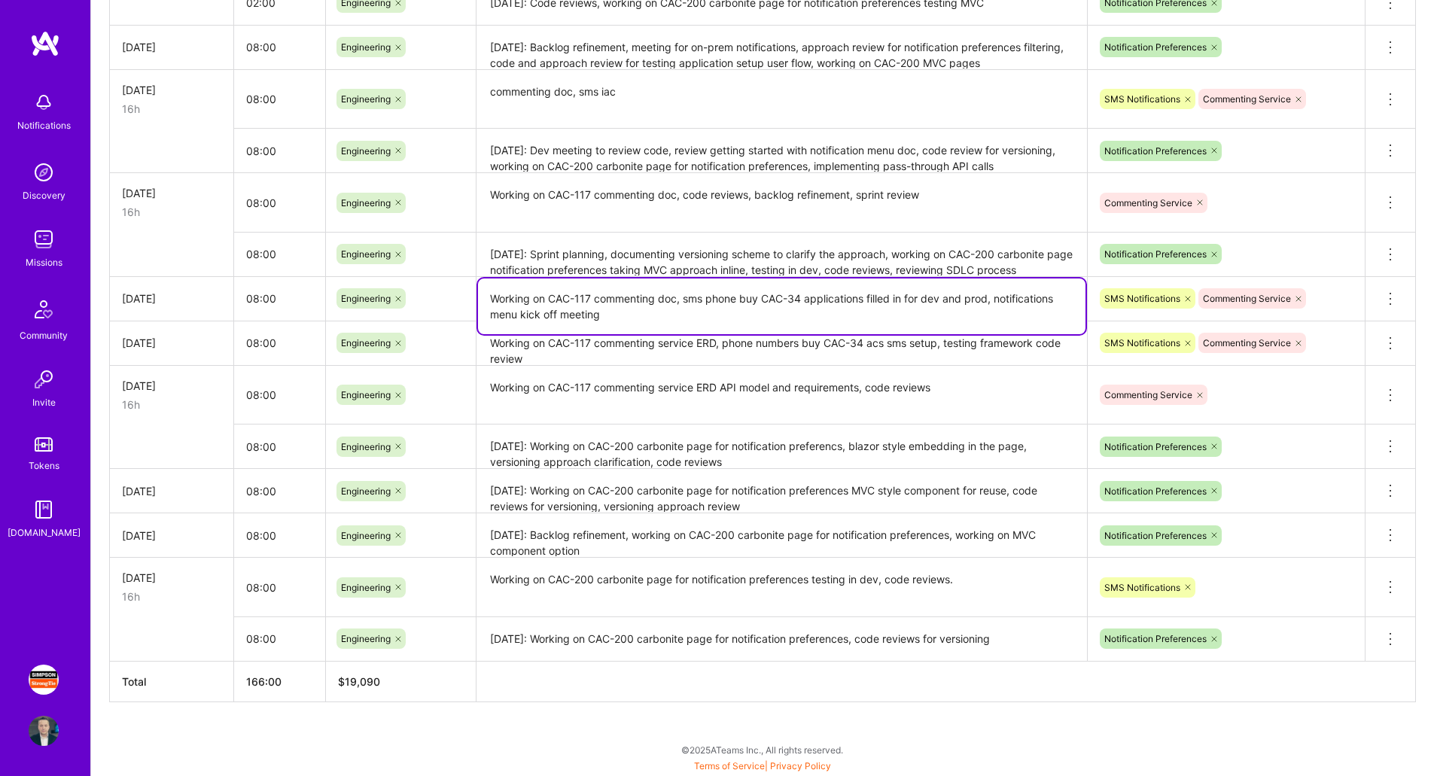
type textarea "Working on CAC-117 commenting doc, sms phone buy CAC-34 applications filled in …"
click at [984, 201] on textarea "Working on CAC-117 commenting doc, code reviews, backlog refinement, sprint rev…" at bounding box center [781, 203] width 607 height 57
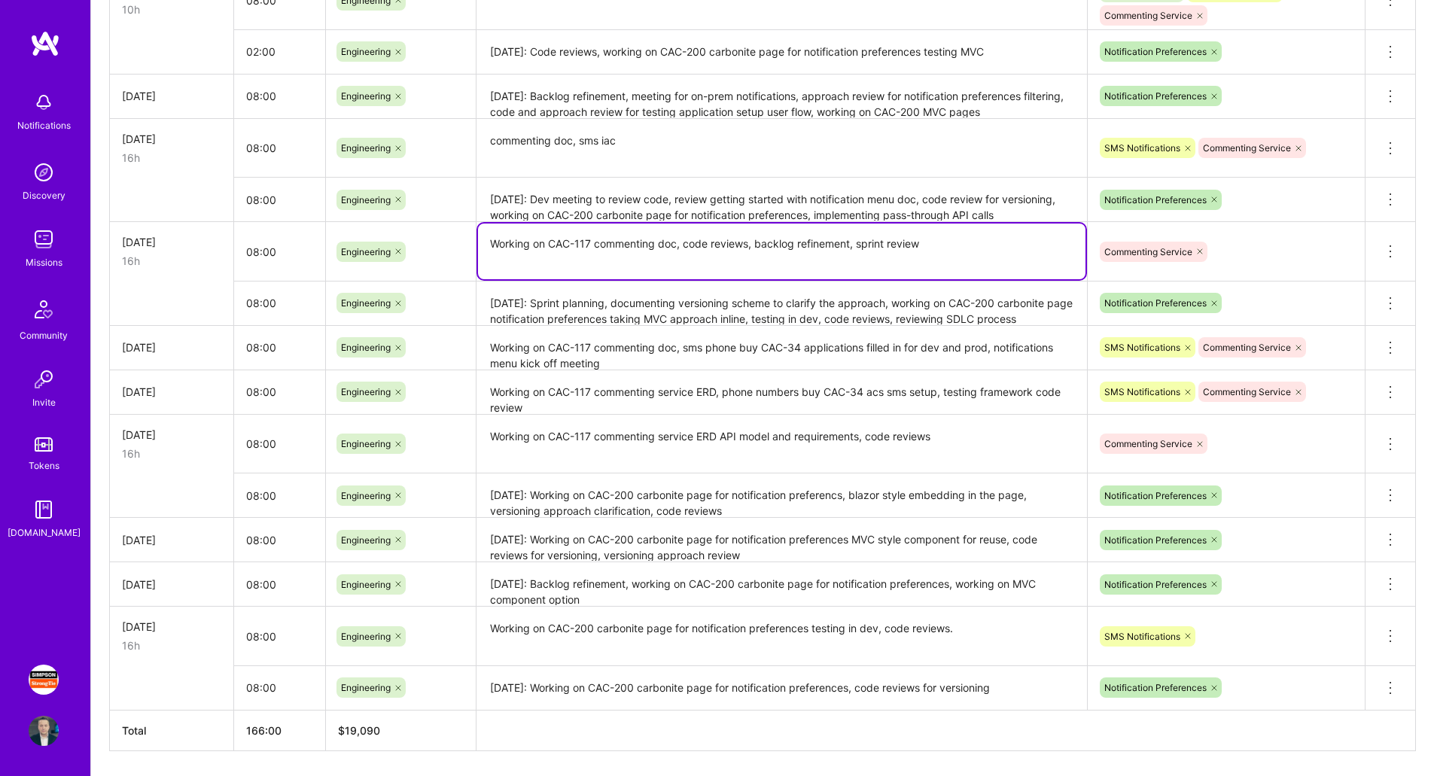
scroll to position [999, 0]
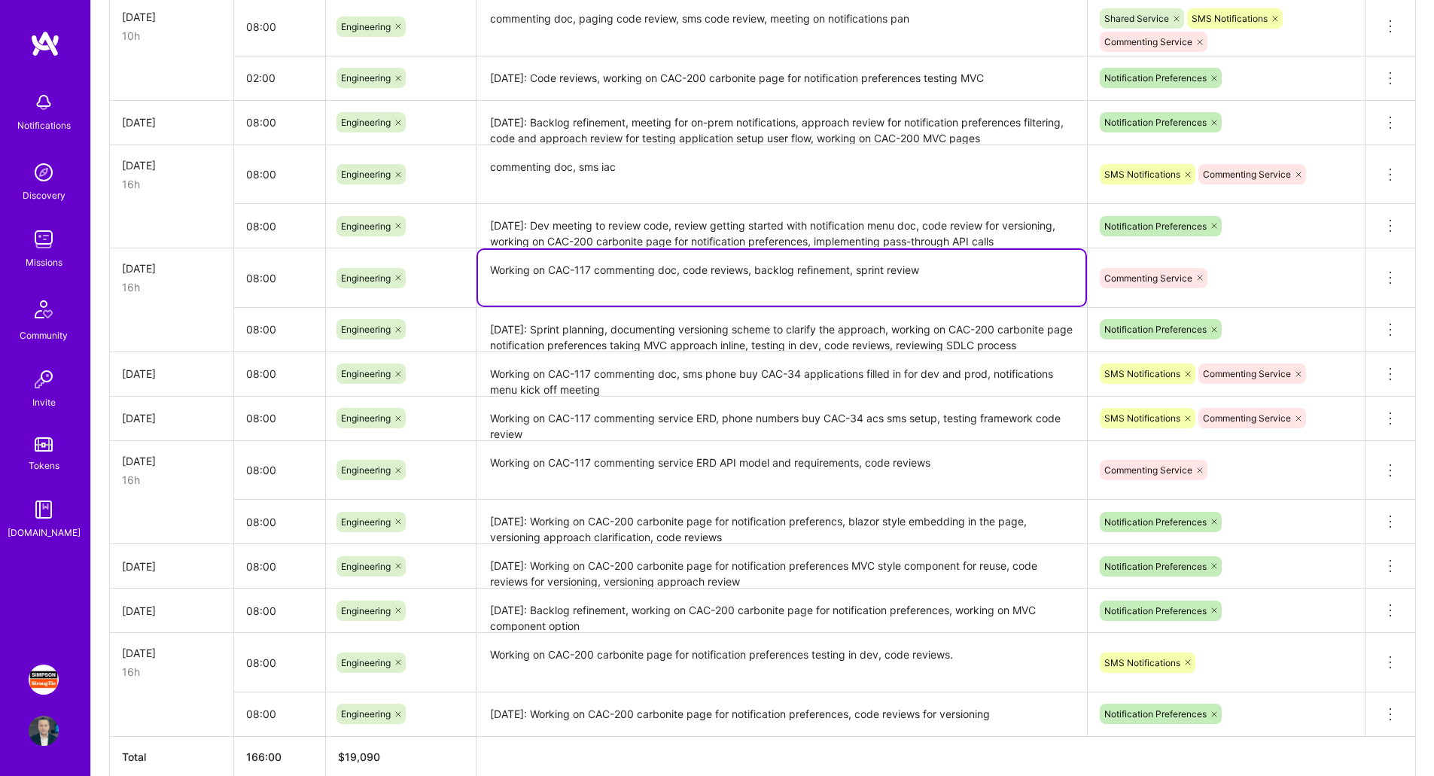
click at [493, 17] on textarea "commenting doc, paging code review, sms code review, meeting on notifications p…" at bounding box center [781, 26] width 607 height 56
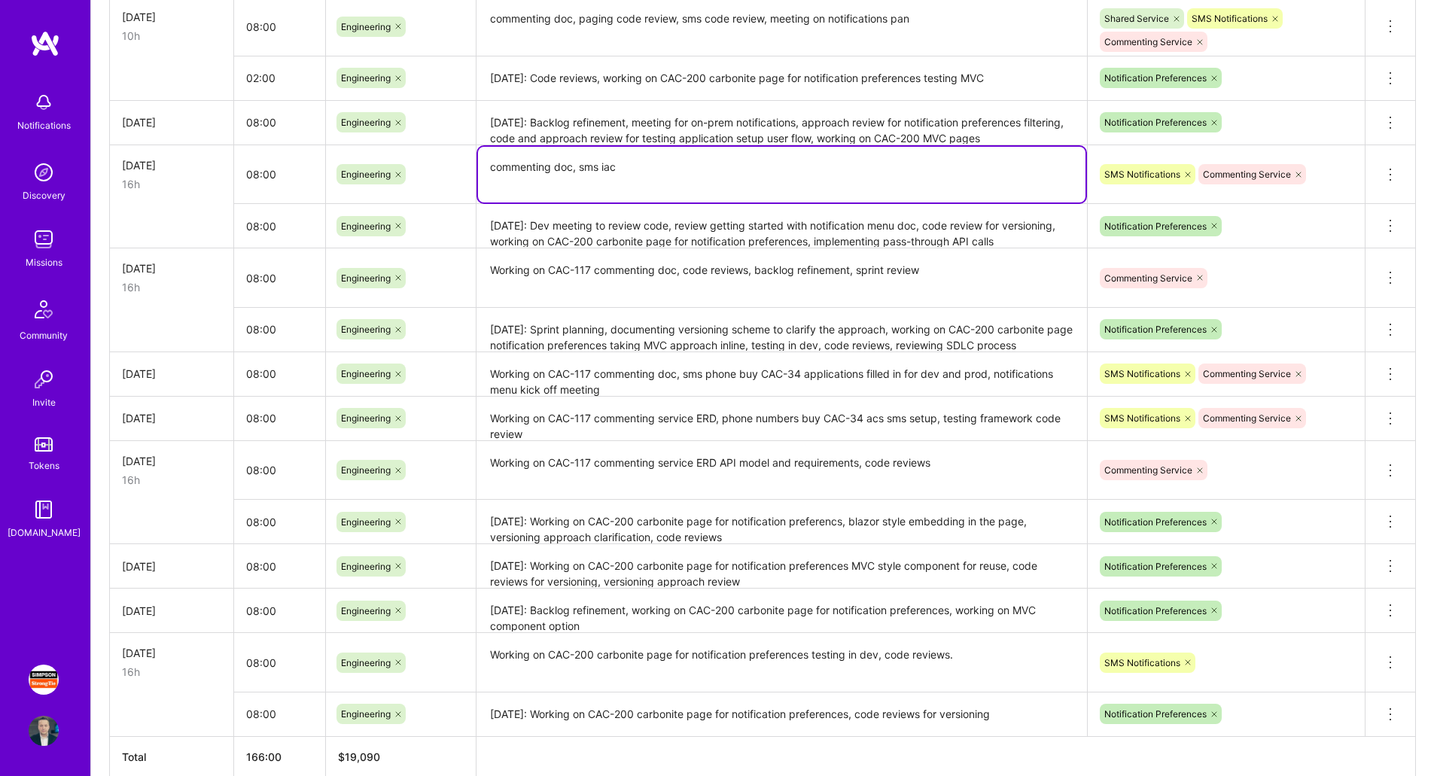
click at [487, 169] on textarea "commenting doc, sms iac" at bounding box center [781, 175] width 607 height 56
paste textarea "Working on CAC-117"
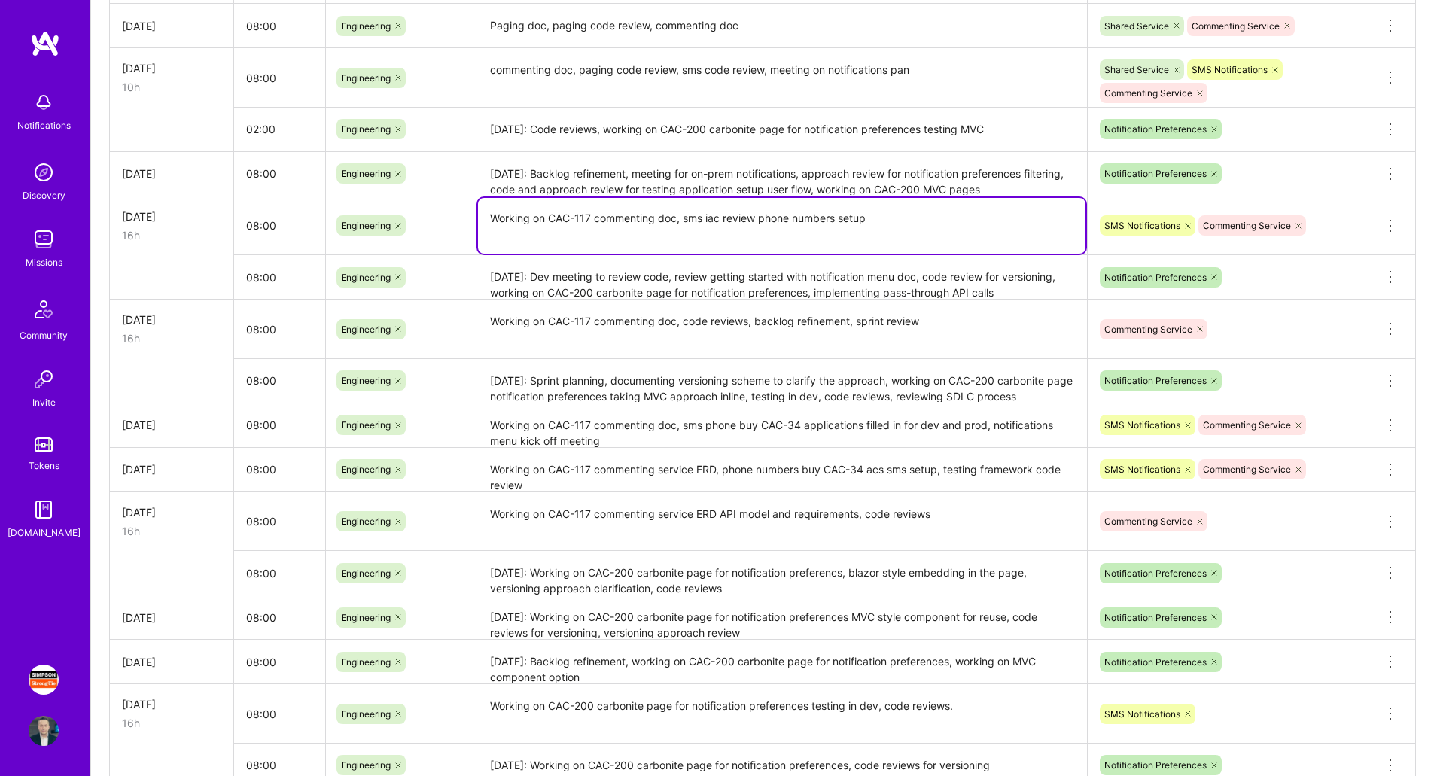
scroll to position [924, 0]
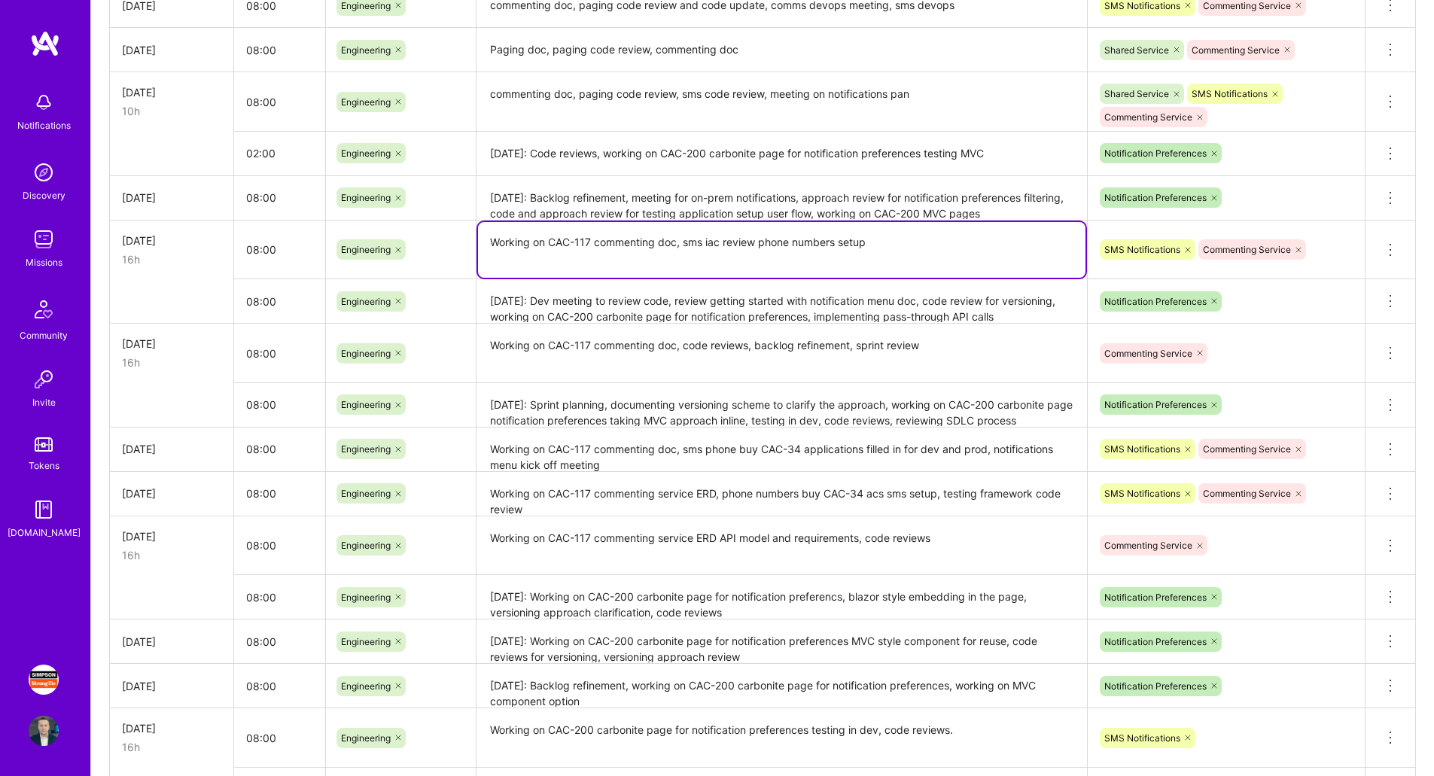
type textarea "Working on CAC-117 commenting doc, sms iac review phone numbers setup"
click at [490, 96] on textarea "commenting doc, paging code review, sms code review, meeting on notifications p…" at bounding box center [781, 102] width 607 height 57
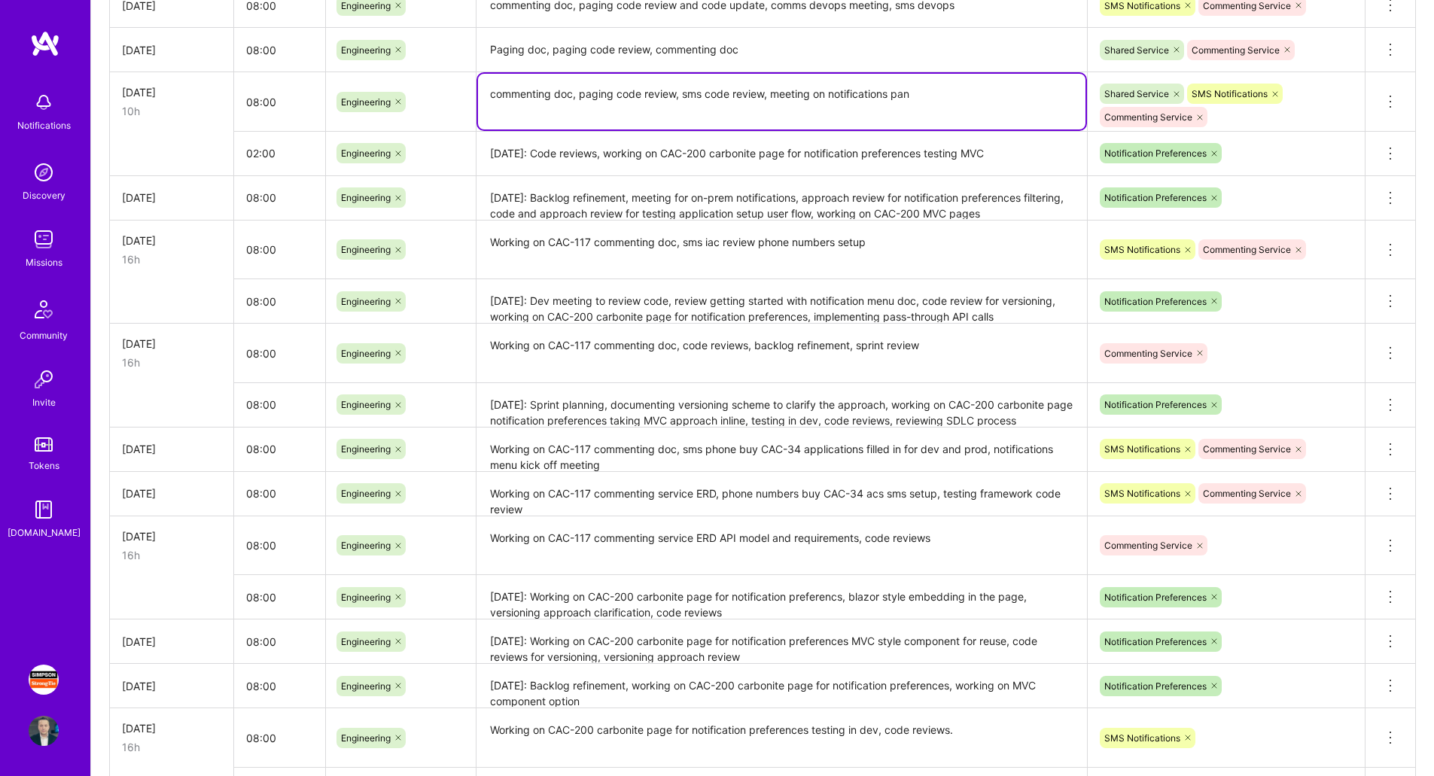
paste textarea "Working on CAC-117"
click at [787, 91] on textarea "Working on CAC-117 commenting doc, paging code review, sms code review, meeting…" at bounding box center [781, 102] width 607 height 56
click at [1029, 92] on textarea "Working on CAC-117 commenting doc, paging code review, sms code review, meeting…" at bounding box center [781, 102] width 607 height 56
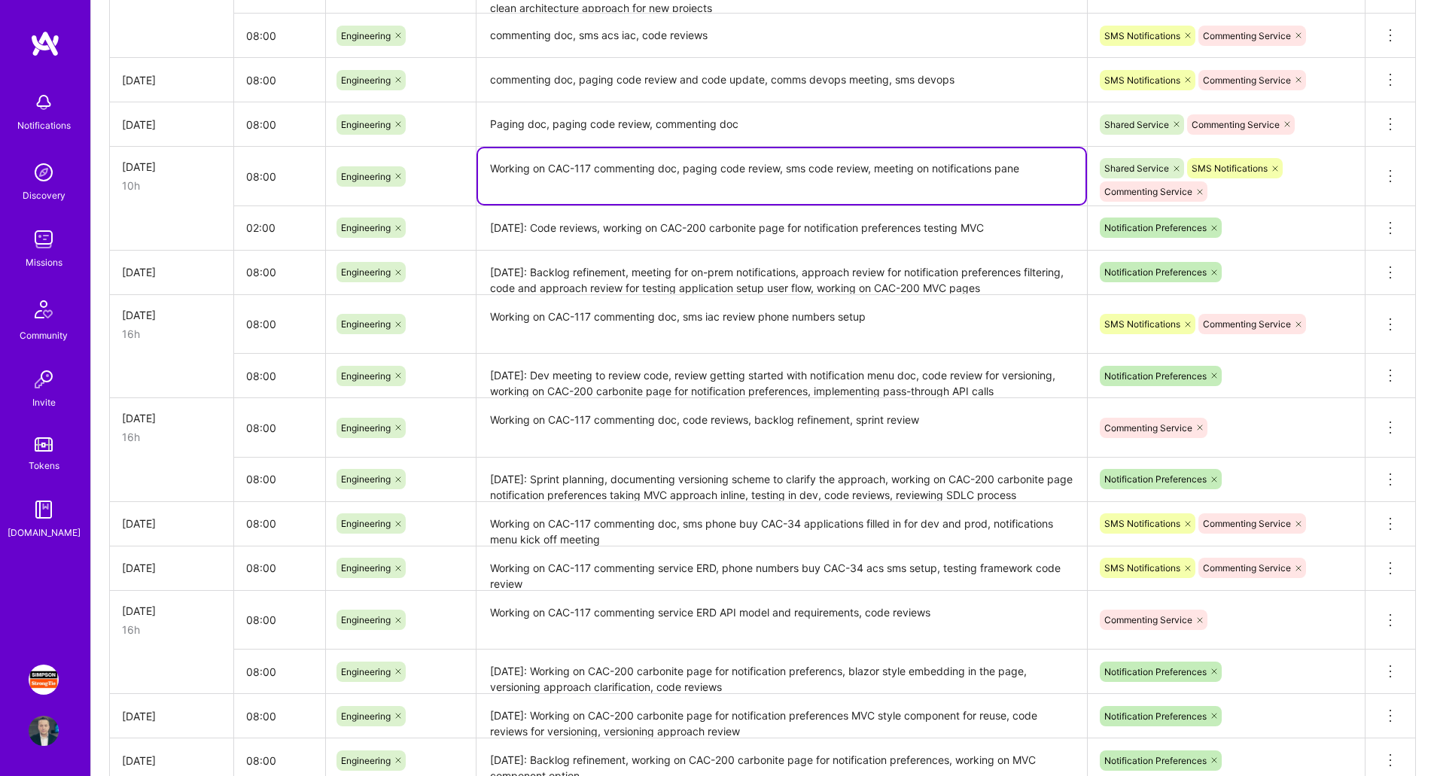
scroll to position [848, 0]
type textarea "Working on CAC-117 commenting doc, paging code review, sms code review, meeting…"
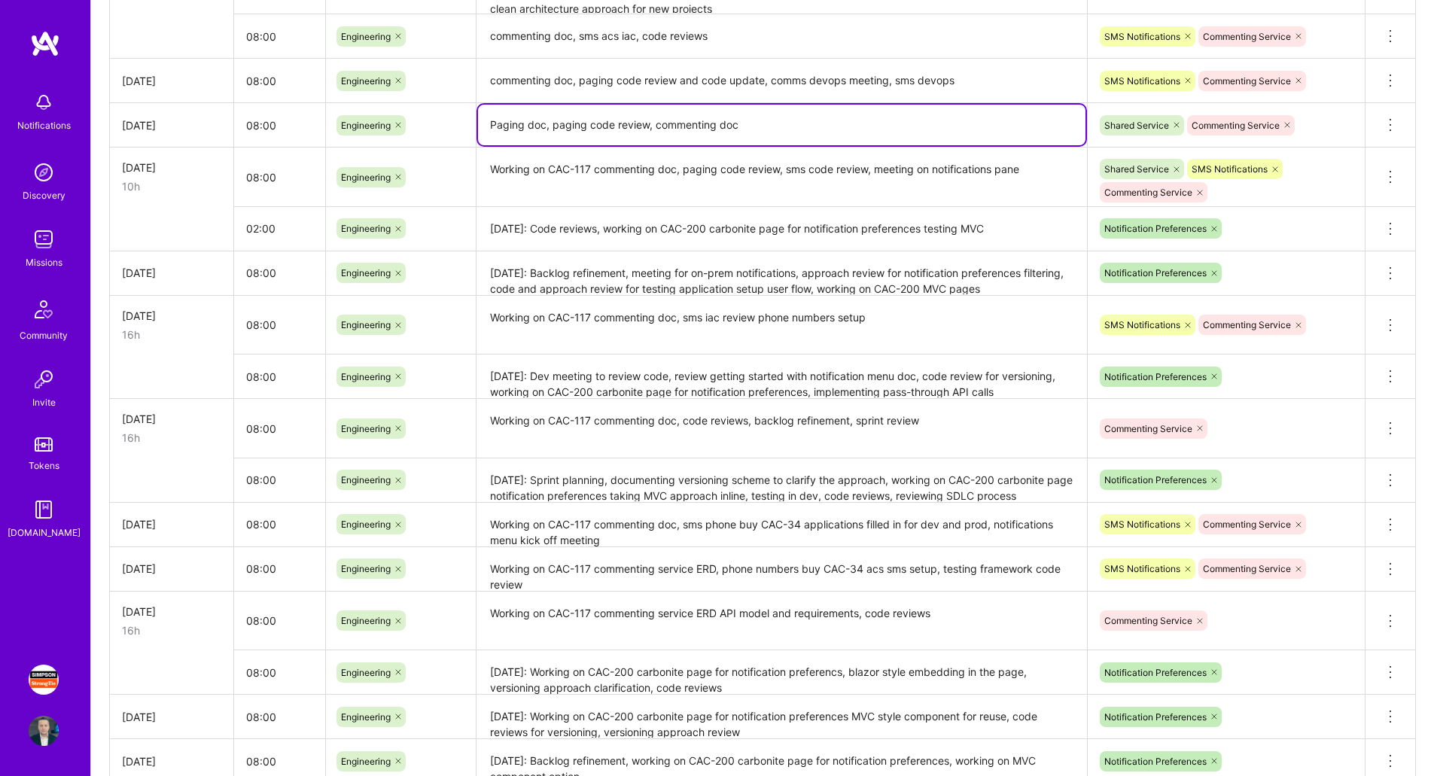
click at [489, 121] on textarea "Paging doc, paging code review, commenting doc" at bounding box center [781, 125] width 607 height 41
paste textarea "Working on CAC-117"
click at [887, 123] on textarea "Working on CAC-117 Paging doc, paging code review, commenting doc" at bounding box center [781, 125] width 607 height 41
paste textarea "commenting doc"
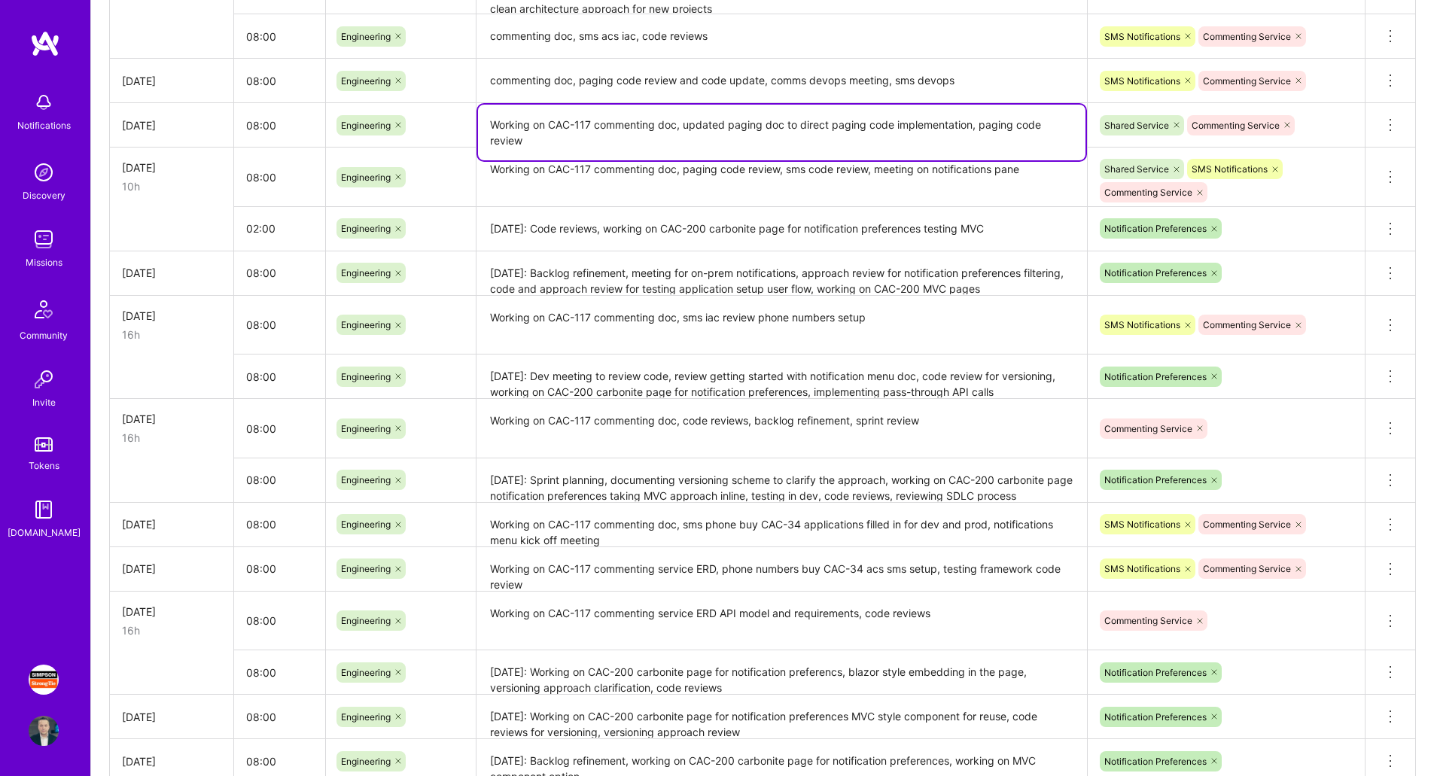
type textarea "Working on CAC-117 commenting doc, updated paging doc to direct paging code imp…"
click at [489, 81] on textarea "commenting doc, paging code review and code update, comms devops meeting, sms d…" at bounding box center [781, 80] width 607 height 41
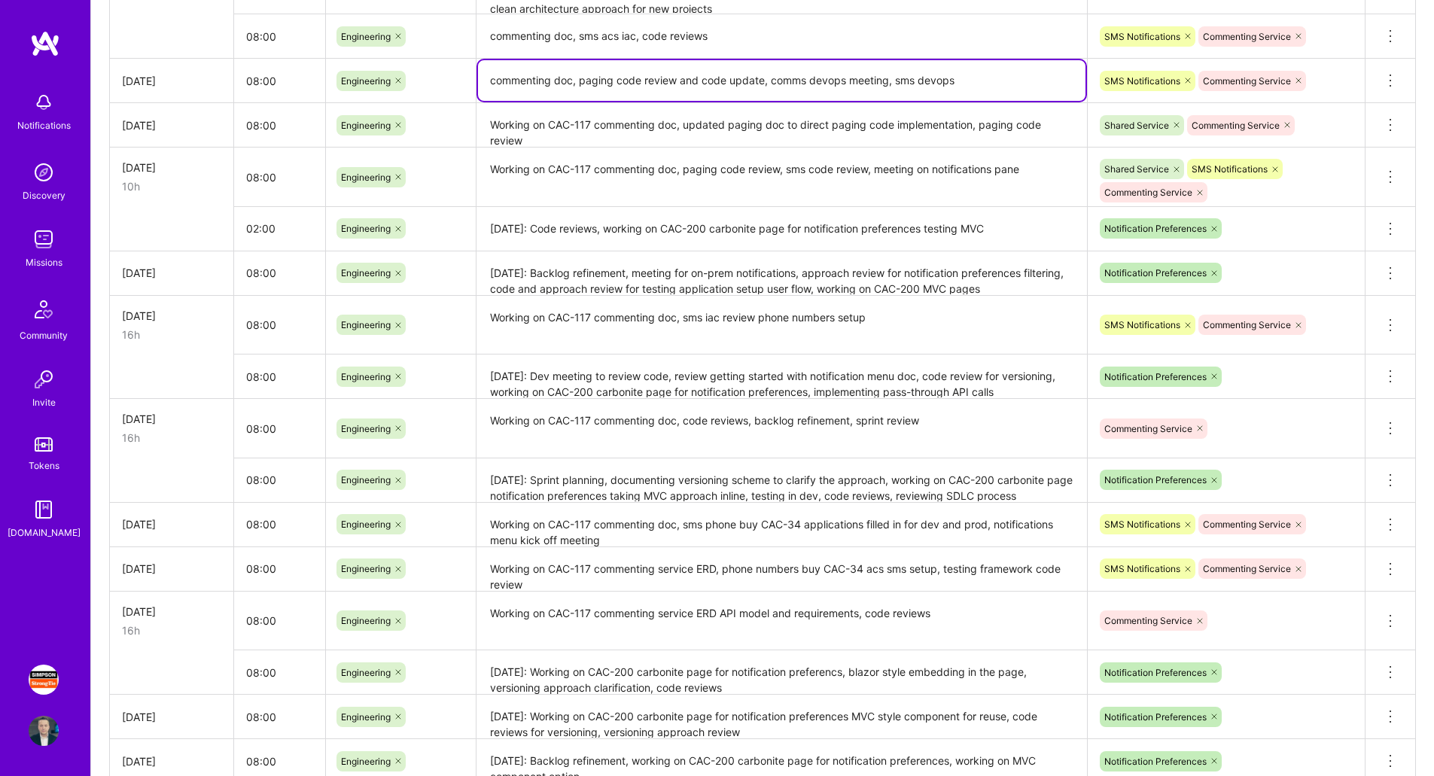
paste textarea "commenting doc"
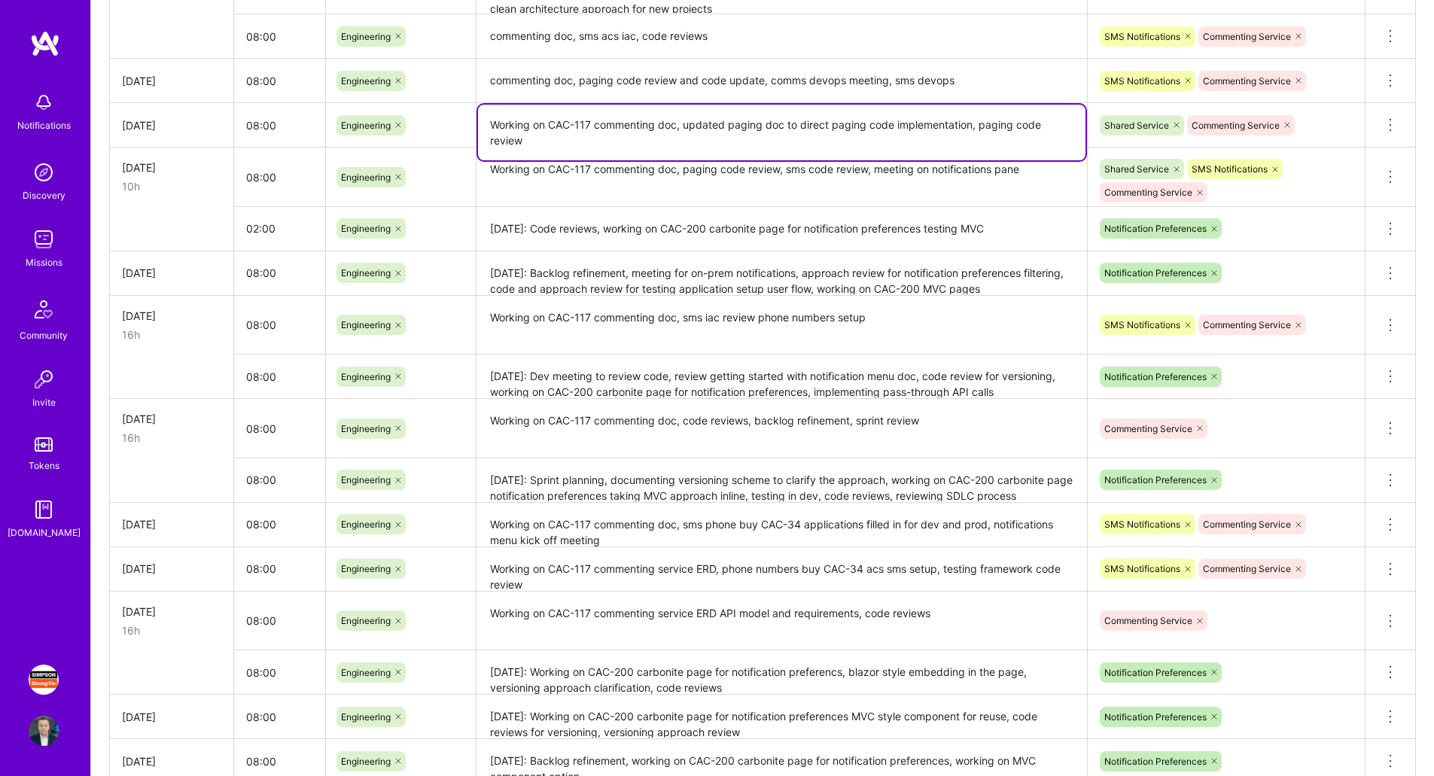
drag, startPoint x: 595, startPoint y: 120, endPoint x: 465, endPoint y: 122, distance: 129.5
click at [465, 122] on tr "[DATE] 08:00 Engineering Working on CAC-117 commenting doc, updated paging doc …" at bounding box center [763, 125] width 1306 height 44
click at [492, 85] on textarea "commenting doc, paging code review and code update, comms devops meeting, sms d…" at bounding box center [781, 81] width 607 height 42
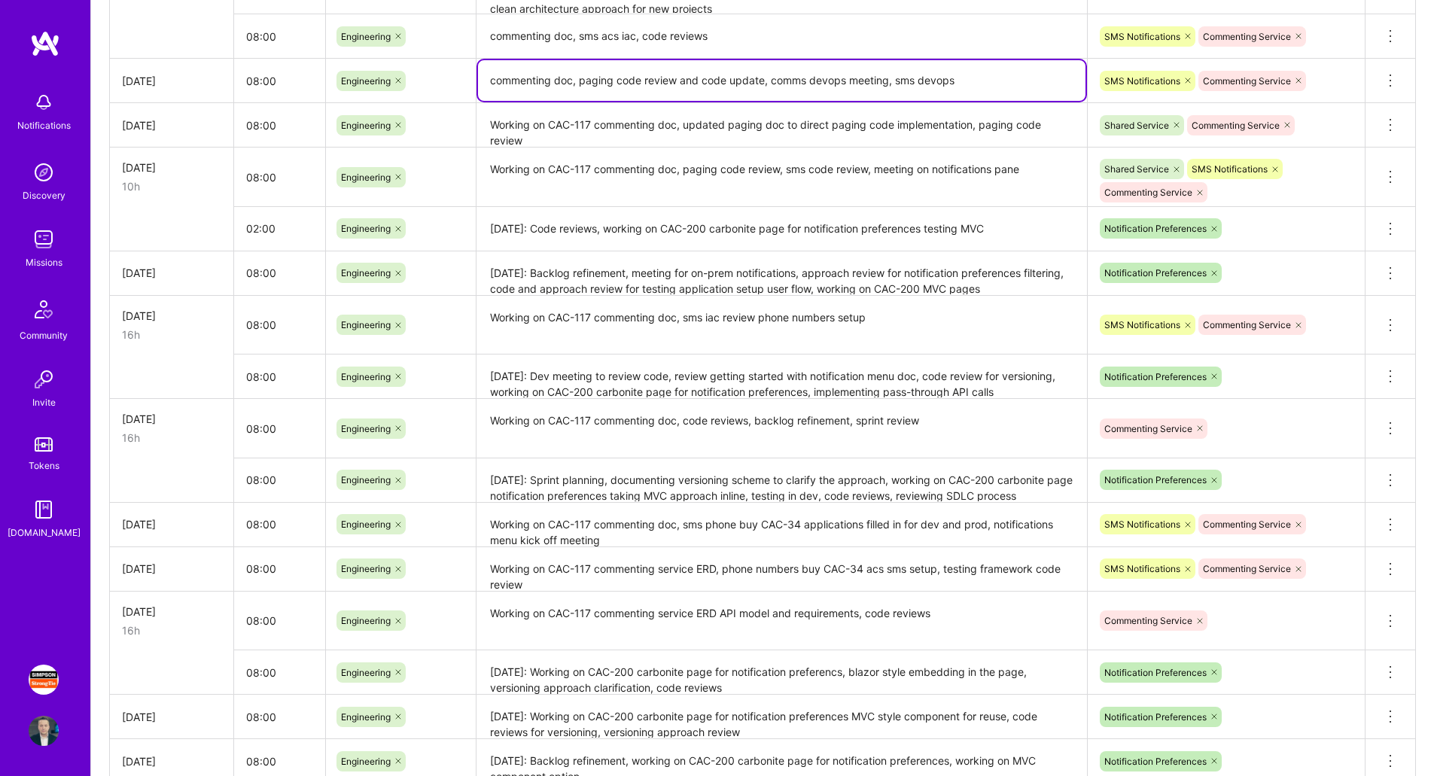
paste textarea "Working on CAC-117"
click at [1064, 84] on textarea "Working on CAC-117 commenting doc, paging code review and code update, comms de…" at bounding box center [781, 80] width 607 height 41
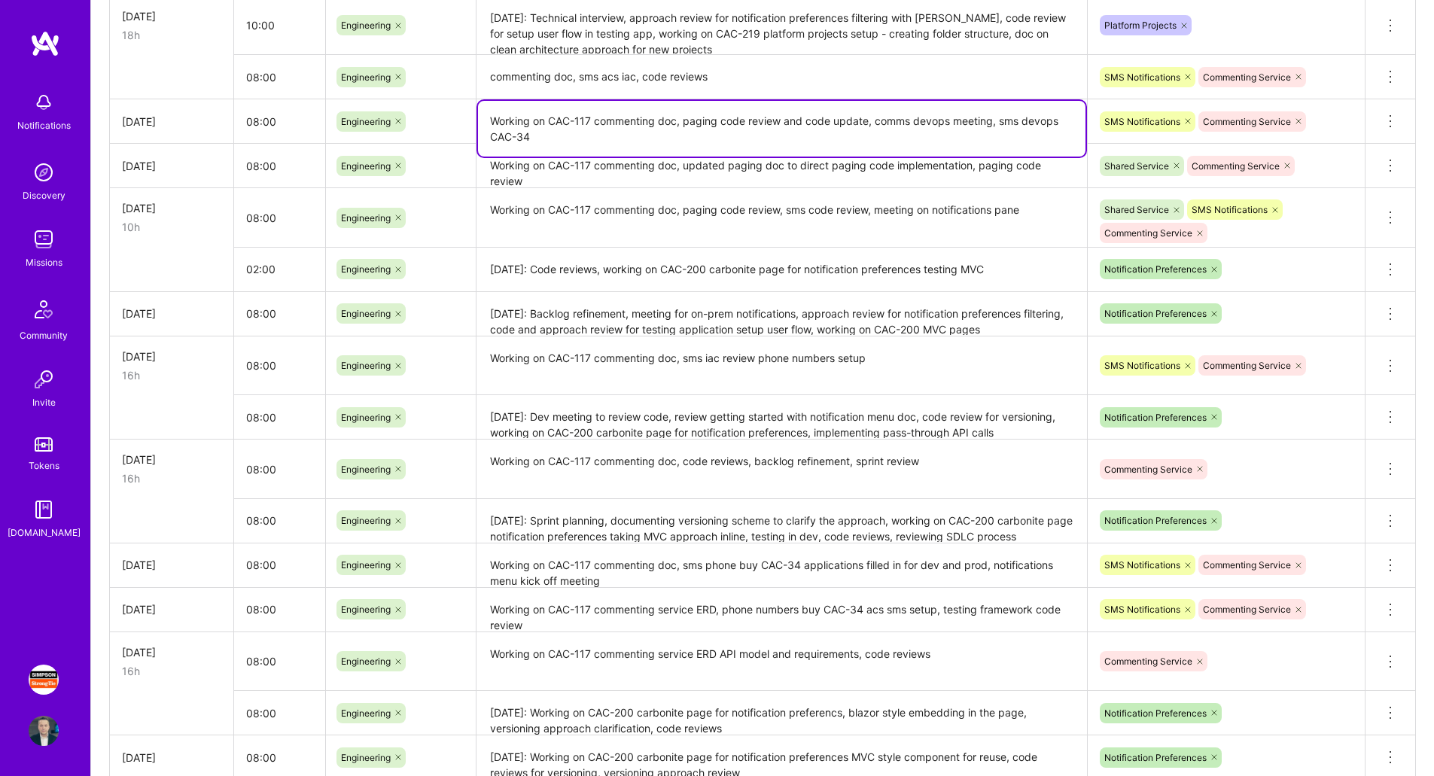
scroll to position [698, 0]
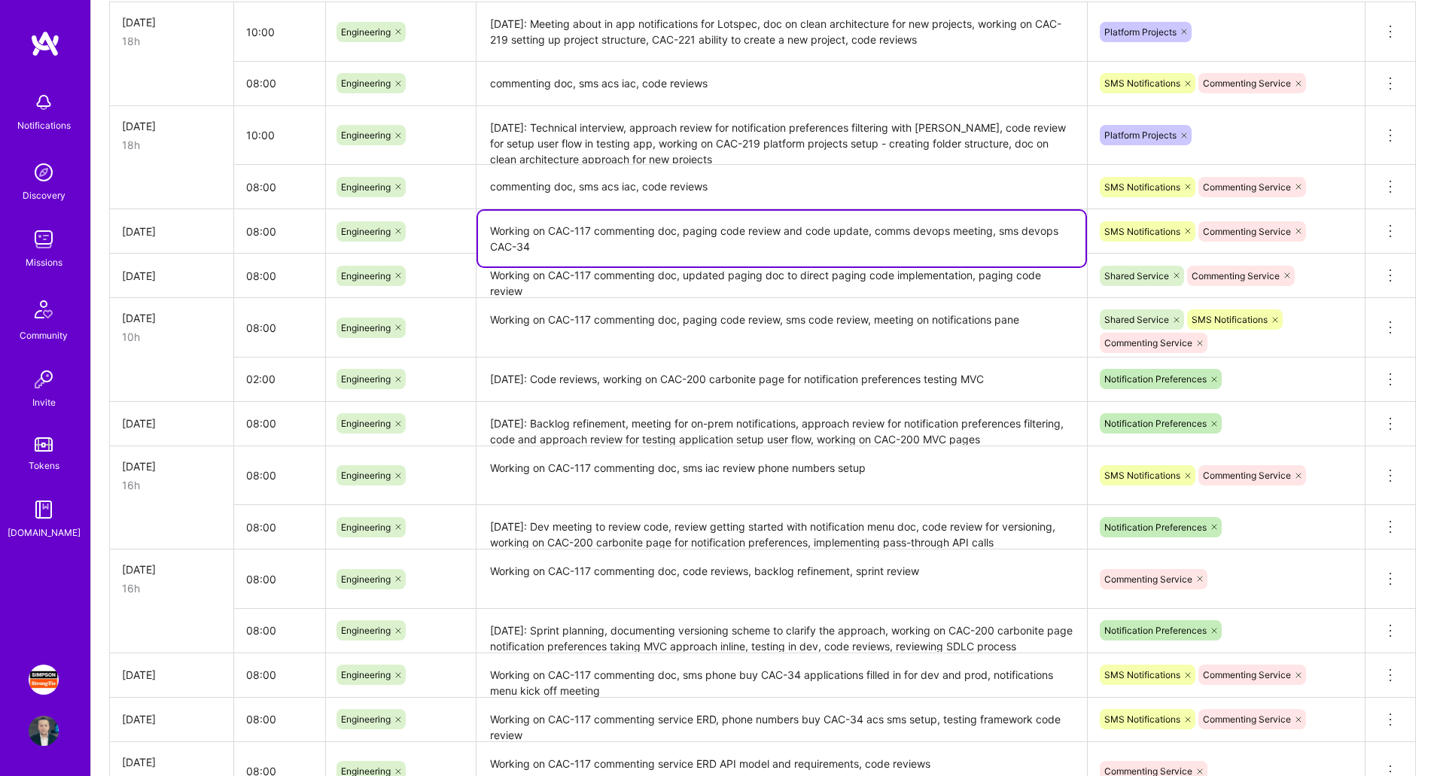
click at [600, 239] on textarea "Working on CAC-117 commenting doc, paging code review and code update, comms de…" at bounding box center [781, 239] width 607 height 56
drag, startPoint x: 594, startPoint y: 232, endPoint x: 443, endPoint y: 218, distance: 151.2
click at [443, 218] on tr "[DATE] 08:00 Engineering Working on CAC-117 commenting doc, paging code review …" at bounding box center [763, 231] width 1306 height 44
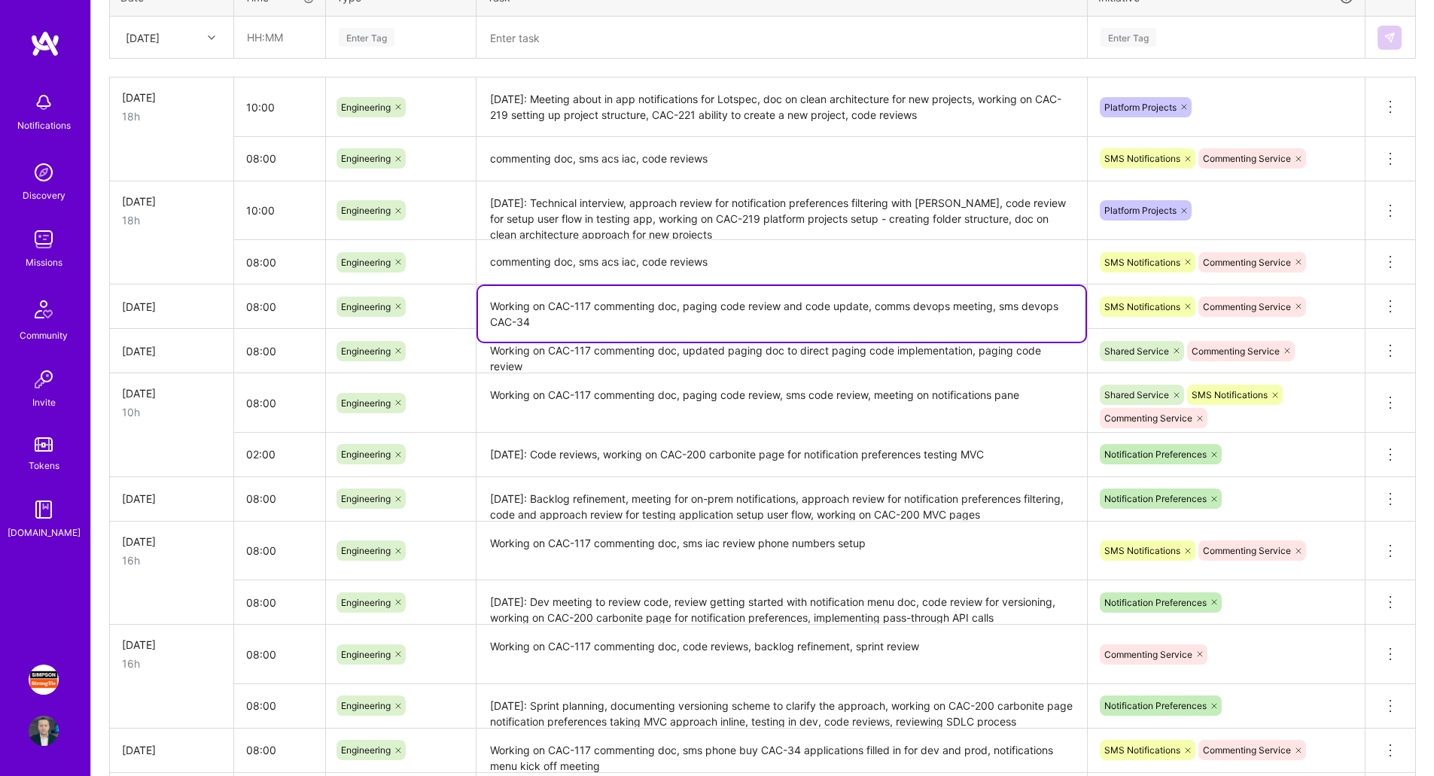
type textarea "Working on CAC-117 commenting doc, paging code review and code update, comms de…"
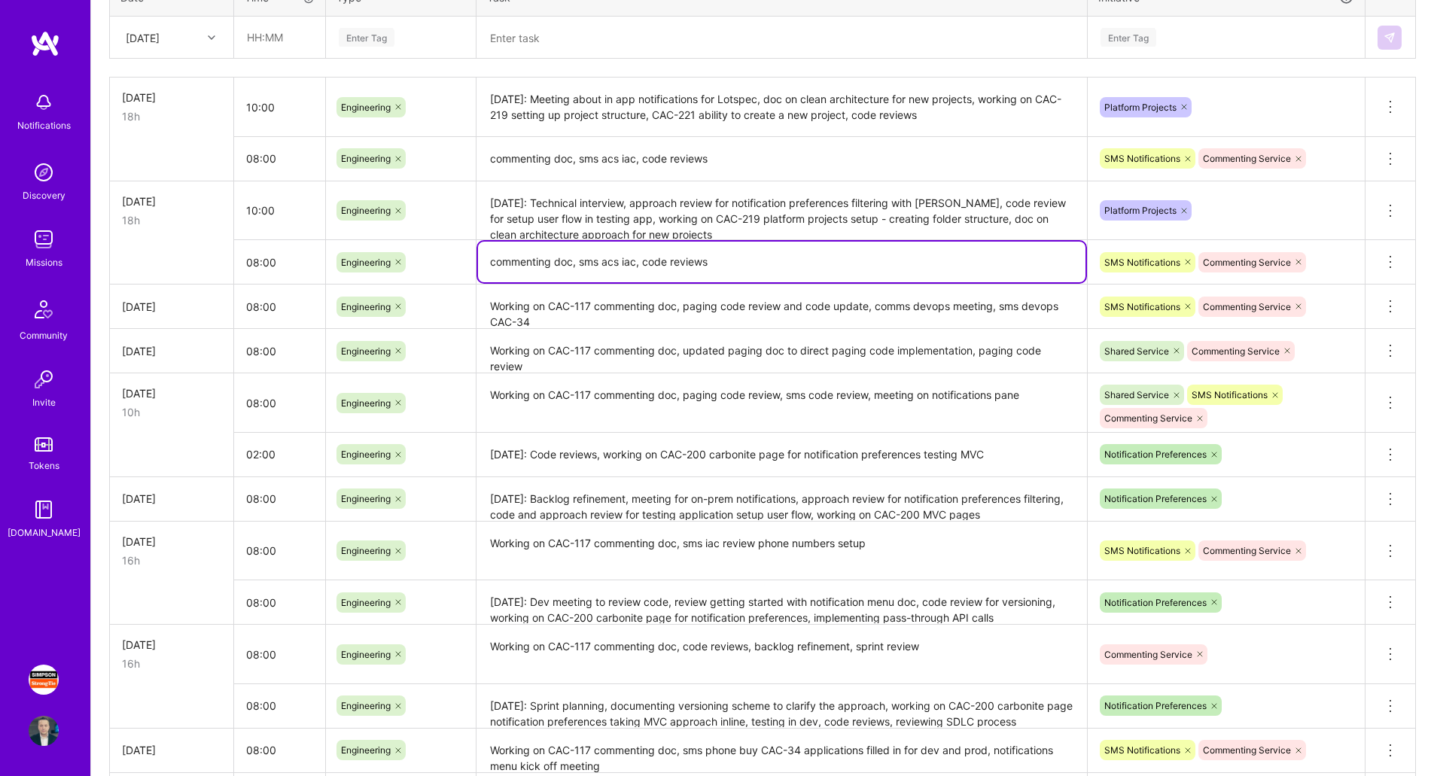
click at [489, 263] on textarea "commenting doc, sms acs iac, code reviews" at bounding box center [781, 262] width 607 height 41
paste textarea "Working on CAC-117"
click at [741, 263] on textarea "Working on CAC-117 commenting doc, sms acs iac, code reviews" at bounding box center [781, 262] width 607 height 41
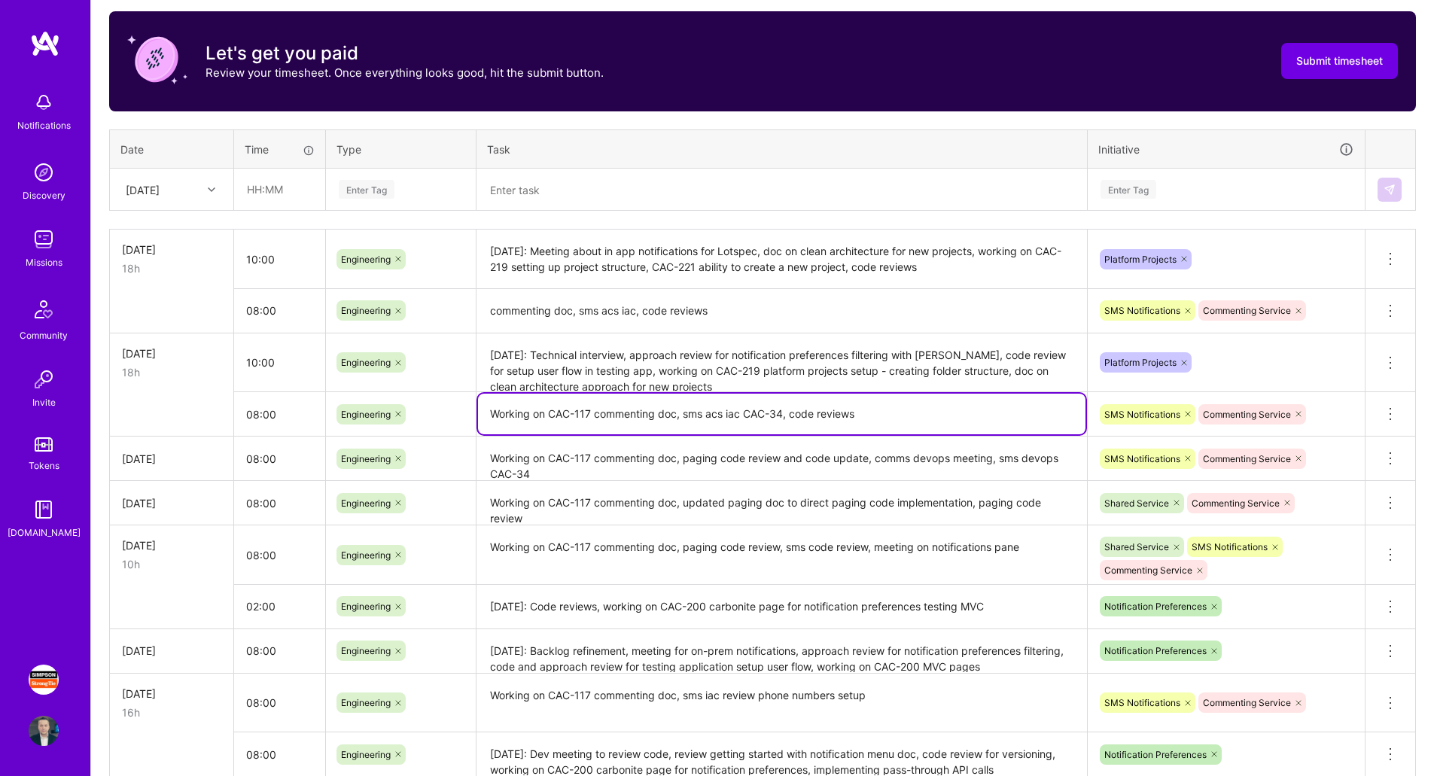
scroll to position [397, 0]
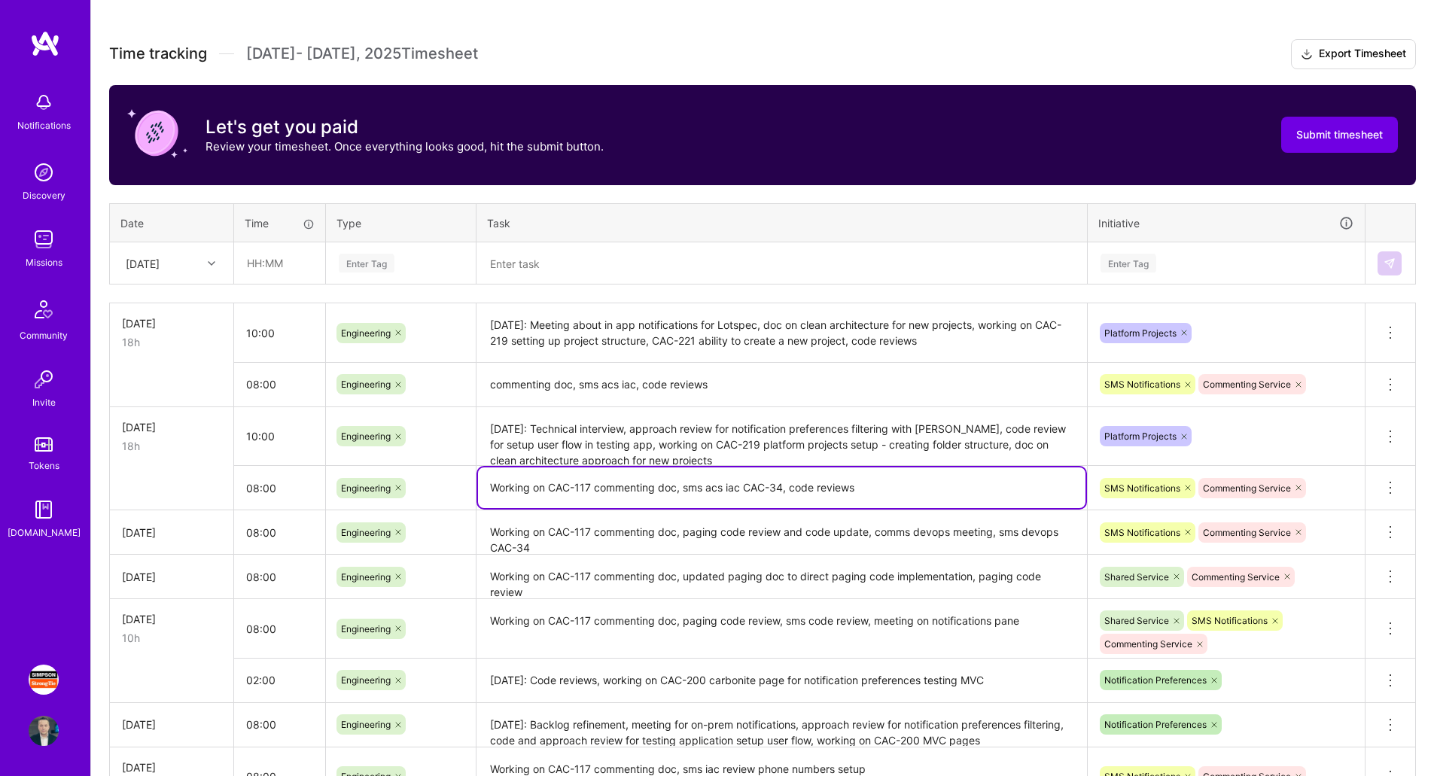
type textarea "Working on CAC-117 commenting doc, sms acs iac CAC-34, code reviews"
click at [493, 377] on textarea "commenting doc, sms acs iac, code reviews" at bounding box center [781, 384] width 607 height 41
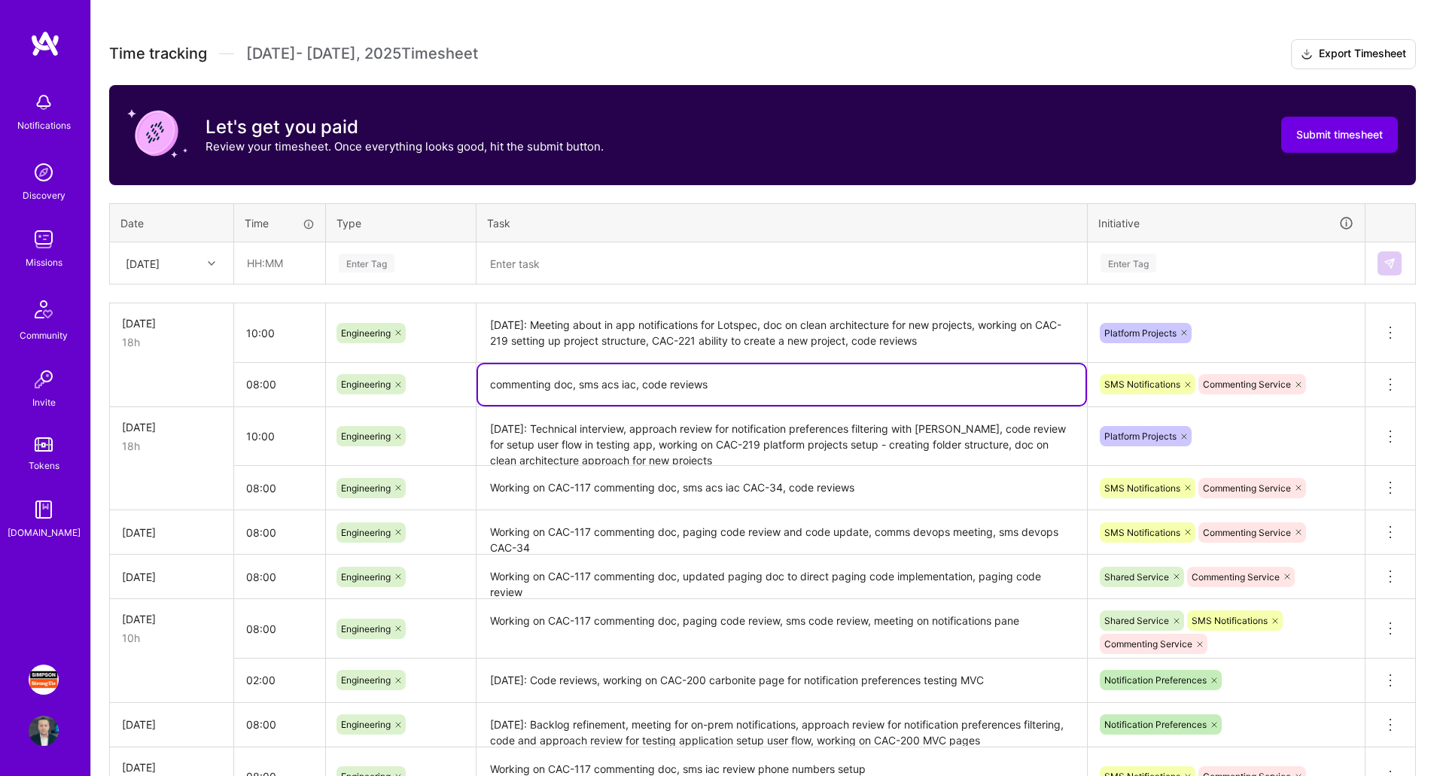
paste textarea "Working on CAC-117"
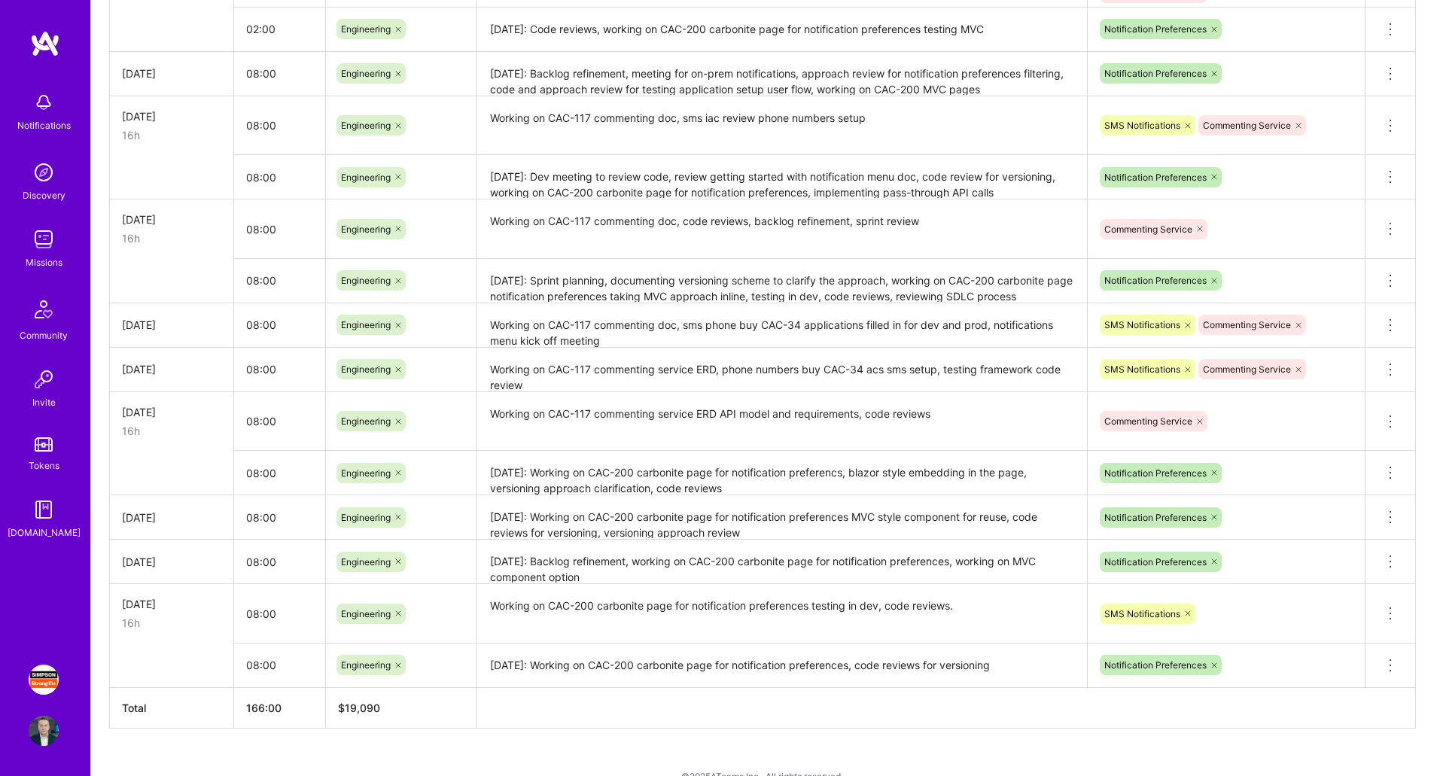
scroll to position [1074, 0]
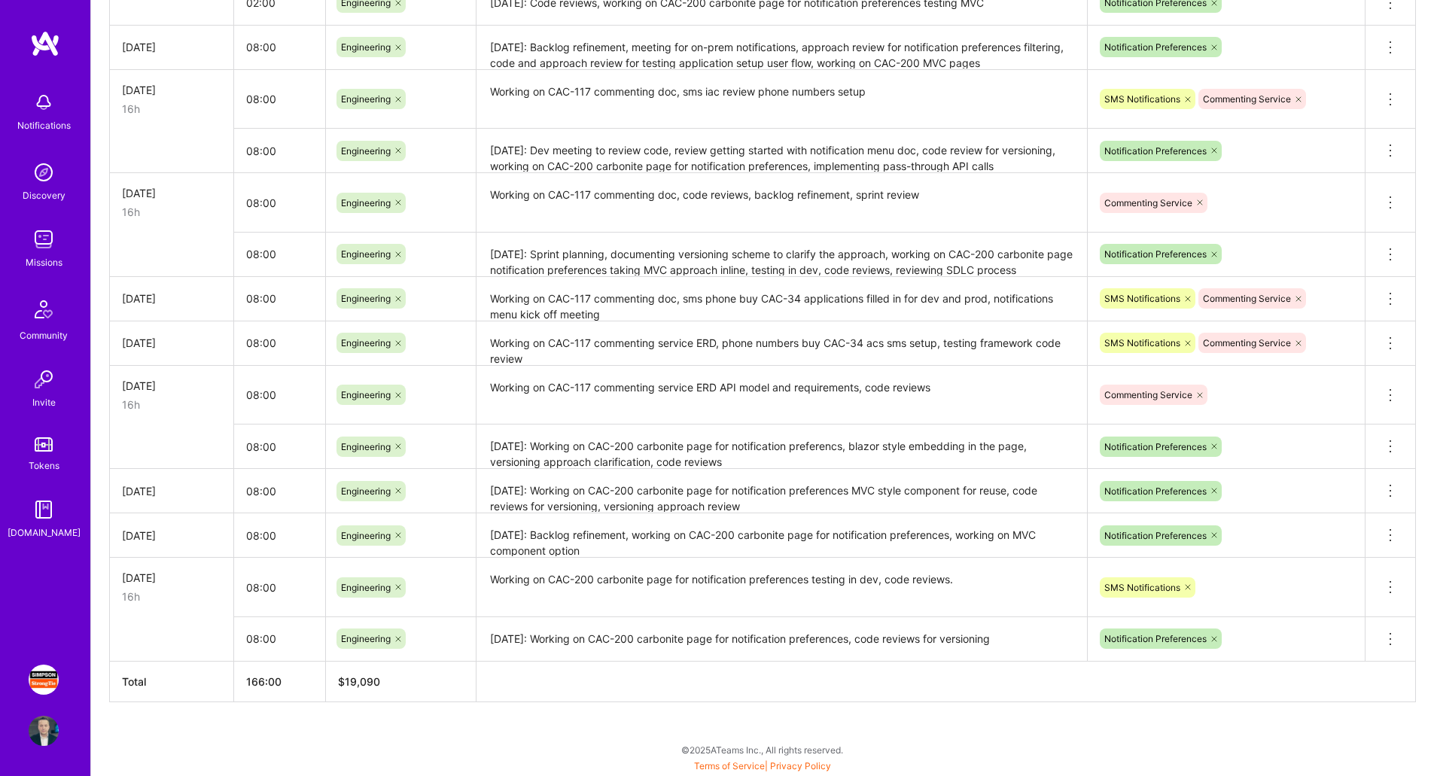
type textarea "Working on CAC-117 commenting doc, sms acs iac CAC-34, code reviews for sms pro…"
click at [767, 632] on textarea "[DATE]: Working on CAC-200 carbonite page for notification preferences, code re…" at bounding box center [781, 640] width 607 height 42
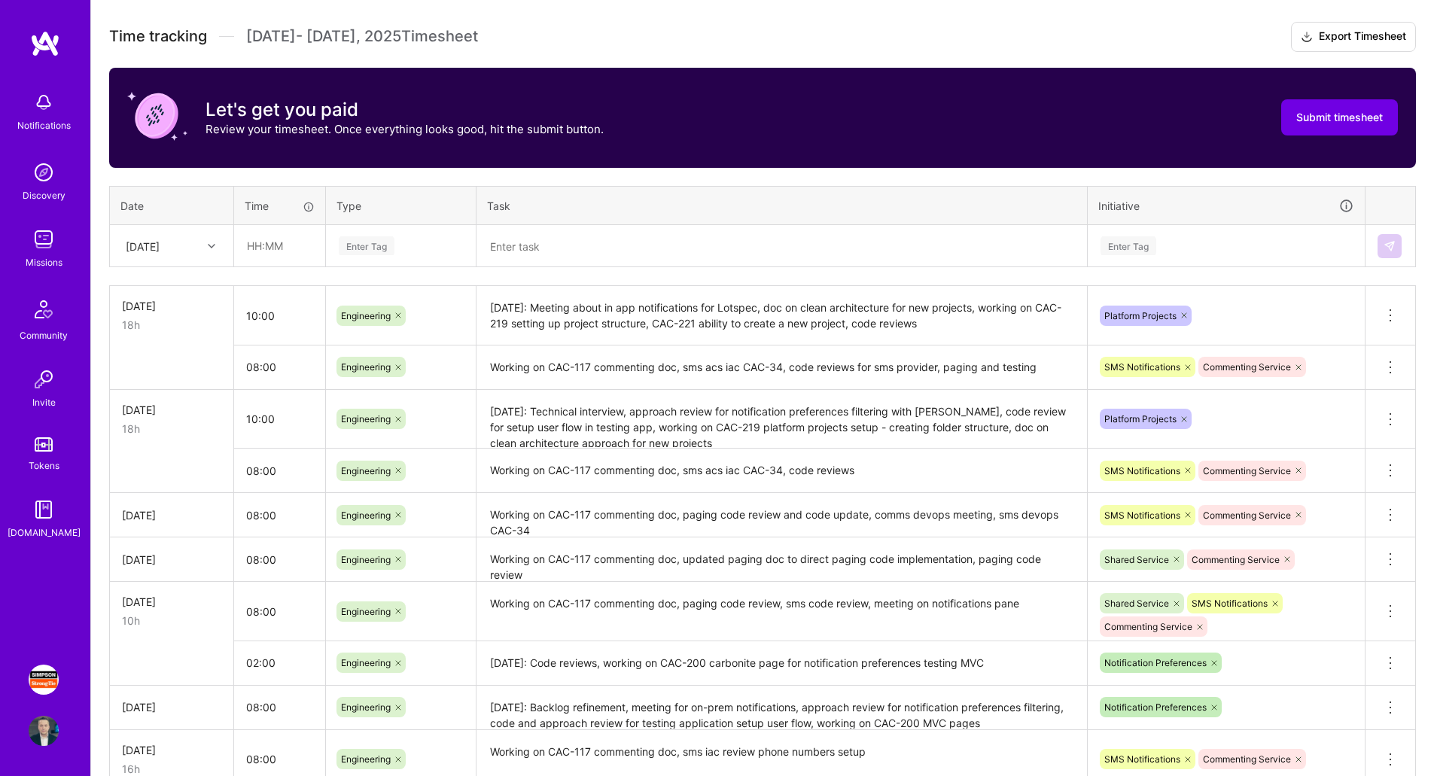
scroll to position [321, 0]
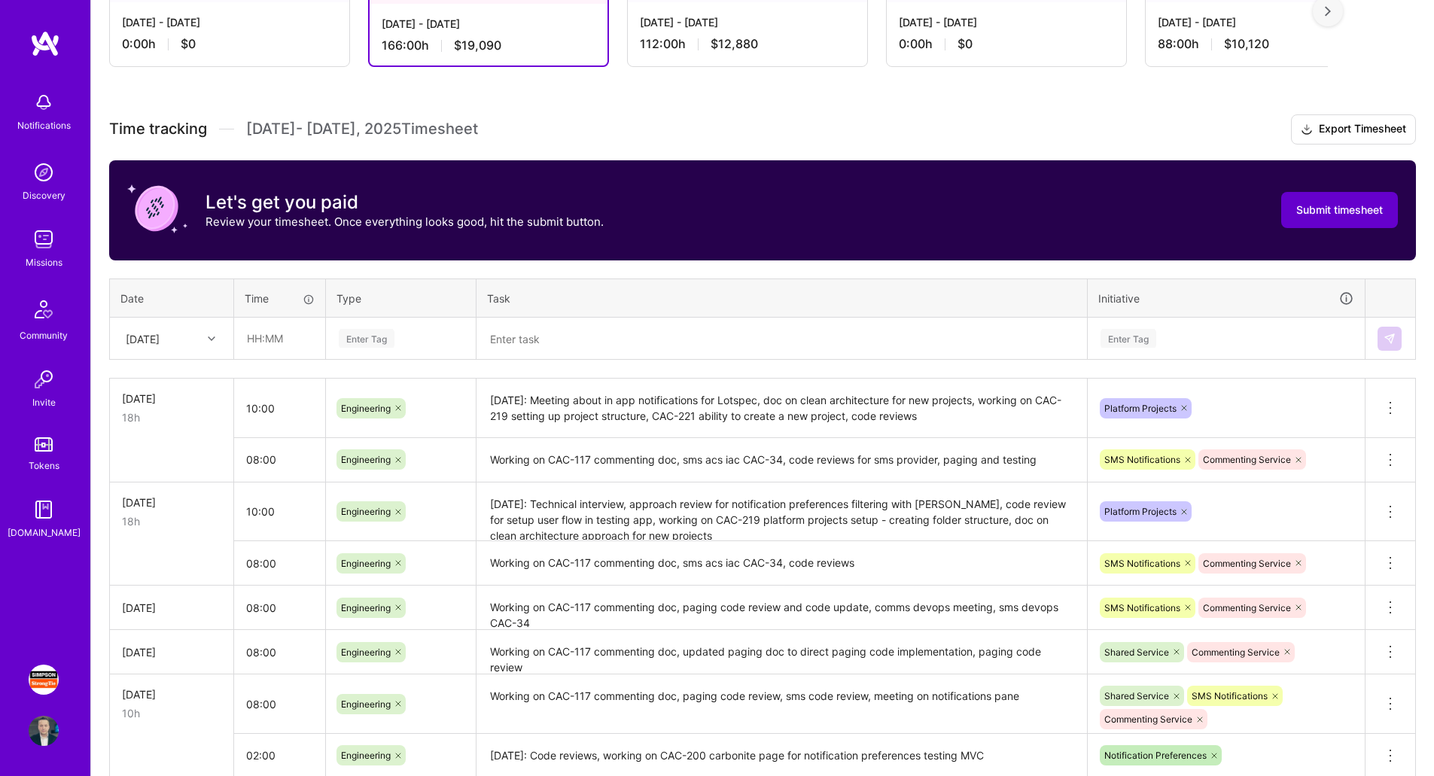
click at [1338, 206] on span "Submit timesheet" at bounding box center [1339, 209] width 87 height 15
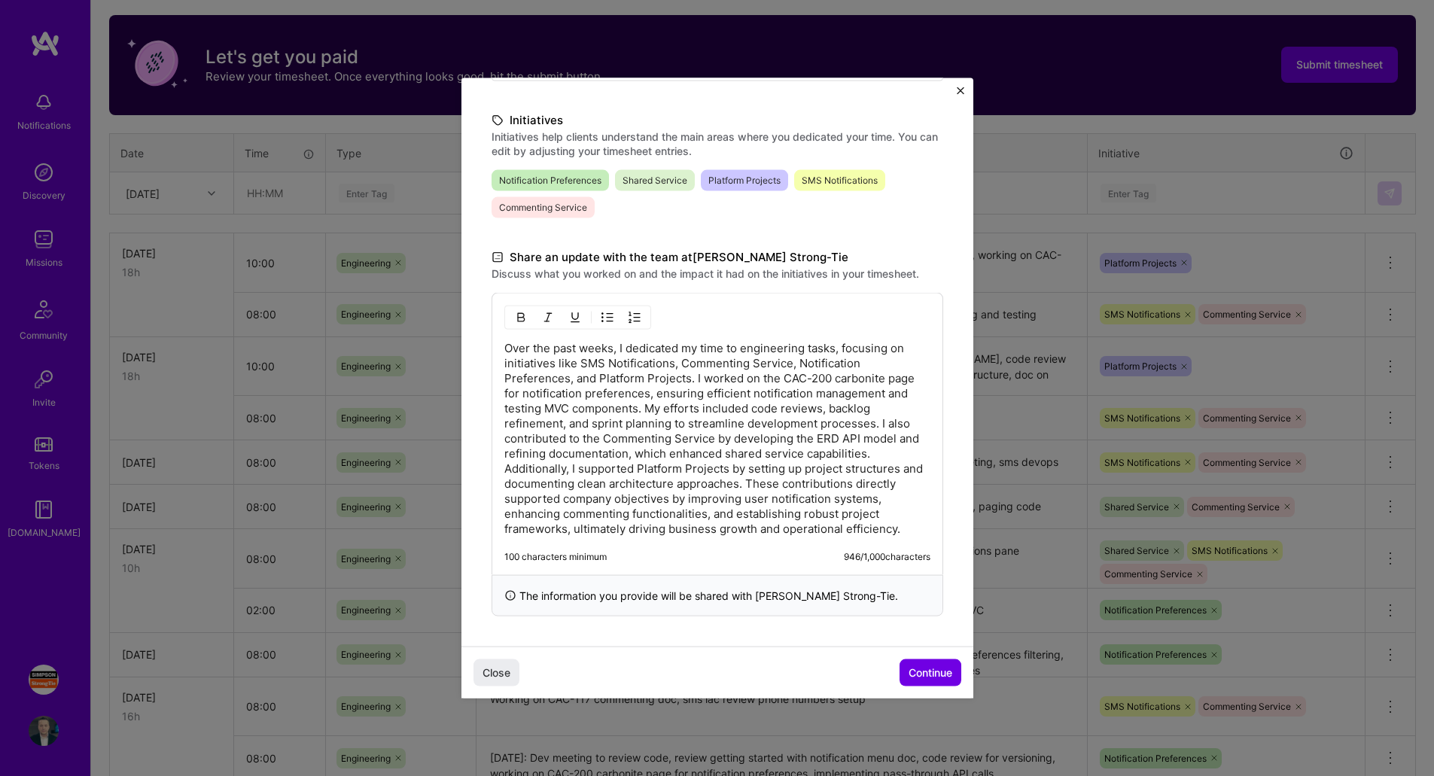
scroll to position [547, 0]
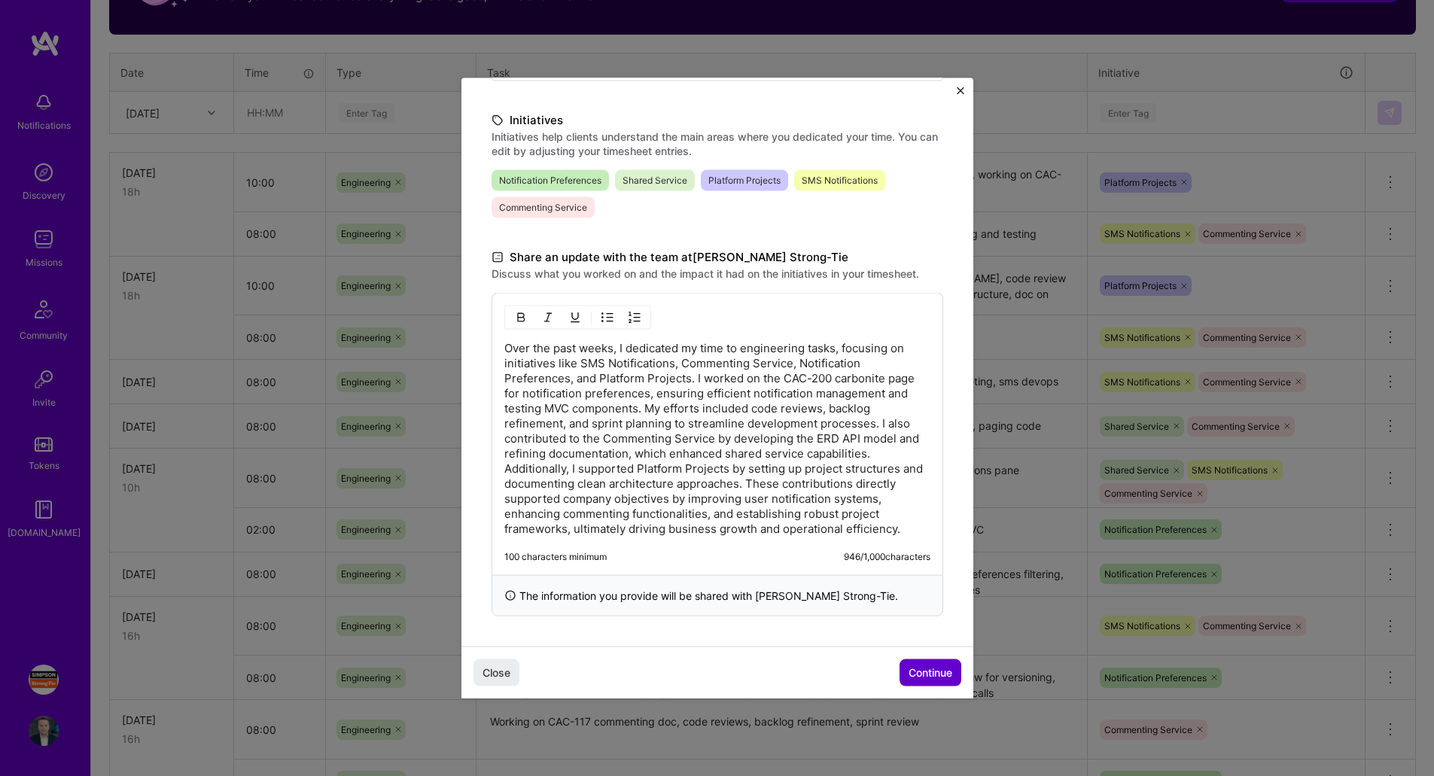
click at [948, 678] on span "Continue" at bounding box center [931, 672] width 44 height 15
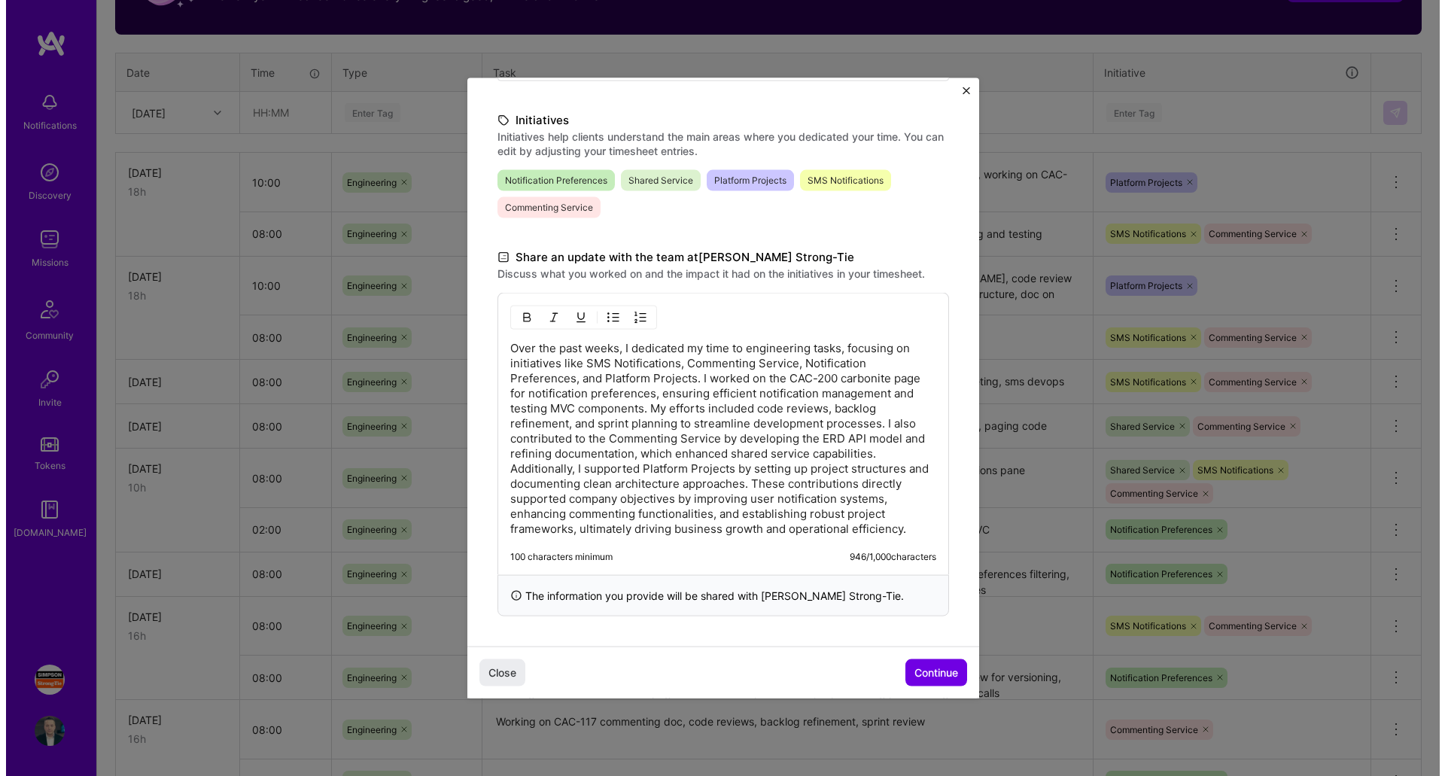
scroll to position [139, 0]
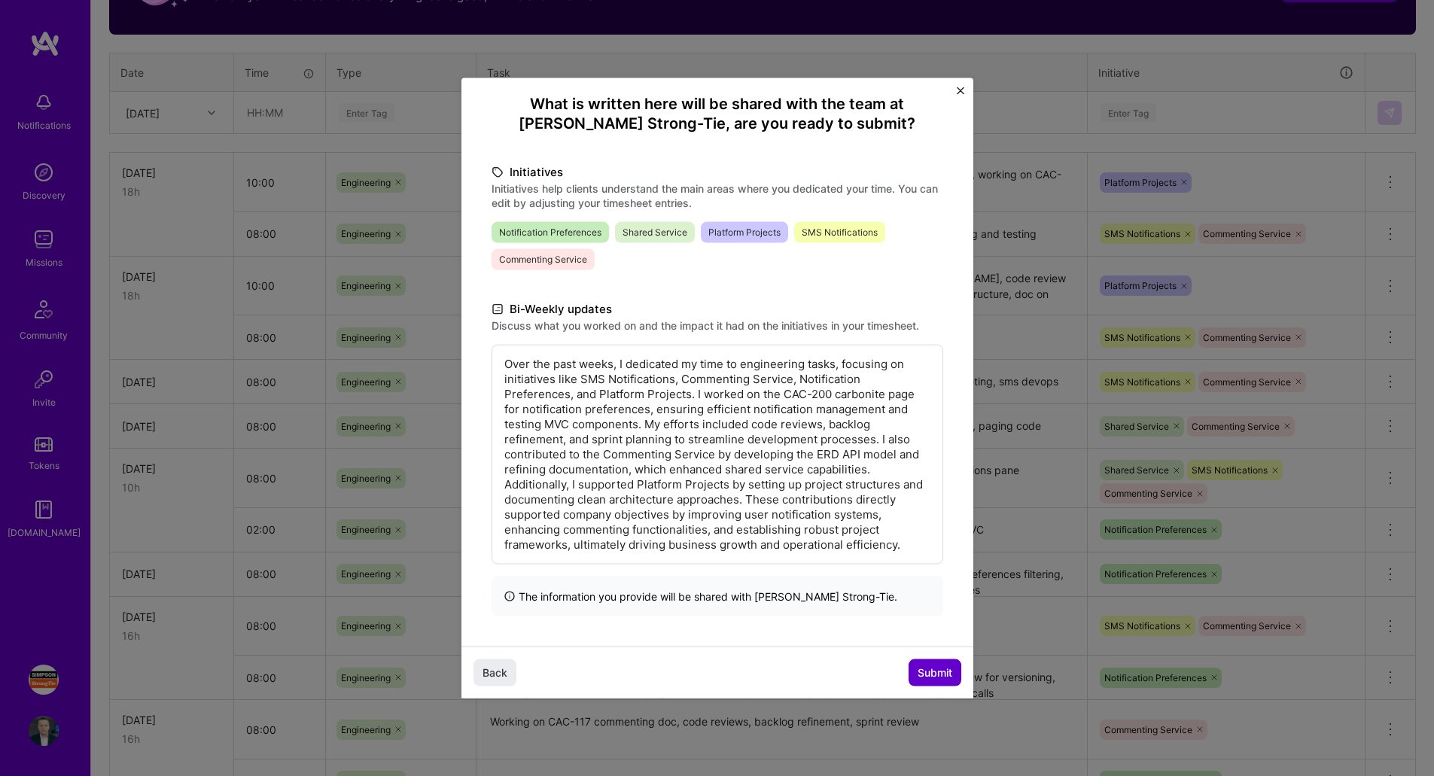
click at [936, 670] on span "Submit" at bounding box center [935, 672] width 35 height 15
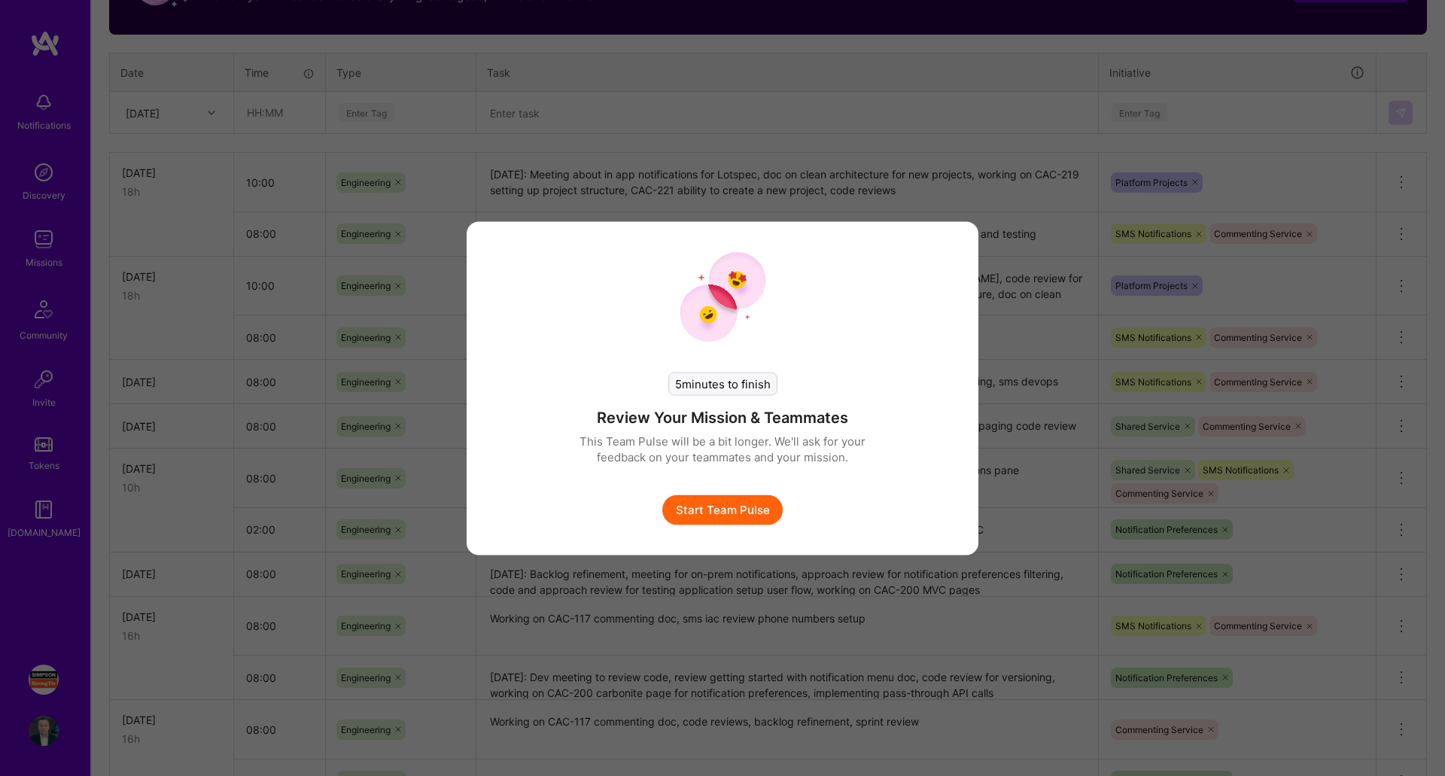
click at [731, 510] on button "Start Team Pulse" at bounding box center [722, 510] width 120 height 30
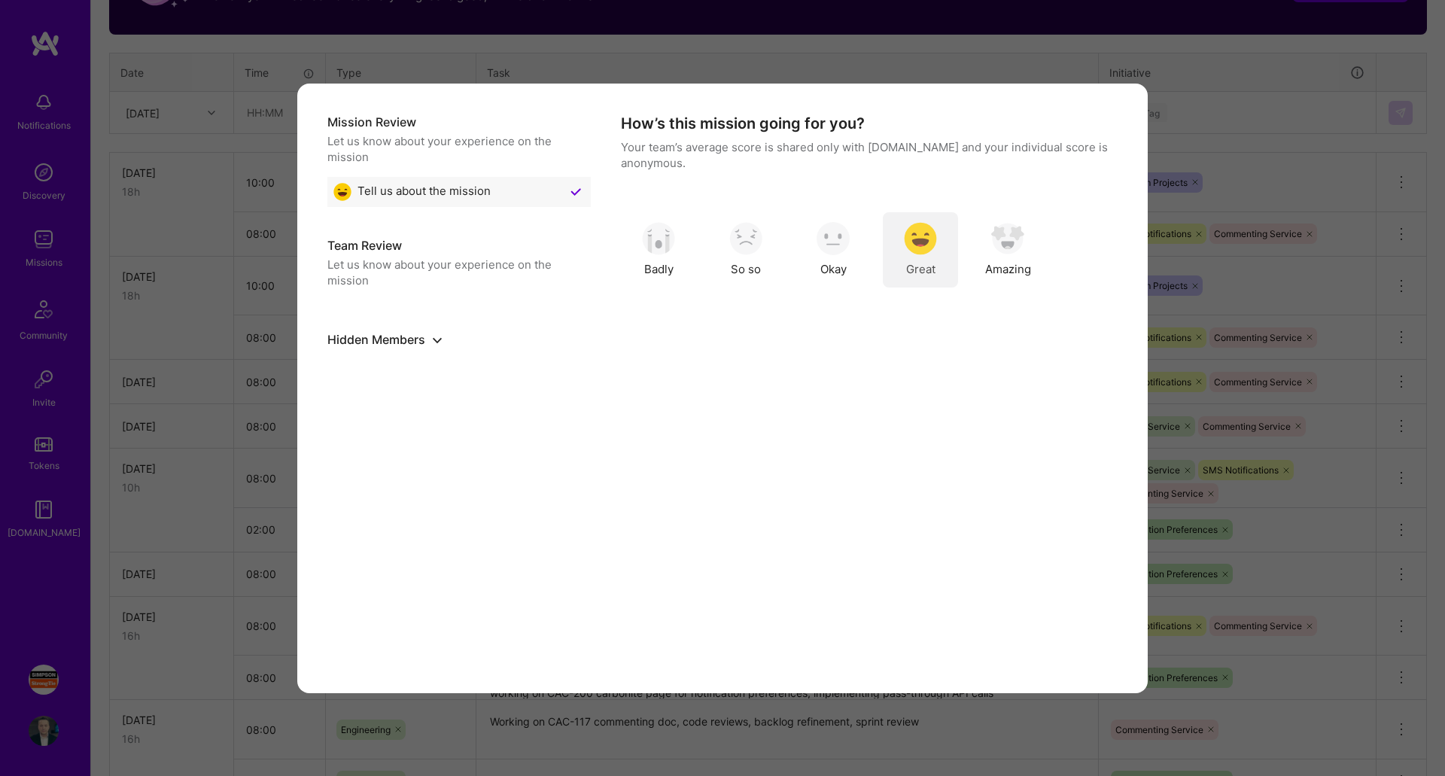
click at [904, 265] on div "Great" at bounding box center [920, 249] width 75 height 75
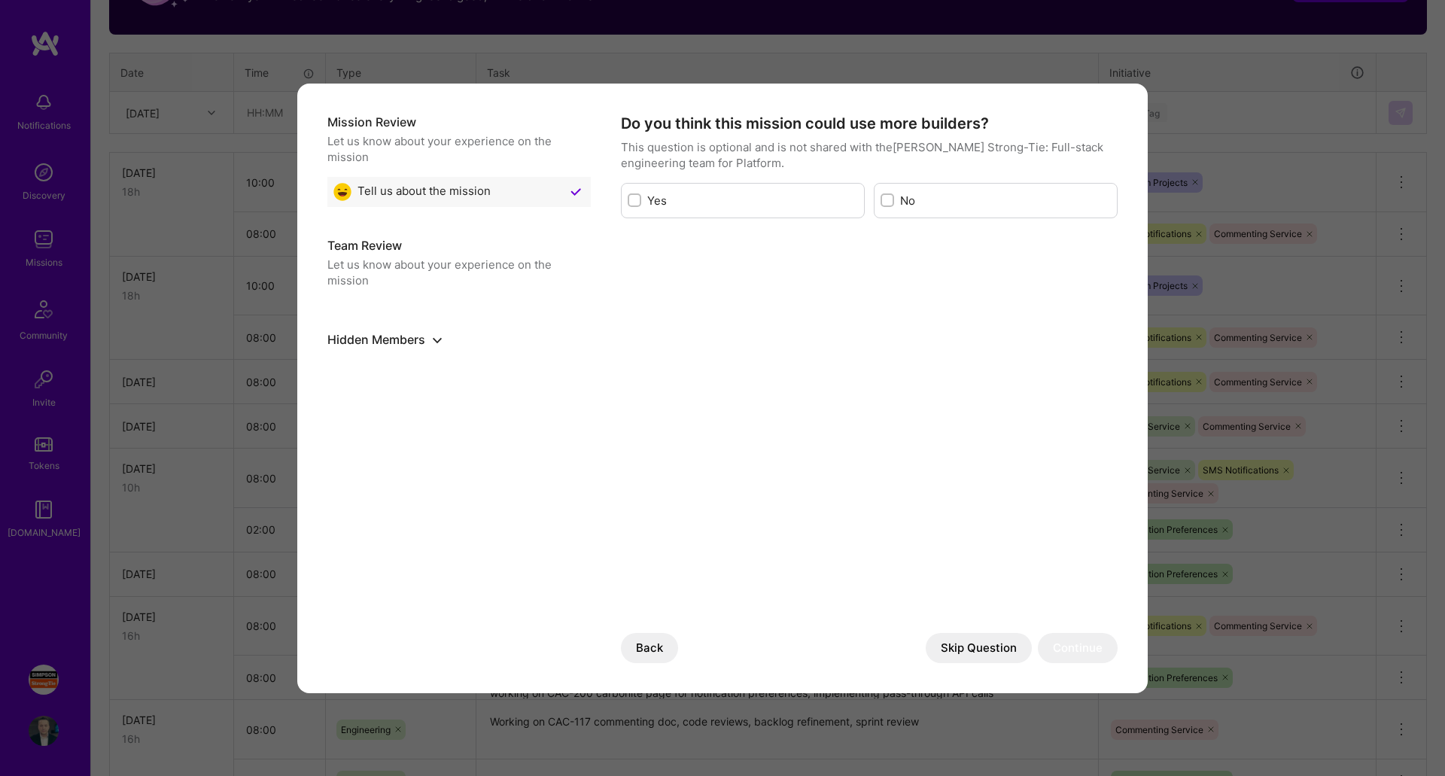
click at [891, 206] on div "modal" at bounding box center [888, 200] width 14 height 14
click at [891, 206] on input "modal" at bounding box center [889, 201] width 11 height 11
click at [888, 203] on input "modal" at bounding box center [889, 201] width 14 height 14
checkbox input "false"
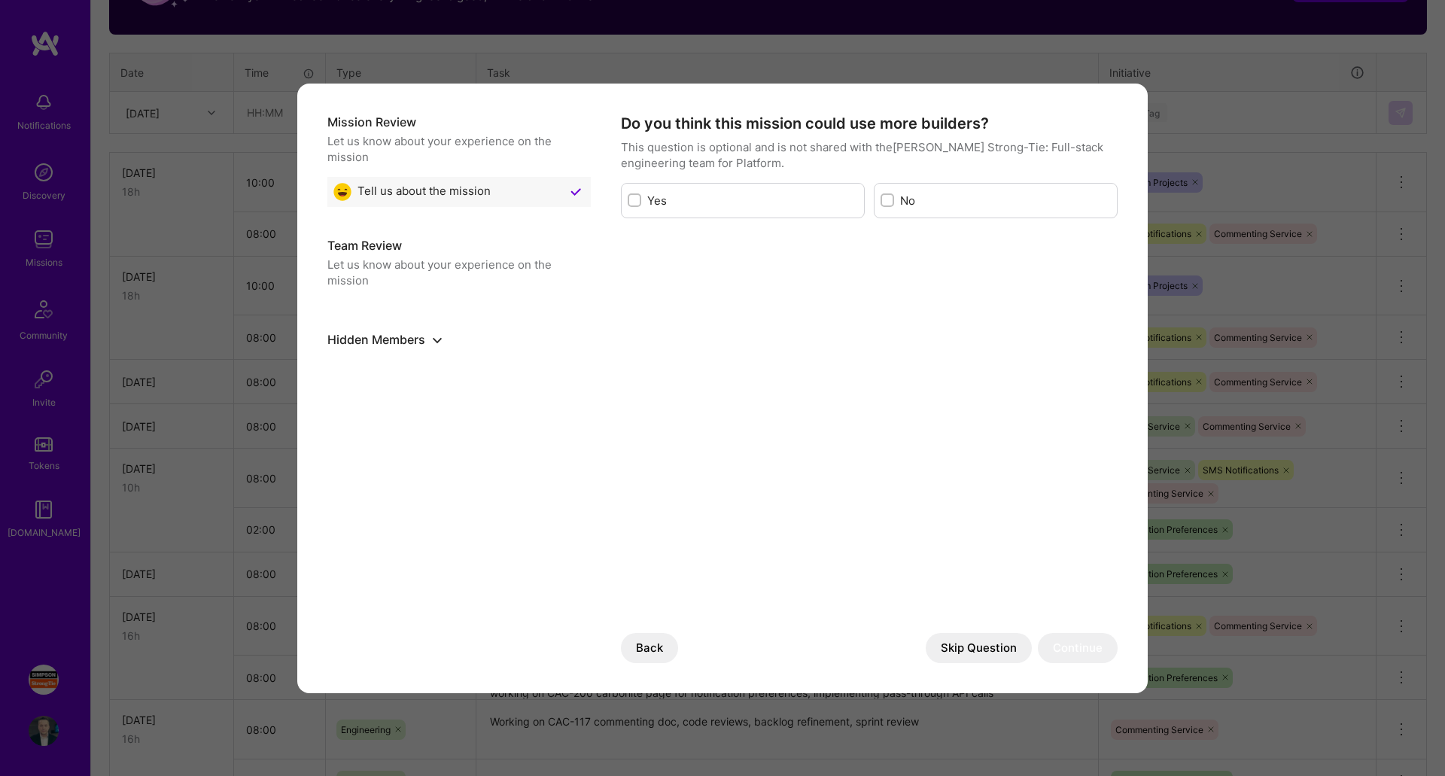
click at [985, 641] on button "Skip Question" at bounding box center [979, 648] width 106 height 30
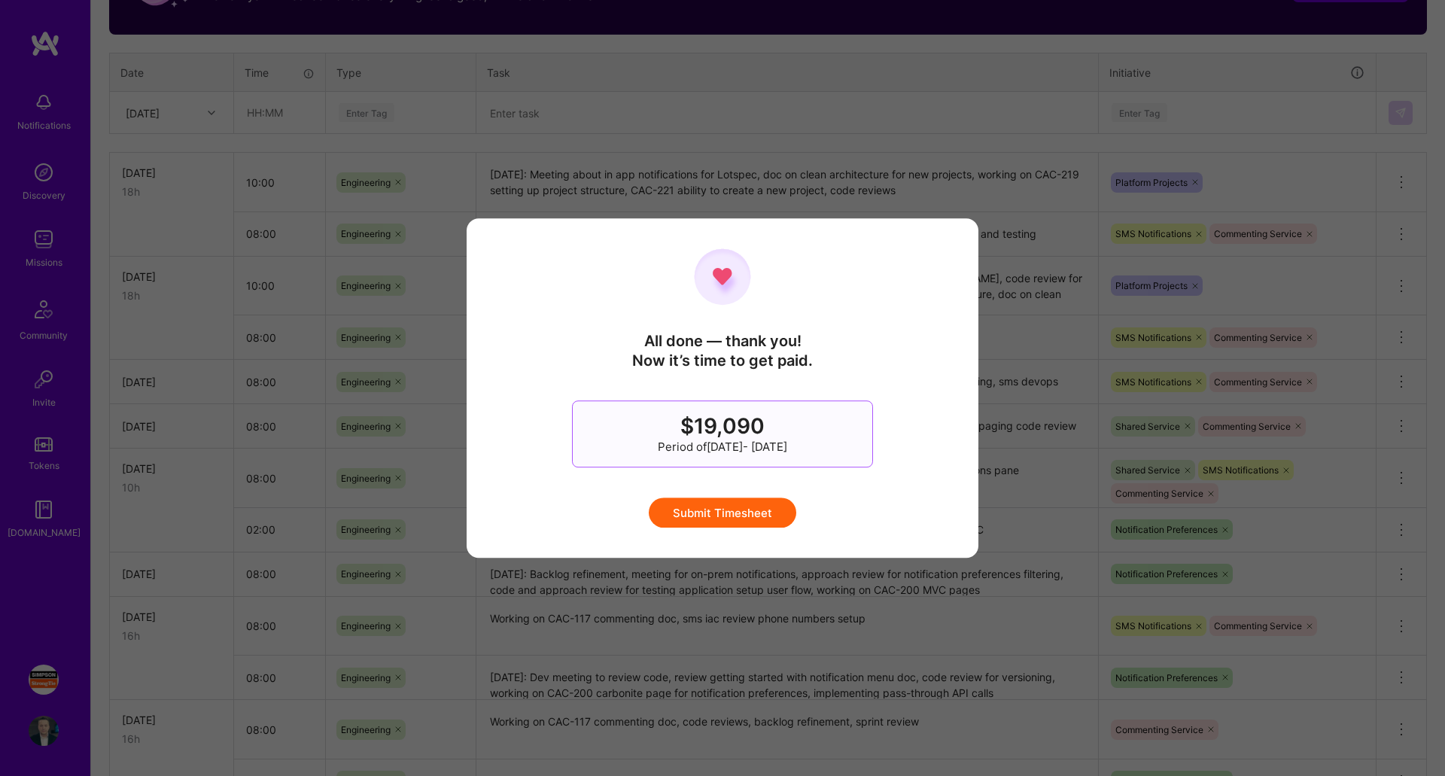
click at [745, 510] on button "Submit Timesheet" at bounding box center [723, 513] width 148 height 30
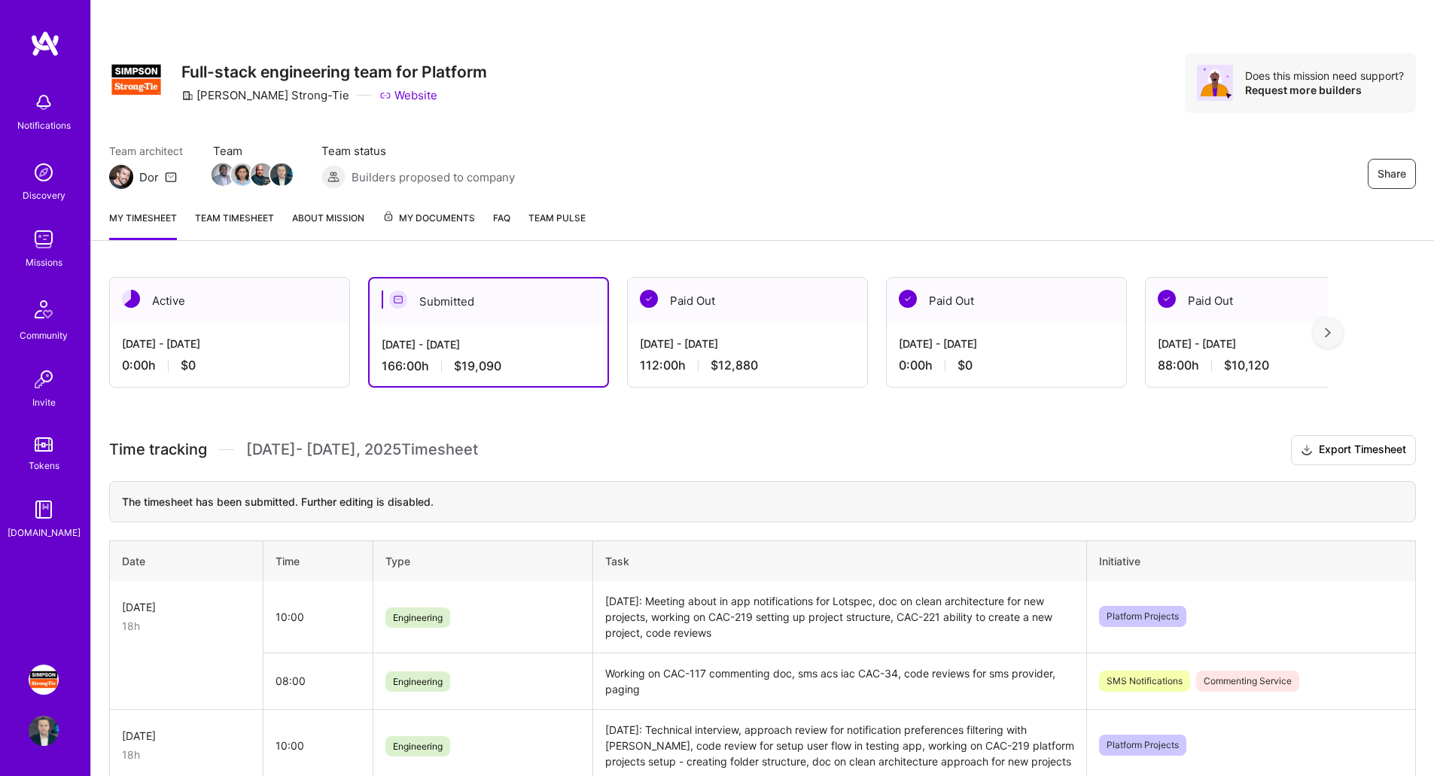
click at [204, 315] on div "Active" at bounding box center [229, 301] width 239 height 46
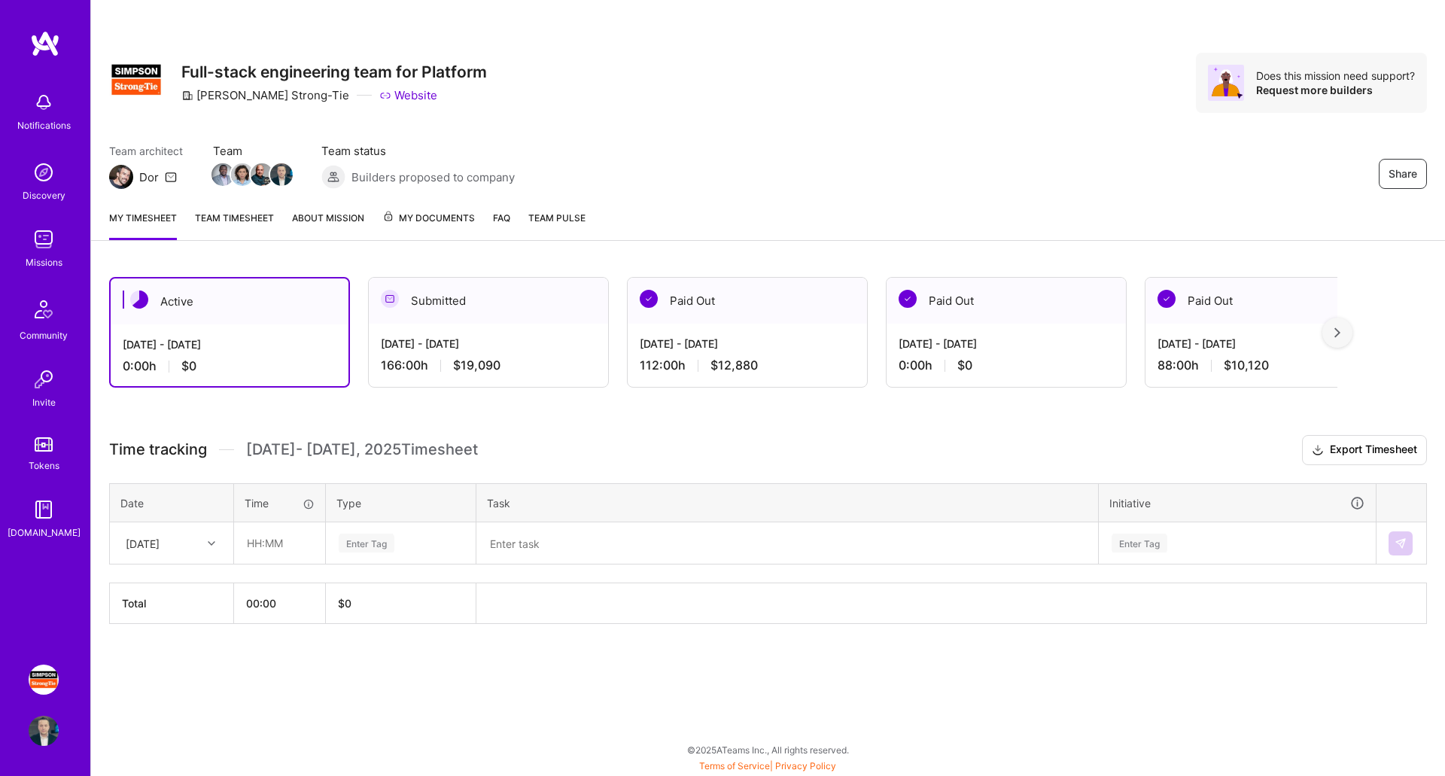
click at [270, 209] on div "My timesheet Team timesheet About Mission My Documents FAQ Team Pulse" at bounding box center [768, 219] width 1354 height 43
click at [254, 221] on link "Team timesheet" at bounding box center [234, 225] width 79 height 30
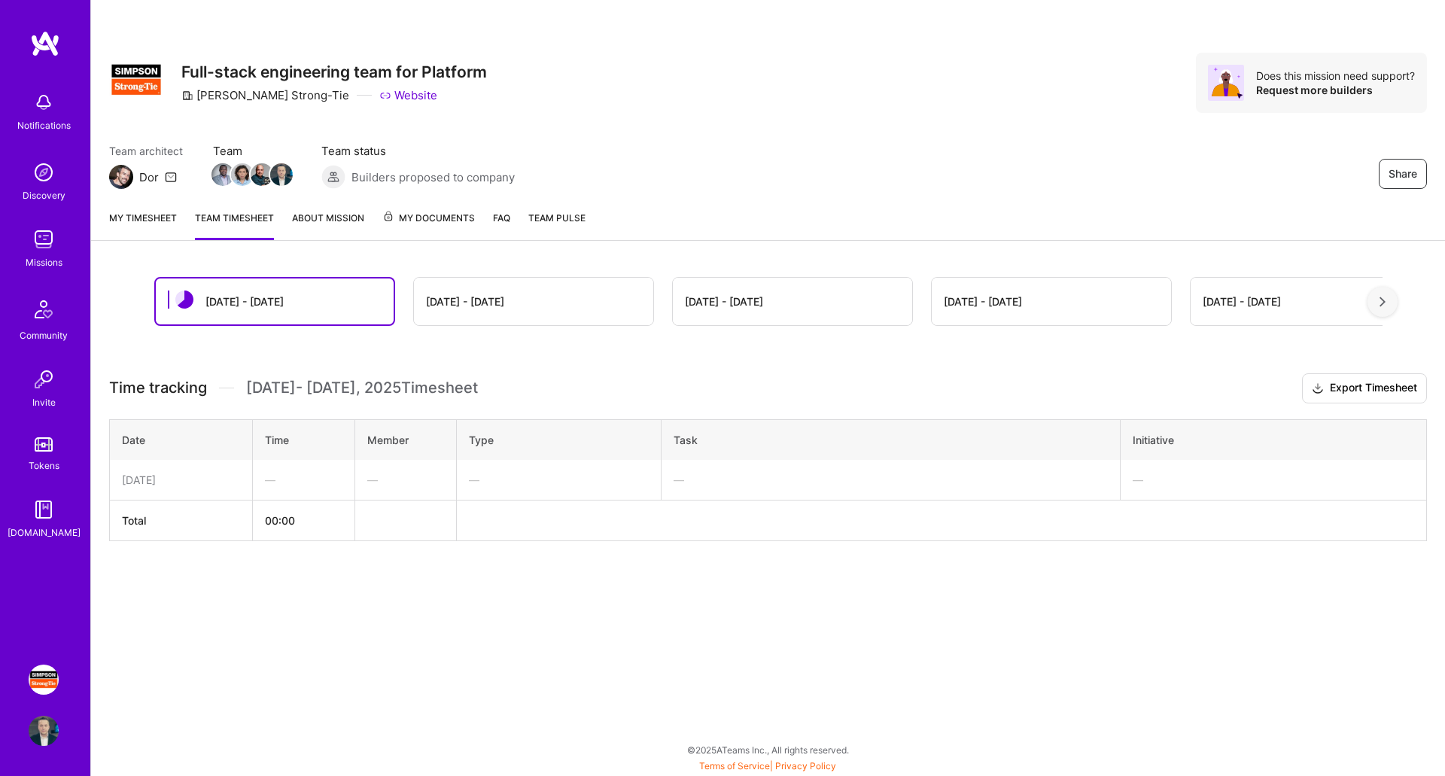
click at [38, 679] on img at bounding box center [44, 680] width 30 height 30
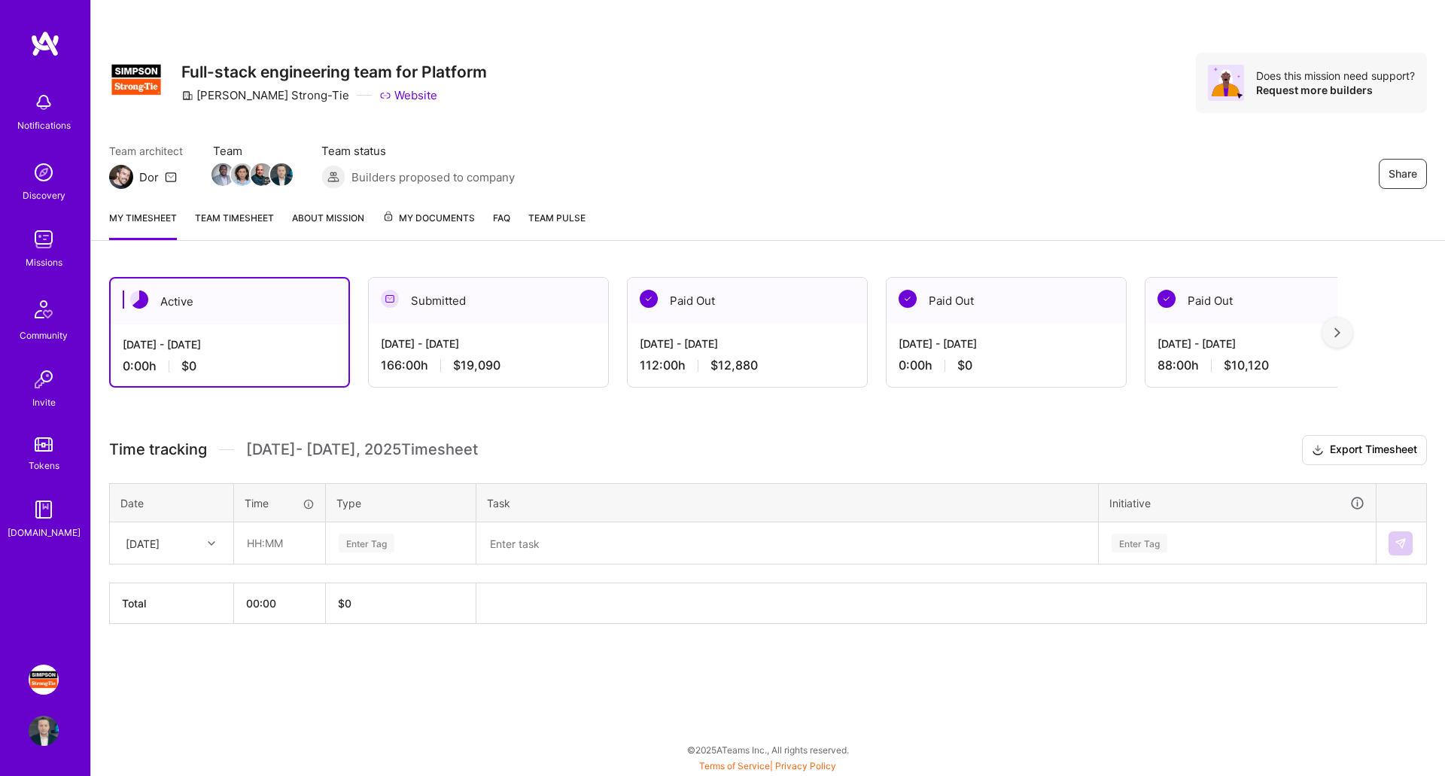
click at [46, 257] on div "Missions" at bounding box center [44, 262] width 37 height 16
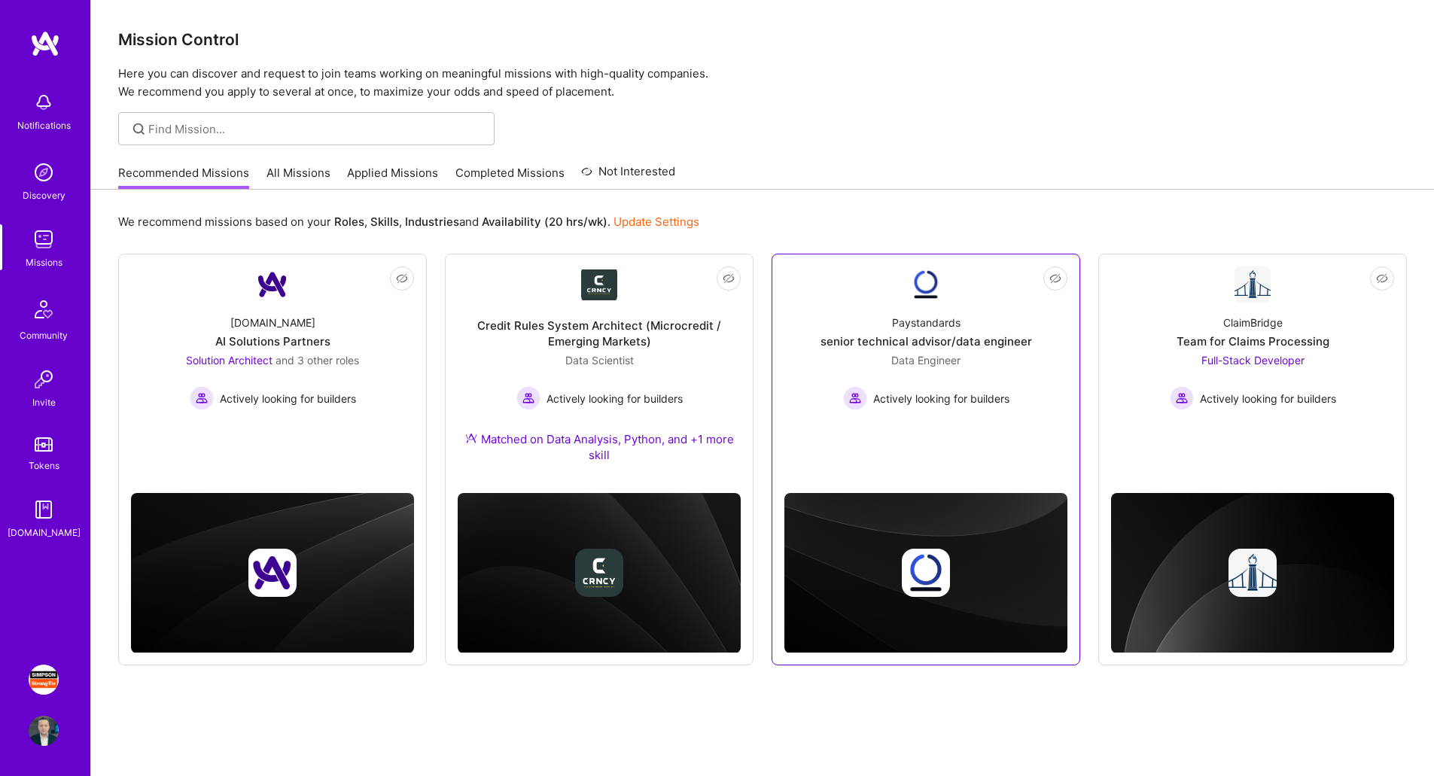
click at [933, 384] on div "Data Engineer Actively looking for builders" at bounding box center [926, 381] width 166 height 58
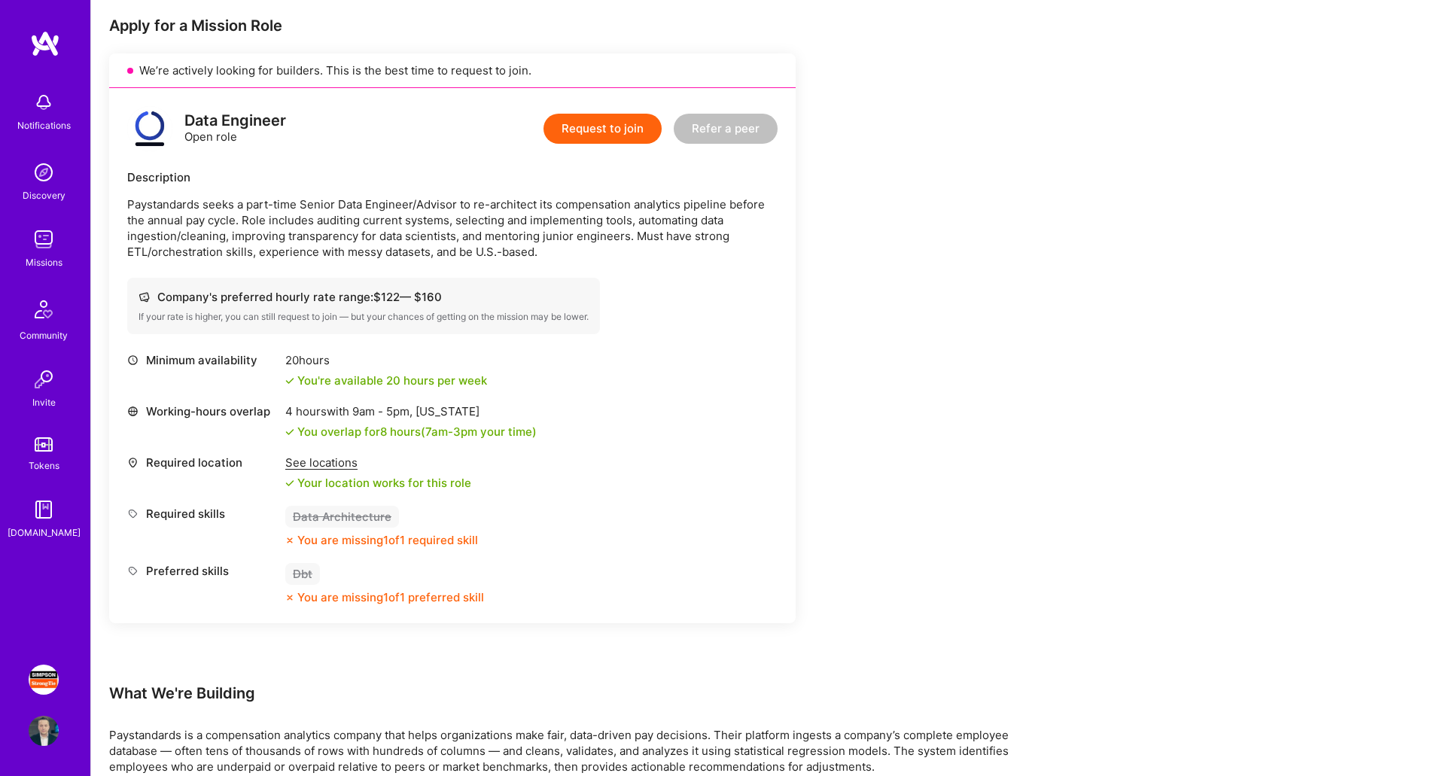
scroll to position [226, 0]
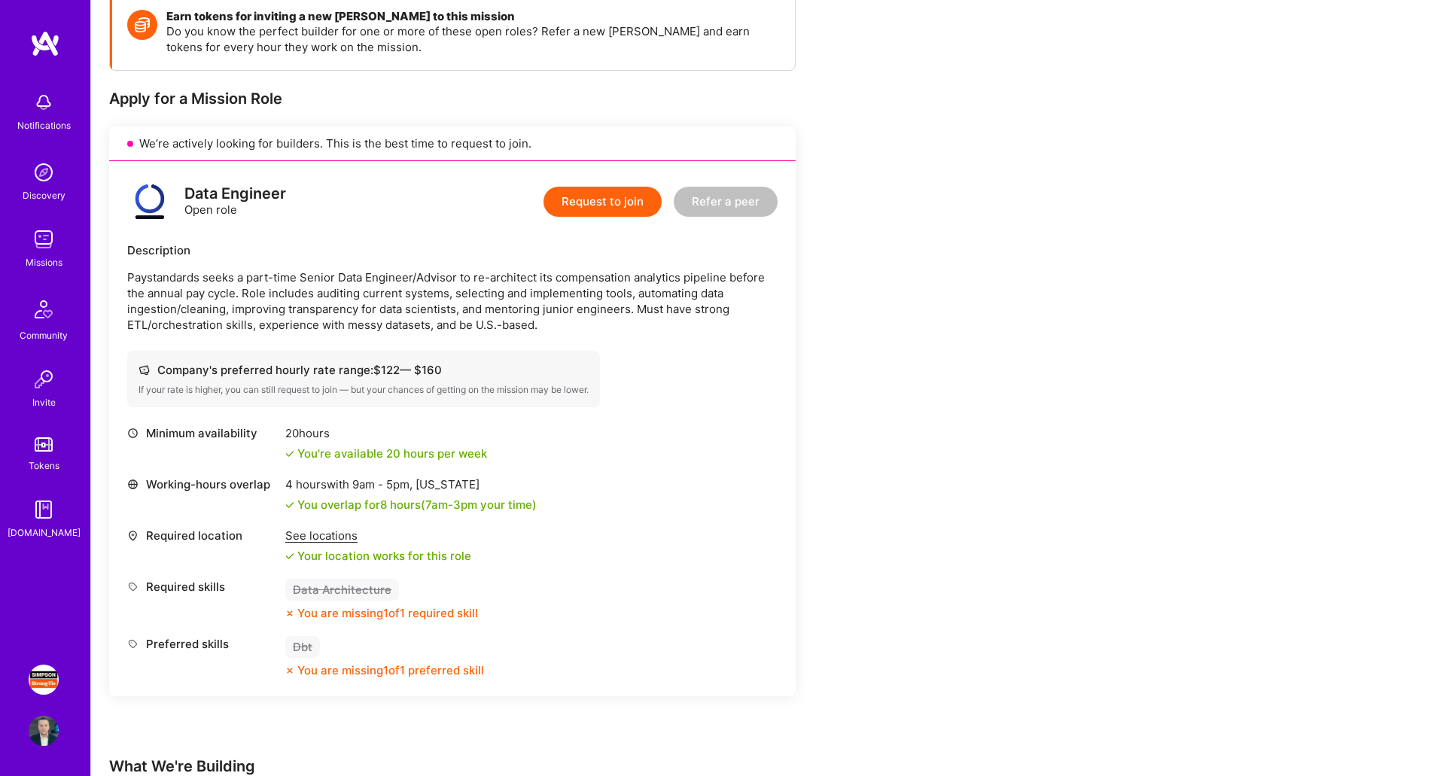
click at [43, 247] on img at bounding box center [44, 239] width 30 height 30
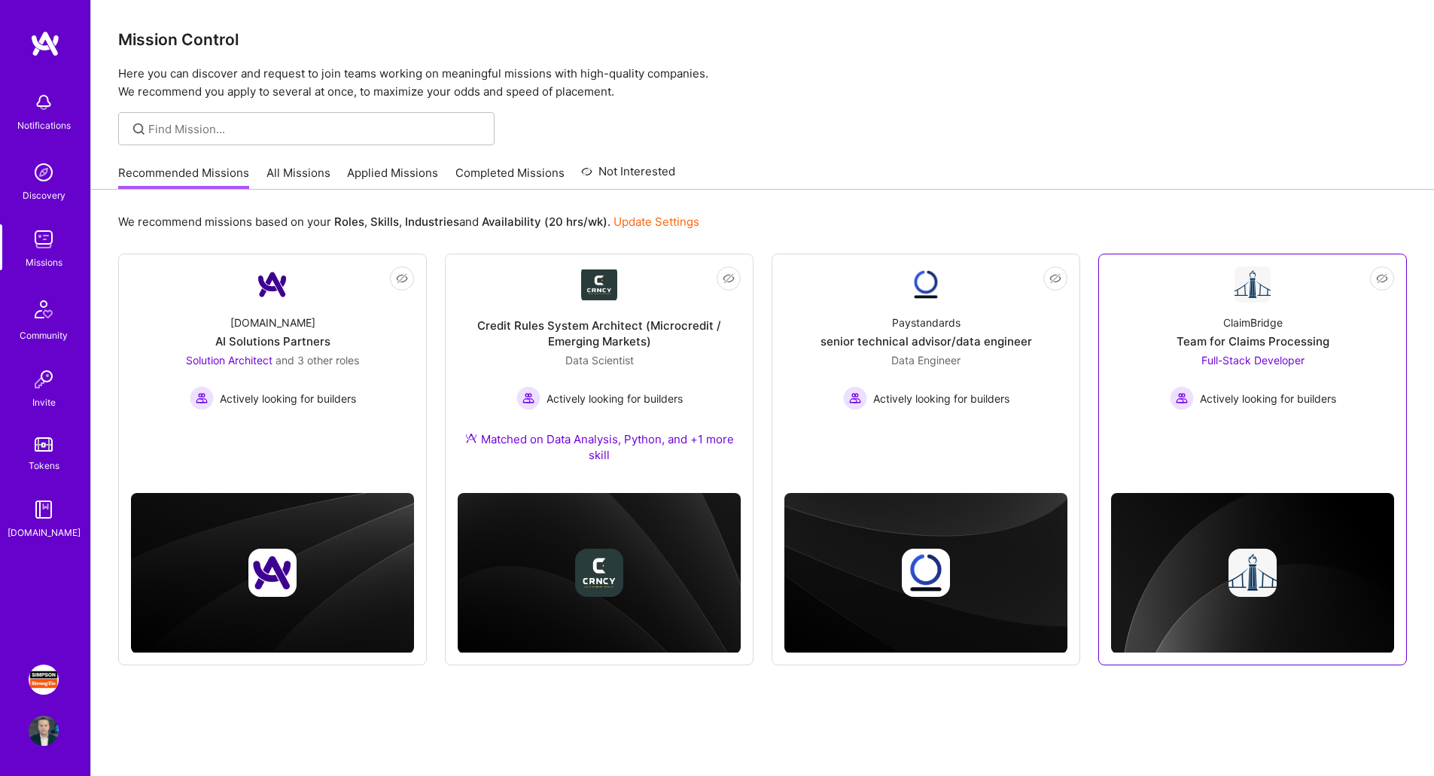
click at [1257, 404] on span "Actively looking for builders" at bounding box center [1268, 399] width 136 height 16
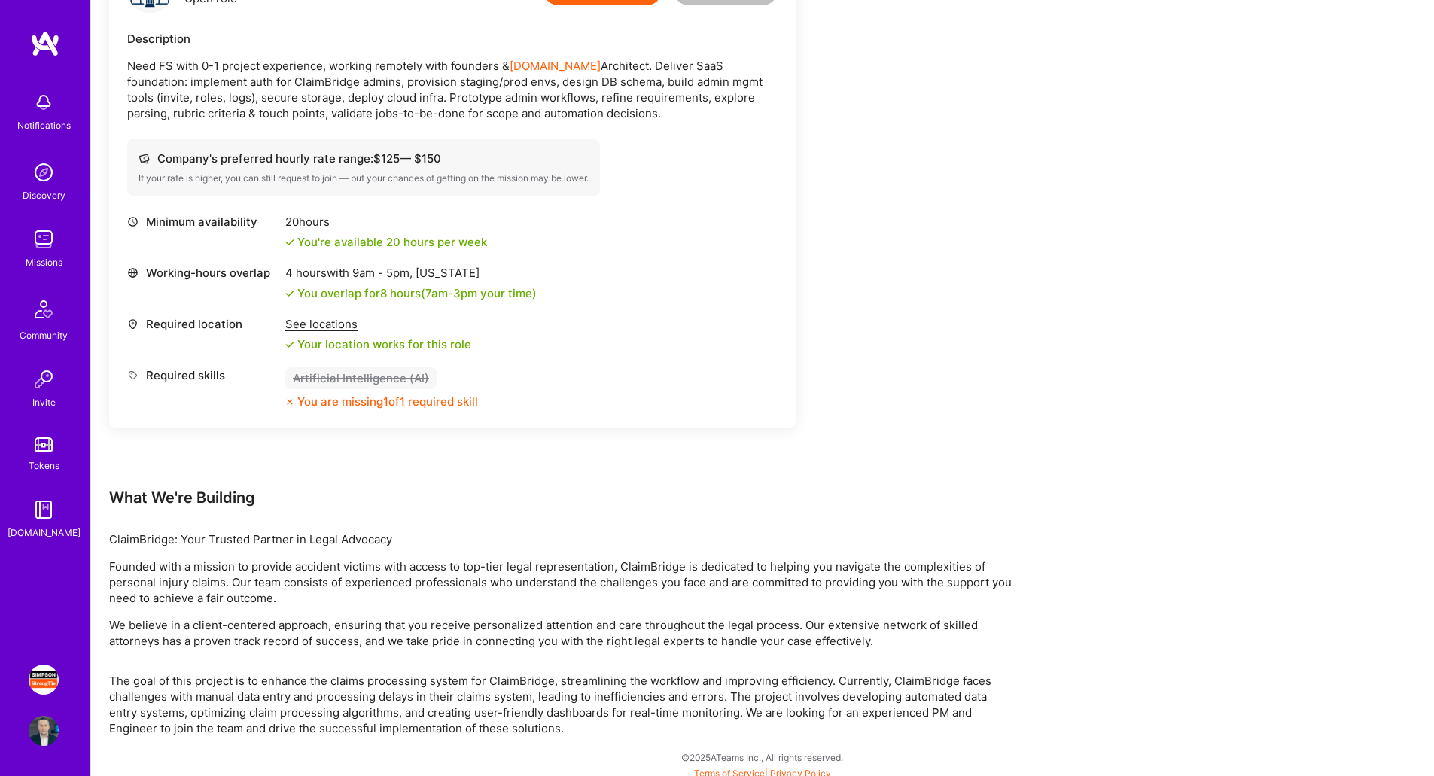
scroll to position [445, 0]
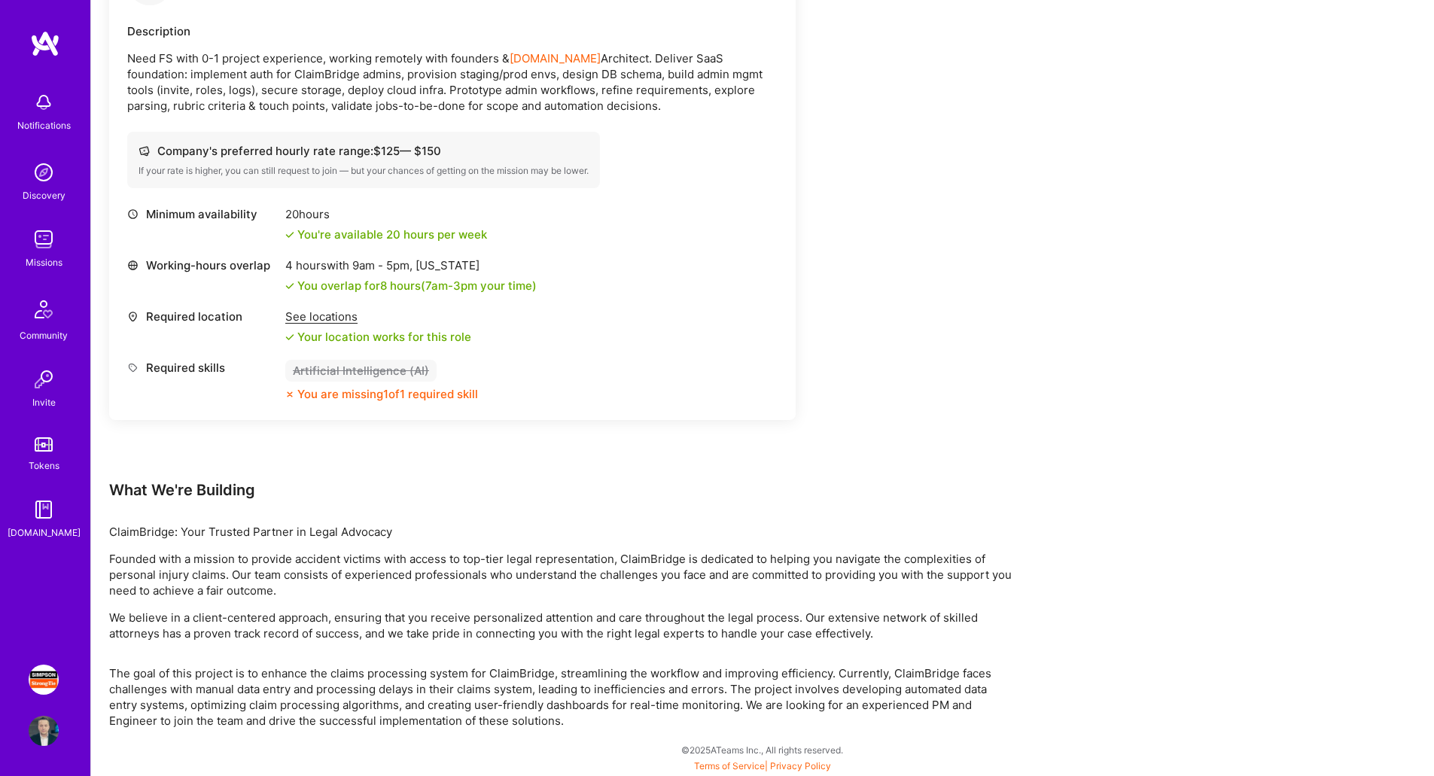
click at [758, 337] on div "Required location See locations Your location works for this role" at bounding box center [452, 327] width 650 height 36
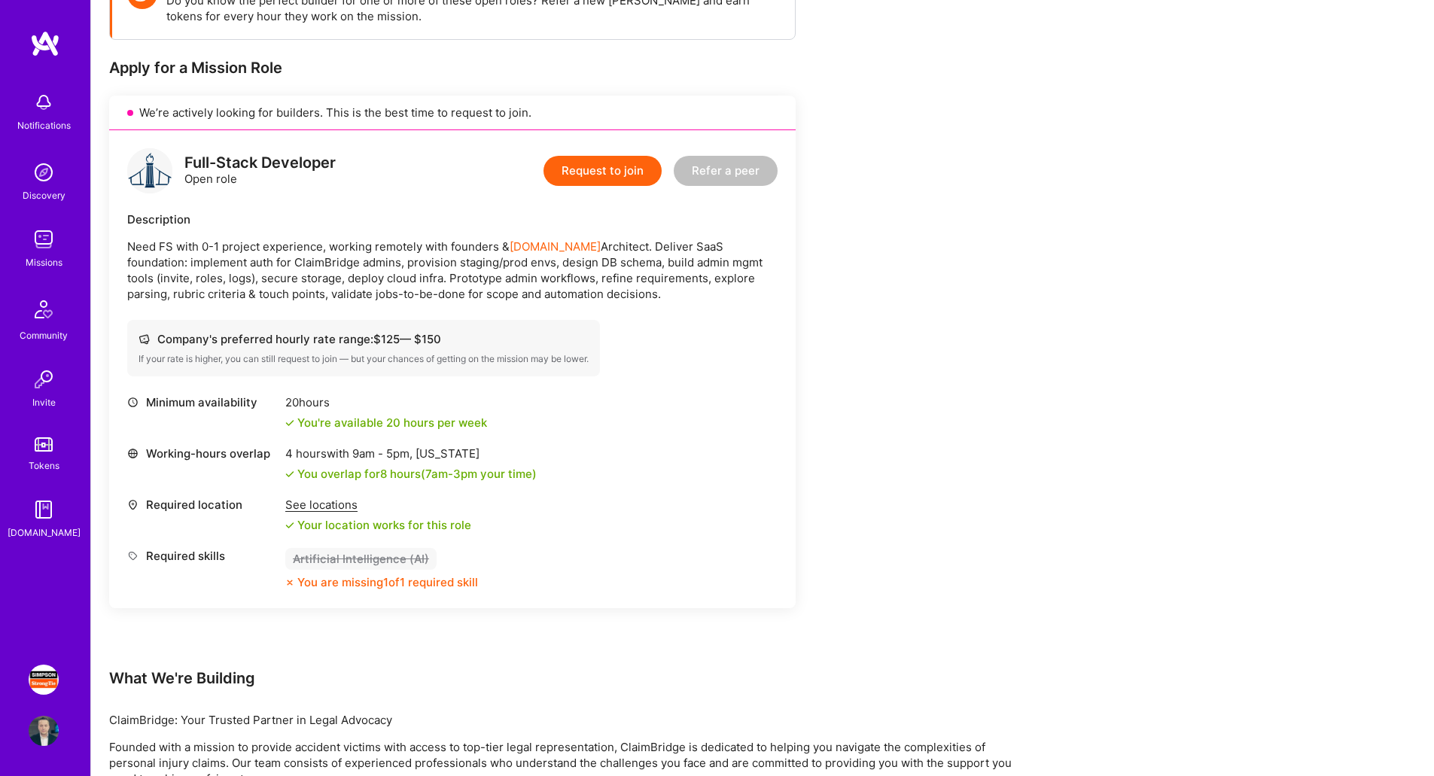
scroll to position [219, 0]
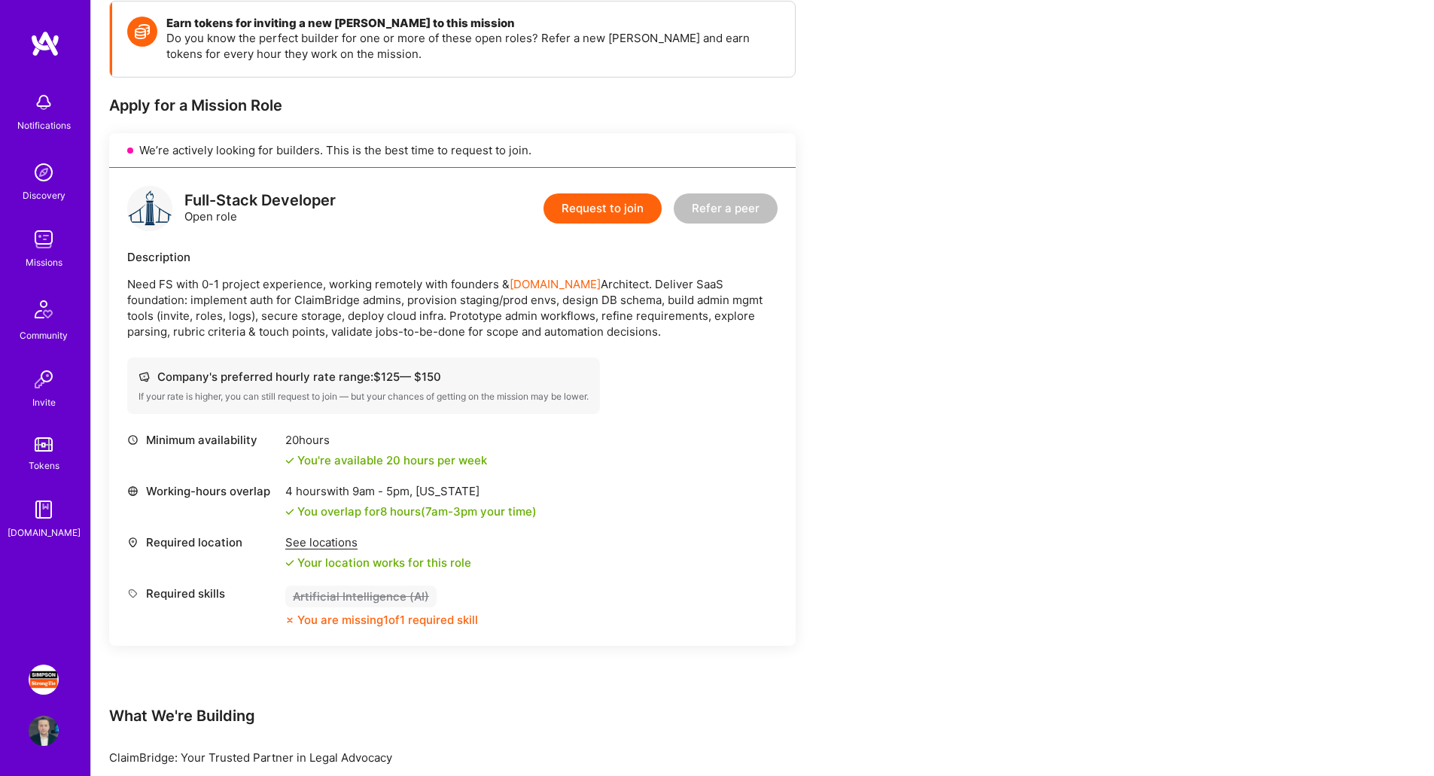
click at [671, 343] on div "Full-Stack Developer Open role Request to join Refer a peer Description Need FS…" at bounding box center [452, 407] width 687 height 478
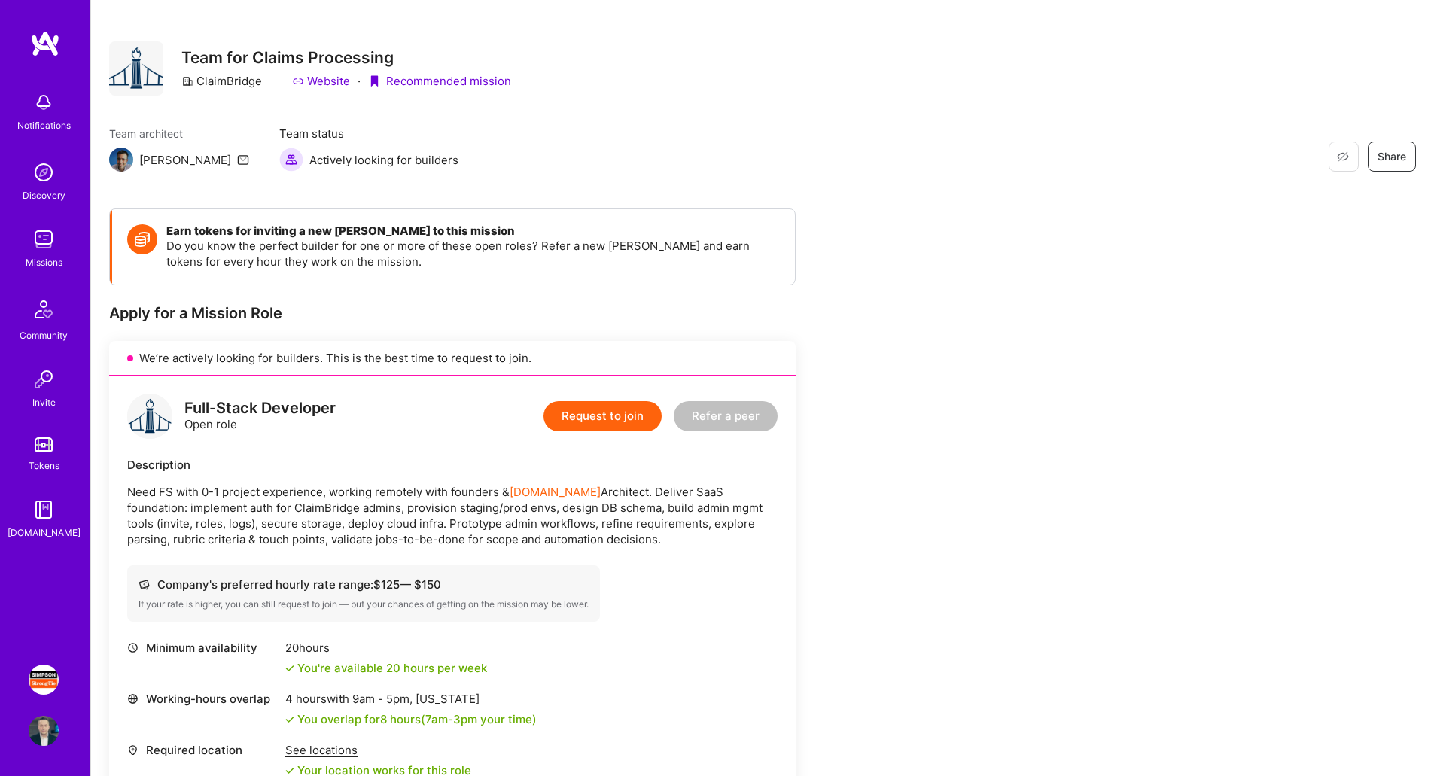
scroll to position [0, 0]
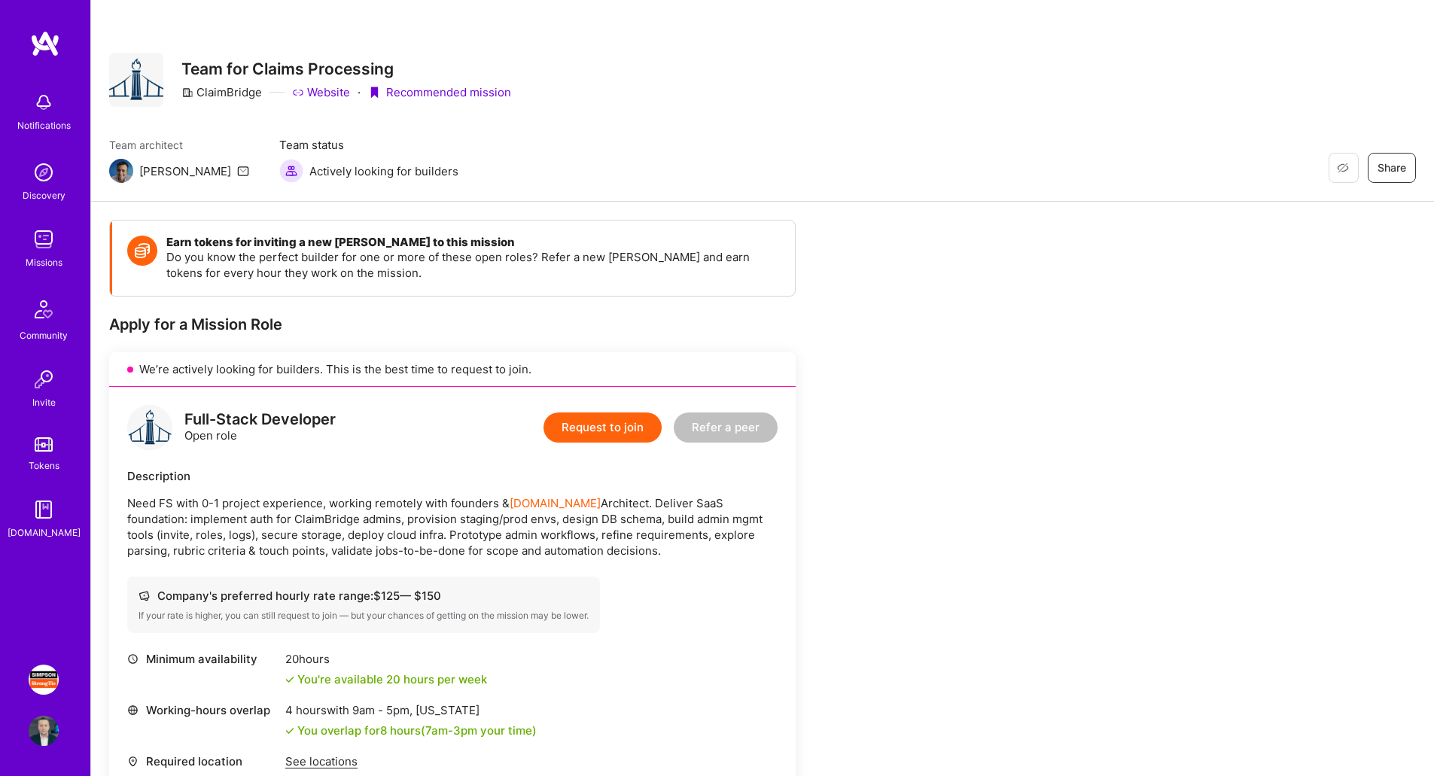
click at [44, 245] on img at bounding box center [44, 239] width 30 height 30
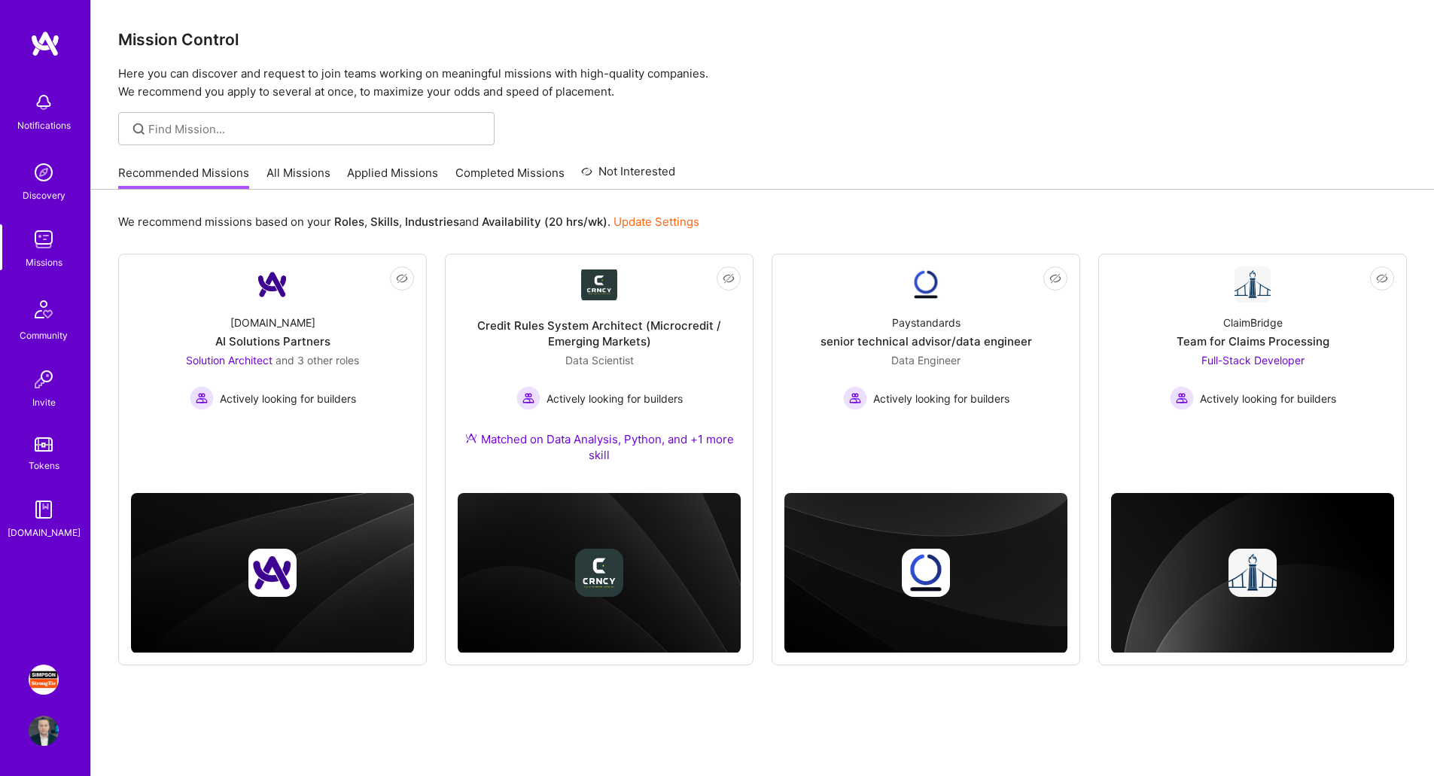
click at [526, 174] on link "Completed Missions" at bounding box center [509, 177] width 109 height 25
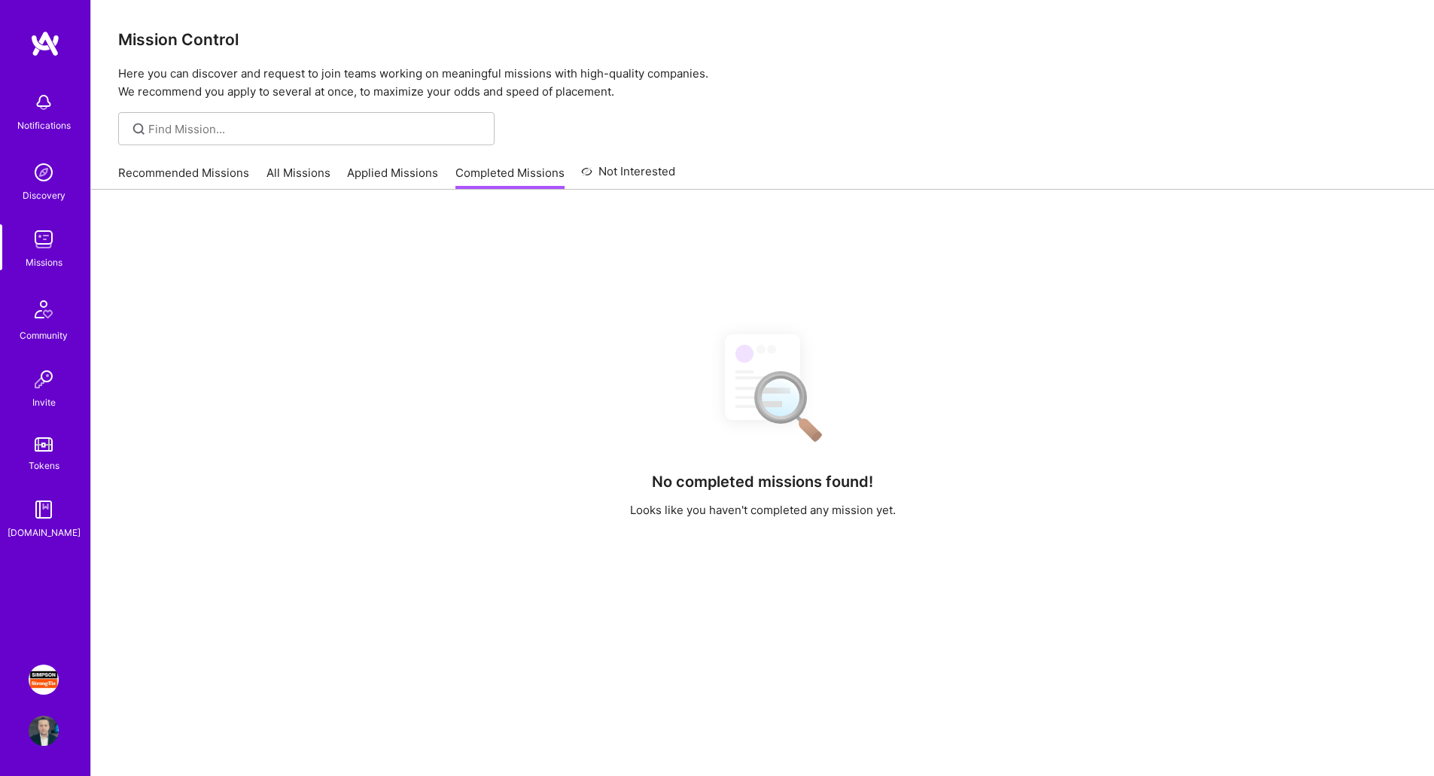
click at [276, 173] on link "All Missions" at bounding box center [298, 177] width 64 height 25
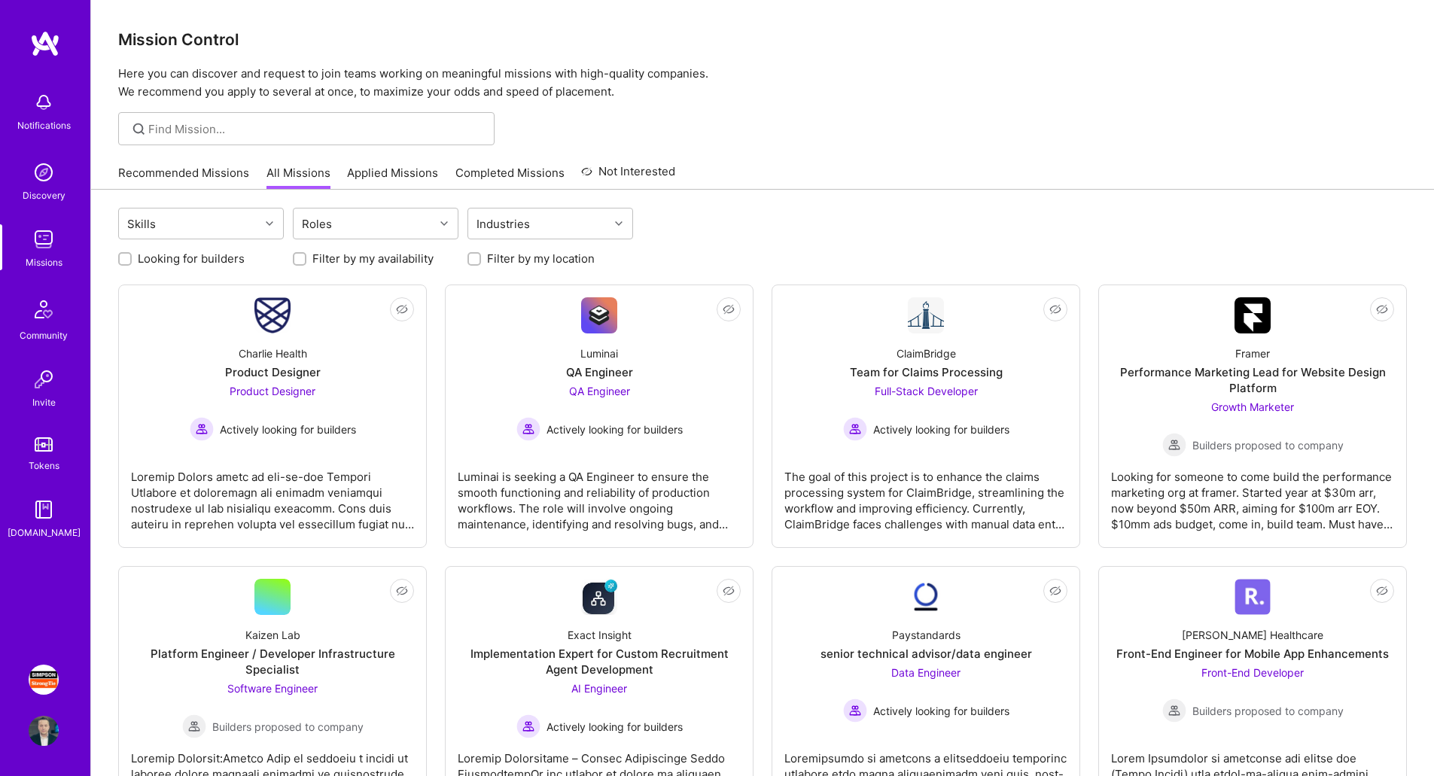
click at [186, 169] on link "Recommended Missions" at bounding box center [183, 177] width 131 height 25
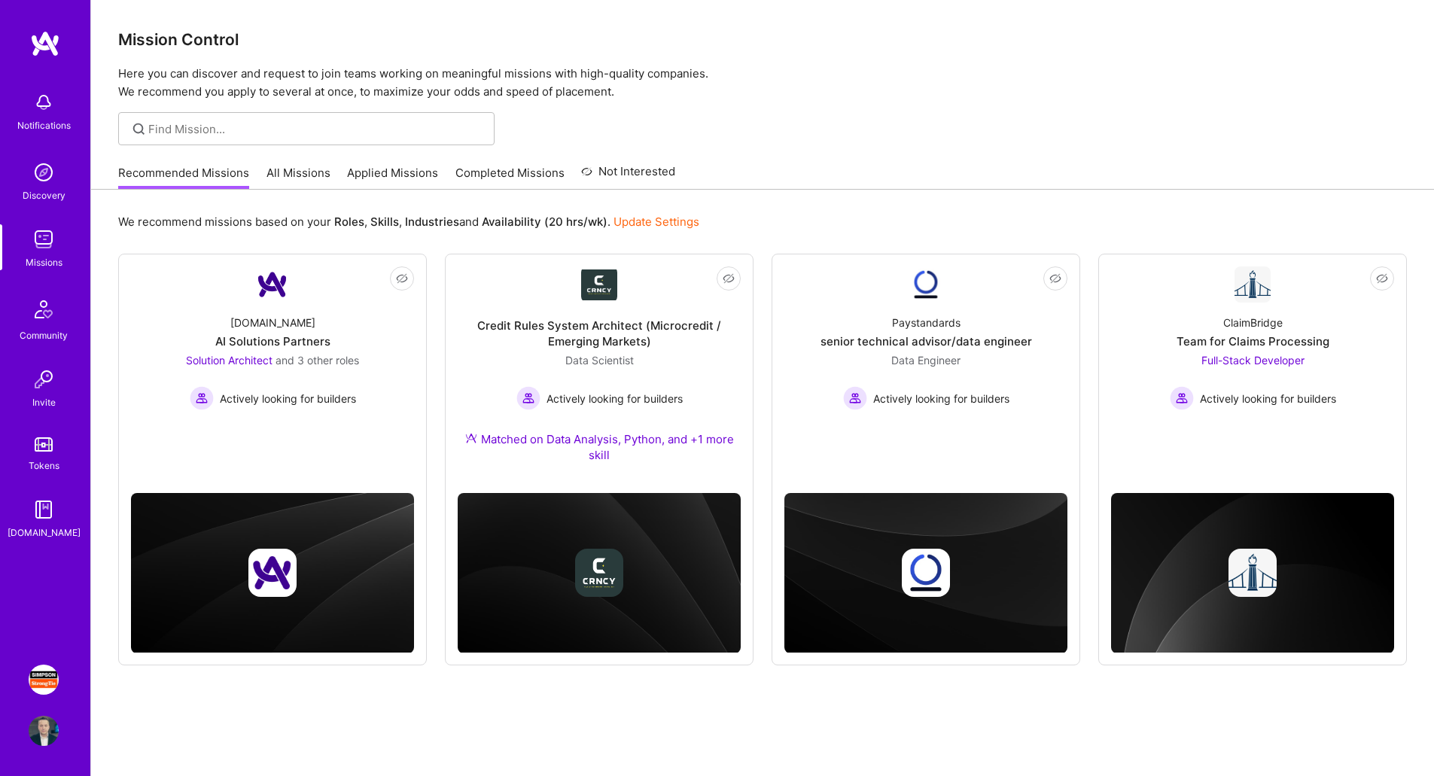
click at [275, 171] on link "All Missions" at bounding box center [298, 177] width 64 height 25
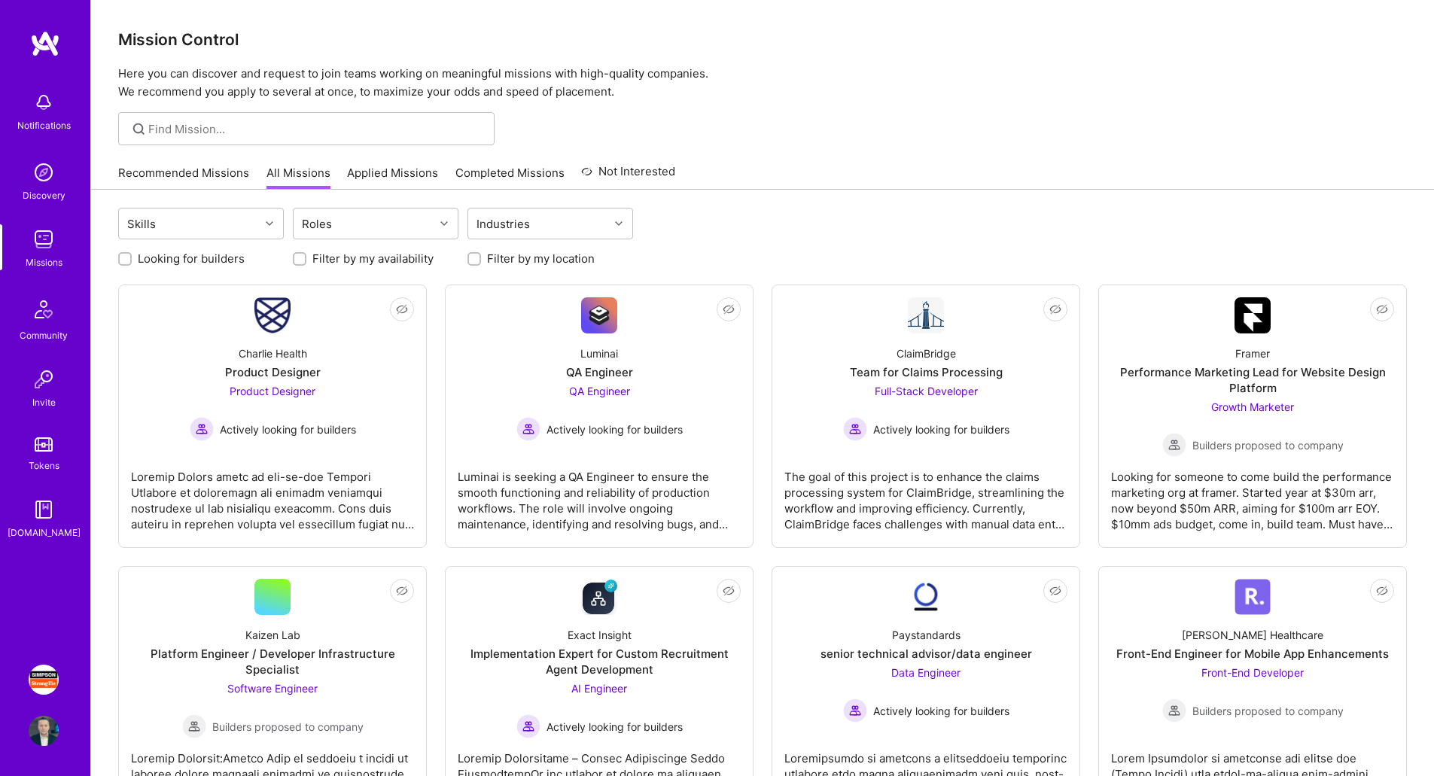
click at [401, 258] on label "Filter by my availability" at bounding box center [372, 259] width 121 height 16
click at [306, 258] on input "Filter by my availability" at bounding box center [301, 259] width 11 height 11
checkbox input "true"
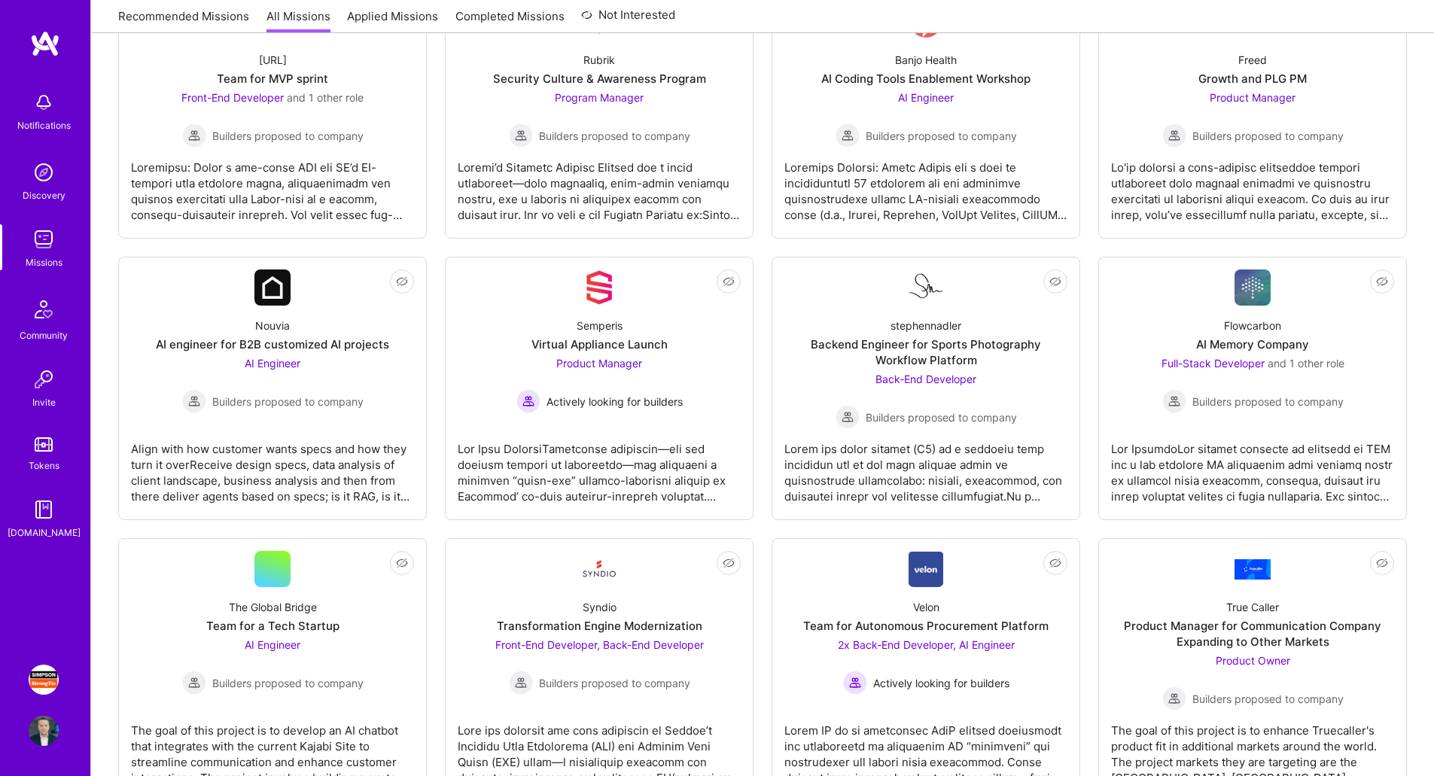
scroll to position [602, 0]
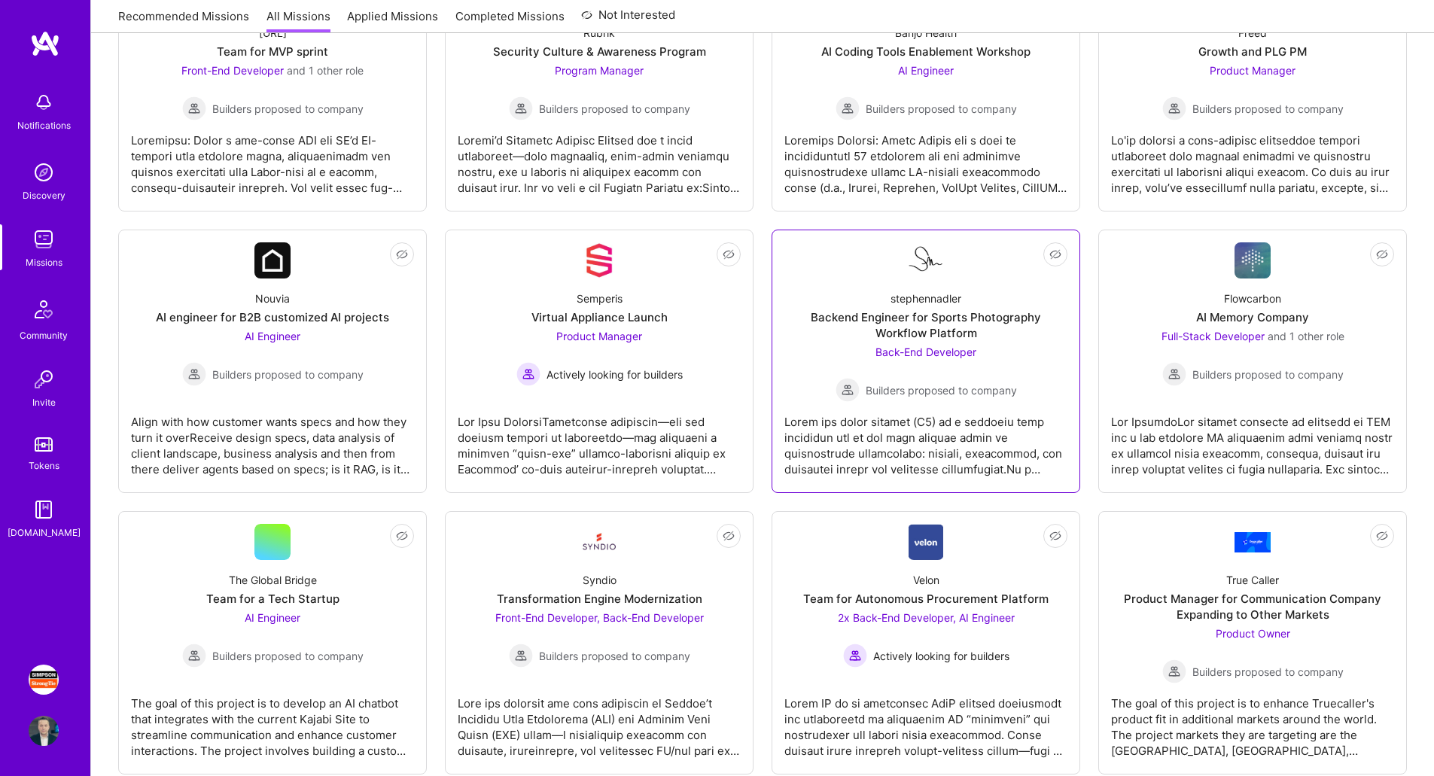
click at [927, 436] on div at bounding box center [925, 439] width 283 height 75
